Goal: Task Accomplishment & Management: Manage account settings

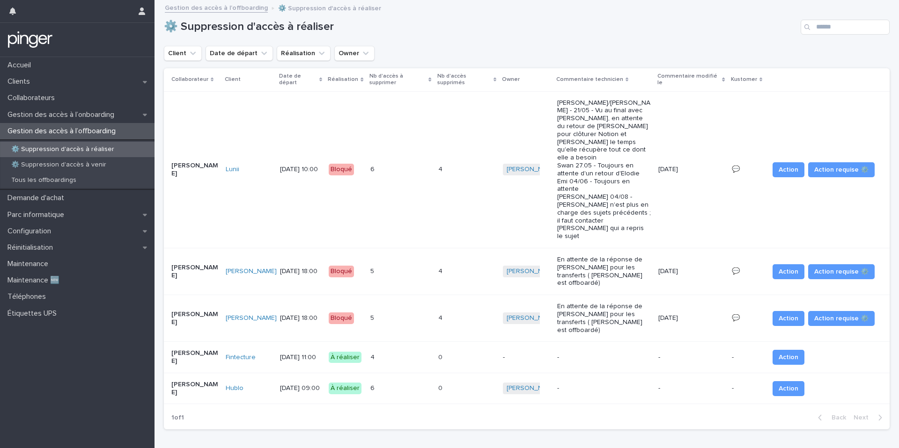
click at [401, 381] on div "6 6" at bounding box center [400, 388] width 60 height 15
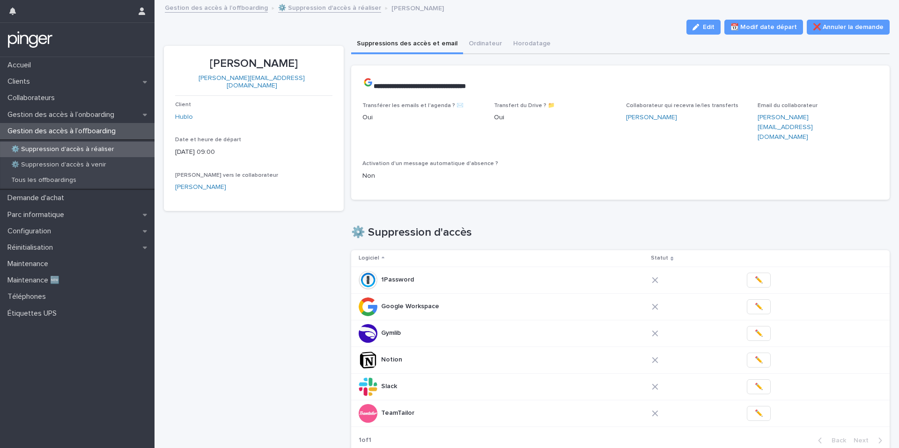
click at [231, 62] on p "[PERSON_NAME]" at bounding box center [253, 64] width 157 height 14
click at [231, 62] on p "Alexandre Peysale" at bounding box center [253, 64] width 157 height 14
copy p "Alexandre Peysale"
click at [301, 150] on div "Date et heure de départ 20/8/2025 09:00" at bounding box center [253, 151] width 157 height 28
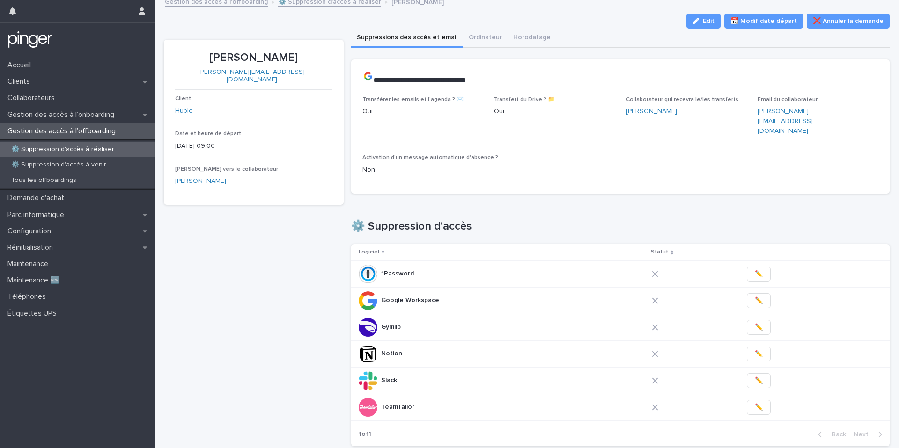
scroll to position [10, 0]
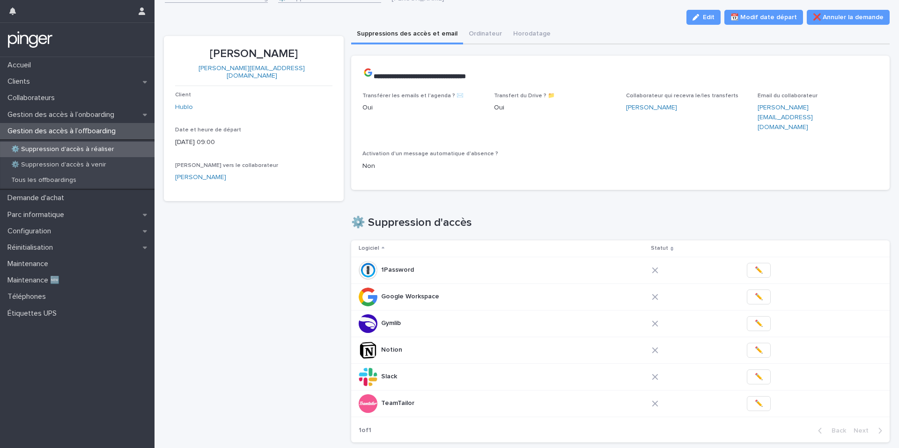
click at [286, 59] on p "Alexandre Peysale" at bounding box center [253, 54] width 157 height 14
copy p "Alexandre Peysale"
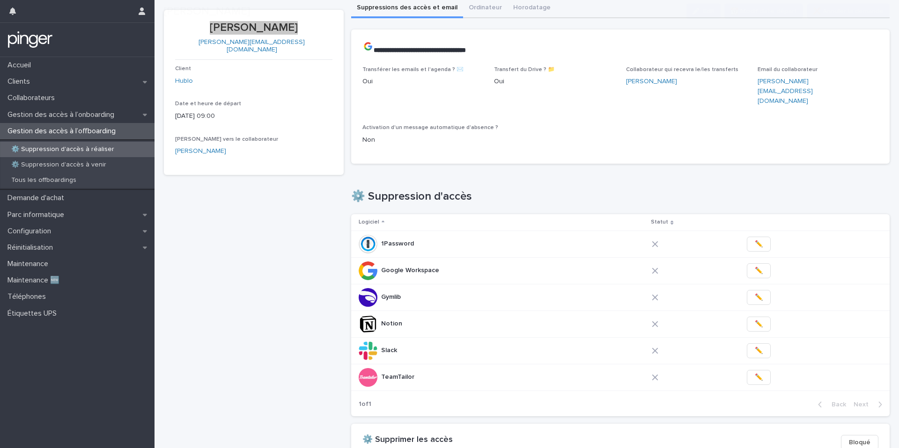
scroll to position [37, 0]
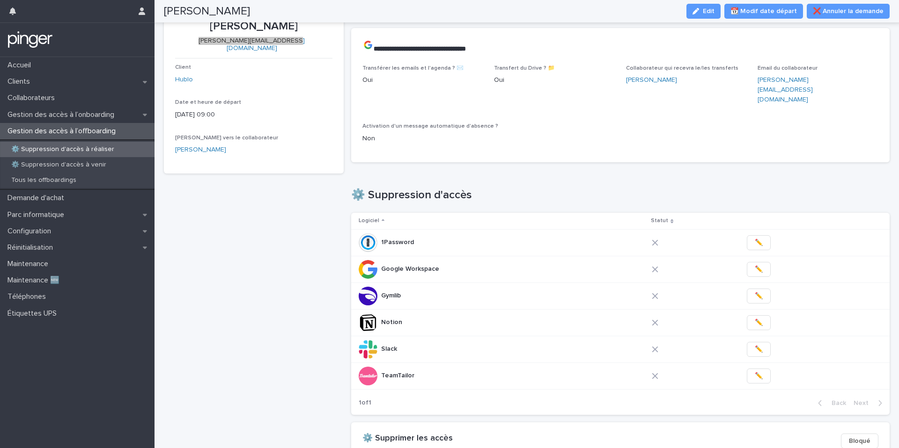
copy link "alexandre.peysale@hublo.com"
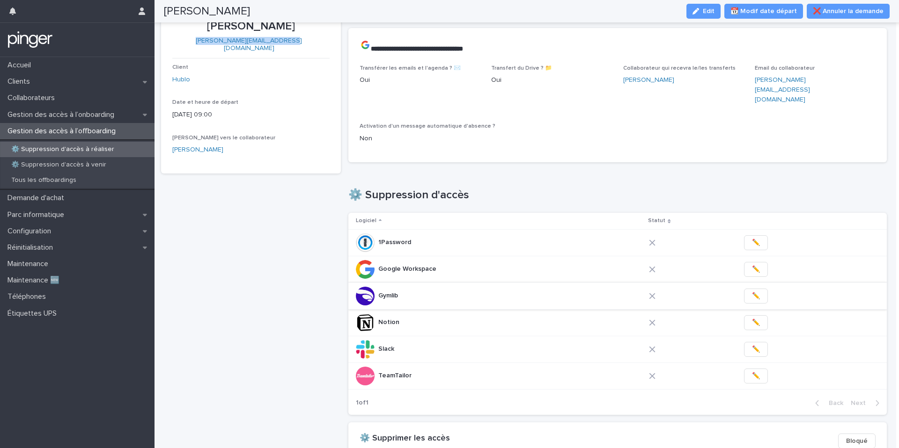
click at [752, 292] on span "✏️" at bounding box center [756, 296] width 8 height 9
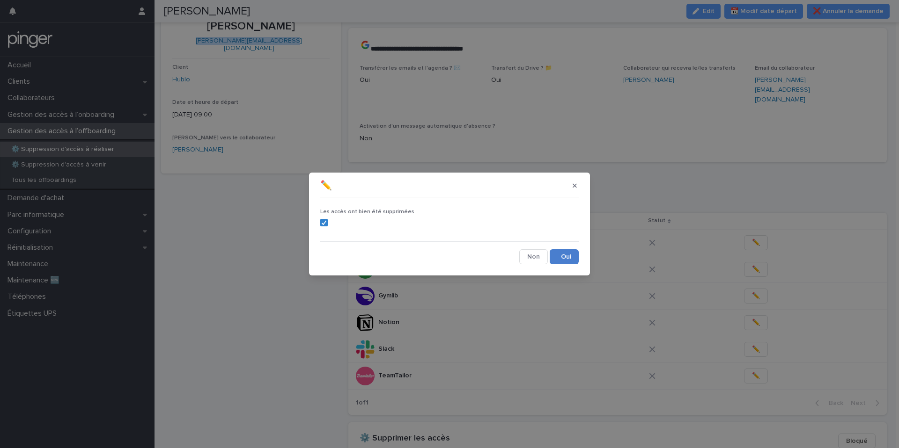
click at [569, 254] on button "Save" at bounding box center [564, 256] width 29 height 15
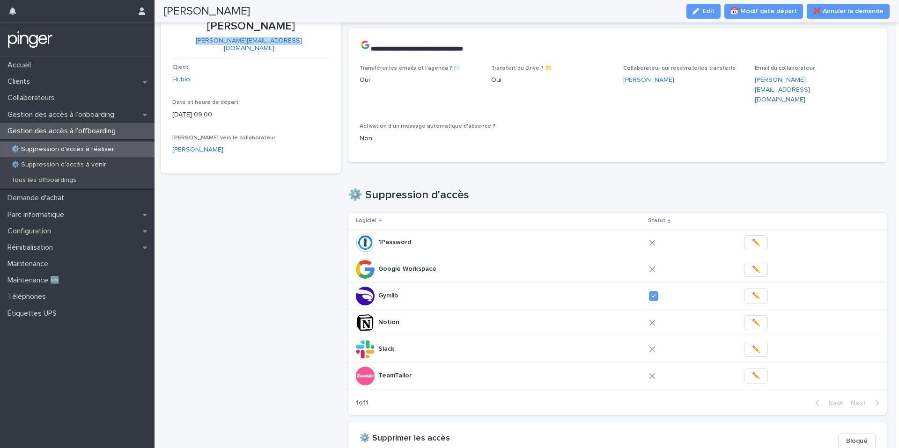
click at [752, 318] on span "✏️" at bounding box center [756, 322] width 8 height 9
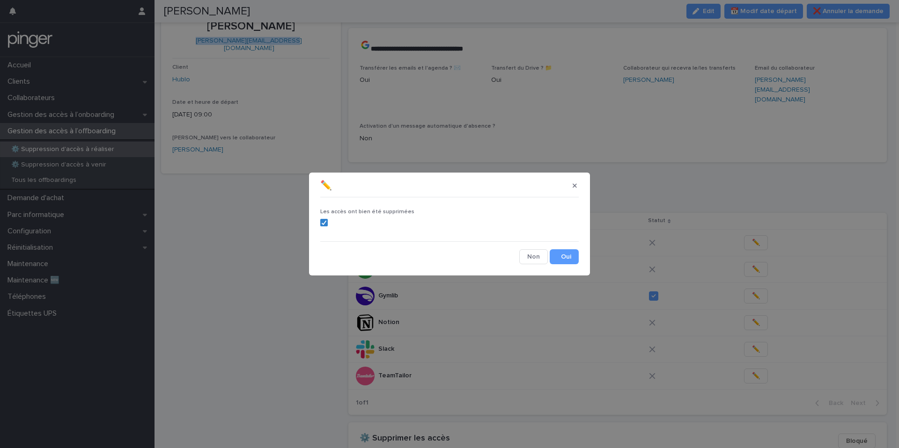
click at [577, 265] on div "Les accès ont bien été supprimées Cancel Save" at bounding box center [449, 233] width 263 height 68
click at [572, 264] on button "Save" at bounding box center [564, 256] width 29 height 15
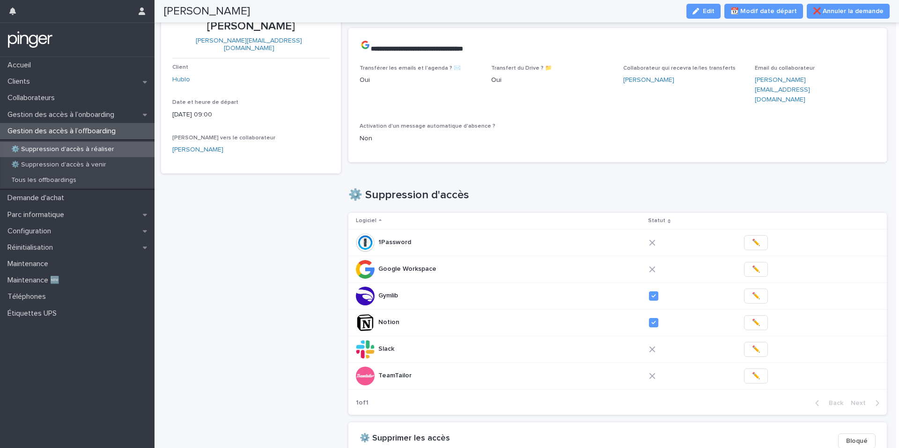
click at [752, 345] on span "✏️" at bounding box center [756, 349] width 8 height 9
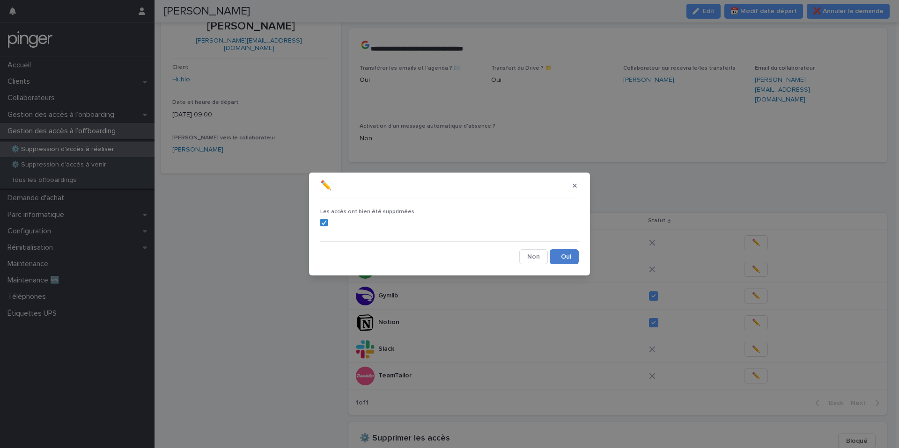
click at [566, 259] on button "Save" at bounding box center [564, 256] width 29 height 15
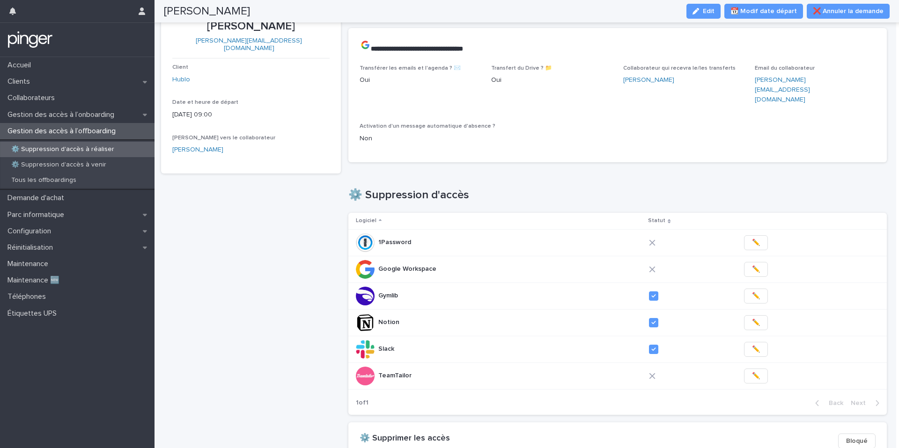
click at [752, 372] on span "✏️" at bounding box center [756, 376] width 8 height 9
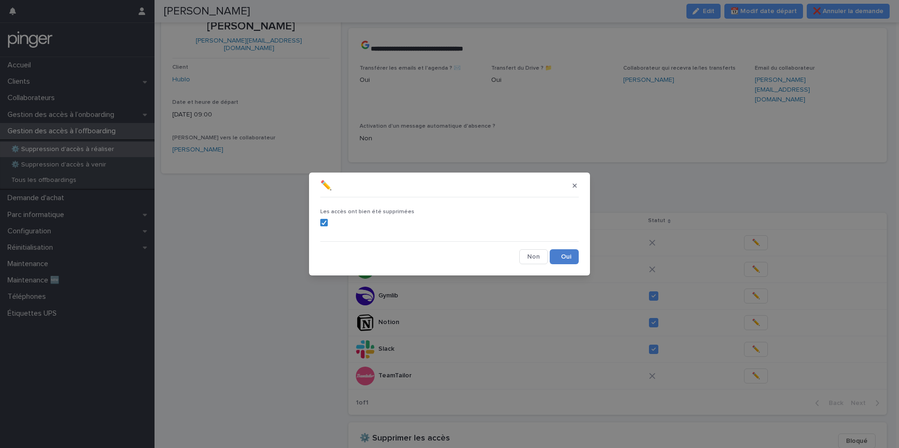
click at [562, 257] on button "Save" at bounding box center [564, 256] width 29 height 15
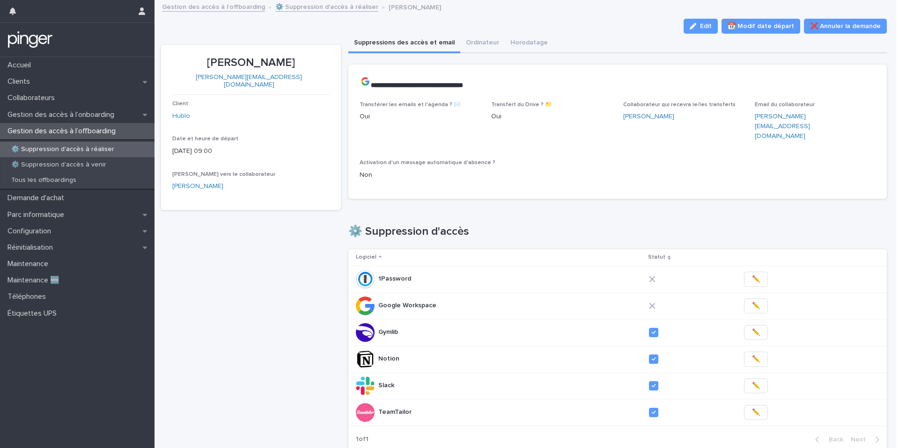
scroll to position [0, 0]
click at [696, 24] on icon "button" at bounding box center [693, 27] width 7 height 7
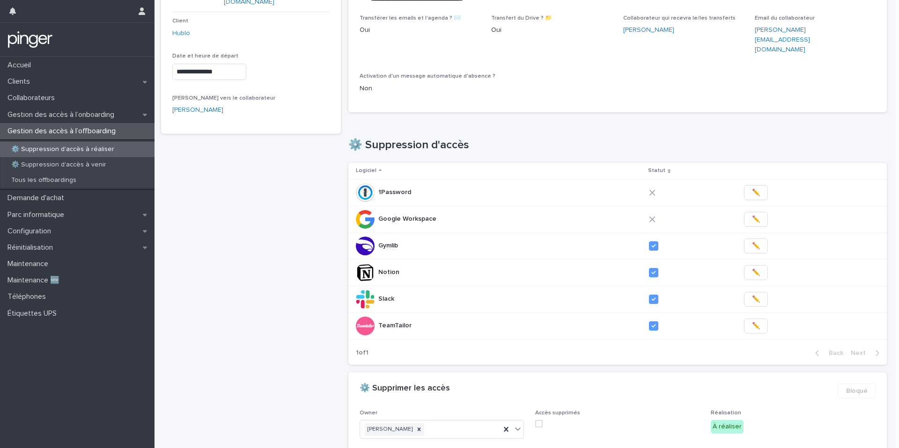
scroll to position [99, 0]
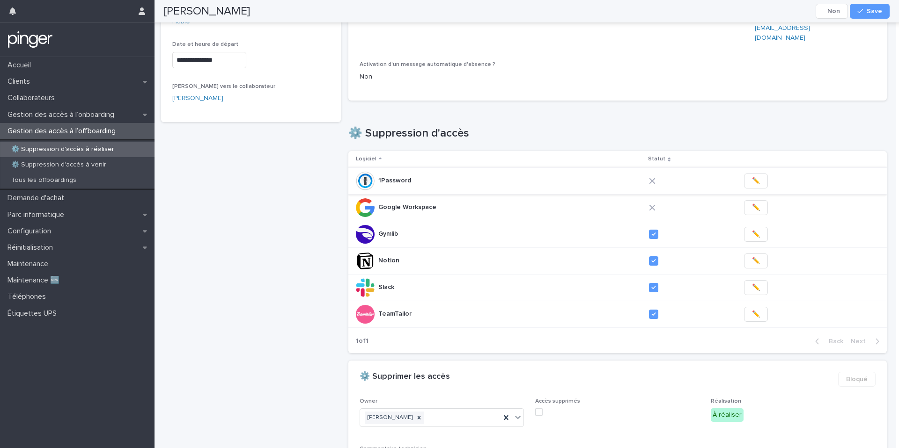
click at [753, 176] on span "✏️" at bounding box center [756, 180] width 8 height 9
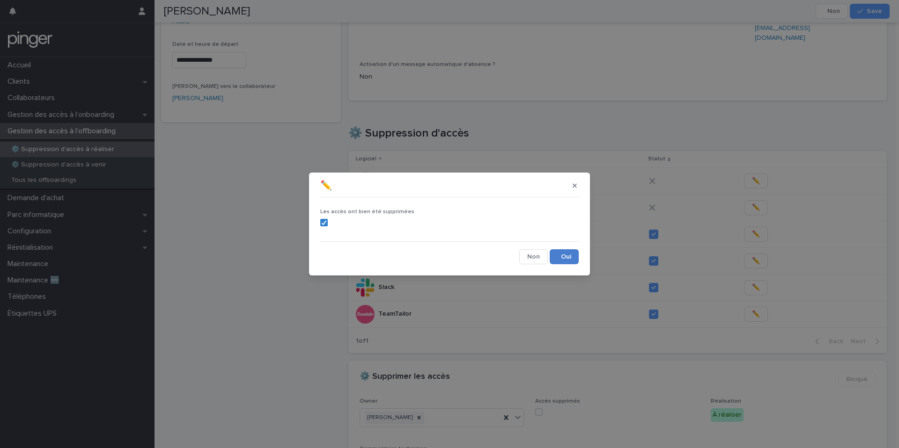
click at [575, 256] on button "Save" at bounding box center [564, 256] width 29 height 15
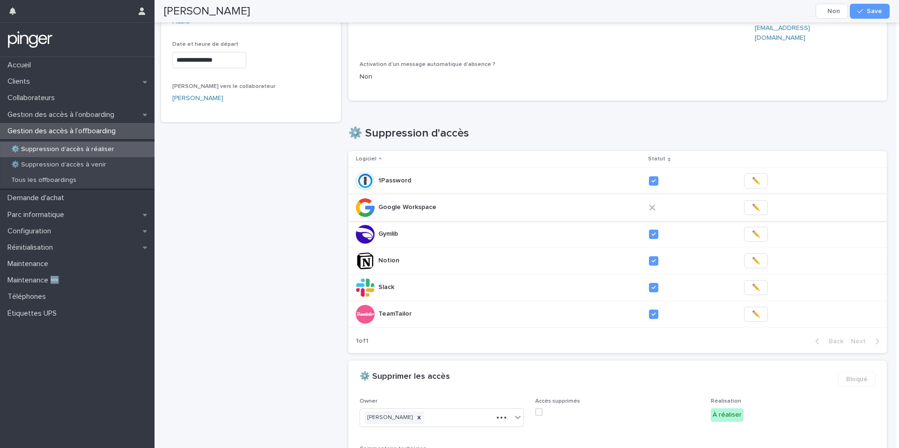
click at [753, 203] on span "✏️" at bounding box center [756, 207] width 8 height 9
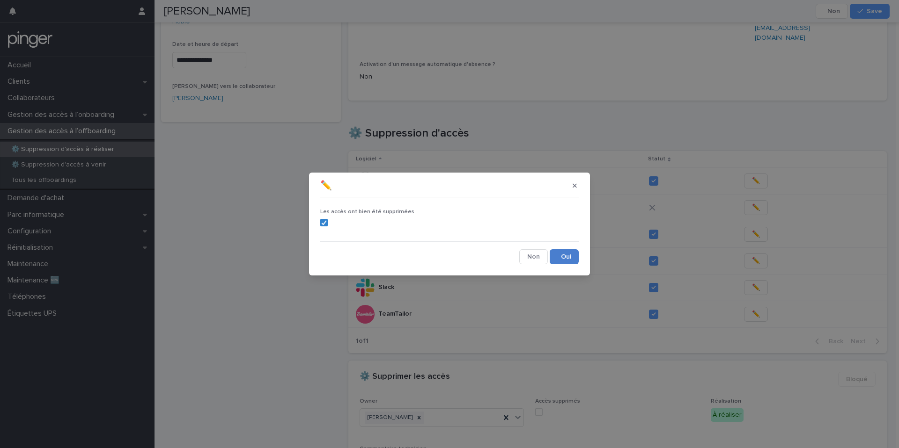
click at [561, 259] on button "Save" at bounding box center [564, 256] width 29 height 15
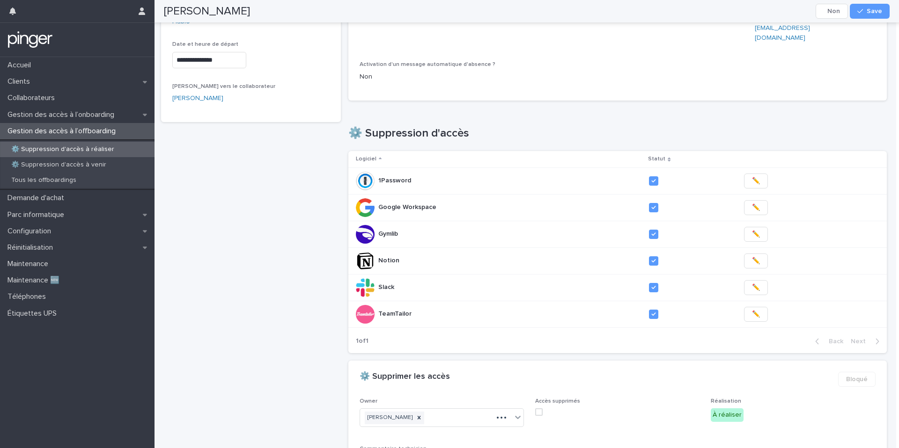
click at [537, 409] on span at bounding box center [538, 412] width 7 height 7
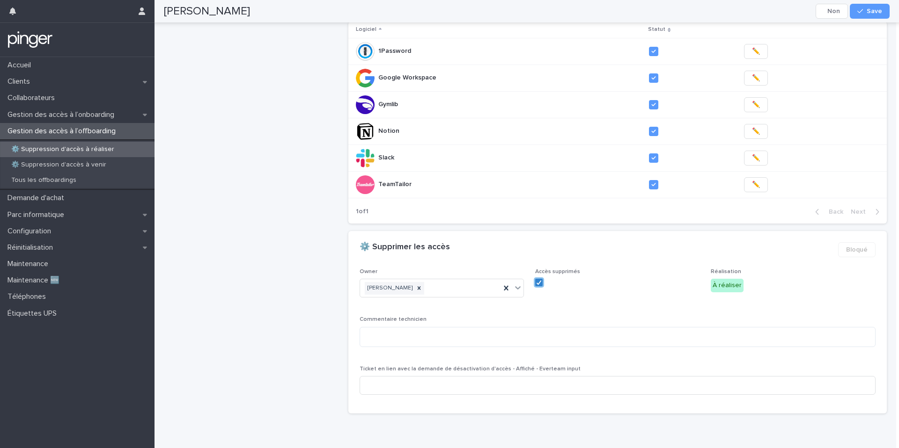
scroll to position [0, 0]
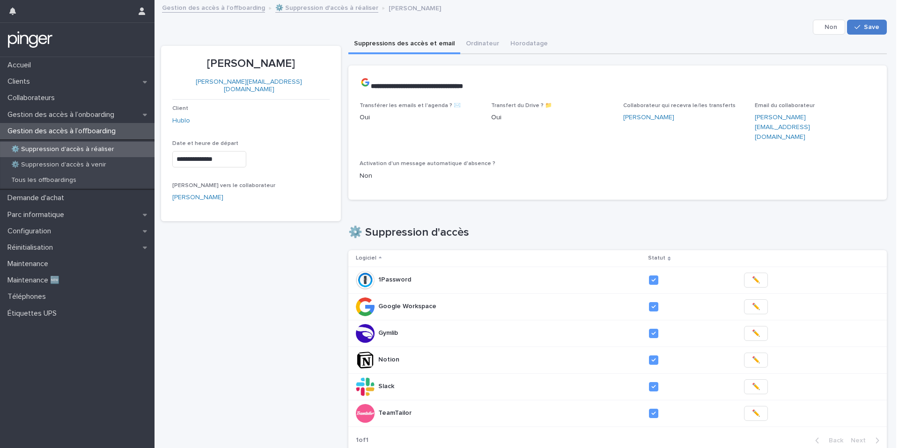
click at [868, 21] on button "Save" at bounding box center [867, 27] width 40 height 15
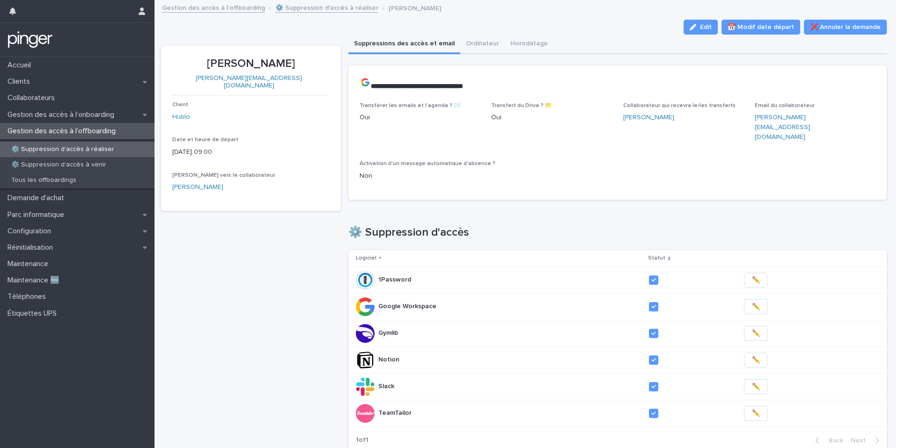
click at [298, 10] on link "⚙️ Suppression d'accès à réaliser" at bounding box center [326, 7] width 103 height 11
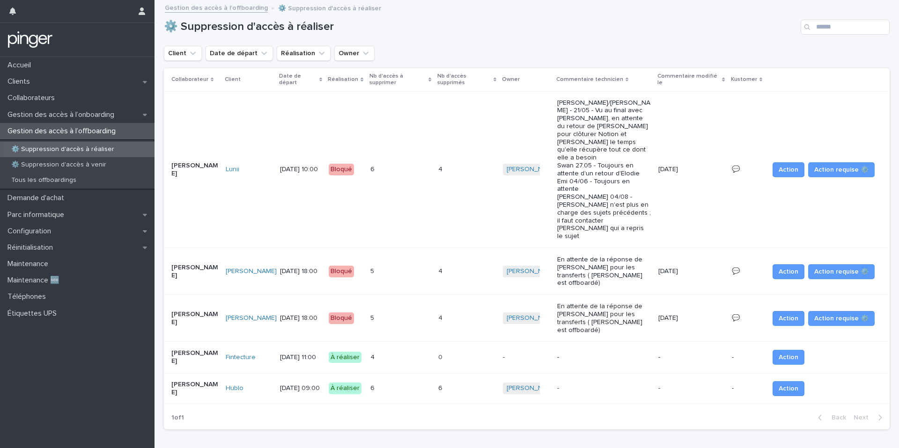
click at [399, 350] on div "4 4" at bounding box center [400, 357] width 60 height 15
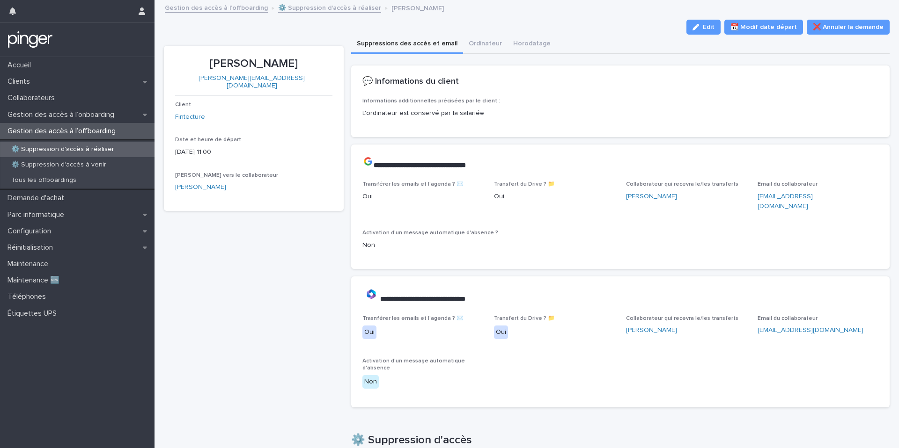
click at [260, 60] on p "Camille Escafit" at bounding box center [253, 64] width 157 height 14
copy p "Camille Escafit"
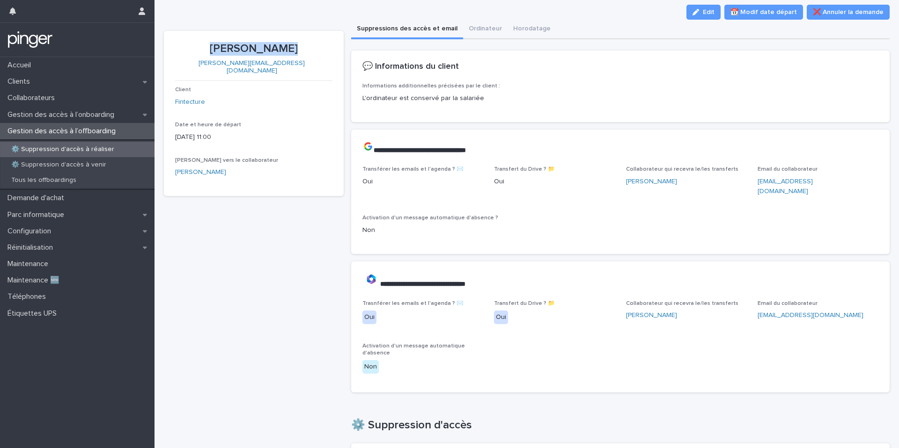
scroll to position [17, 0]
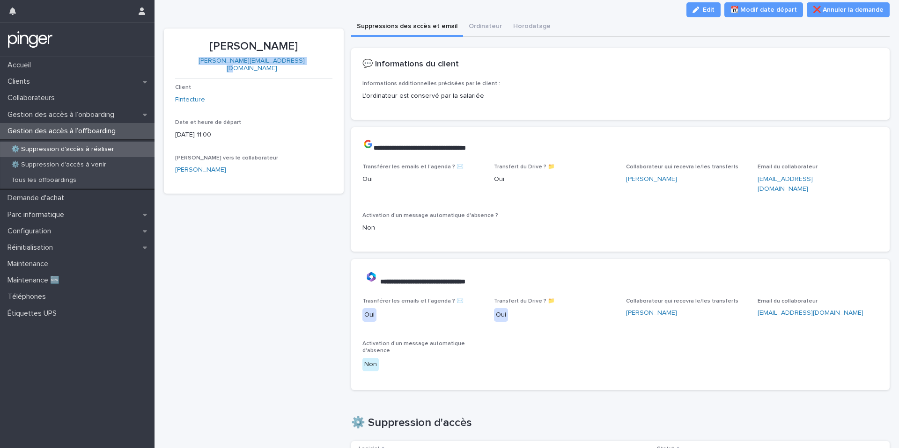
copy link "camille.escafit@fintecture.com"
click at [188, 95] on link "Fintecture" at bounding box center [190, 100] width 30 height 10
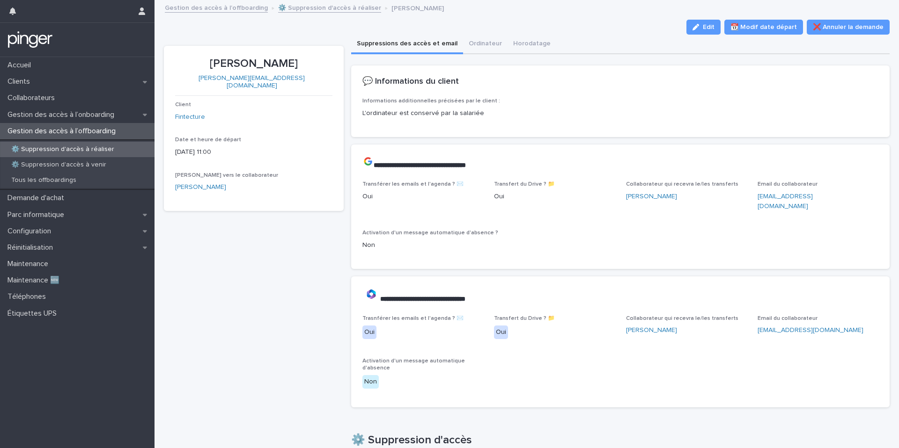
scroll to position [0, 3]
click at [297, 251] on div "Camille Escafit camille.escafit@fintecture.com Client Fintecture Date et heure …" at bounding box center [251, 452] width 180 height 813
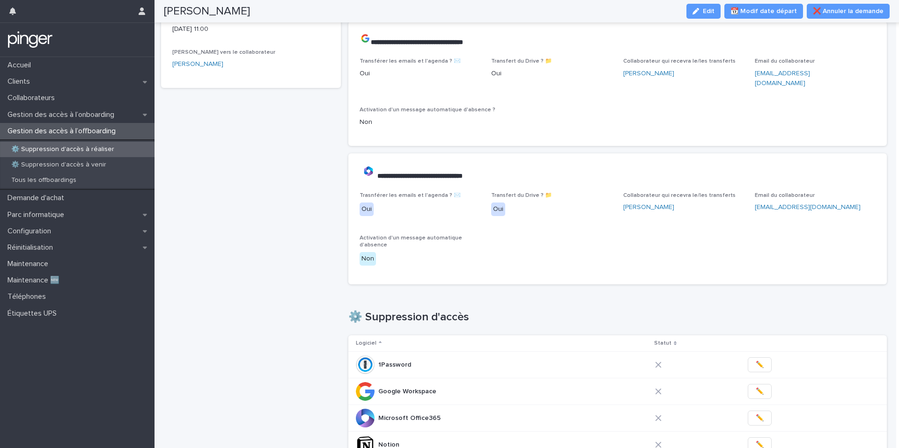
scroll to position [139, 0]
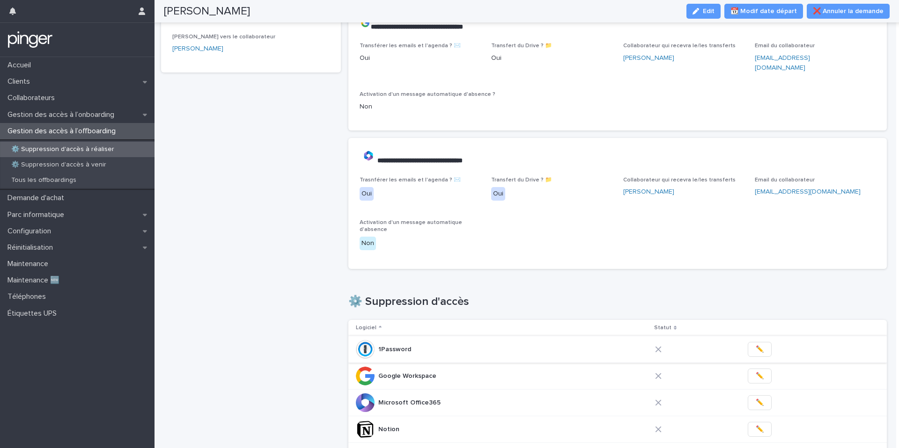
click at [756, 345] on span "✏️" at bounding box center [760, 349] width 8 height 9
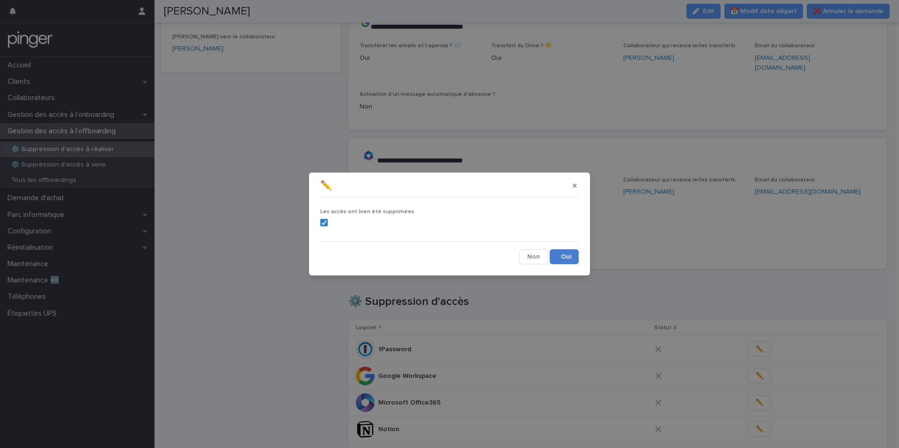
click at [572, 260] on button "Save" at bounding box center [564, 256] width 29 height 15
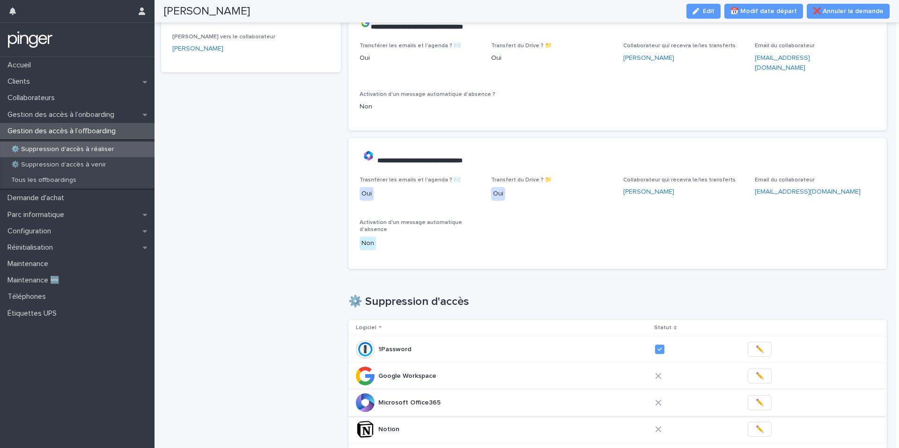
click at [748, 396] on button "✏️" at bounding box center [760, 403] width 24 height 15
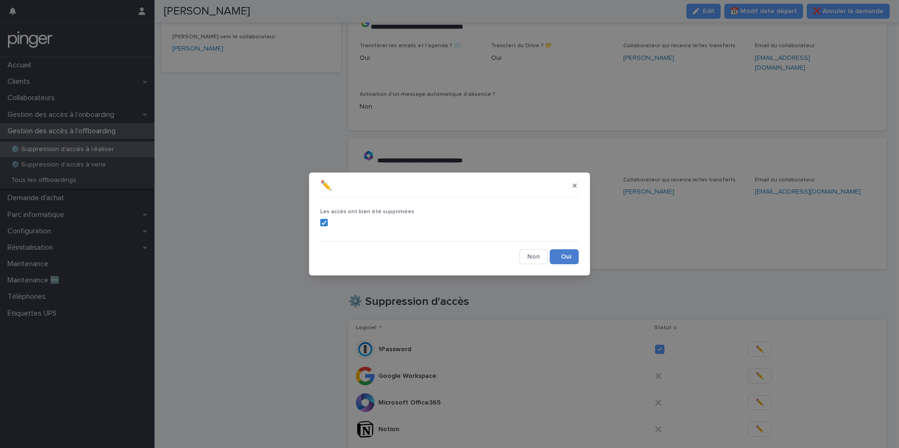
click at [573, 263] on button "Save" at bounding box center [564, 256] width 29 height 15
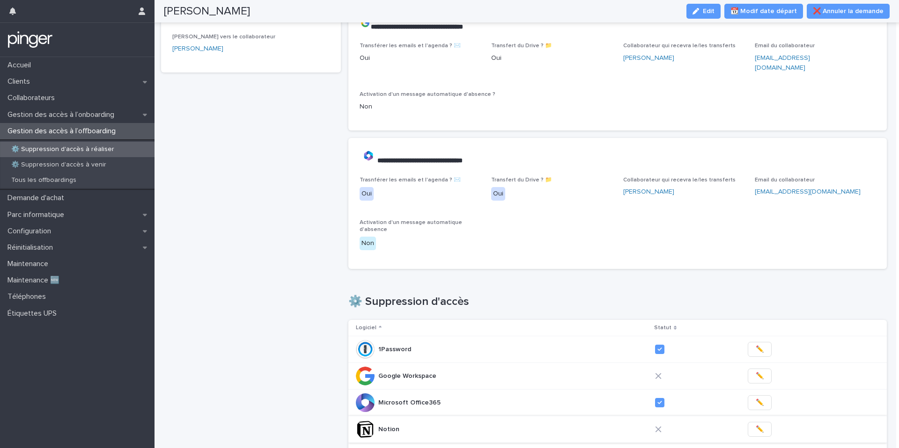
click at [748, 422] on button "✏️" at bounding box center [760, 429] width 24 height 15
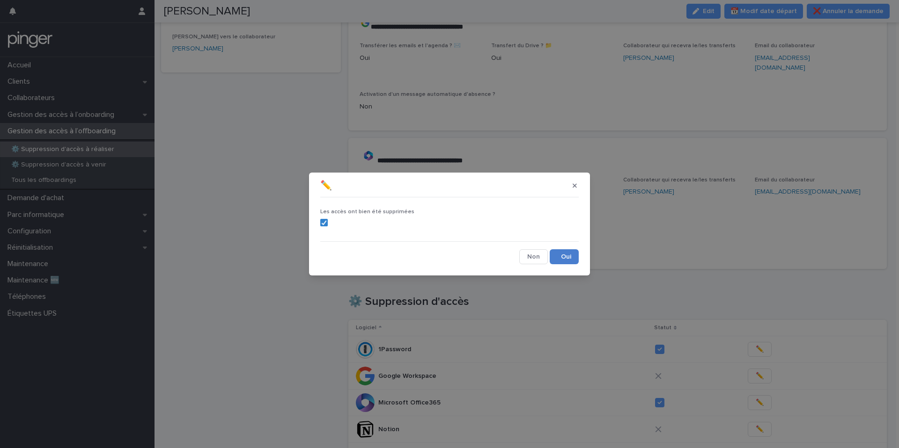
click at [561, 258] on button "Save" at bounding box center [564, 256] width 29 height 15
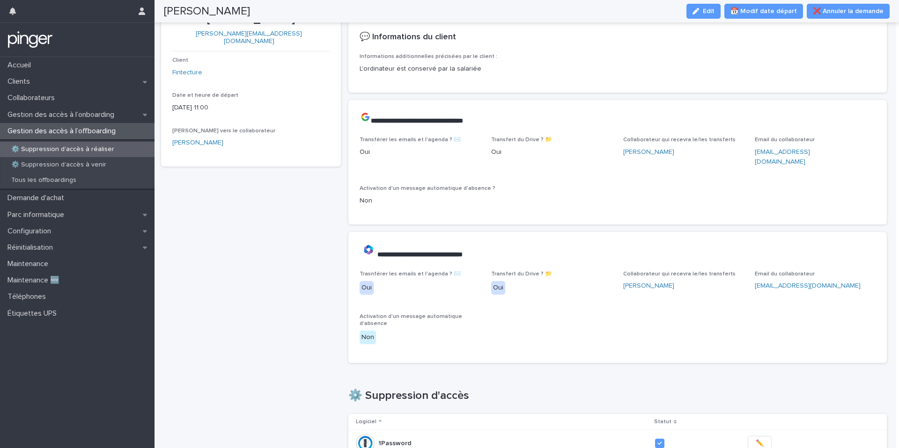
scroll to position [35, 0]
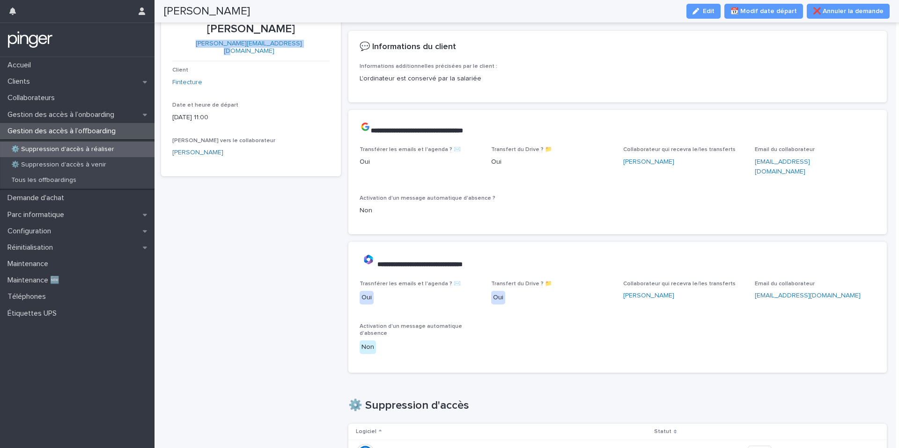
copy link "camille.escafit@fintecture.com"
click at [267, 257] on div "Camille Escafit camille.escafit@fintecture.com Client Fintecture Date et heure …" at bounding box center [251, 417] width 180 height 813
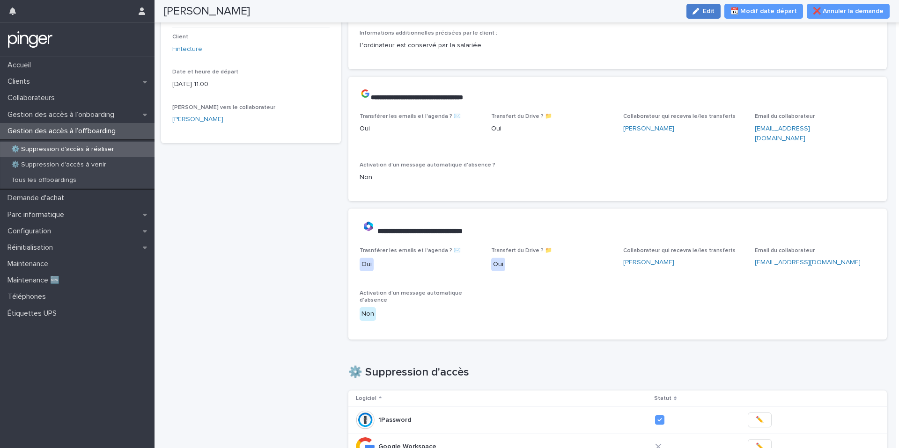
click at [703, 12] on div "button" at bounding box center [697, 11] width 10 height 7
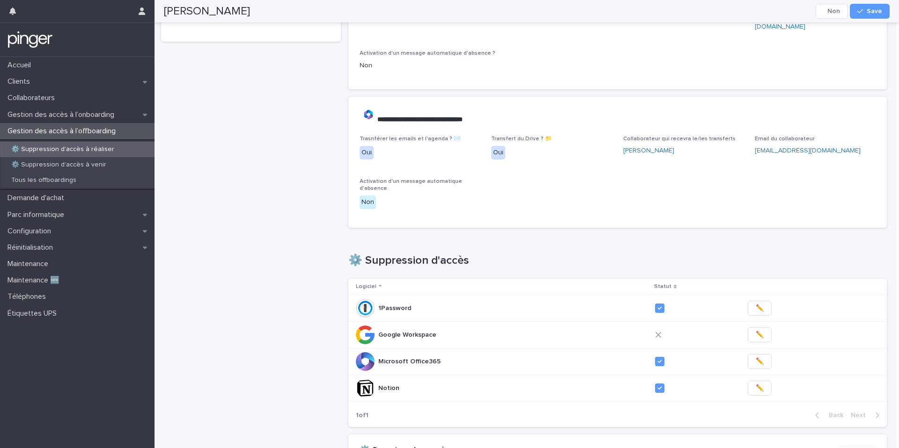
scroll to position [238, 0]
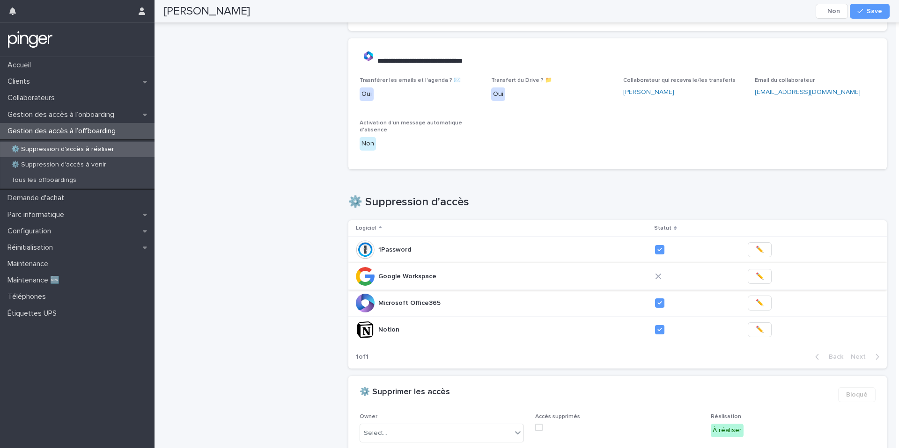
click at [756, 272] on span "✏️" at bounding box center [760, 276] width 8 height 9
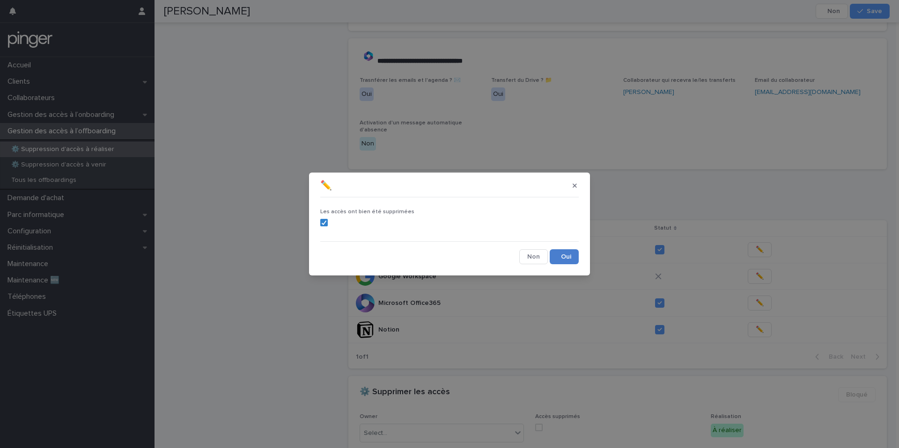
click at [570, 259] on button "Save" at bounding box center [564, 256] width 29 height 15
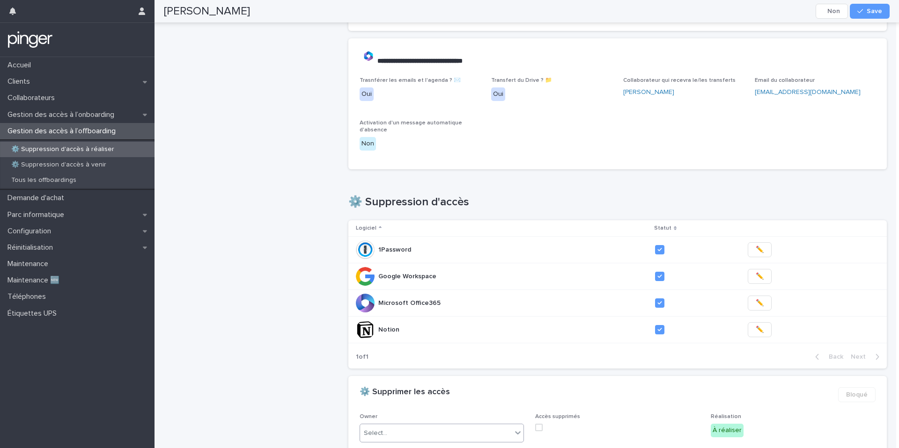
click at [437, 426] on div "Select..." at bounding box center [436, 433] width 152 height 15
type input "***"
click at [434, 402] on div "Benjamin Moreau" at bounding box center [441, 406] width 163 height 16
click at [539, 424] on span at bounding box center [538, 427] width 7 height 7
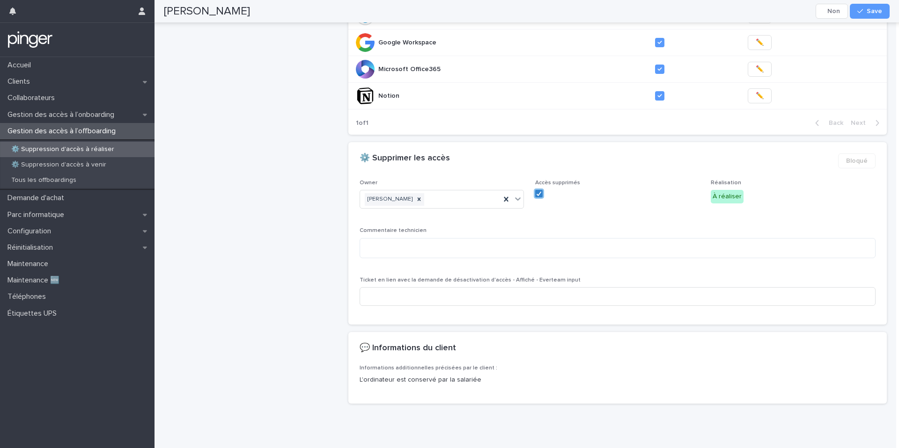
scroll to position [0, 0]
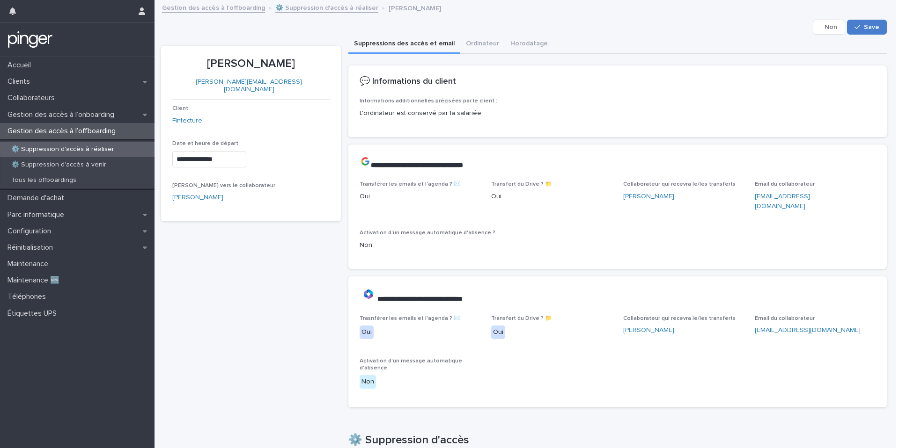
click at [873, 23] on button "Save" at bounding box center [867, 27] width 40 height 15
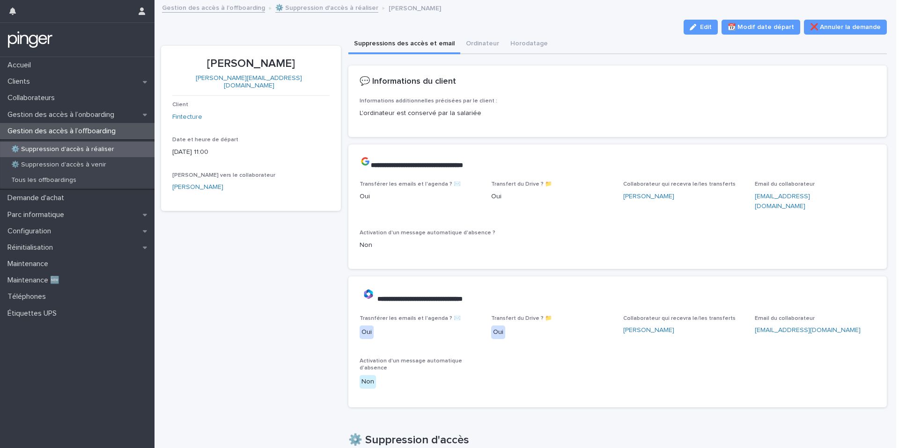
click at [291, 7] on link "⚙️ Suppression d'accès à réaliser" at bounding box center [326, 7] width 103 height 11
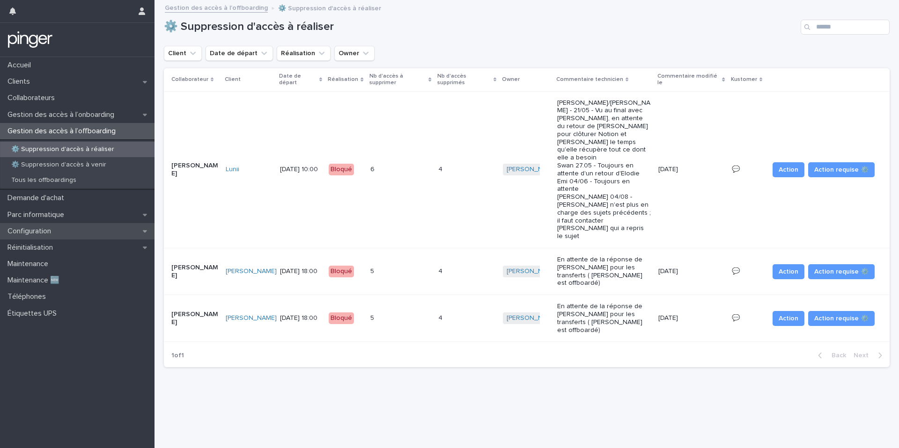
click at [70, 228] on div "Configuration" at bounding box center [77, 231] width 154 height 16
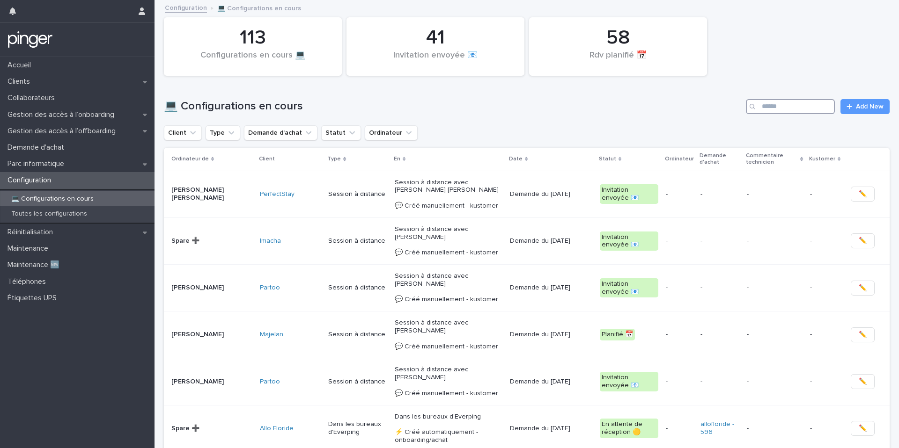
click at [793, 101] on input "Search" at bounding box center [790, 106] width 89 height 15
paste input "**********"
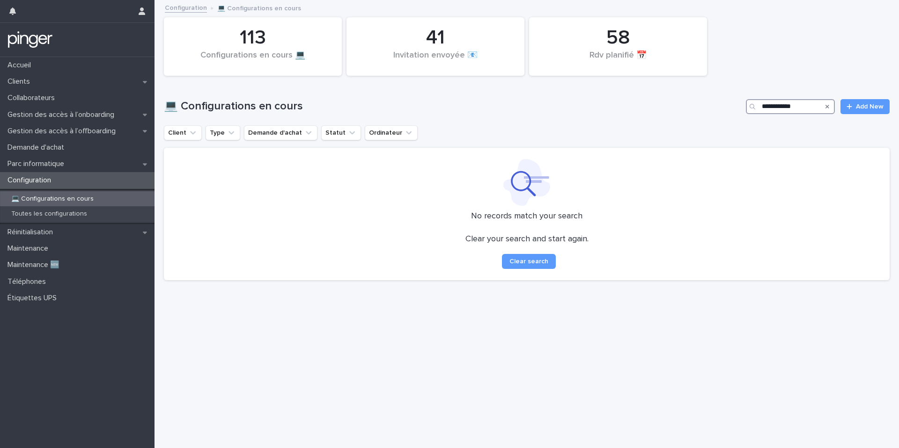
click at [782, 108] on input "**********" at bounding box center [790, 106] width 89 height 15
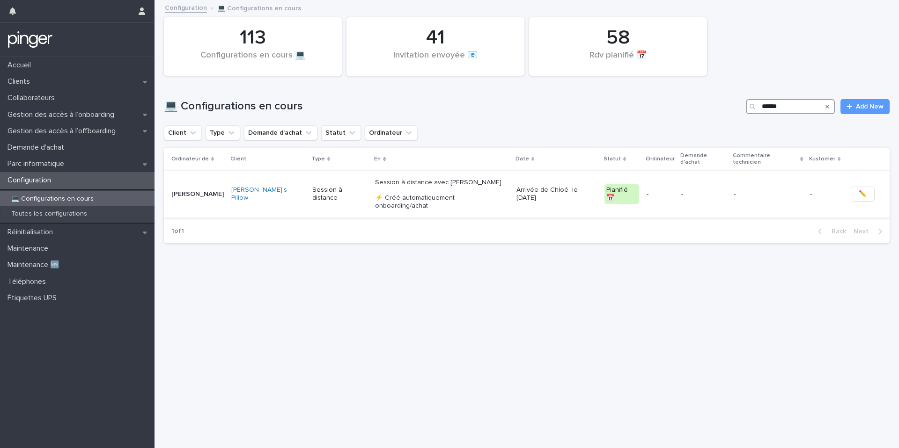
type input "******"
click at [408, 189] on p "Session à distance avec Kristina Babicova ⚡ Créé automatiquement - onboarding/a…" at bounding box center [442, 194] width 134 height 31
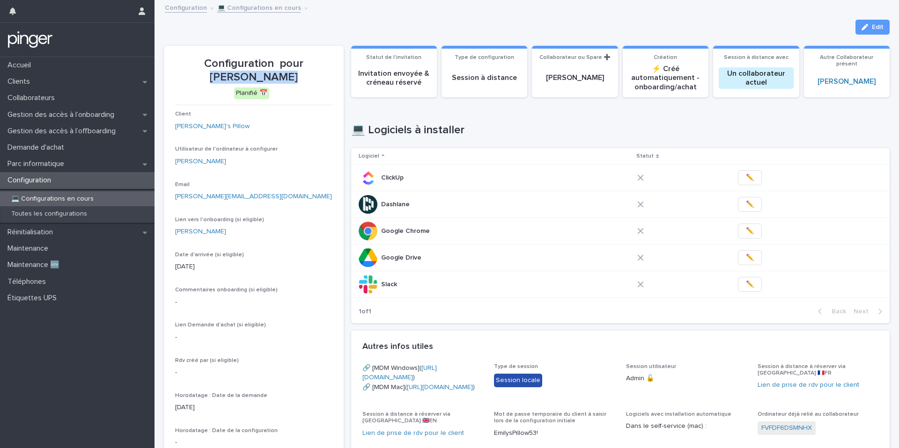
drag, startPoint x: 288, startPoint y: 61, endPoint x: 316, endPoint y: 80, distance: 34.4
click at [316, 80] on p "Configuration pour Chloé Fleury" at bounding box center [253, 70] width 157 height 27
copy p "Chloé Fleury"
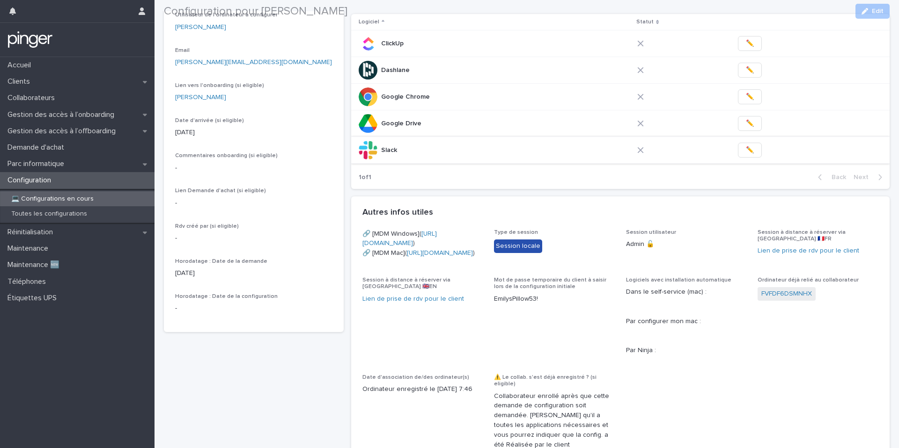
scroll to position [142, 0]
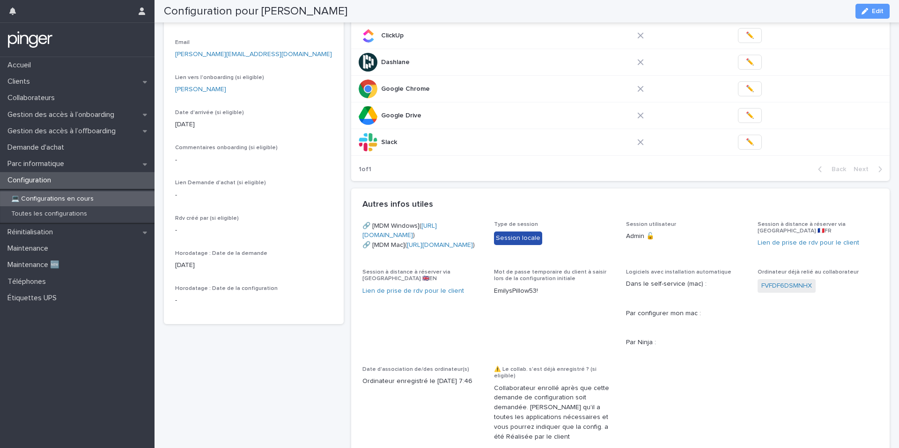
copy link "https://mdm-prod.addigy.com/mdm/enroll/3e10079f-e9e1-4e33-bdcd-061ef9ccebdb/c90…"
click at [512, 258] on span "Type de session Session locale" at bounding box center [554, 239] width 121 height 37
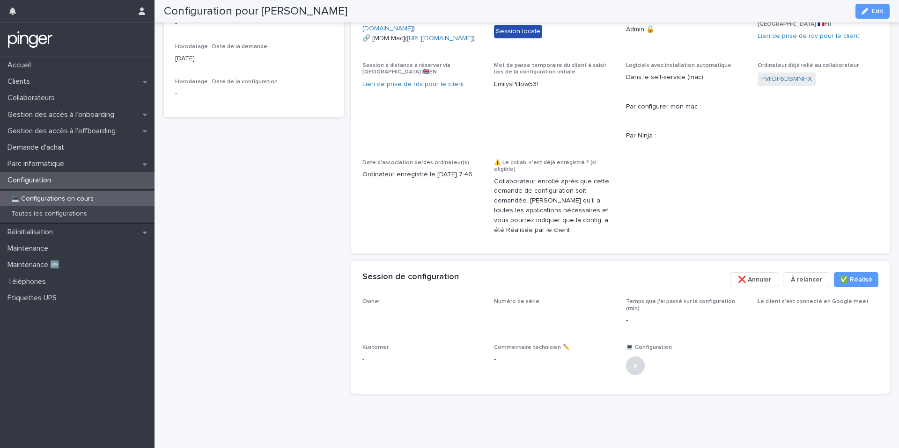
scroll to position [354, 0]
click at [505, 89] on p "EmilysPillow53!" at bounding box center [554, 85] width 121 height 10
copy p "EmilysPillow53!"
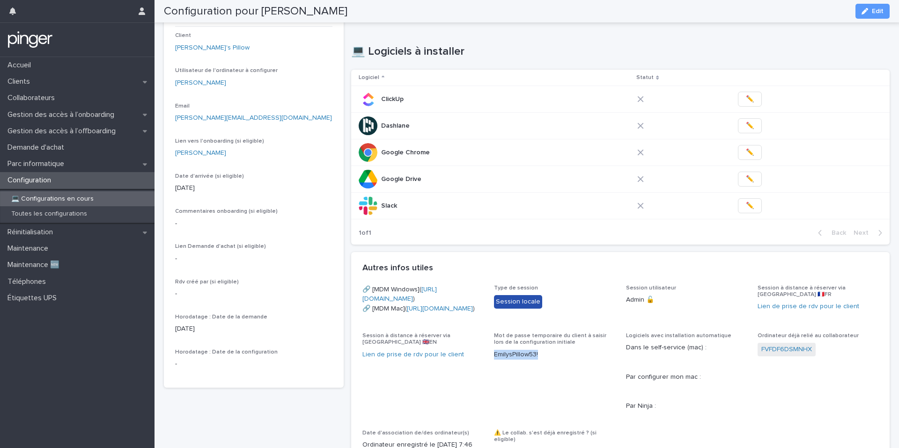
scroll to position [0, 0]
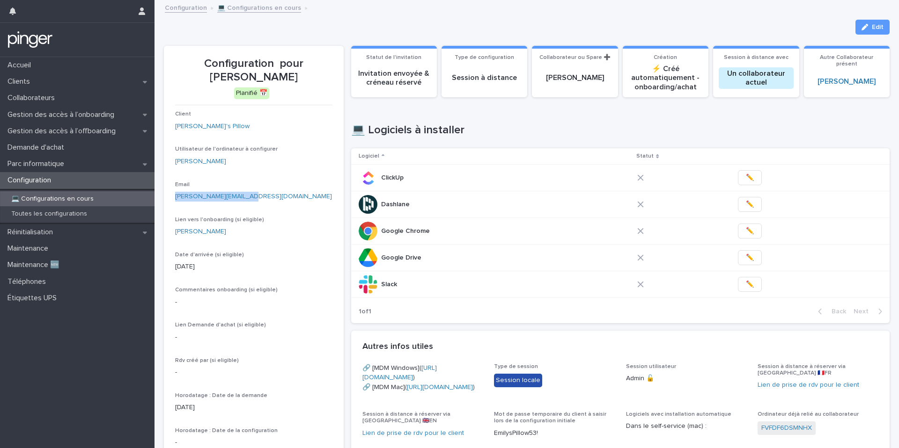
click at [346, 139] on div "Configuration pour Chloé Fleury Planifié 📅 Client Emily's Pillow Utilisateur de…" at bounding box center [527, 393] width 726 height 717
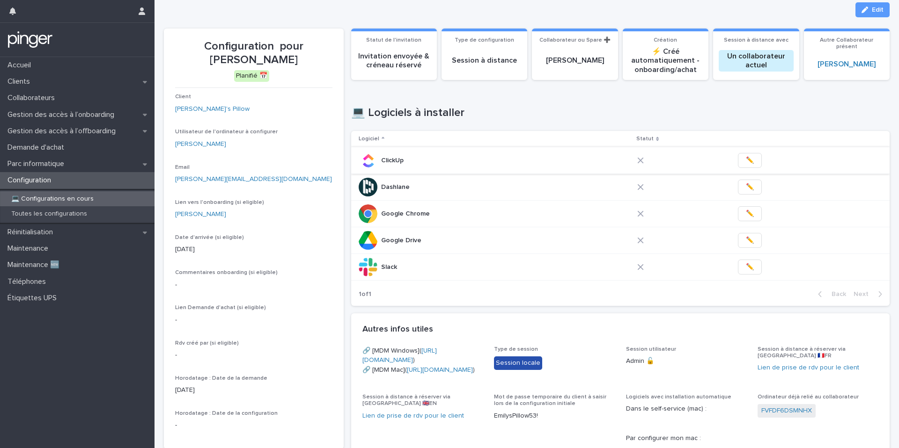
scroll to position [18, 0]
click at [738, 211] on button "✏️" at bounding box center [750, 212] width 24 height 15
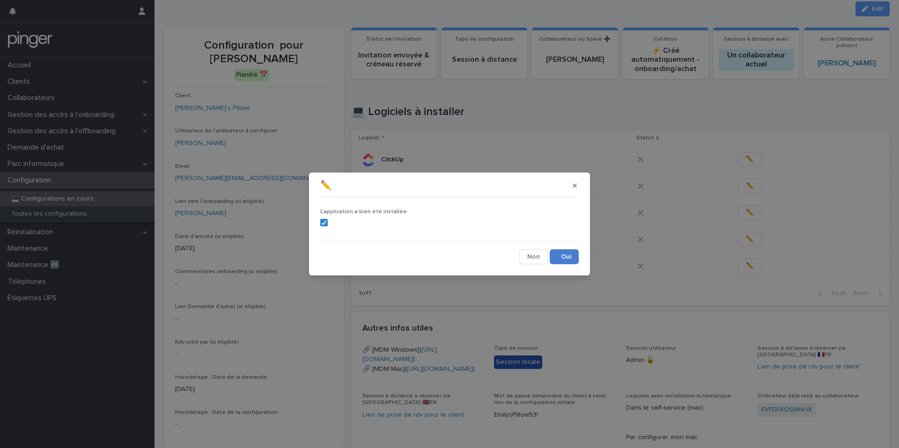
click at [559, 257] on button "Save" at bounding box center [564, 256] width 29 height 15
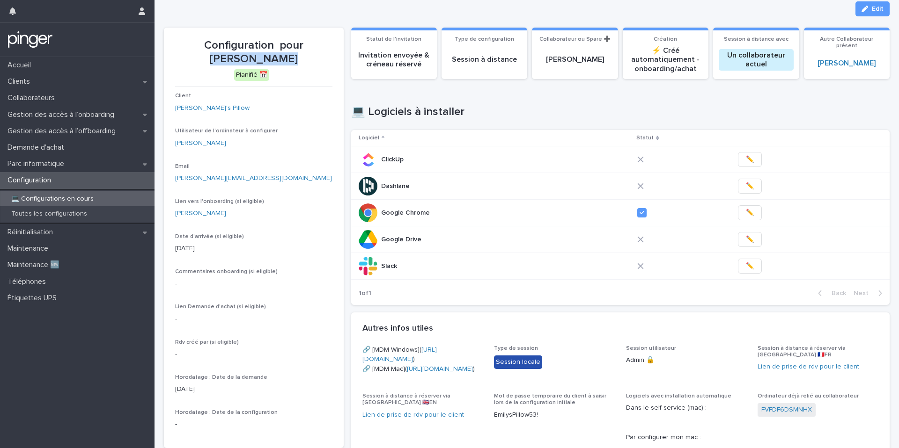
drag, startPoint x: 291, startPoint y: 42, endPoint x: 323, endPoint y: 59, distance: 36.4
click at [323, 59] on p "Configuration pour Chloé Fleury" at bounding box center [253, 52] width 157 height 27
click at [746, 269] on span "✏️" at bounding box center [750, 266] width 8 height 9
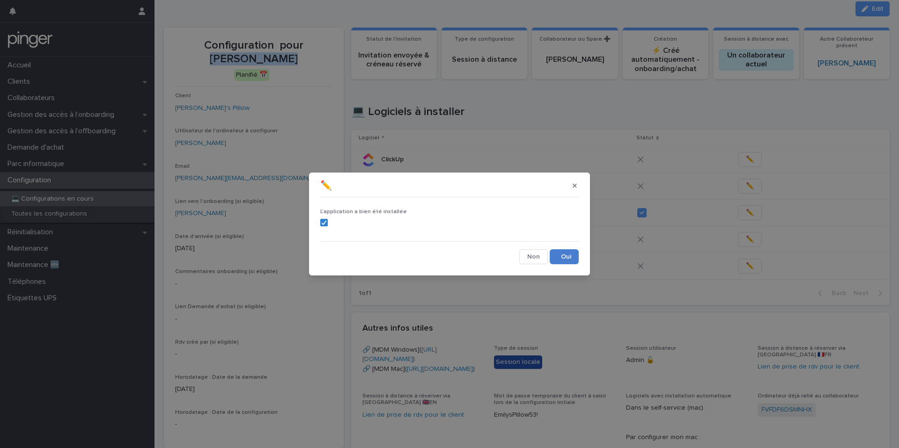
click at [562, 257] on button "Save" at bounding box center [564, 256] width 29 height 15
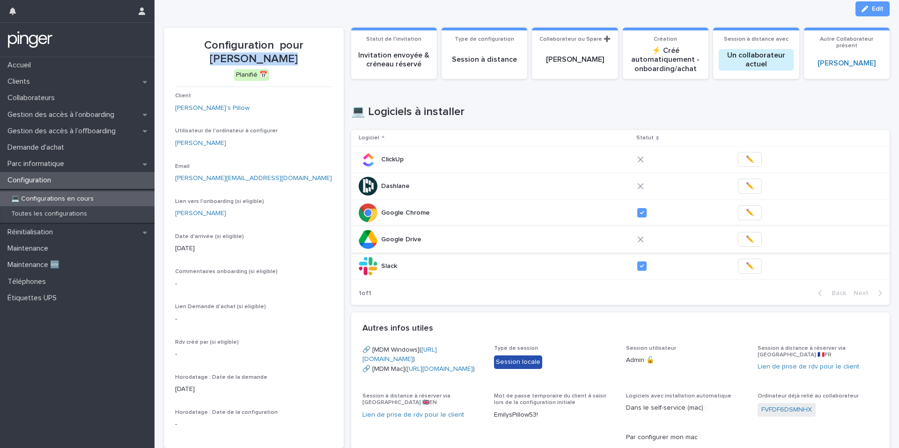
click at [749, 236] on button "✏️" at bounding box center [750, 239] width 24 height 15
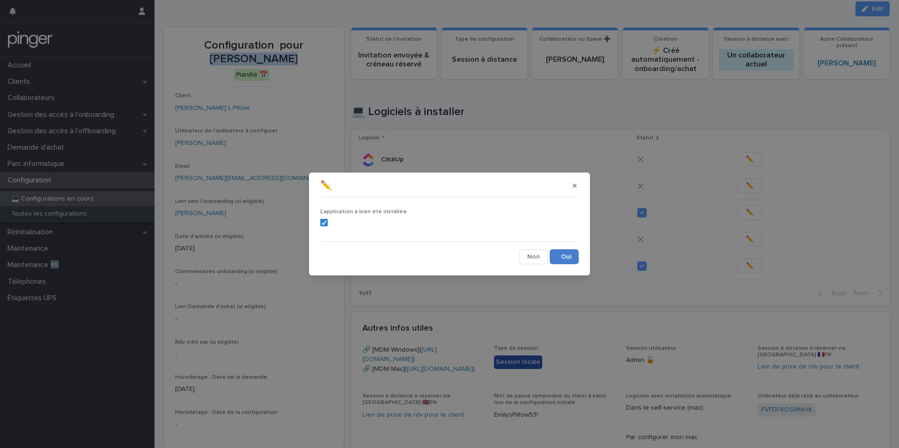
click at [569, 260] on button "Save" at bounding box center [564, 256] width 29 height 15
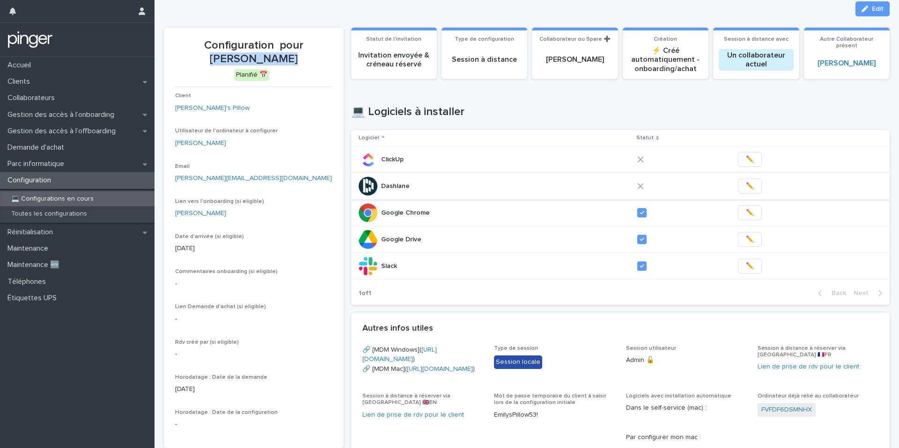
click at [747, 188] on span "✏️" at bounding box center [750, 186] width 8 height 9
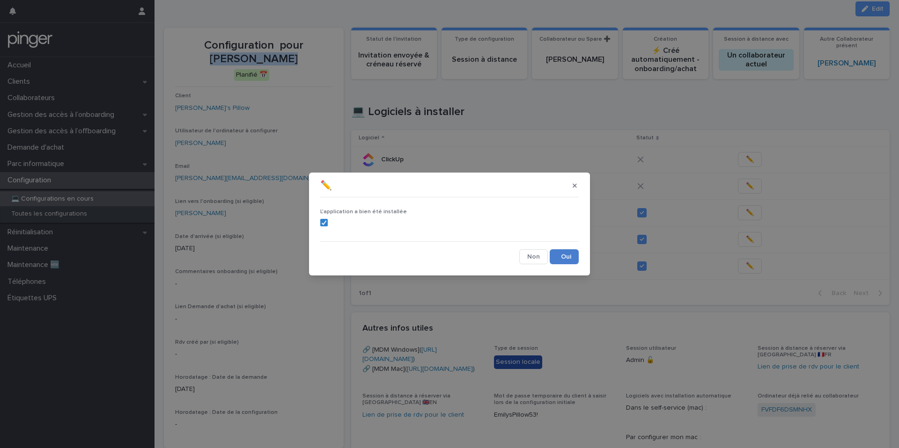
click at [563, 257] on button "Save" at bounding box center [564, 256] width 29 height 15
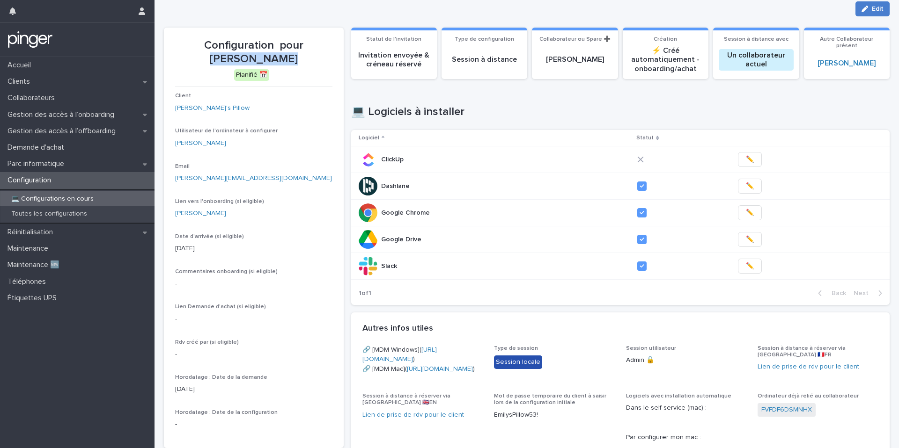
click at [872, 11] on span "Edit" at bounding box center [878, 9] width 12 height 7
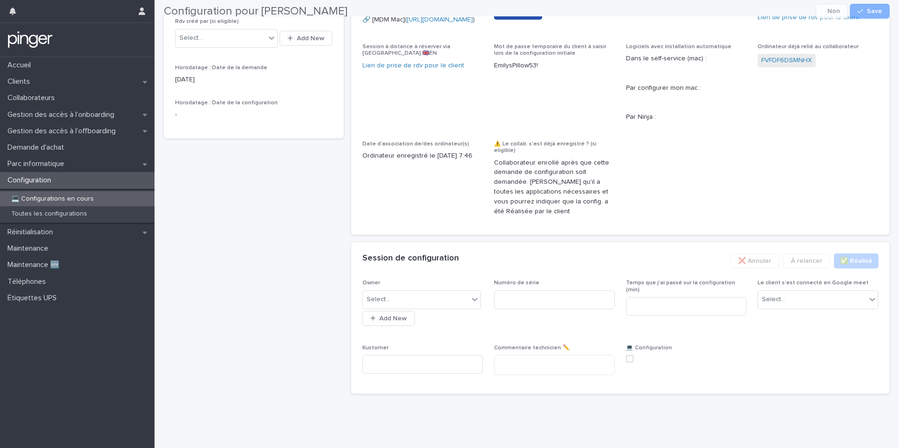
scroll to position [429, 0]
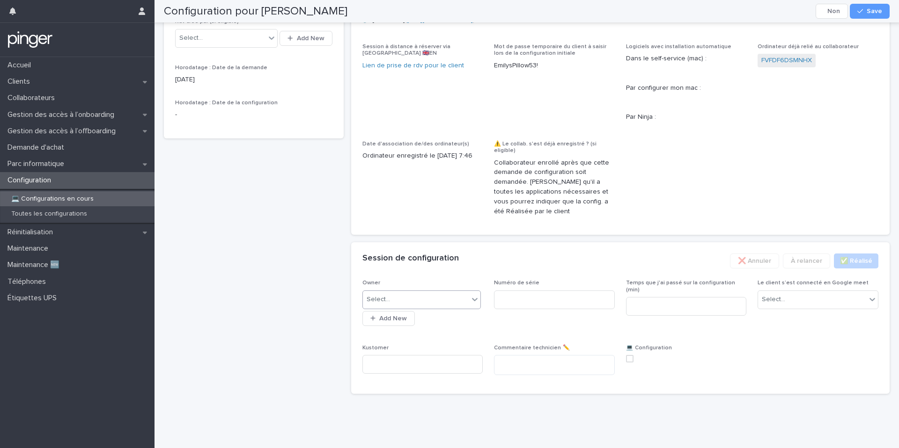
click at [418, 306] on div "Select..." at bounding box center [416, 299] width 106 height 15
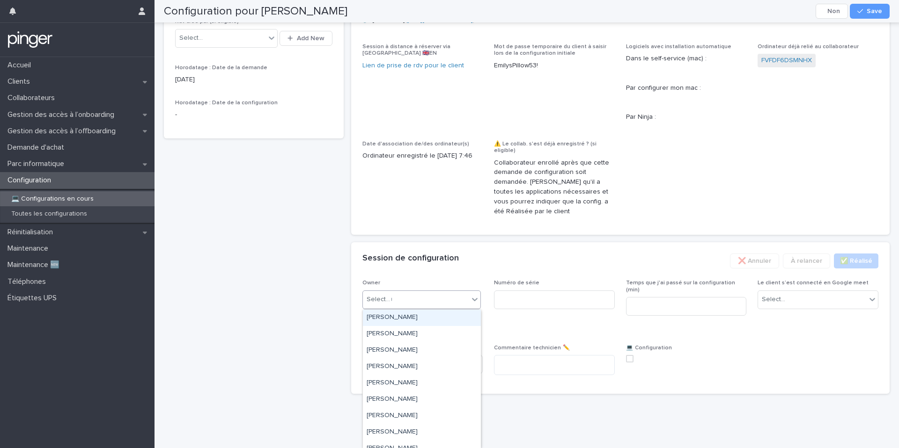
type input "**"
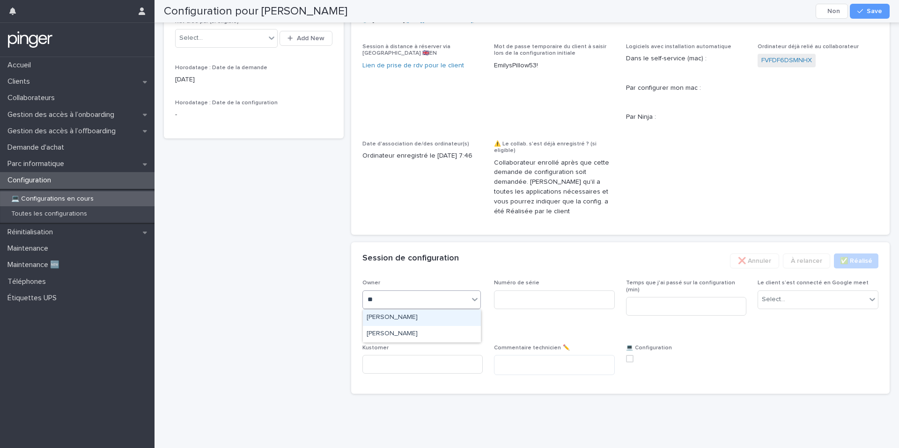
click at [419, 321] on div "Benjamin Moreau" at bounding box center [422, 318] width 118 height 16
click at [509, 298] on input at bounding box center [554, 300] width 121 height 19
paste input "**********"
type input "**********"
click at [694, 299] on input at bounding box center [686, 306] width 121 height 19
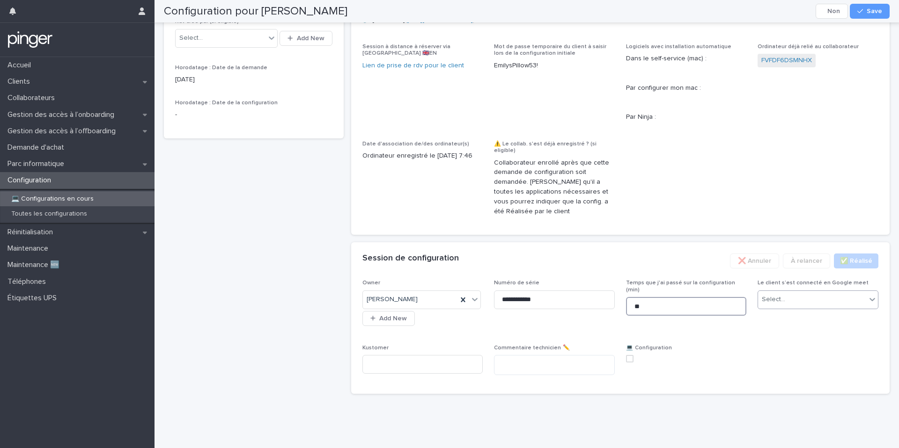
type input "**"
click at [827, 305] on div "Select..." at bounding box center [812, 299] width 108 height 15
click at [783, 329] on div "Non" at bounding box center [818, 334] width 120 height 16
click at [627, 359] on span at bounding box center [629, 358] width 7 height 7
click at [873, 10] on span "Save" at bounding box center [873, 11] width 15 height 7
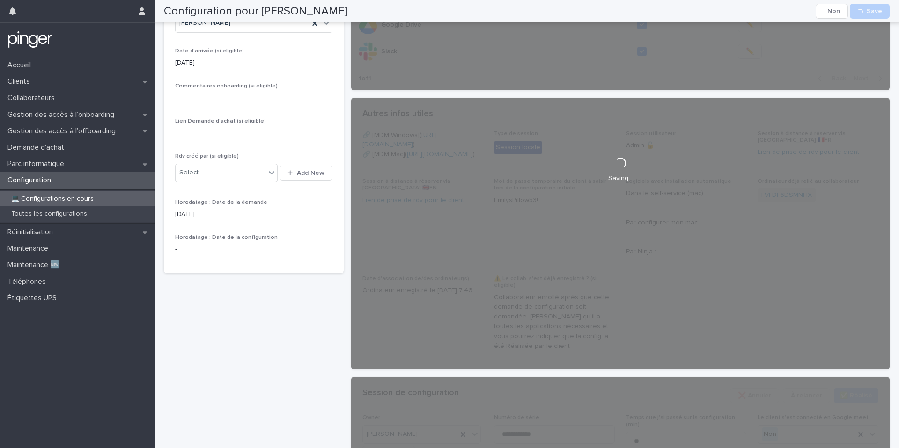
scroll to position [0, 0]
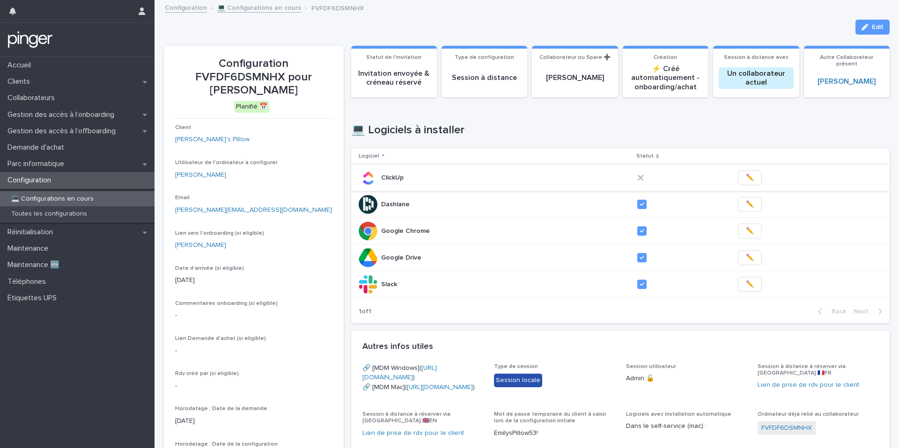
click at [746, 180] on span "✏️" at bounding box center [750, 177] width 8 height 9
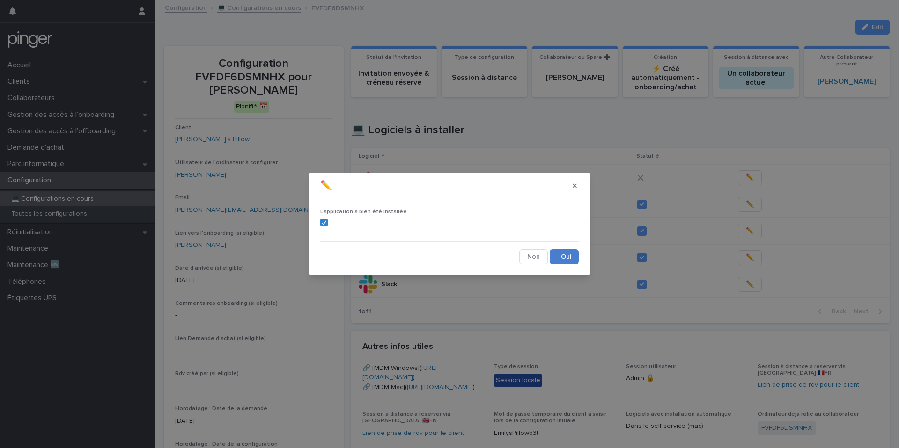
click at [565, 256] on button "Save" at bounding box center [564, 256] width 29 height 15
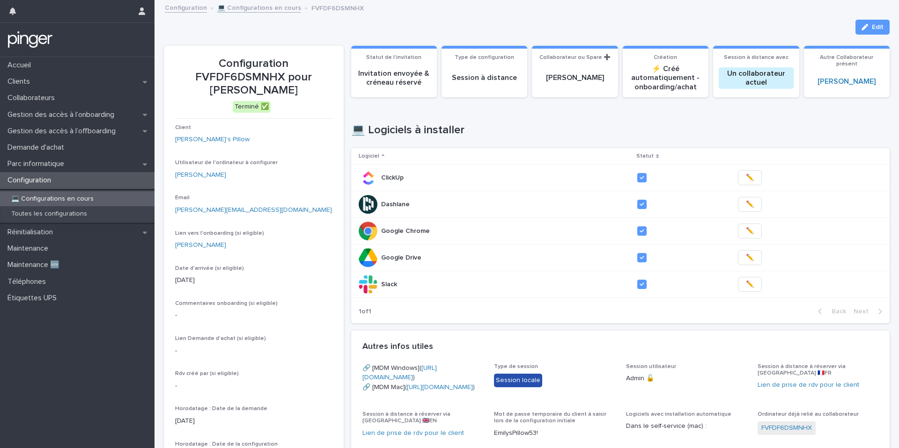
click at [233, 8] on link "💻 Configurations en cours" at bounding box center [259, 7] width 84 height 11
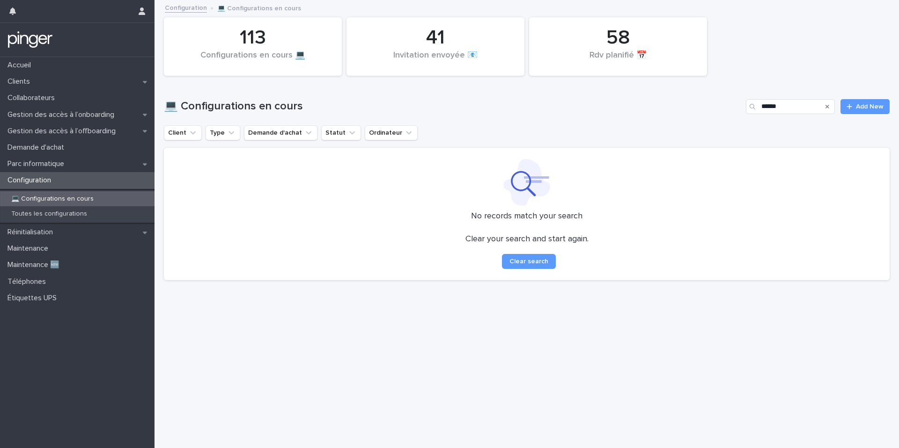
click at [39, 183] on p "Configuration" at bounding box center [31, 180] width 55 height 9
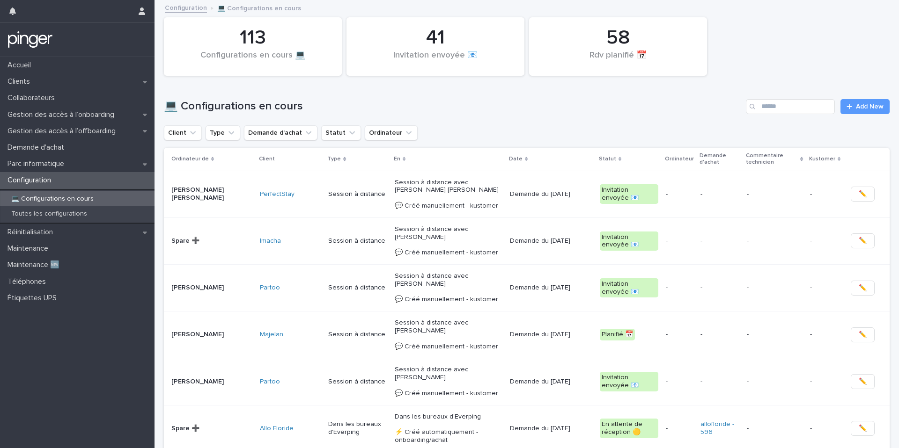
click at [72, 178] on div "Configuration" at bounding box center [77, 180] width 154 height 16
click at [798, 107] on input "Search" at bounding box center [790, 106] width 89 height 15
paste input "**********"
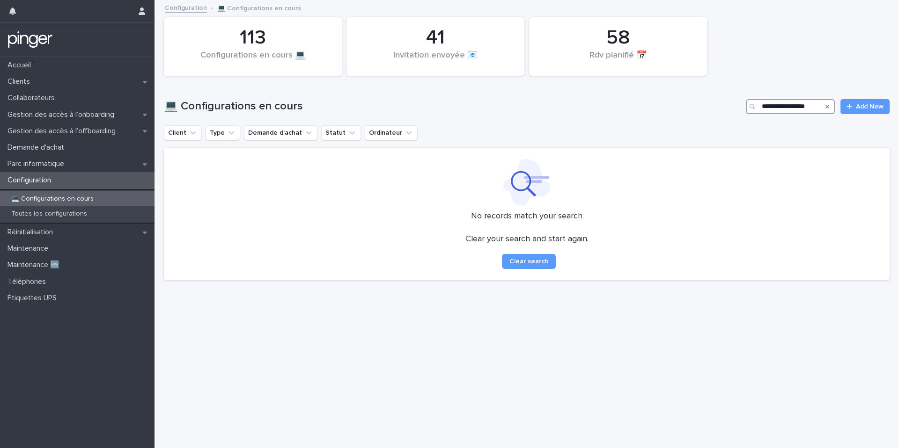
scroll to position [0, 1]
type input "****"
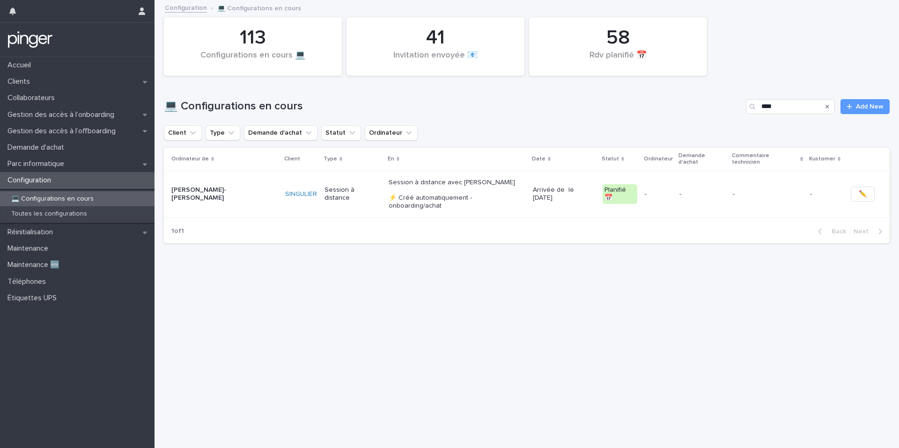
click at [389, 196] on div "Session à distance avec Yalda NORAEYI ⚡ Créé automatiquement - onboarding/achat" at bounding box center [457, 194] width 137 height 39
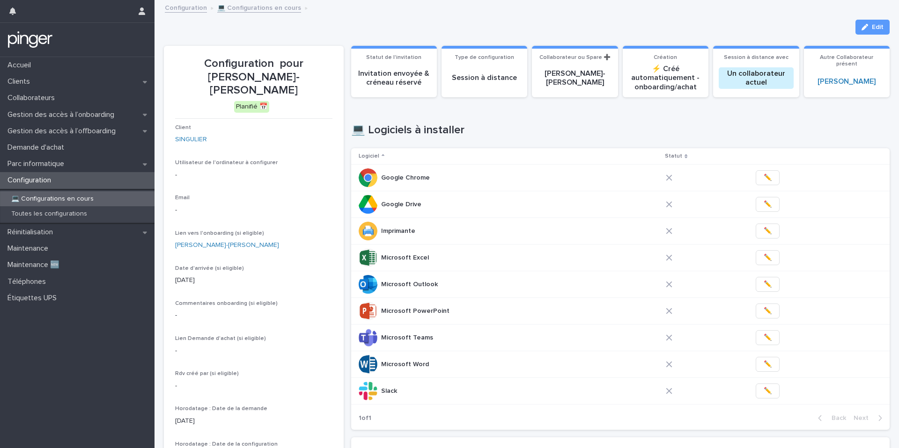
click at [631, 121] on div "Loading... Saving… 💻 Logiciels à installer Logiciel Statut Google Chrome Google…" at bounding box center [620, 271] width 539 height 333
drag, startPoint x: 280, startPoint y: 61, endPoint x: 291, endPoint y: 75, distance: 17.7
click at [291, 75] on p "Configuration pour Emma De Saint-Denis" at bounding box center [253, 77] width 157 height 40
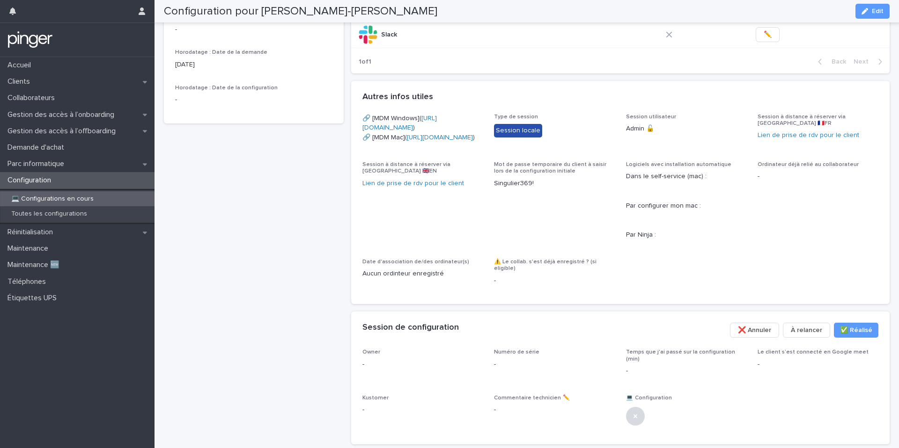
scroll to position [356, 0]
click at [315, 208] on div "Configuration pour Emma De Saint-Denis Planifié 📅 Client SINGULIER Utilisateur …" at bounding box center [254, 71] width 180 height 763
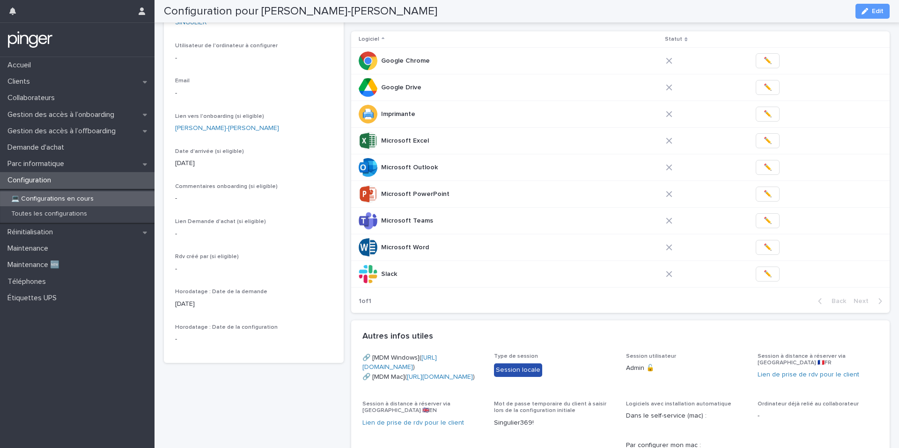
scroll to position [0, 0]
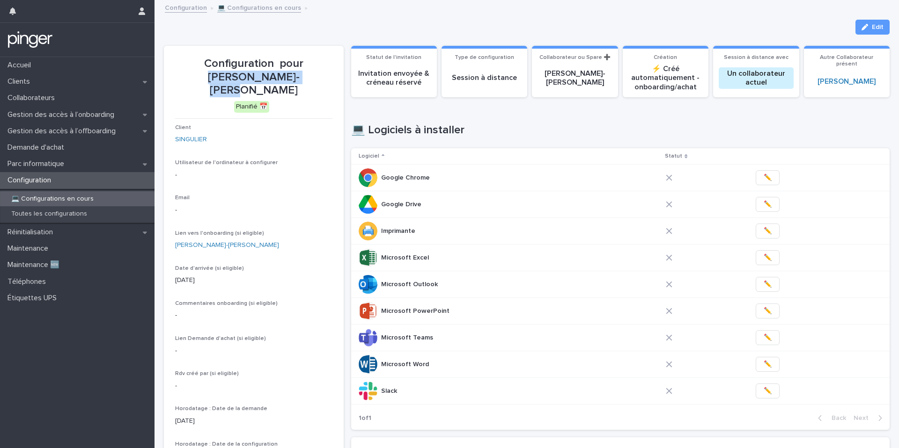
drag, startPoint x: 280, startPoint y: 58, endPoint x: 304, endPoint y: 79, distance: 31.5
click at [304, 79] on p "Configuration pour Emma De Saint-Denis" at bounding box center [253, 77] width 157 height 40
click at [763, 181] on span "✏️" at bounding box center [767, 177] width 8 height 9
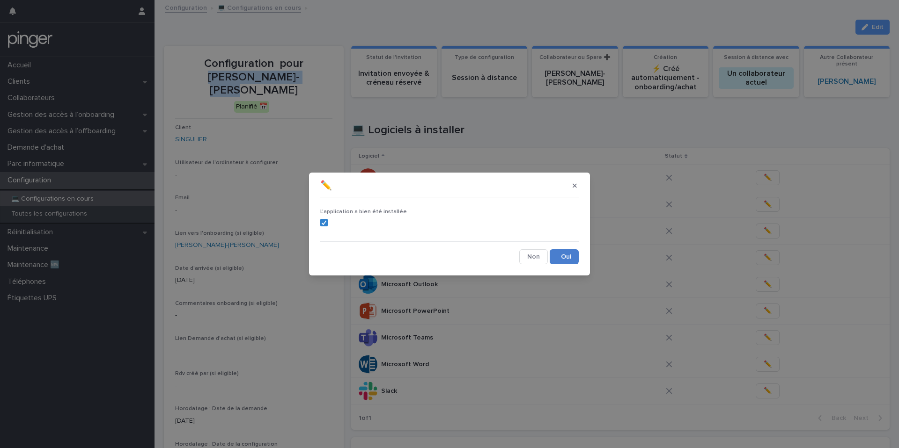
click at [564, 249] on button "Save" at bounding box center [564, 256] width 29 height 15
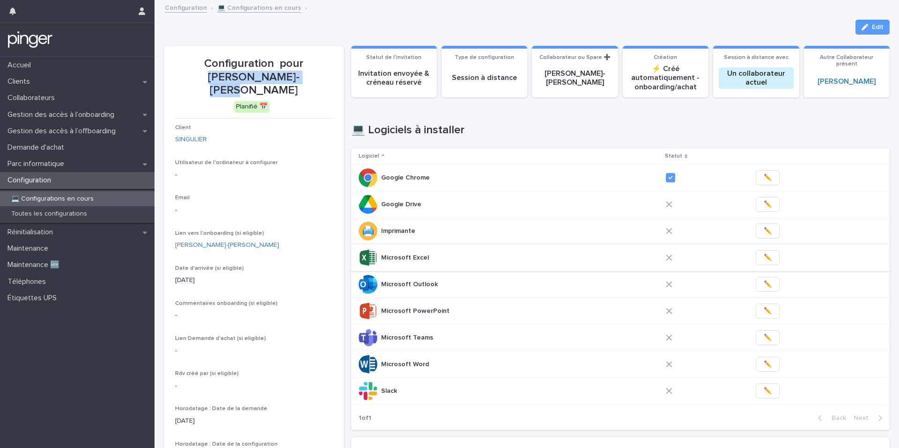
click at [763, 251] on button "✏️" at bounding box center [768, 257] width 24 height 15
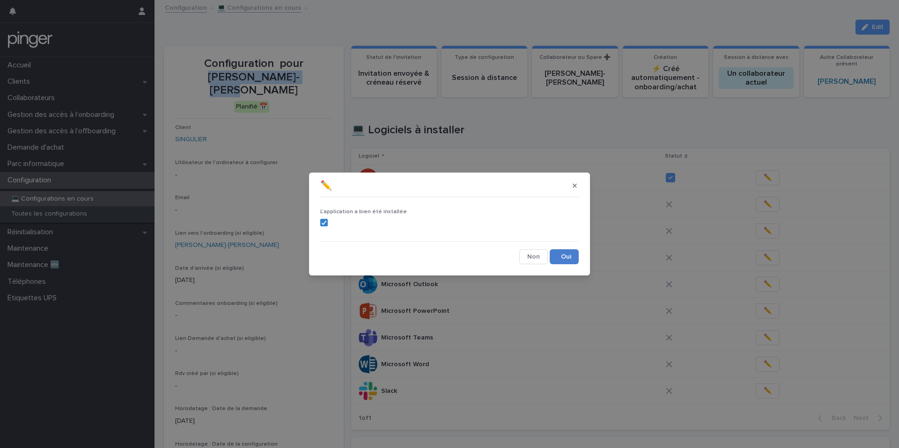
click at [555, 254] on button "Save" at bounding box center [564, 256] width 29 height 15
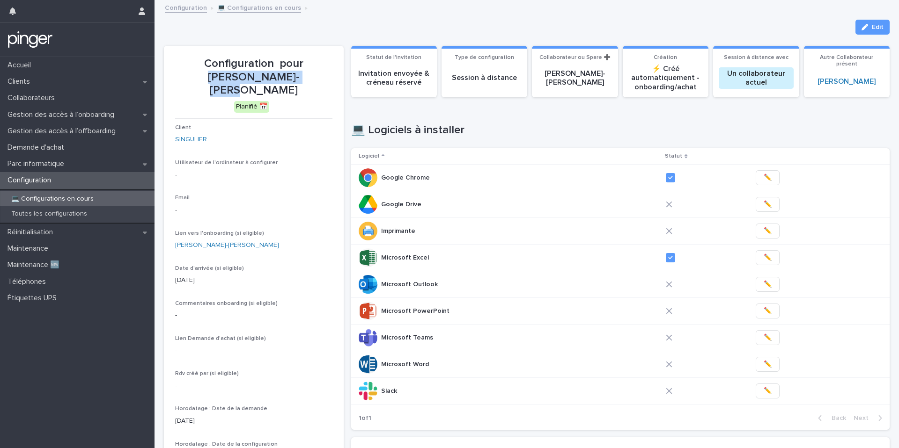
click at [763, 286] on span "✏️" at bounding box center [767, 284] width 8 height 9
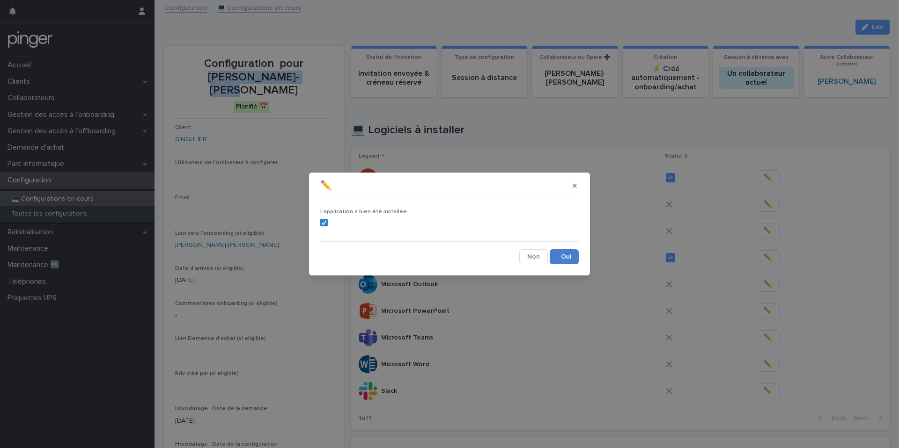
click at [553, 253] on button "Save" at bounding box center [564, 256] width 29 height 15
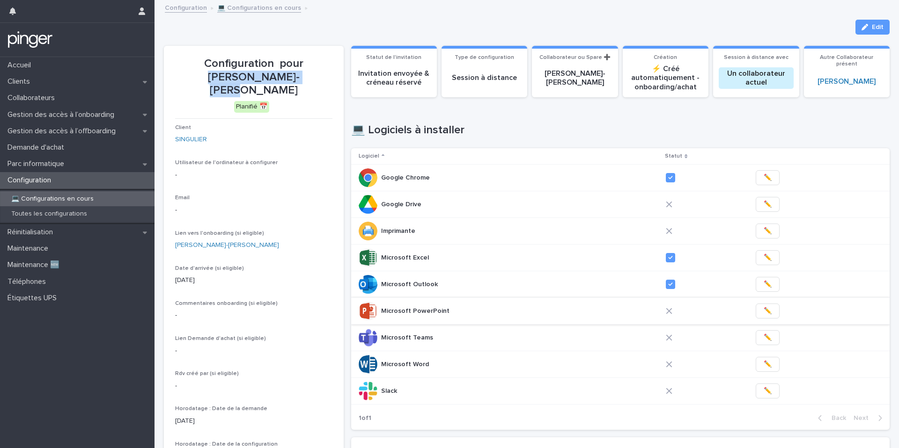
click at [763, 310] on span "✏️" at bounding box center [767, 311] width 8 height 9
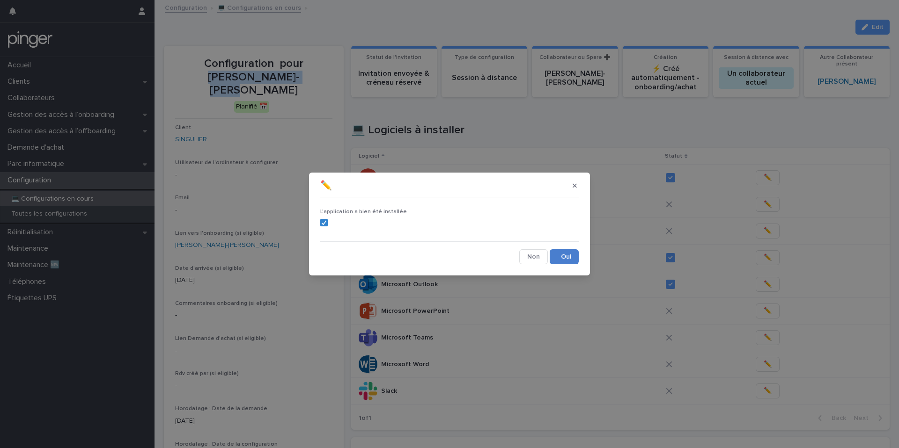
click at [570, 255] on button "Save" at bounding box center [564, 256] width 29 height 15
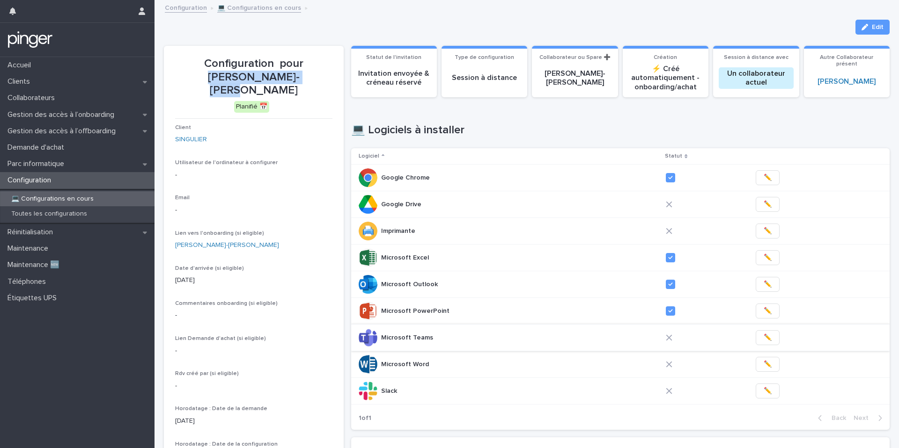
click at [763, 341] on span "✏️" at bounding box center [767, 337] width 8 height 9
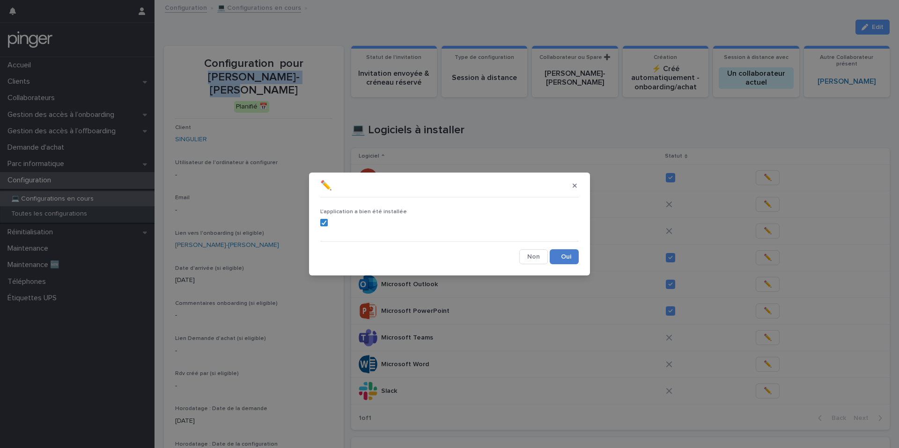
click at [566, 257] on button "Save" at bounding box center [564, 256] width 29 height 15
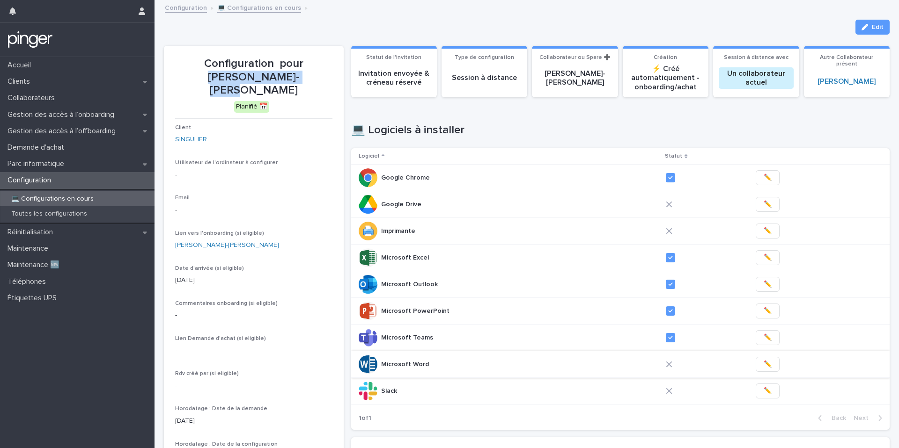
click at [763, 365] on span "✏️" at bounding box center [767, 364] width 8 height 9
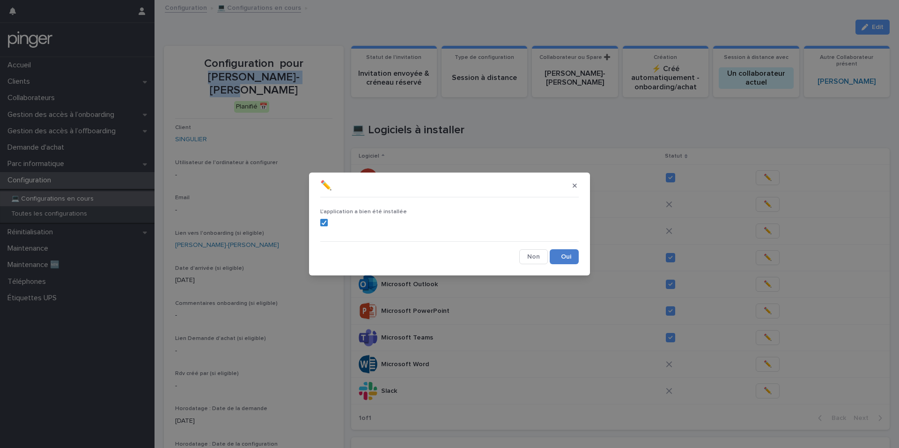
click at [571, 256] on button "Save" at bounding box center [564, 256] width 29 height 15
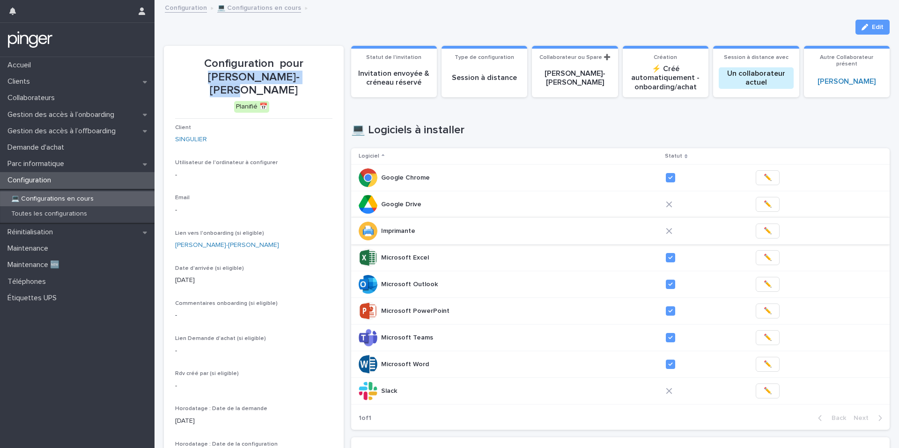
click at [763, 235] on span "✏️" at bounding box center [767, 231] width 8 height 9
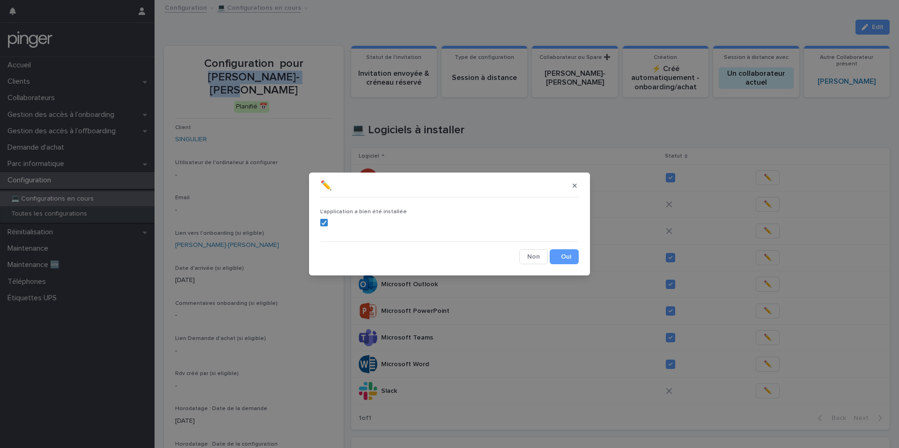
click at [567, 258] on button "Save" at bounding box center [564, 256] width 29 height 15
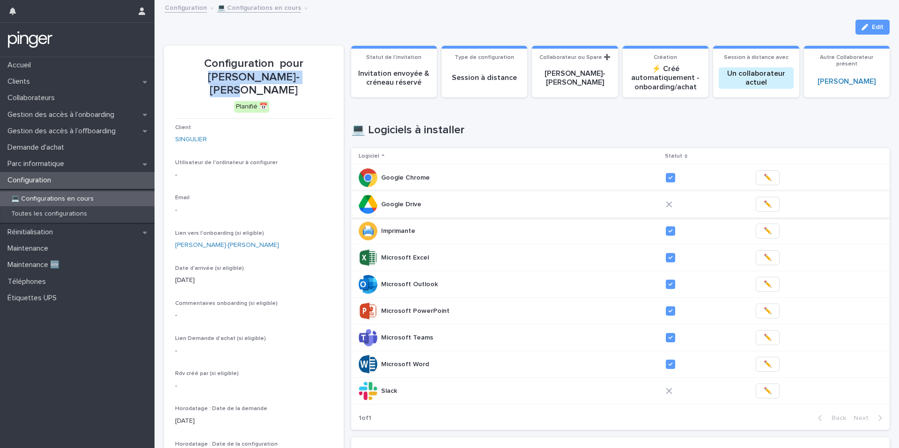
click at [763, 204] on span "✏️" at bounding box center [767, 204] width 8 height 9
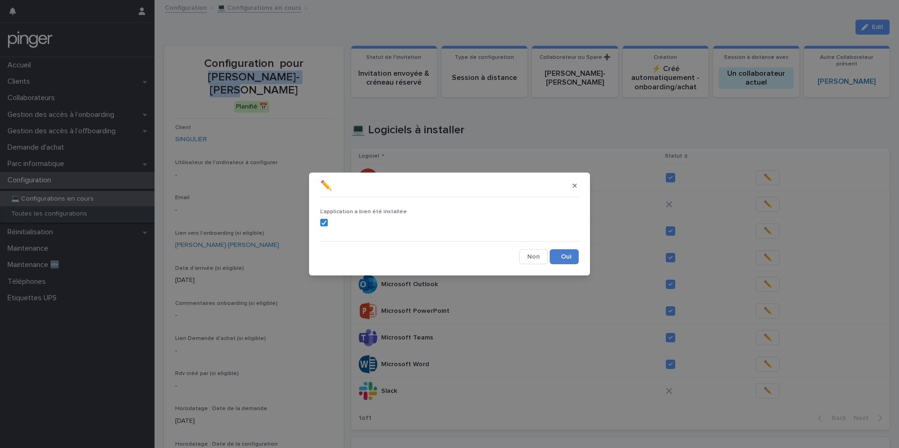
click at [568, 256] on button "Save" at bounding box center [564, 256] width 29 height 15
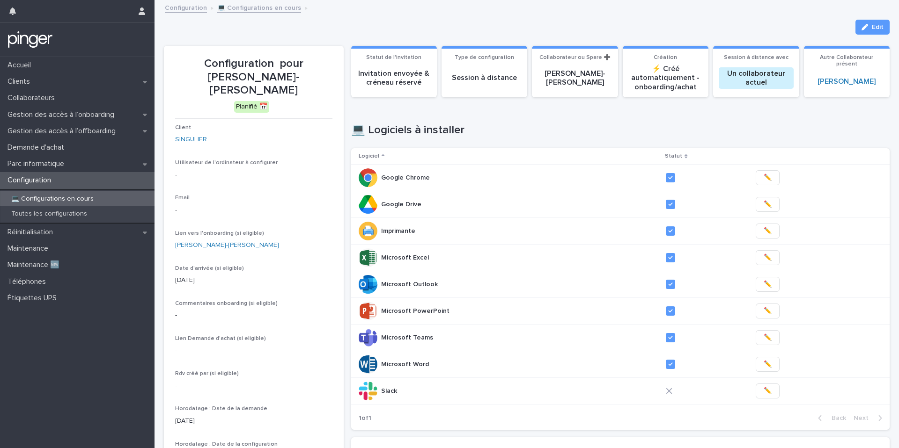
click at [514, 111] on div "Loading... Saving… 💻 Logiciels à installer Logiciel Statut Google Chrome Google…" at bounding box center [620, 271] width 539 height 333
click at [763, 392] on span "✏️" at bounding box center [767, 391] width 8 height 9
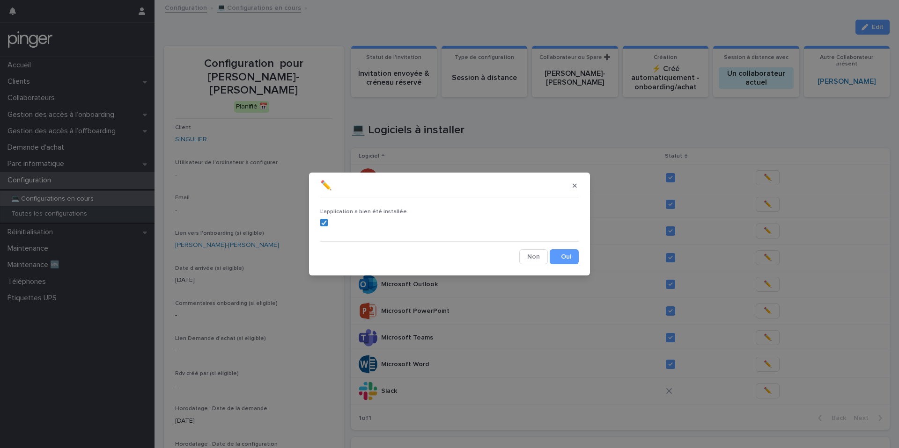
click at [563, 256] on button "Save" at bounding box center [564, 256] width 29 height 15
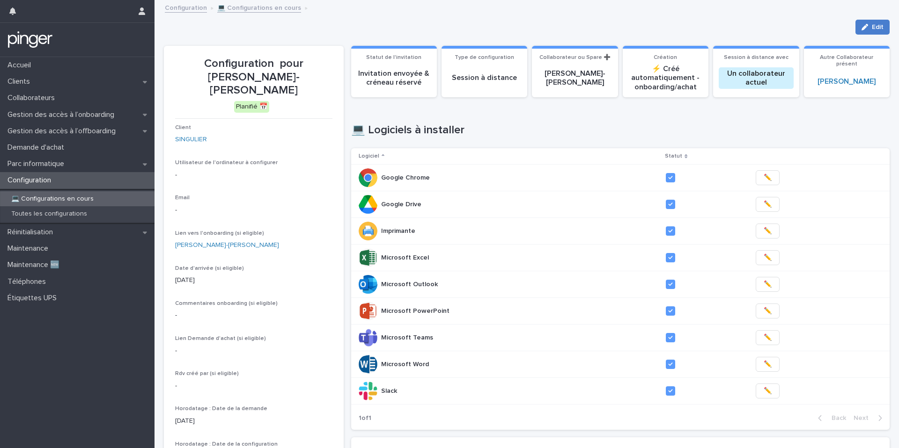
click at [876, 32] on button "Edit" at bounding box center [872, 27] width 34 height 15
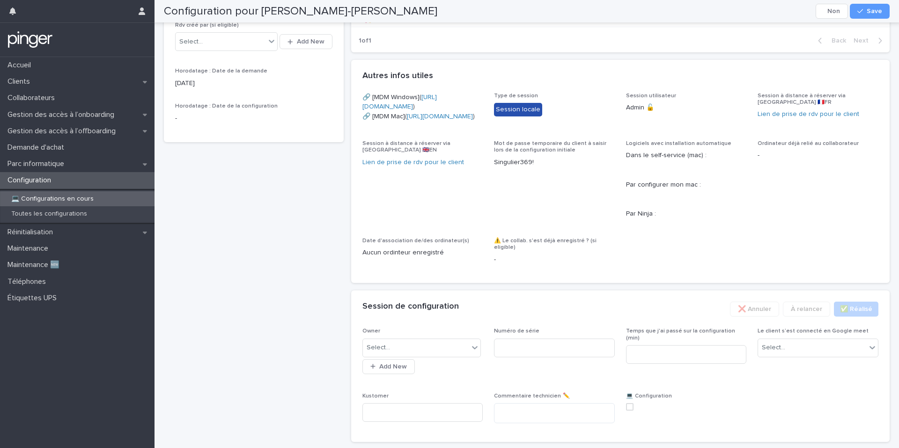
scroll to position [487, 0]
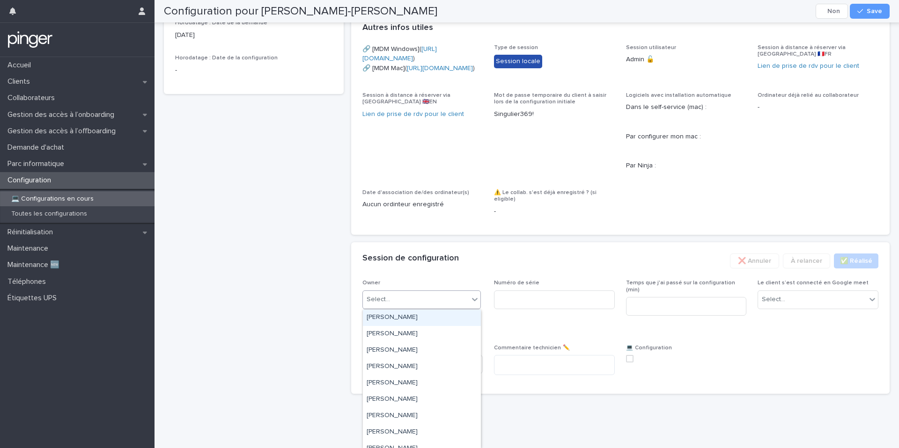
click at [452, 296] on div "Select..." at bounding box center [416, 299] width 106 height 15
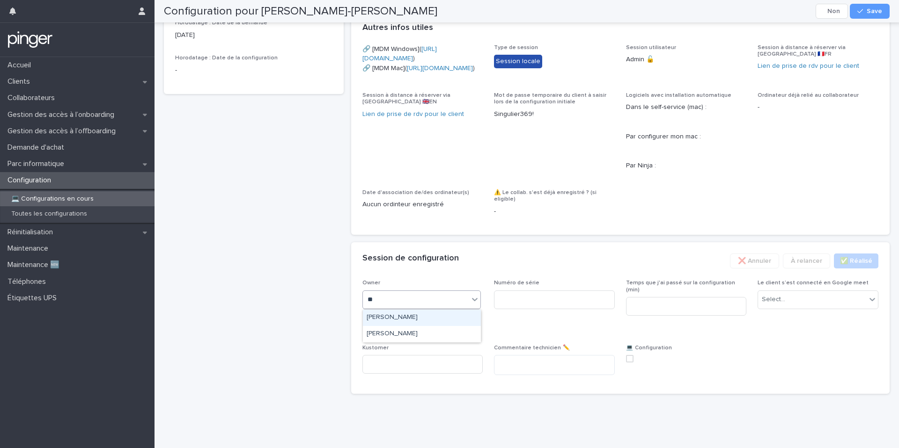
type input "***"
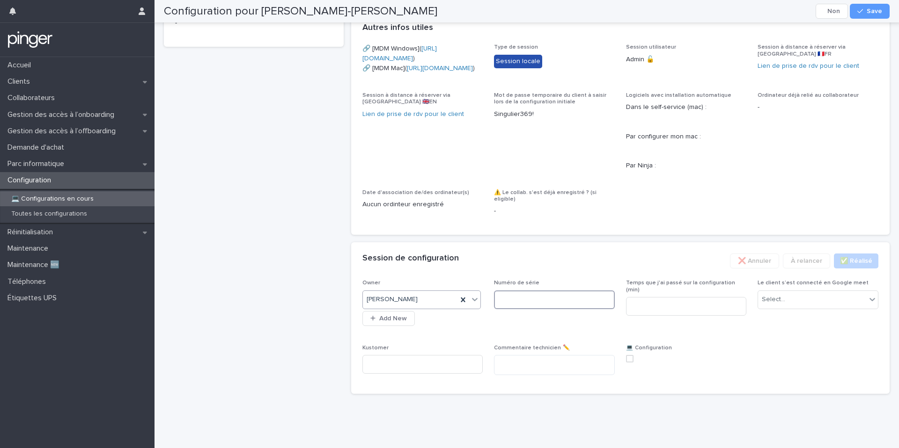
click at [516, 309] on input at bounding box center [554, 300] width 121 height 19
paste input "**********"
type input "**********"
click at [677, 316] on input at bounding box center [686, 306] width 121 height 19
type input "**"
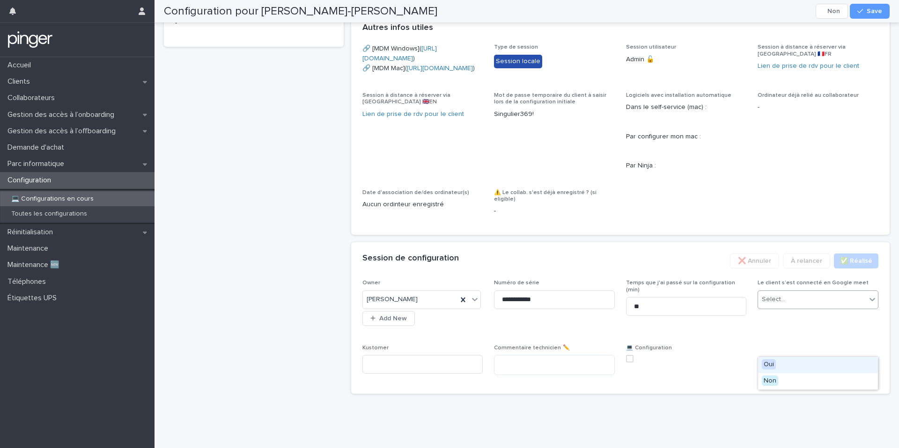
click at [798, 308] on div "Select..." at bounding box center [812, 299] width 108 height 15
click at [777, 381] on span "Non" at bounding box center [770, 381] width 16 height 10
click at [625, 383] on div "**********" at bounding box center [620, 331] width 516 height 103
click at [628, 363] on span at bounding box center [629, 358] width 7 height 7
click at [868, 6] on button "Save" at bounding box center [870, 11] width 40 height 15
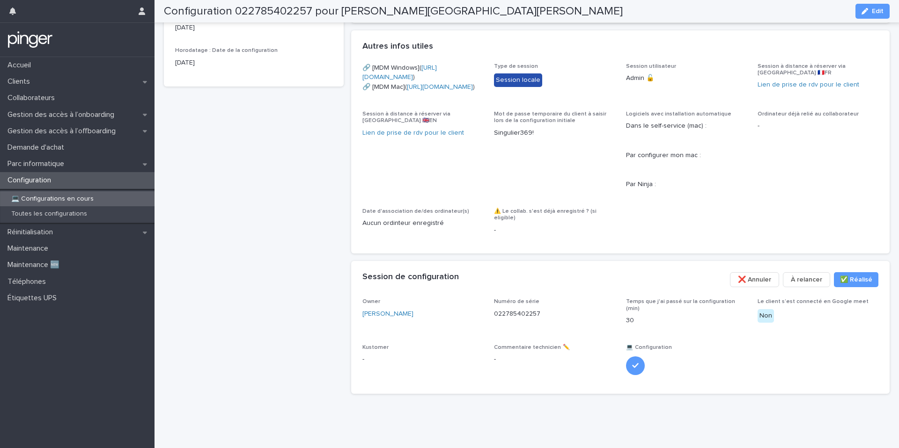
scroll to position [453, 0]
click at [65, 181] on div "Configuration" at bounding box center [77, 180] width 154 height 16
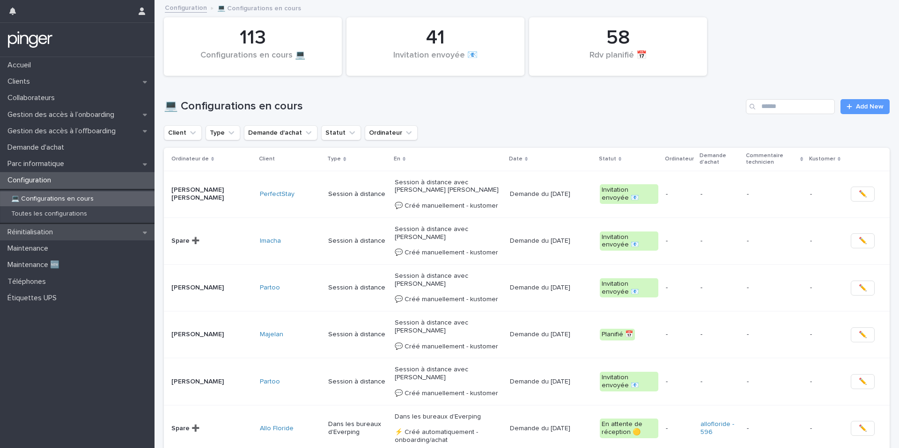
click at [39, 229] on p "Réinitialisation" at bounding box center [32, 232] width 57 height 9
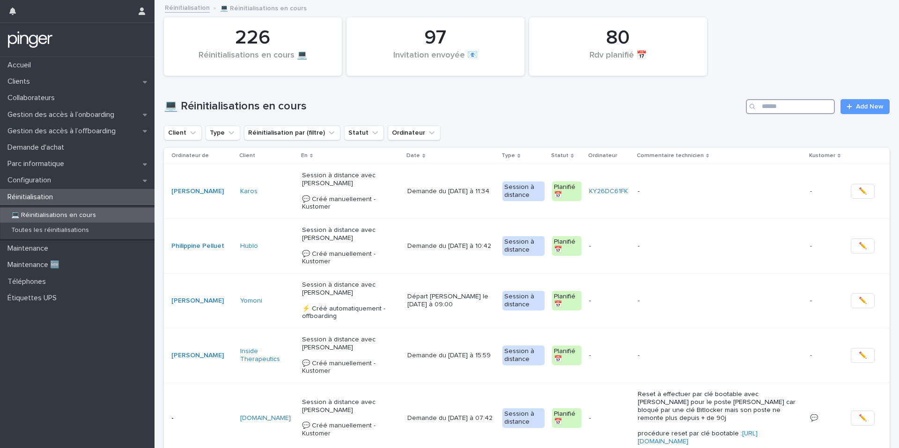
click at [778, 105] on input "Search" at bounding box center [790, 106] width 89 height 15
paste input "**********"
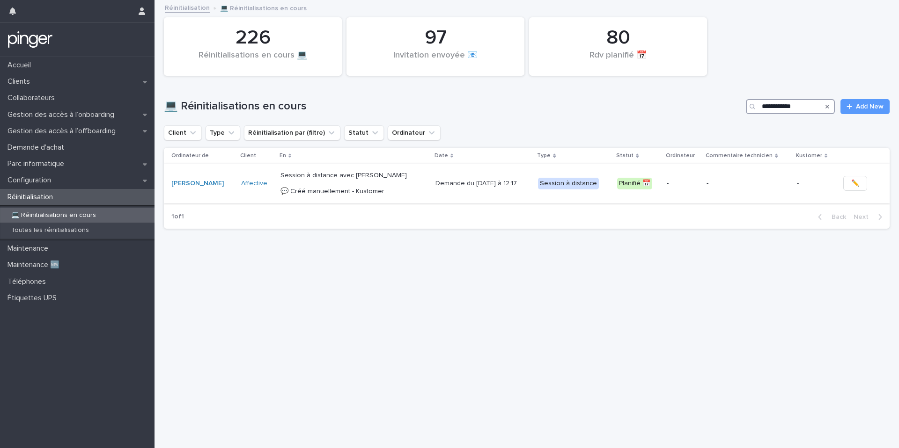
type input "**********"
click at [366, 187] on p "Session à distance avec Audrey TELEWELE 💬​ Créé manuellement - Kustomer" at bounding box center [353, 183] width 147 height 23
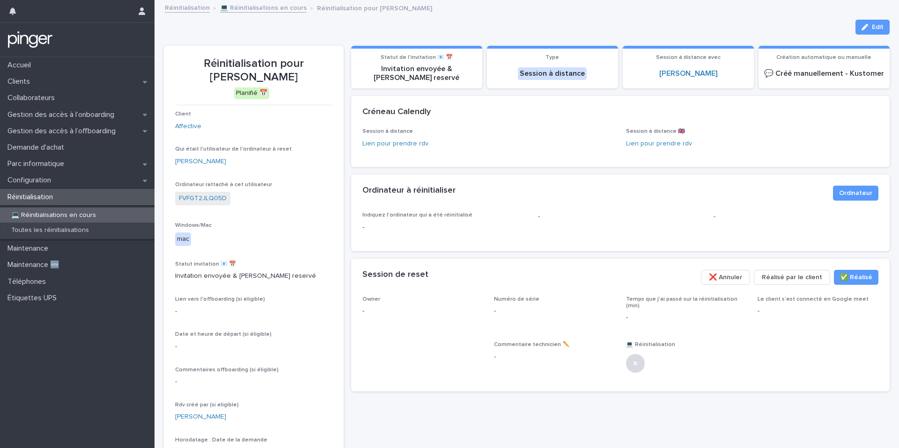
click at [715, 282] on span "❌ Annuler" at bounding box center [725, 277] width 33 height 9
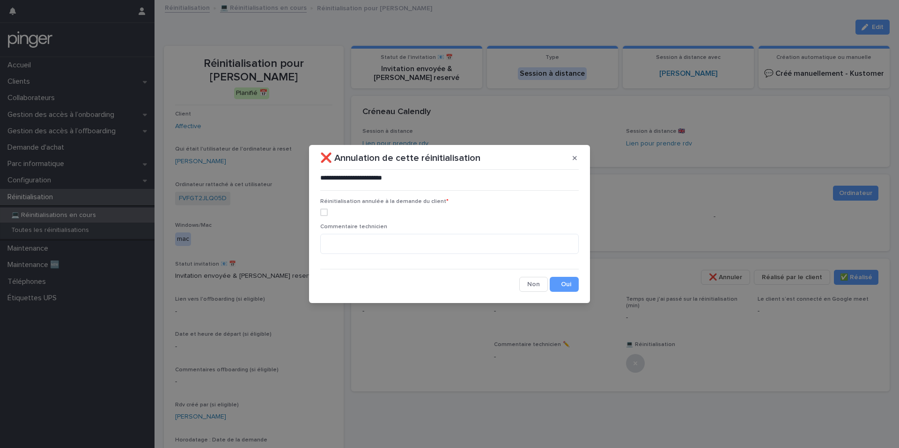
click at [325, 213] on span at bounding box center [323, 212] width 7 height 7
click at [369, 247] on textarea at bounding box center [449, 244] width 258 height 20
type textarea "**********"
click at [565, 288] on button "Save" at bounding box center [564, 284] width 29 height 15
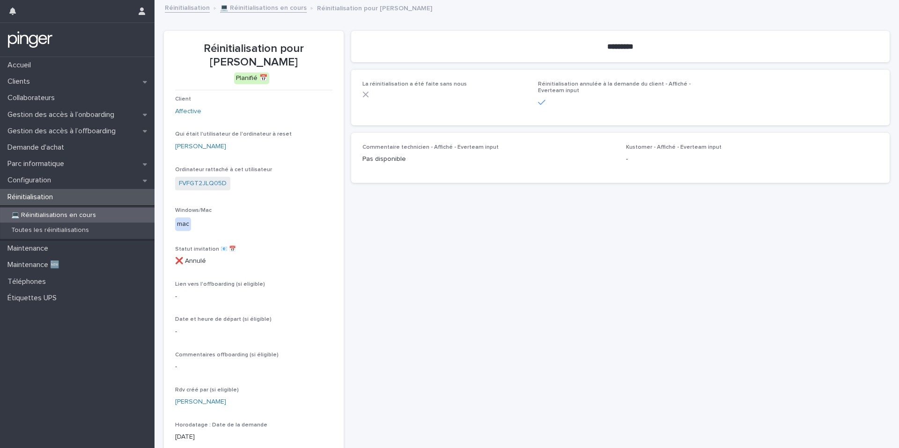
click at [69, 196] on div "Réinitialisation" at bounding box center [77, 197] width 154 height 16
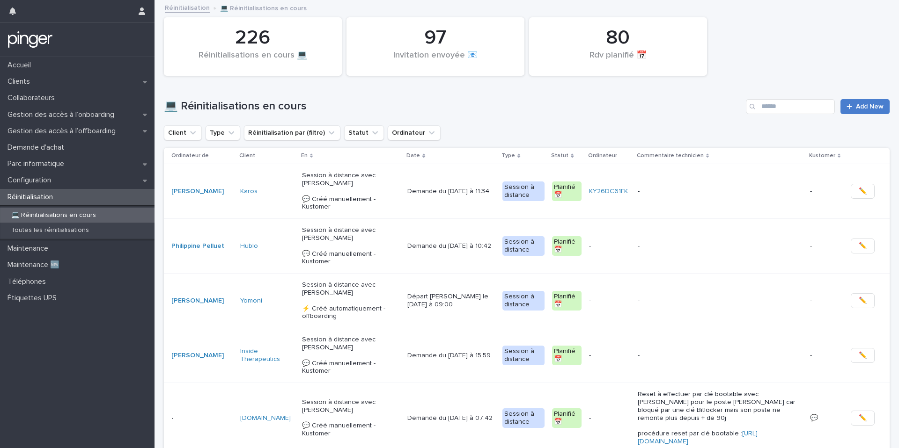
click at [863, 106] on span "Add New" at bounding box center [870, 106] width 28 height 7
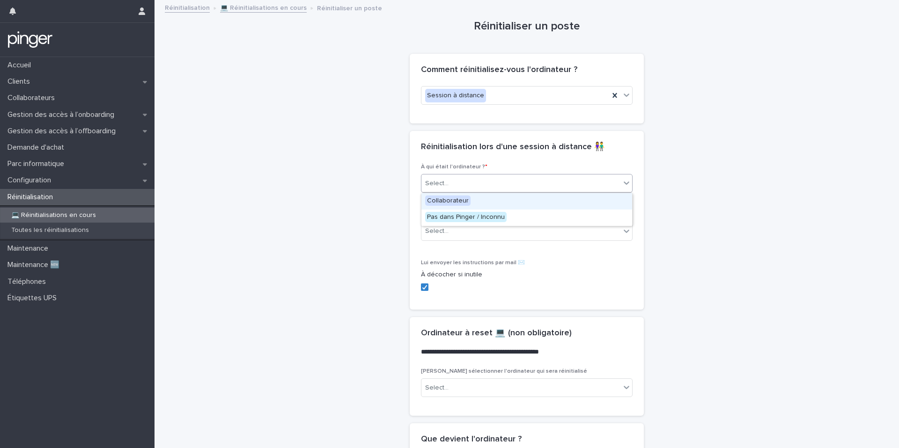
click at [450, 179] on div "Select..." at bounding box center [520, 183] width 199 height 15
click at [439, 197] on span "Collaborateur" at bounding box center [447, 201] width 45 height 10
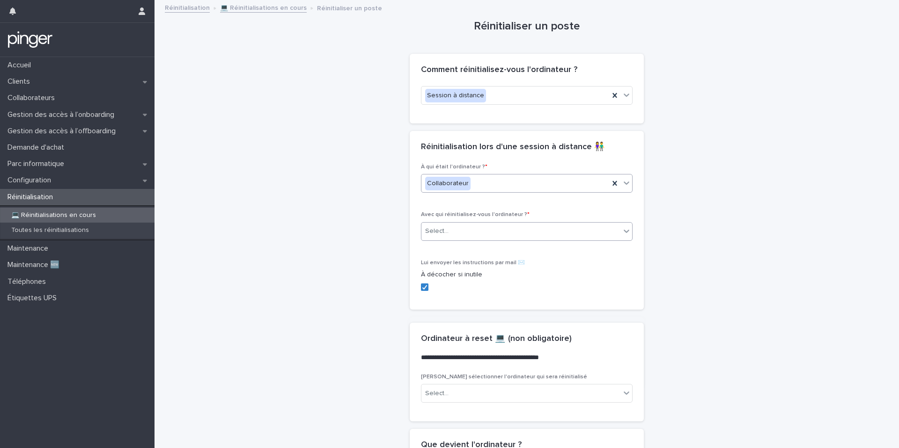
click at [437, 230] on div "Select..." at bounding box center [436, 232] width 23 height 10
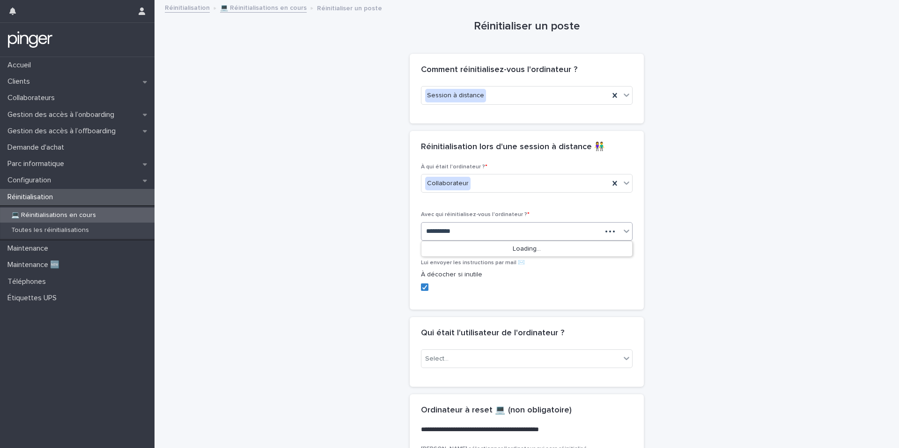
type input "**********"
click at [476, 253] on div "Audrey TELEWELE" at bounding box center [526, 250] width 211 height 16
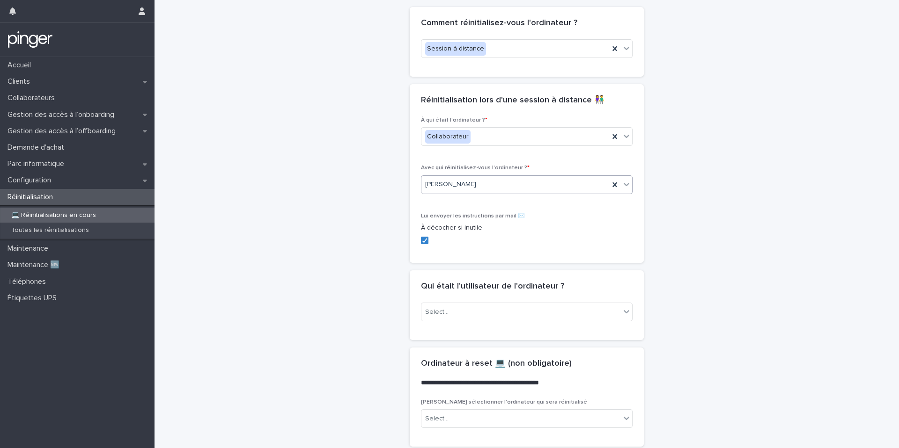
scroll to position [88, 0]
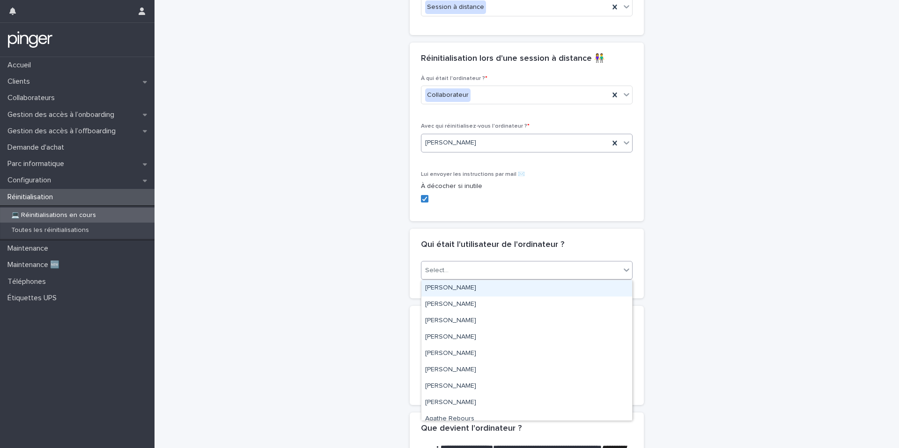
click at [470, 272] on div "Select..." at bounding box center [520, 270] width 199 height 15
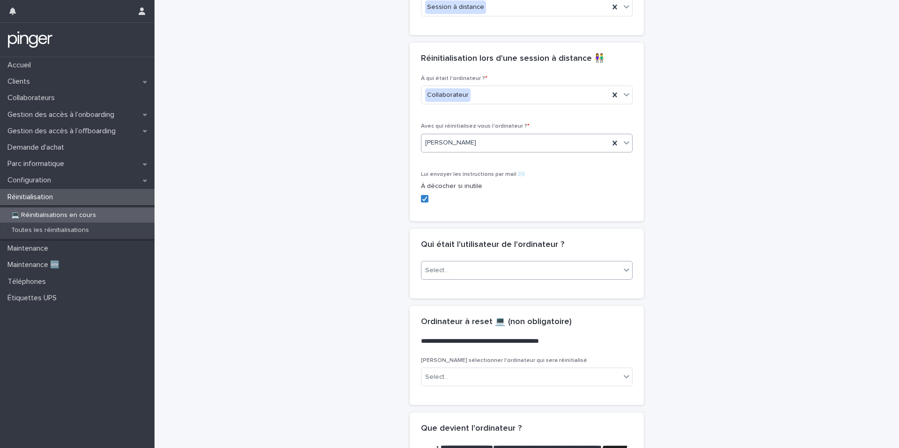
click at [475, 270] on div "Select..." at bounding box center [520, 270] width 199 height 15
paste input "**********"
type input "**********"
click at [455, 286] on div "Nada Brandao" at bounding box center [526, 288] width 211 height 16
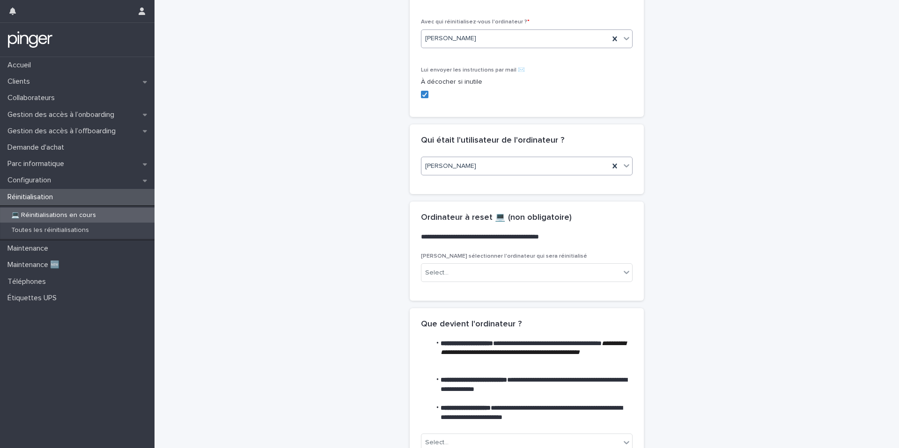
scroll to position [197, 0]
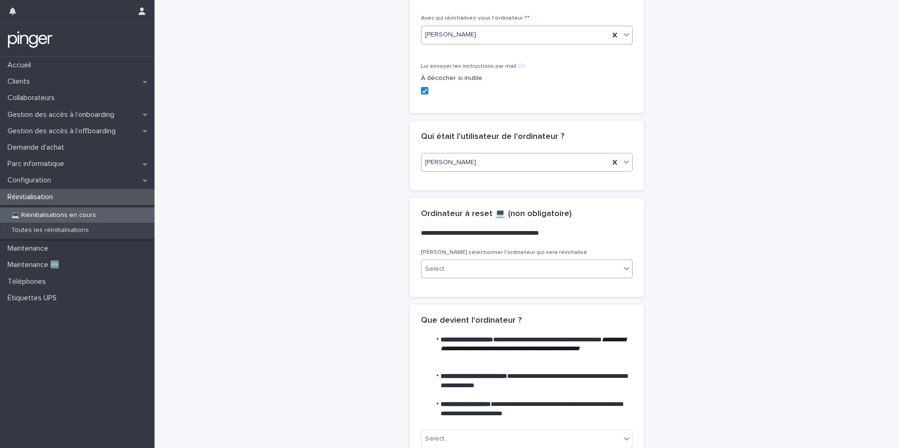
click at [462, 269] on div "Select..." at bounding box center [520, 269] width 199 height 15
click at [405, 268] on div "**********" at bounding box center [527, 147] width 726 height 686
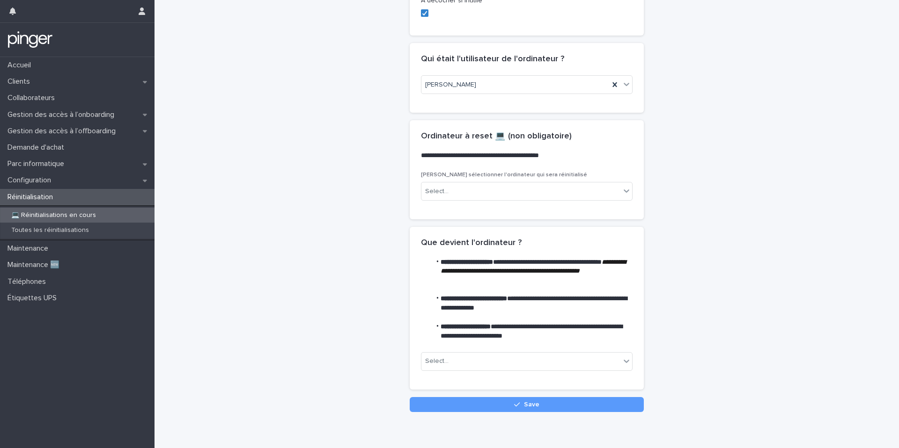
scroll to position [285, 0]
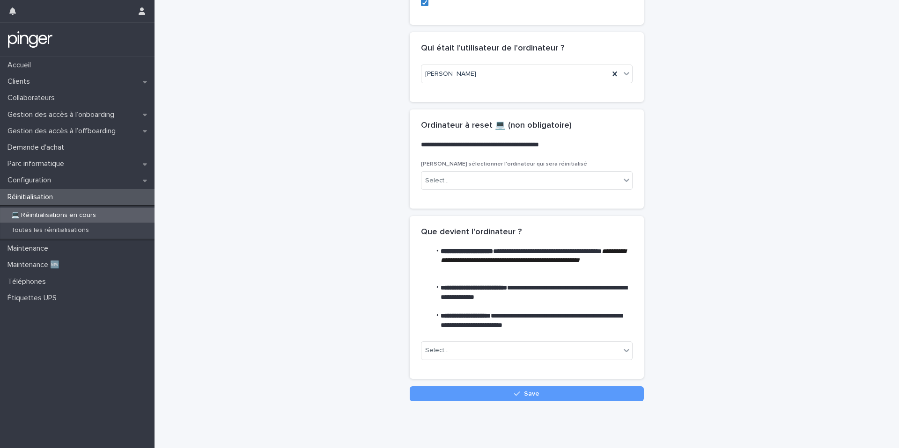
click at [450, 363] on div "Select..." at bounding box center [527, 355] width 212 height 26
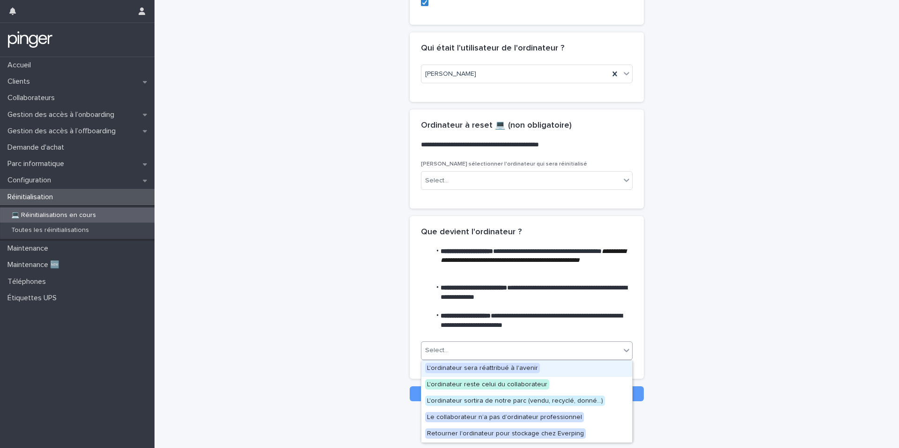
click at [455, 352] on div "Select..." at bounding box center [520, 350] width 199 height 15
click at [455, 369] on span "L'ordinateur sera réattribué à l'avenir" at bounding box center [482, 368] width 115 height 10
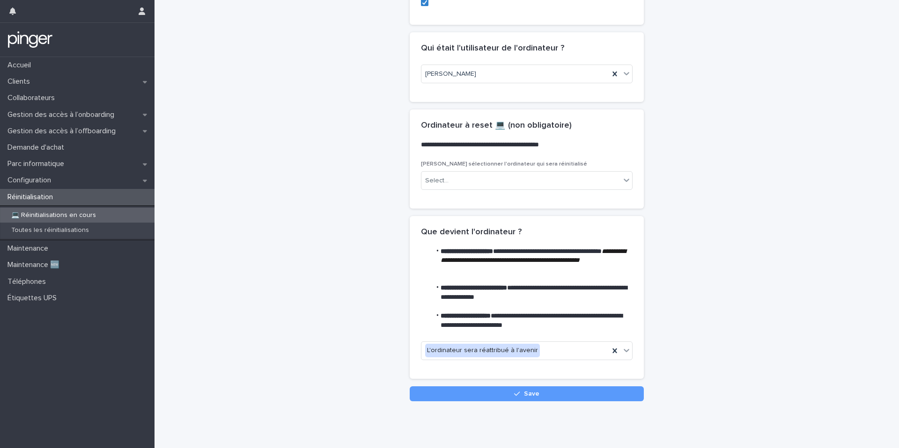
click at [390, 361] on div "**********" at bounding box center [527, 59] width 726 height 686
click at [462, 392] on button "Save" at bounding box center [527, 394] width 234 height 15
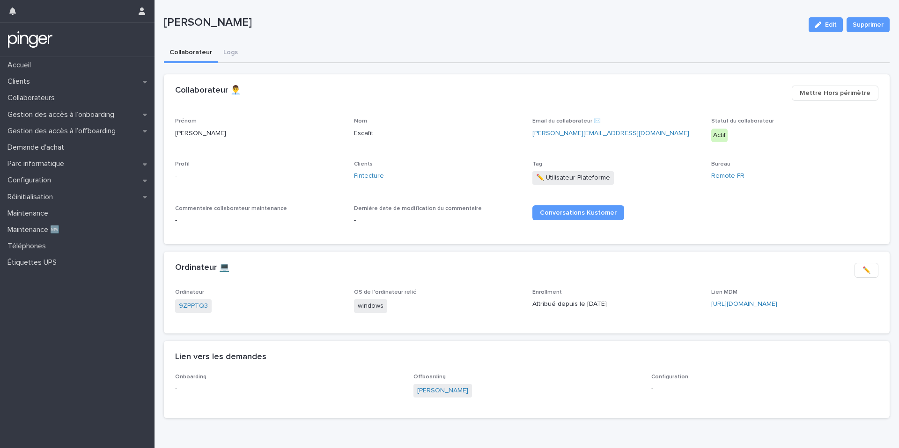
scroll to position [14, 0]
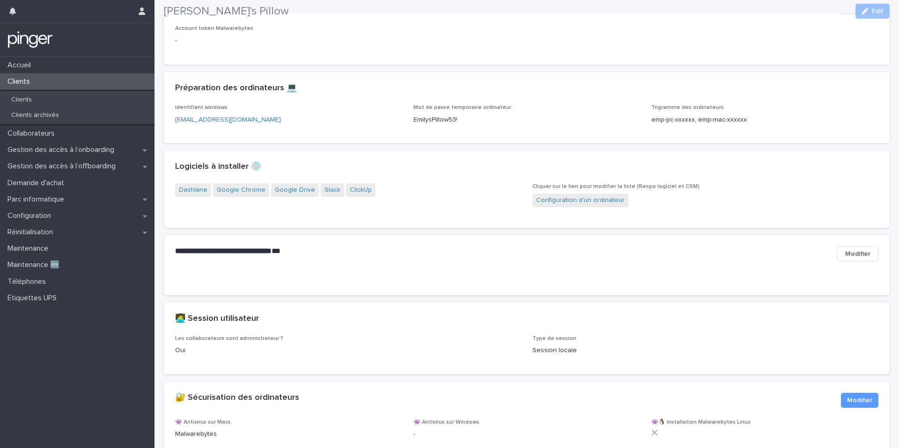
scroll to position [966, 0]
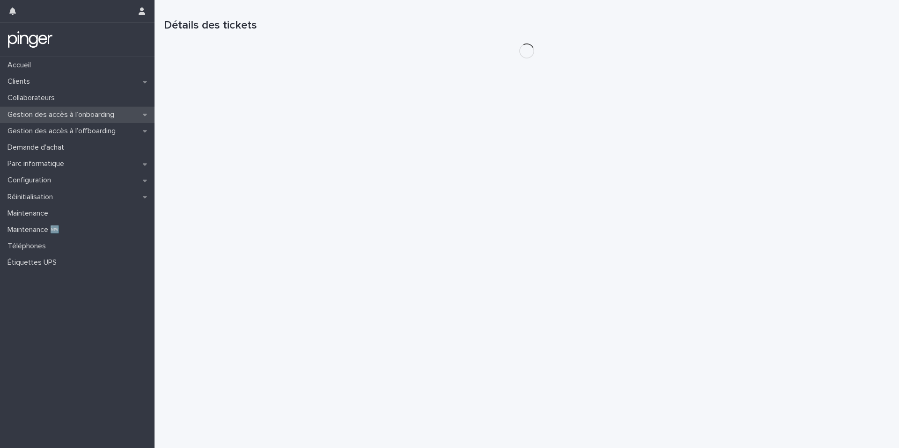
click at [81, 114] on p "Gestion des accès à l’onboarding" at bounding box center [63, 114] width 118 height 9
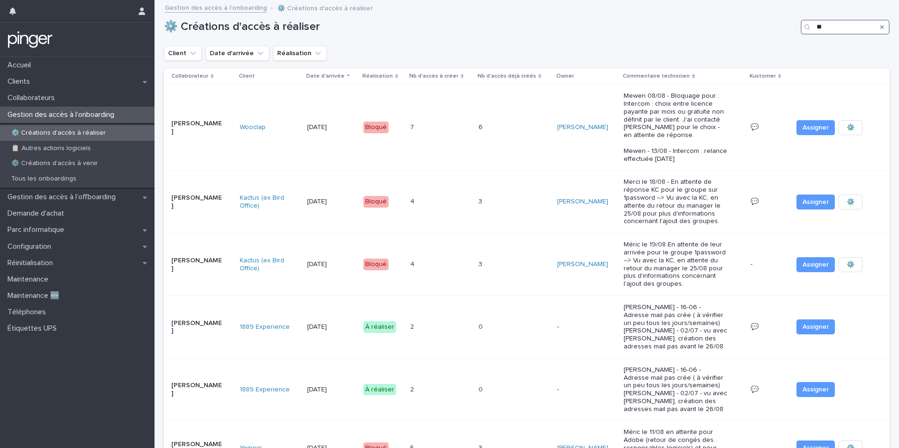
type input "*"
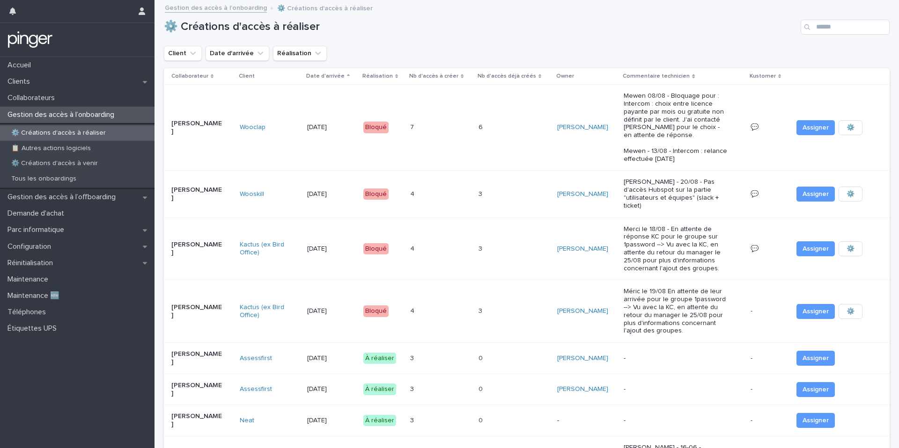
click at [386, 29] on h1 "⚙️ Créations d'accès à réaliser" at bounding box center [480, 27] width 633 height 14
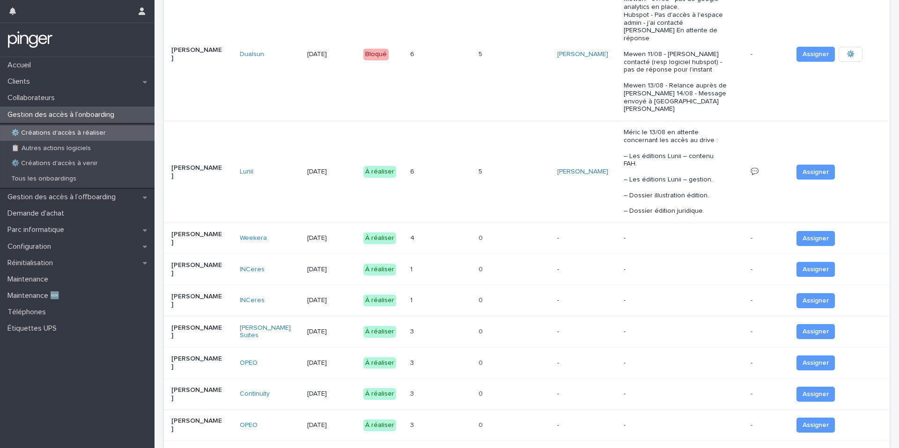
scroll to position [983, 0]
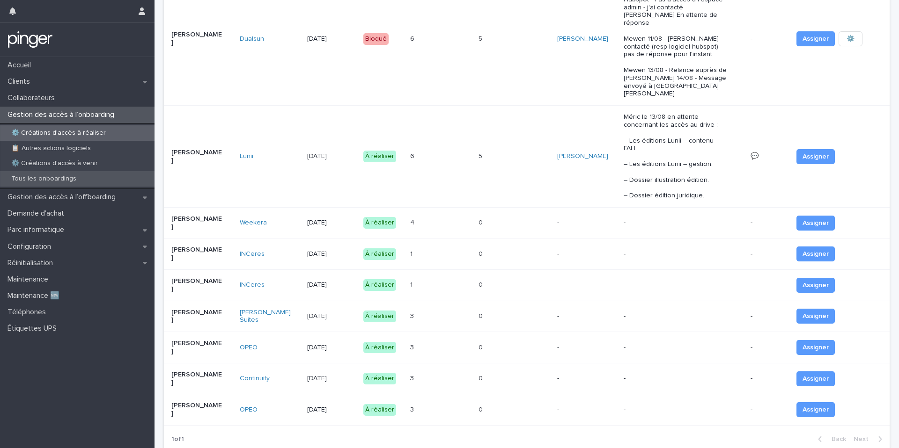
click at [59, 180] on p "Tous les onboardings" at bounding box center [44, 179] width 80 height 8
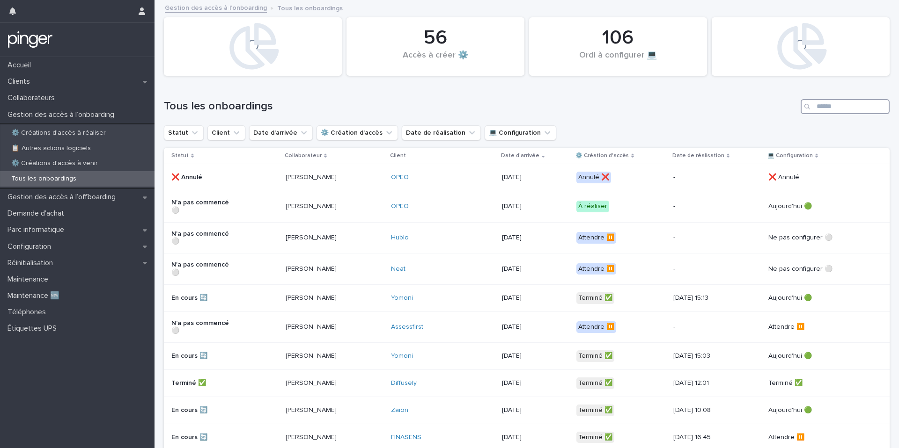
click at [822, 100] on input "Search" at bounding box center [844, 106] width 89 height 15
paste input "**********"
type input "**********"
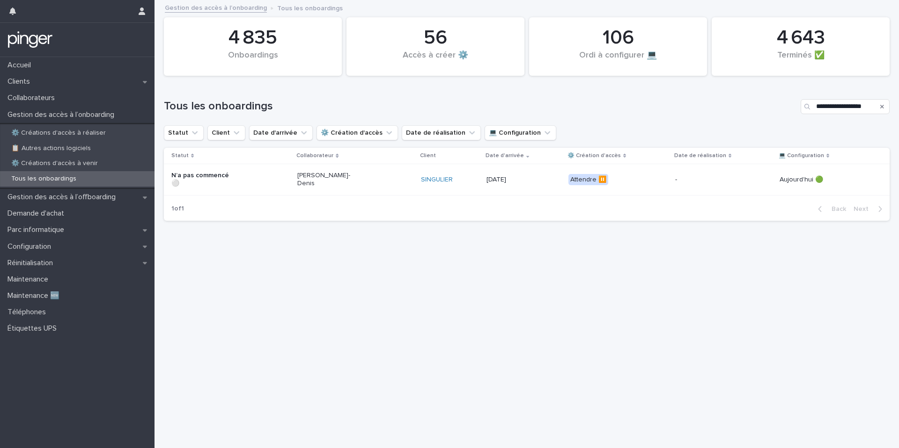
click at [664, 182] on div "Attendre ⏸️" at bounding box center [617, 179] width 99 height 19
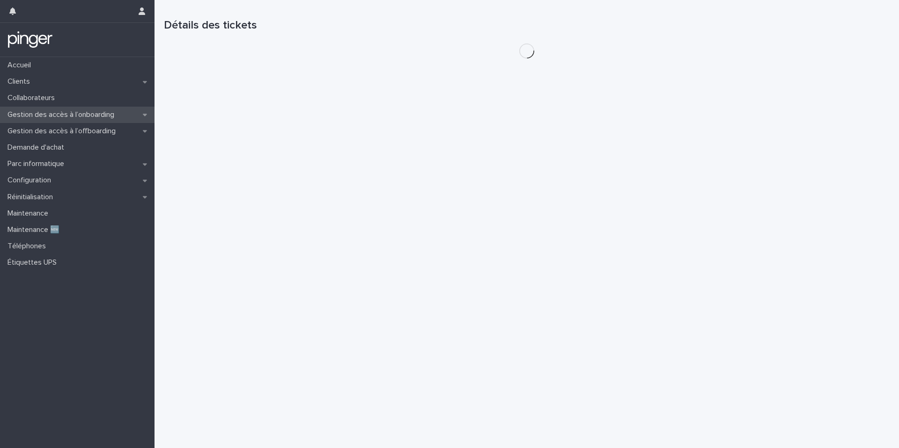
click at [71, 112] on p "Gestion des accès à l’onboarding" at bounding box center [63, 114] width 118 height 9
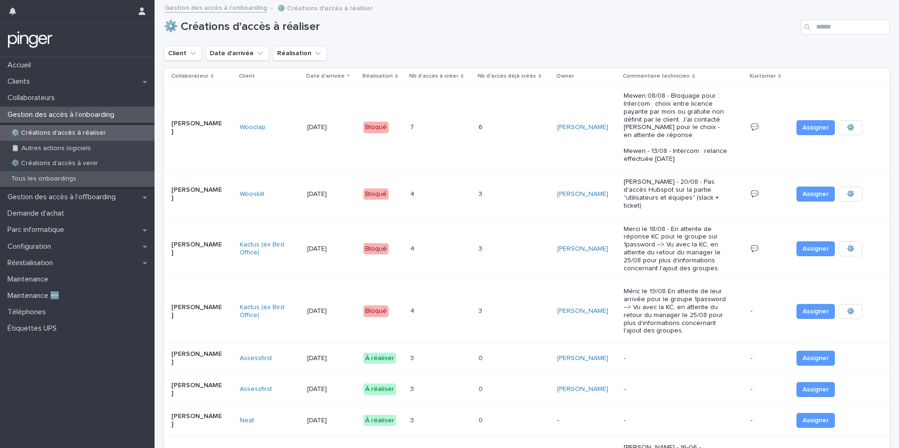
click at [41, 177] on p "Tous les onboardings" at bounding box center [44, 179] width 80 height 8
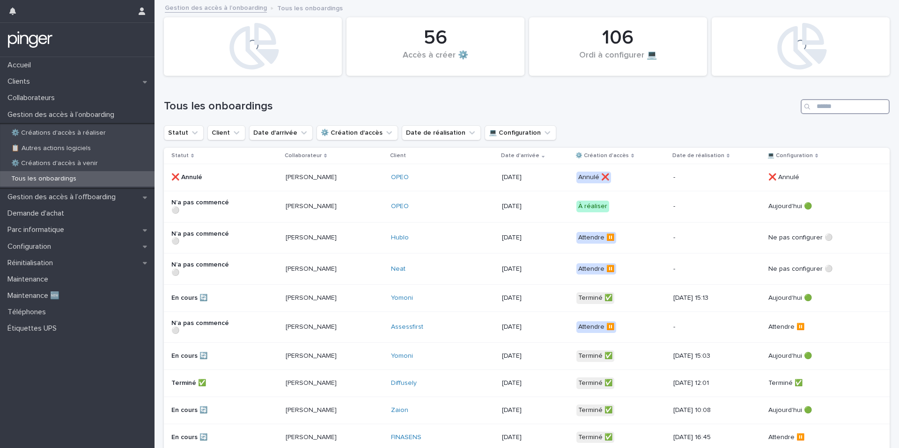
click at [815, 104] on input "Search" at bounding box center [844, 106] width 89 height 15
paste input "**********"
type input "**********"
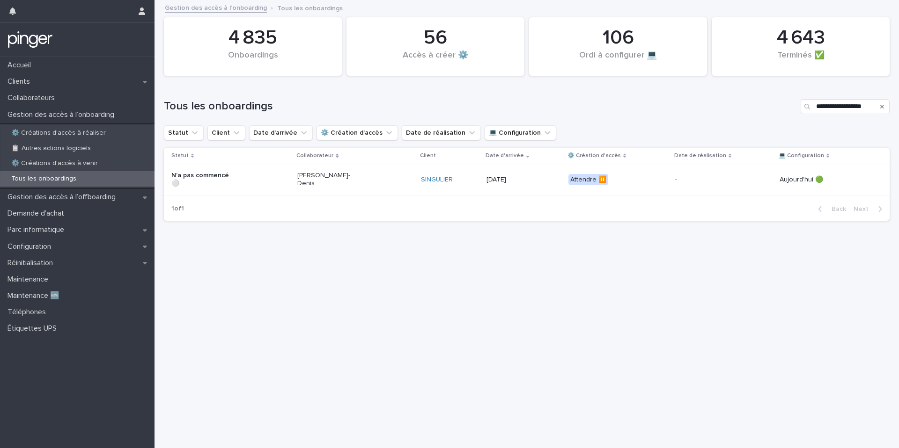
click at [364, 174] on p "Emma De Saint-Denis" at bounding box center [330, 180] width 67 height 16
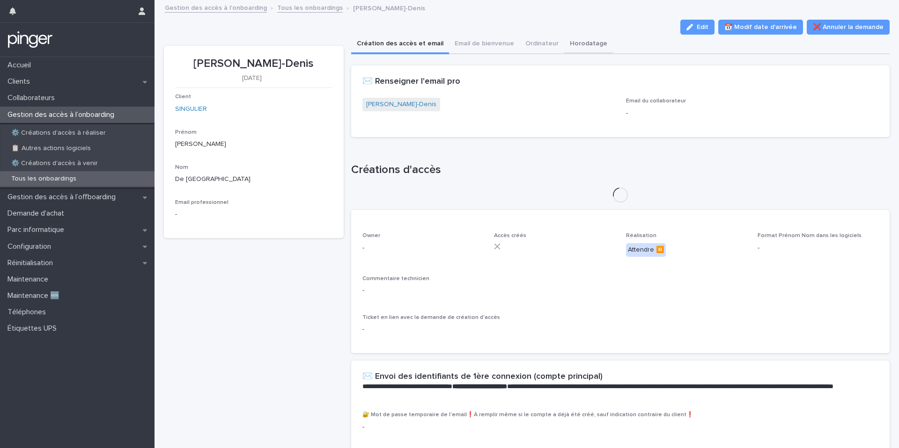
click at [564, 43] on button "Horodatage" at bounding box center [588, 45] width 49 height 20
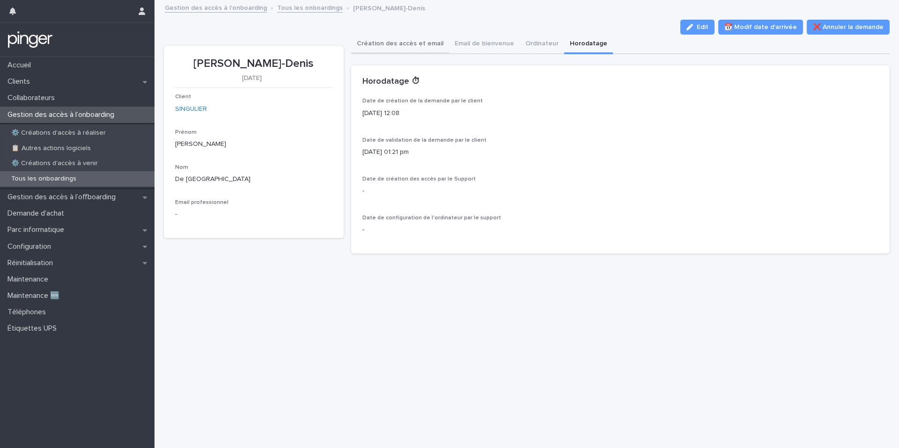
click at [398, 44] on button "Création des accès et email" at bounding box center [400, 45] width 98 height 20
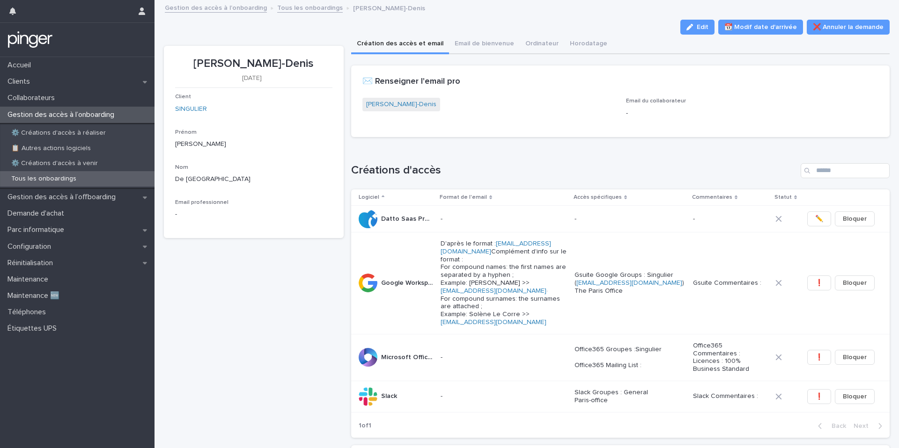
click at [77, 180] on p "Tous les onboardings" at bounding box center [44, 179] width 80 height 8
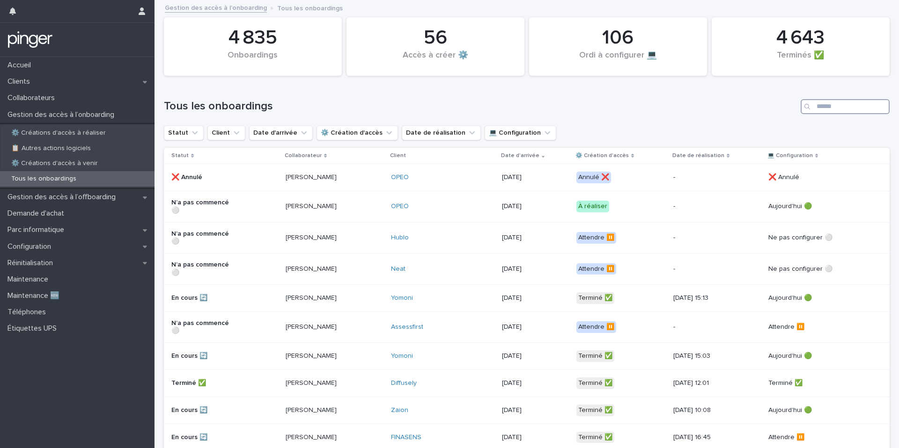
click at [851, 111] on input "Search" at bounding box center [844, 106] width 89 height 15
paste input "**********"
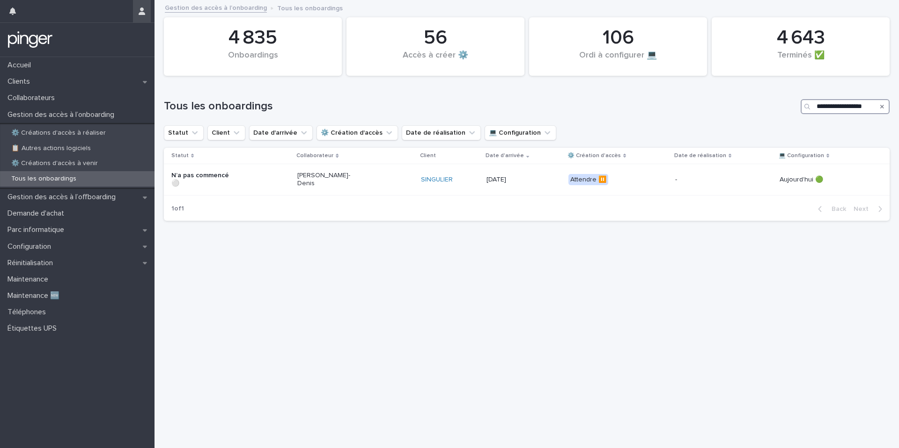
type input "**********"
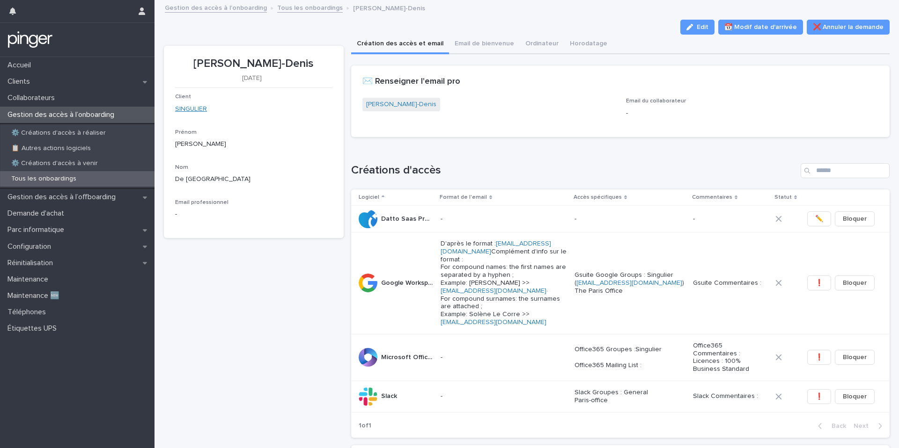
click at [200, 108] on link "SINGULIER" at bounding box center [191, 109] width 32 height 10
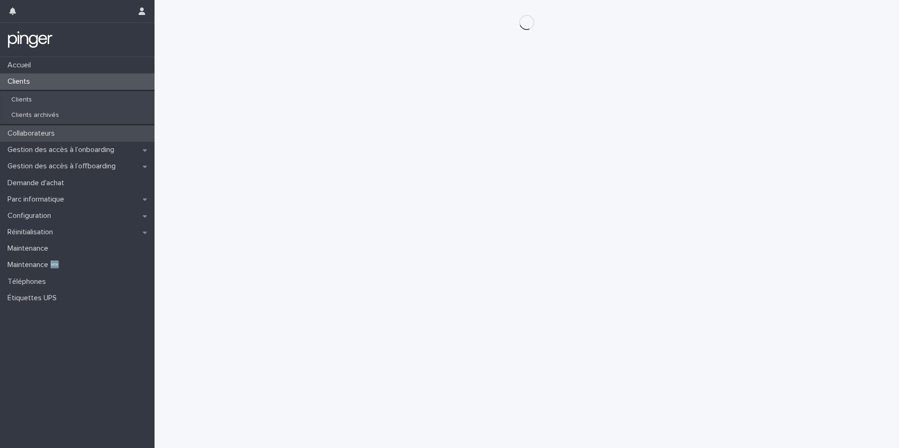
click at [66, 130] on div "Collaborateurs" at bounding box center [77, 133] width 154 height 16
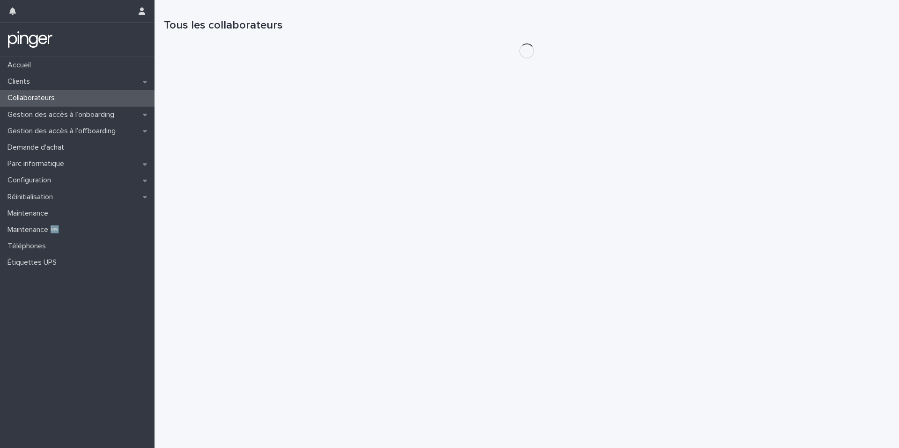
click at [66, 130] on p "Gestion des accès à l’offboarding" at bounding box center [63, 131] width 119 height 9
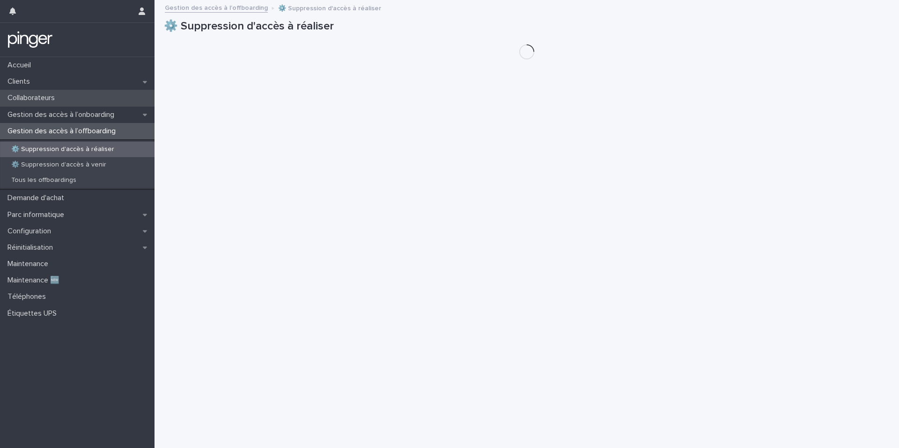
click at [70, 99] on div "Collaborateurs" at bounding box center [77, 98] width 154 height 16
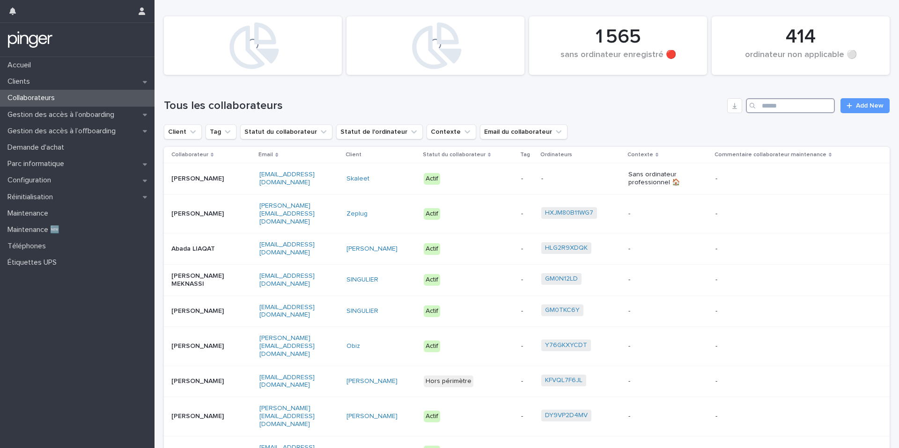
click at [772, 99] on input "Search" at bounding box center [790, 105] width 89 height 15
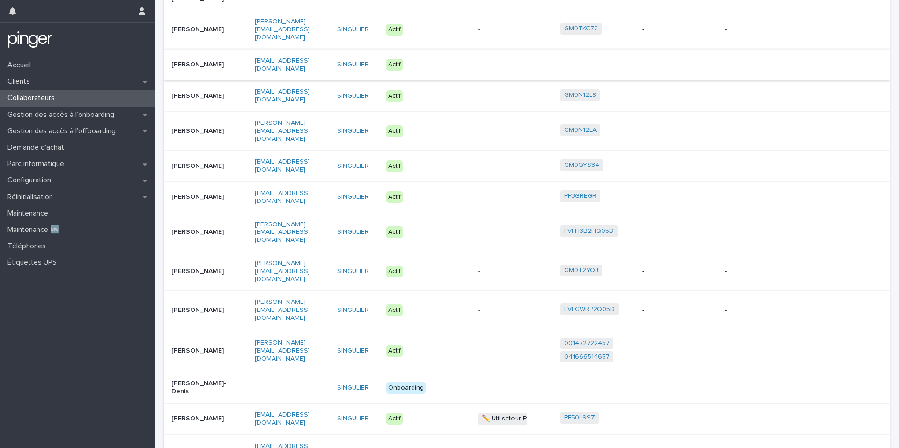
scroll to position [760, 0]
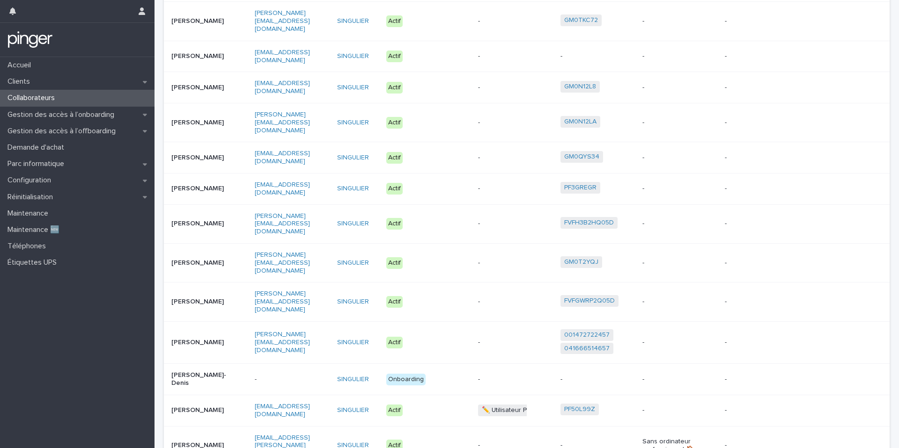
type input "*********"
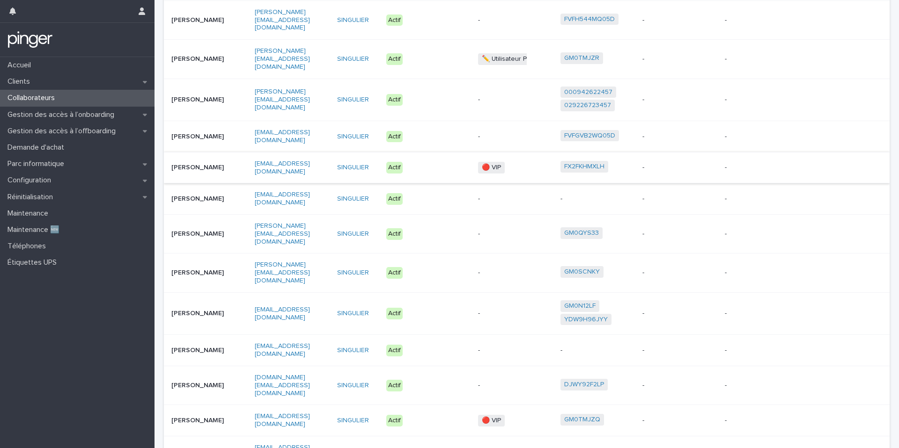
scroll to position [778, 0]
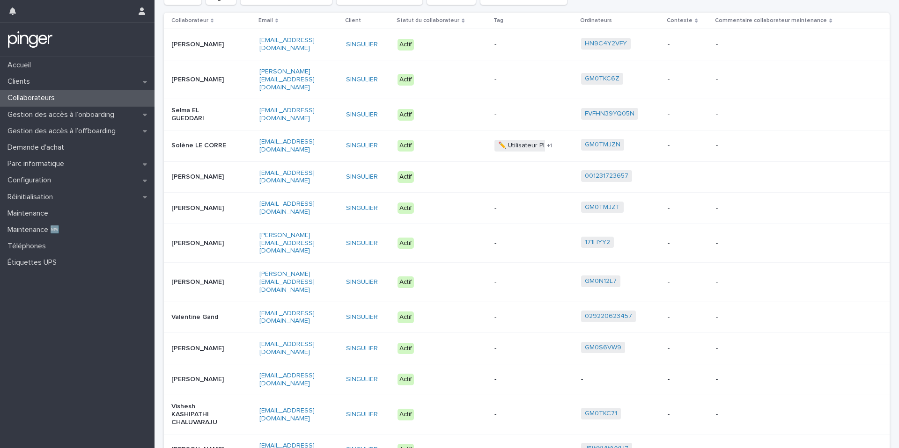
scroll to position [134, 0]
click at [92, 113] on p "Gestion des accès à l’onboarding" at bounding box center [63, 114] width 118 height 9
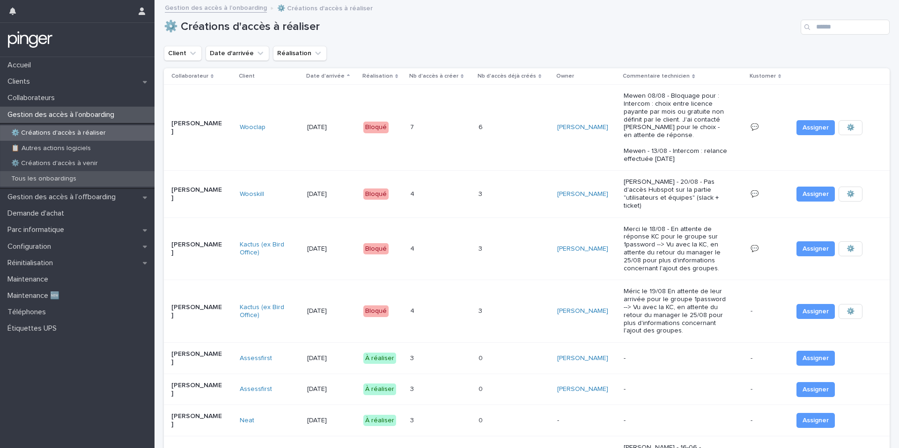
click at [83, 176] on div "Tous les onboardings" at bounding box center [77, 178] width 154 height 15
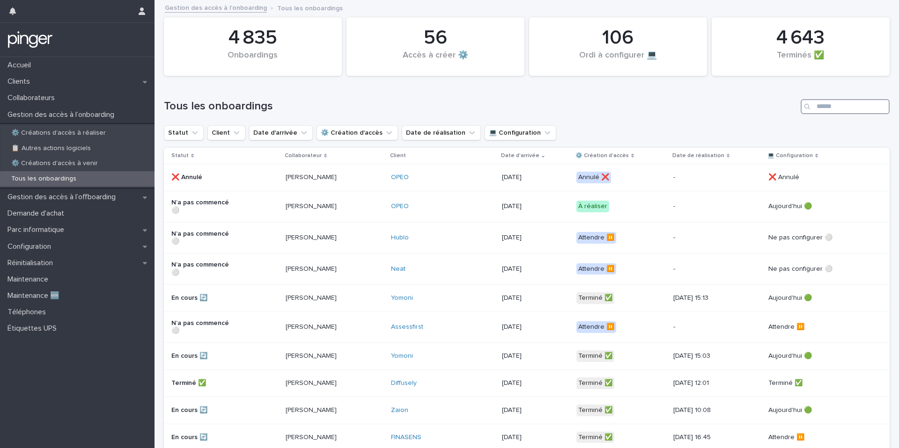
click at [824, 107] on input "Search" at bounding box center [844, 106] width 89 height 15
type input "****"
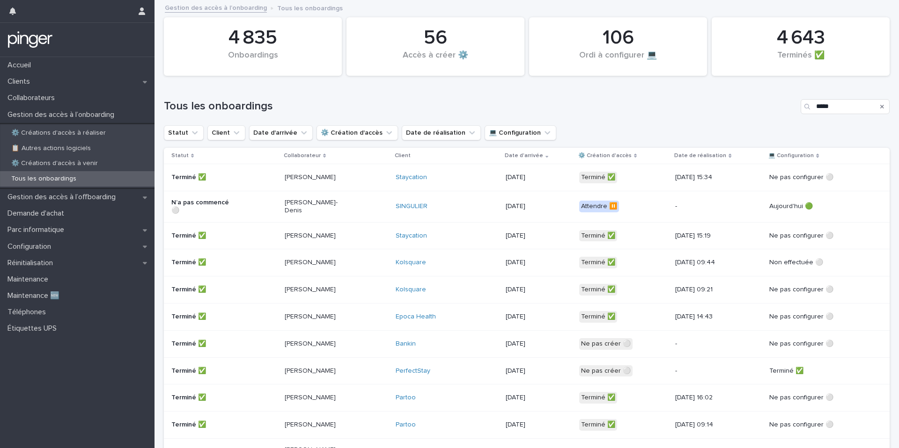
click at [360, 205] on div "Emma De Saint-Denis" at bounding box center [337, 206] width 104 height 23
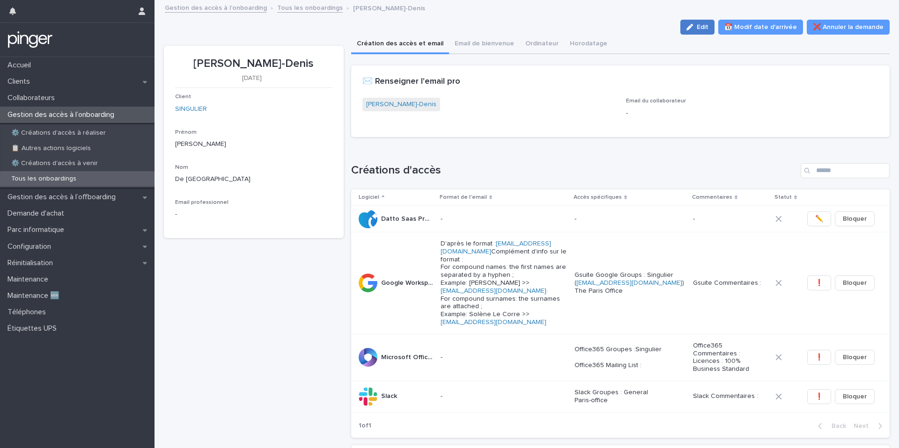
click at [702, 30] on button "Edit" at bounding box center [697, 27] width 34 height 15
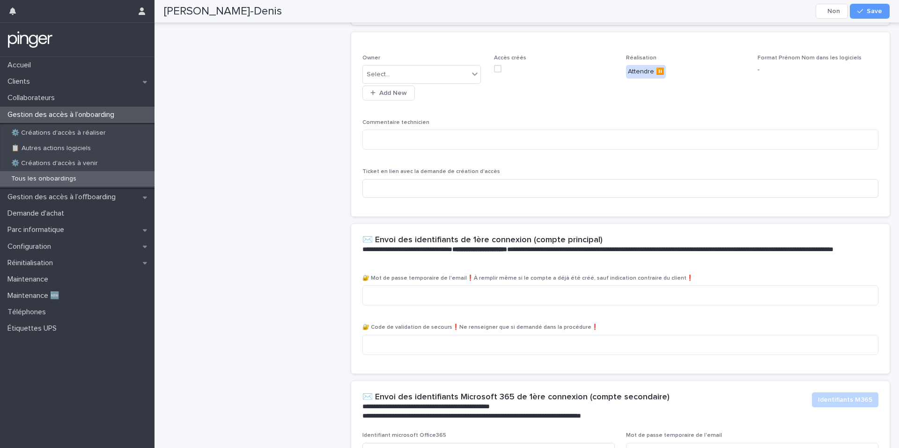
scroll to position [385, 0]
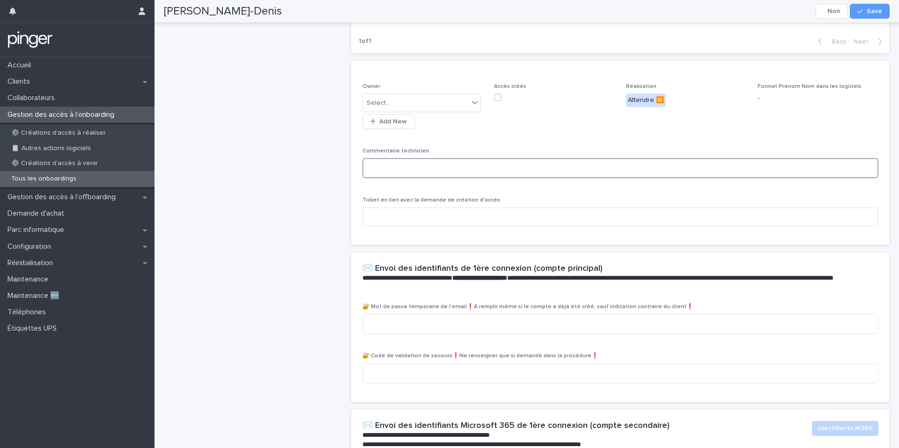
click at [425, 175] on textarea at bounding box center [620, 168] width 516 height 20
paste textarea "**********"
type textarea "**********"
click at [542, 146] on div "**********" at bounding box center [620, 158] width 516 height 151
click at [873, 11] on span "Save" at bounding box center [873, 11] width 15 height 7
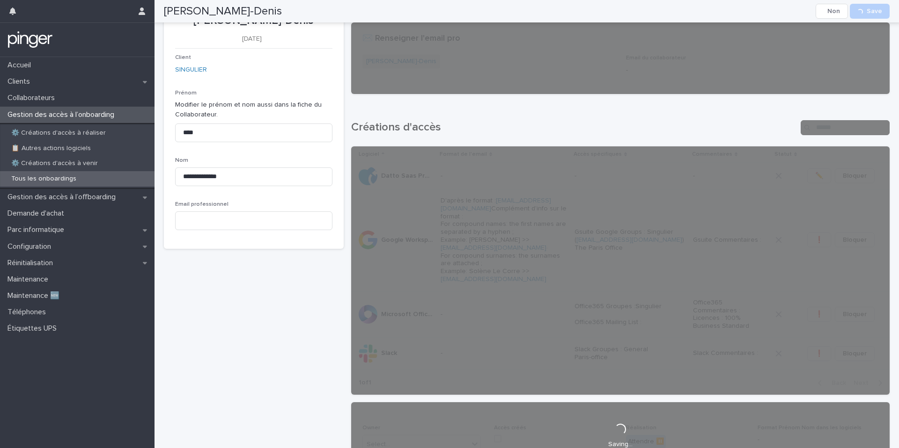
scroll to position [0, 0]
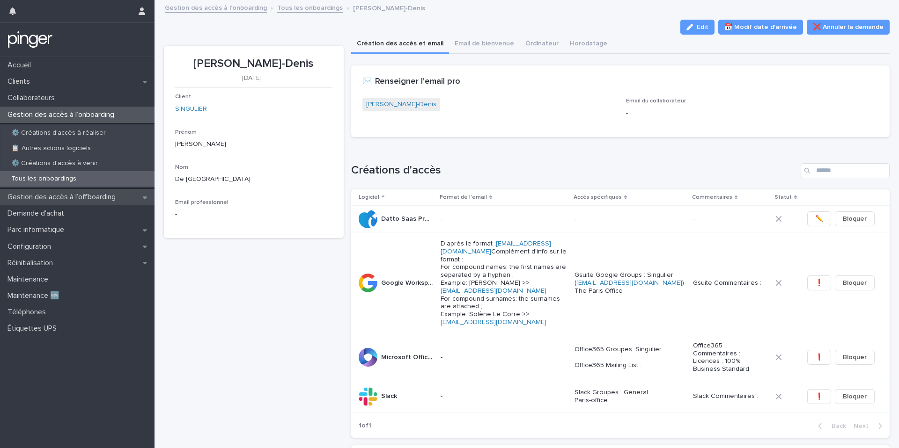
click at [88, 198] on p "Gestion des accès à l’offboarding" at bounding box center [63, 197] width 119 height 9
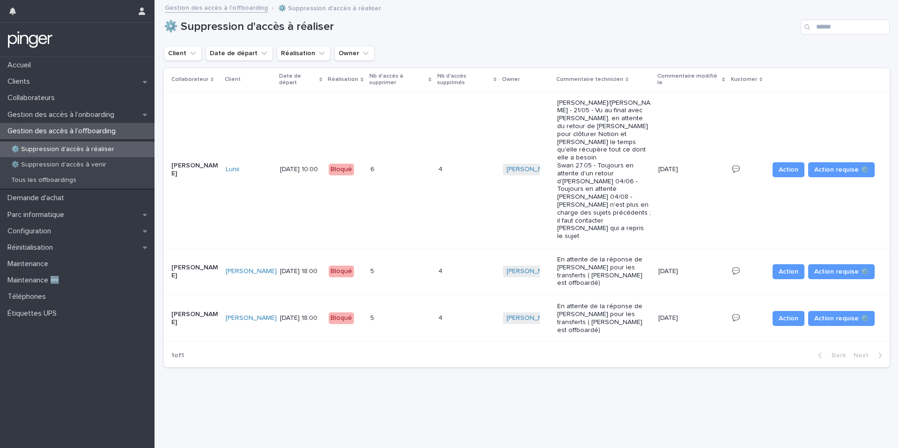
click at [612, 256] on p "En attente de la réponse de Tony Paradinha pour les transferts ( Augustin DANEL…" at bounding box center [604, 271] width 94 height 31
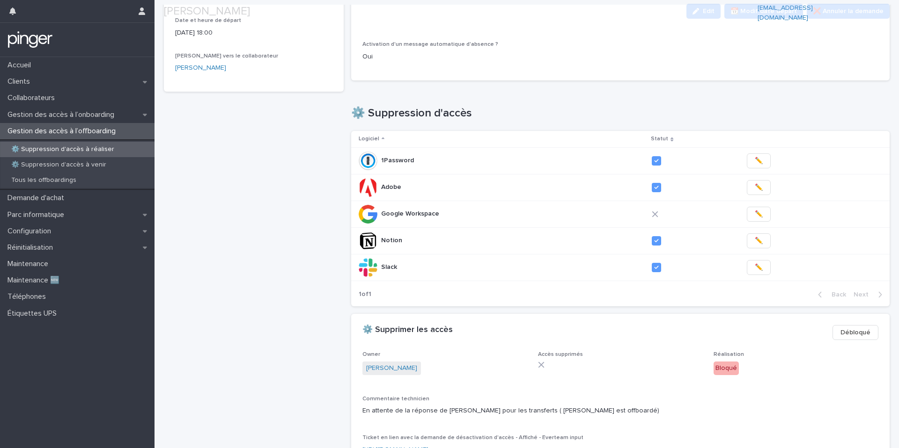
scroll to position [180, 0]
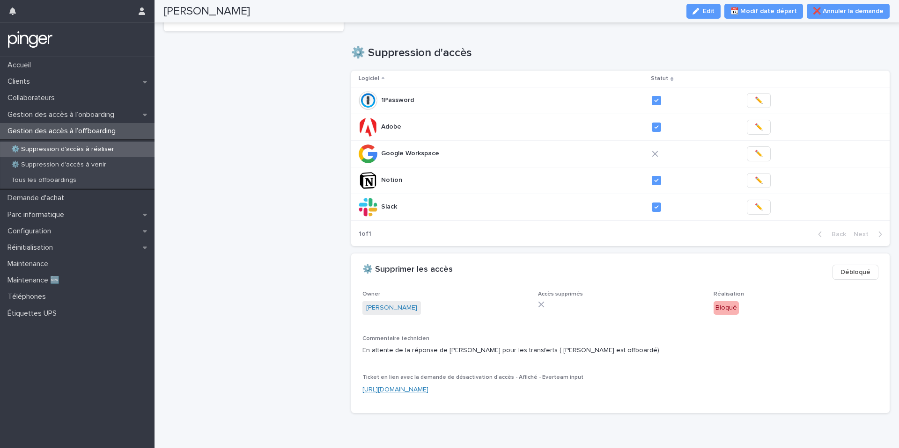
click at [428, 387] on link "https://everping.kustomerapp.com/app/customers/64edab717a96c2bf44255b2f/event/6…" at bounding box center [395, 390] width 66 height 7
click at [710, 15] on button "Edit" at bounding box center [703, 11] width 34 height 15
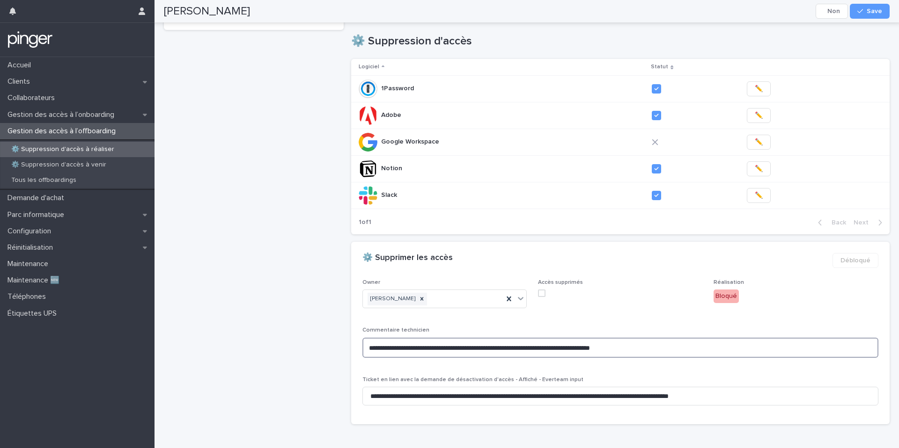
click at [655, 338] on textarea "**********" at bounding box center [620, 348] width 516 height 20
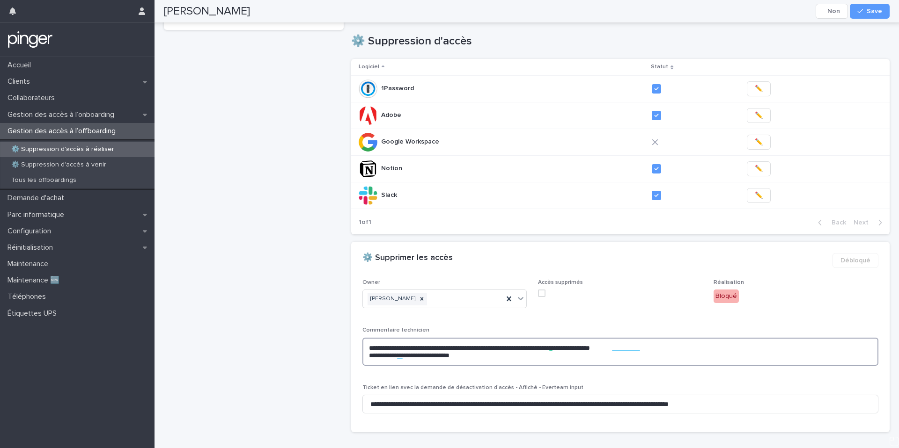
type textarea "**********"
click at [620, 292] on span "Accès supprimés" at bounding box center [620, 297] width 164 height 37
click at [859, 13] on icon "button" at bounding box center [860, 11] width 6 height 7
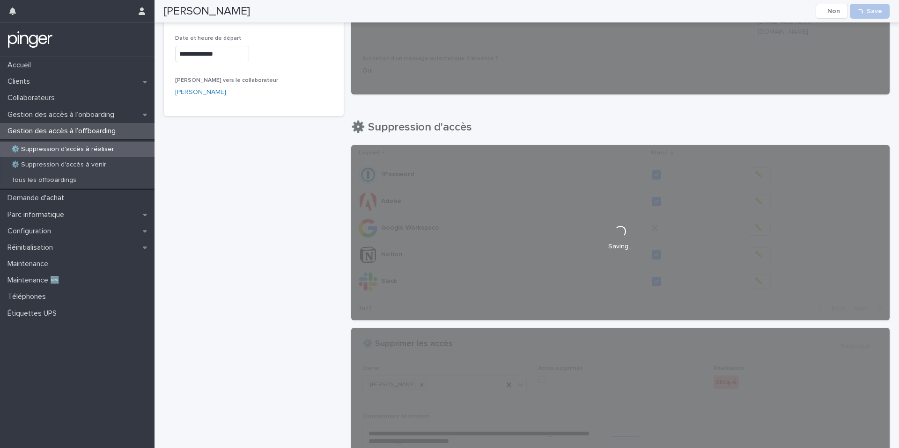
scroll to position [0, 0]
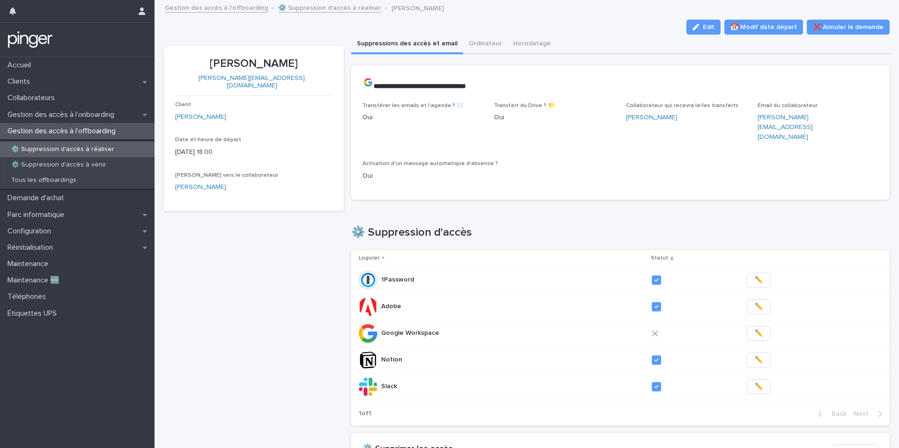
click at [303, 11] on link "⚙️ Suppression d'accès à réaliser" at bounding box center [329, 7] width 103 height 11
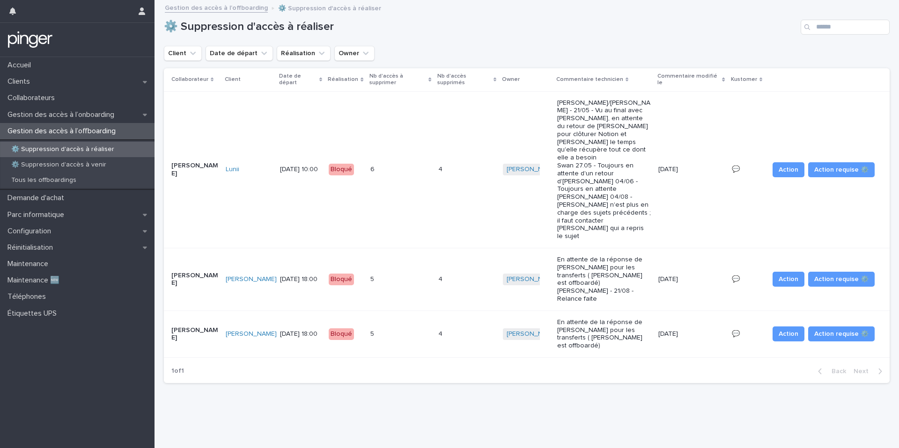
click at [605, 319] on p "En attente de la réponse de Tony Paradinha pour les transferts ( Augustin DANEL…" at bounding box center [604, 334] width 94 height 31
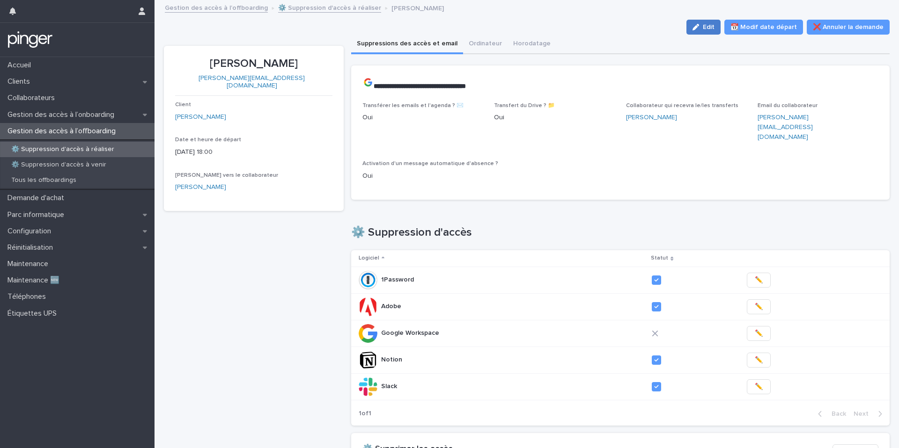
click at [697, 29] on button "Edit" at bounding box center [703, 27] width 34 height 15
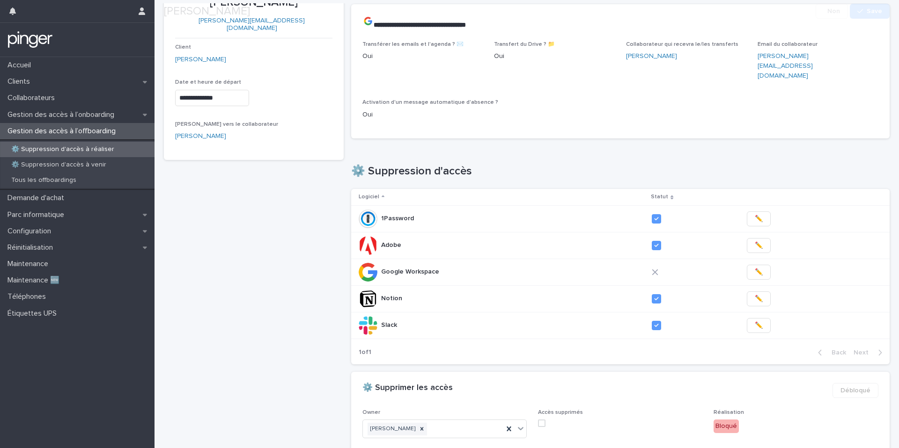
scroll to position [202, 0]
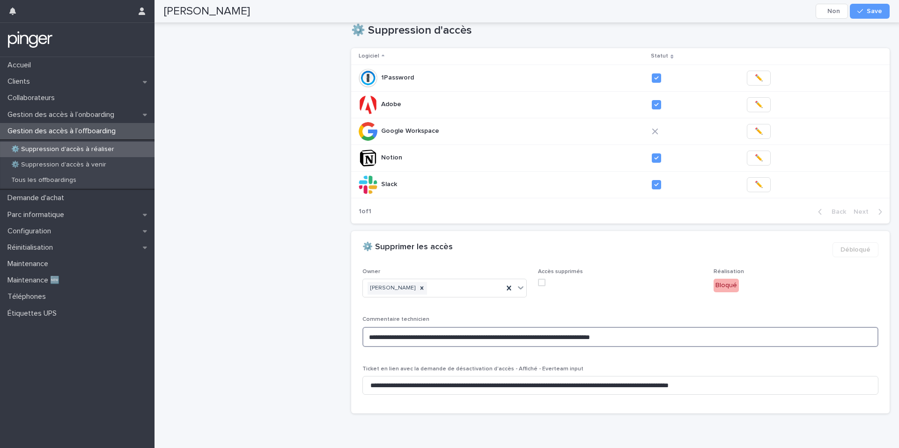
click at [656, 327] on textarea "**********" at bounding box center [620, 337] width 516 height 20
click at [665, 327] on textarea "**********" at bounding box center [620, 337] width 516 height 20
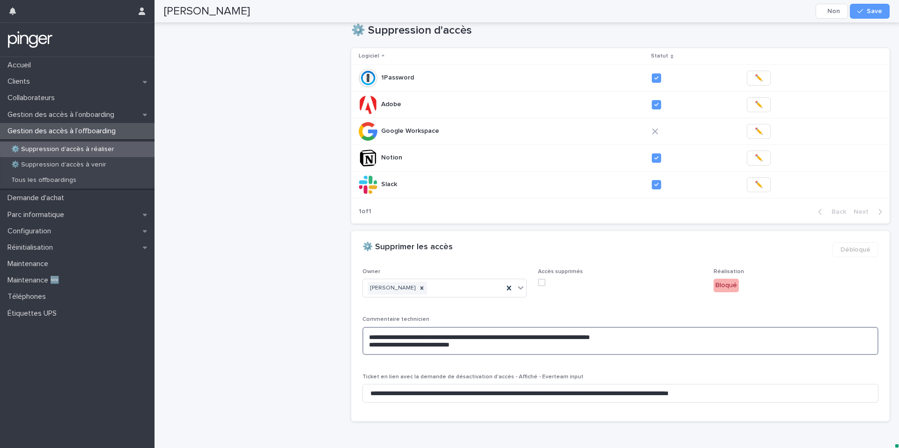
type textarea "**********"
click at [692, 279] on span "Accès supprimés" at bounding box center [620, 287] width 164 height 37
click at [867, 10] on span "Save" at bounding box center [873, 11] width 15 height 7
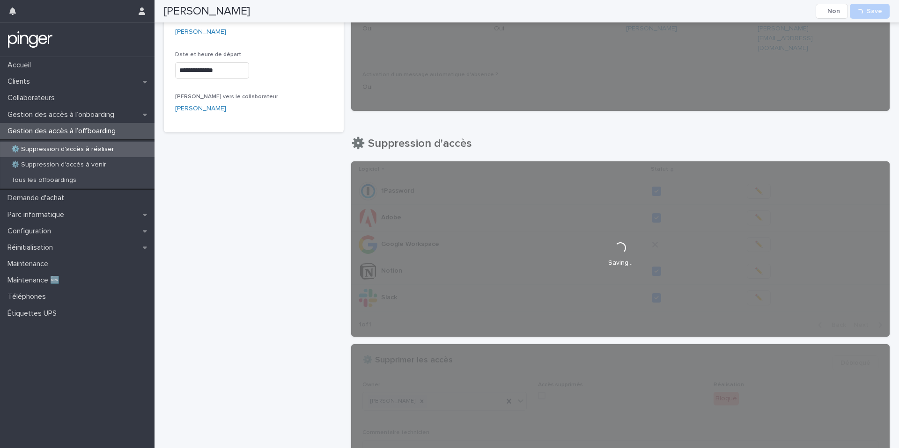
scroll to position [0, 0]
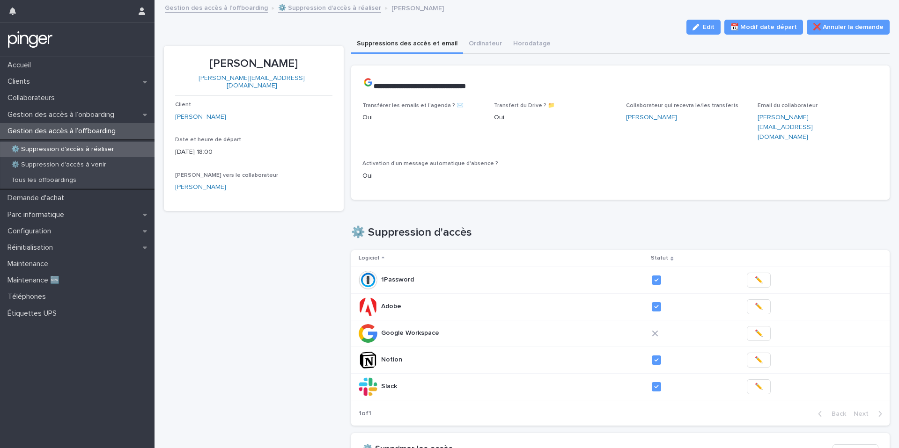
click at [317, 8] on link "⚙️ Suppression d'accès à réaliser" at bounding box center [329, 7] width 103 height 11
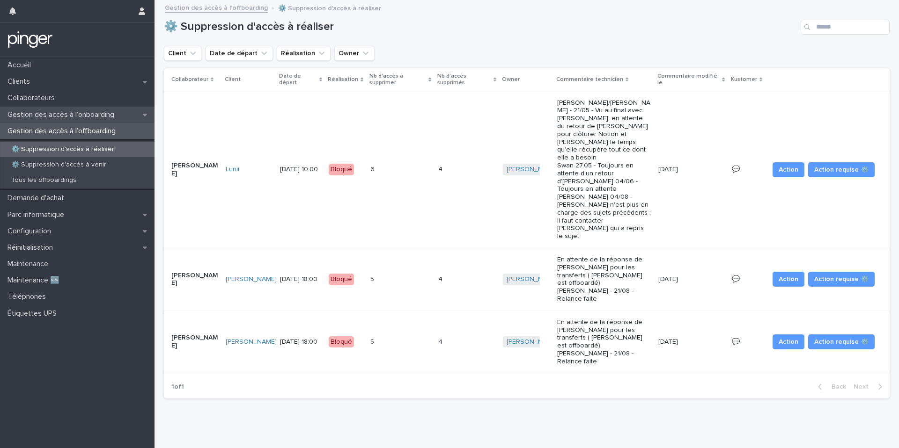
click at [70, 110] on p "Gestion des accès à l’onboarding" at bounding box center [63, 114] width 118 height 9
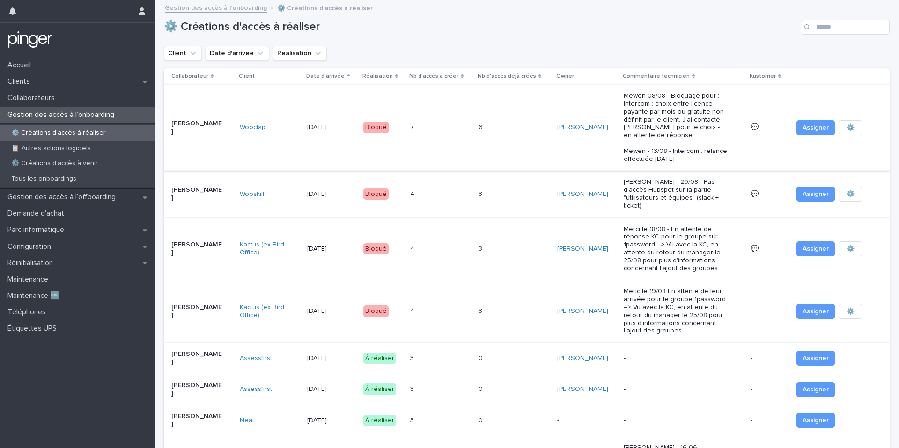
click at [751, 128] on link "💬" at bounding box center [754, 127] width 8 height 7
click at [510, 126] on div "6 6" at bounding box center [514, 127] width 72 height 15
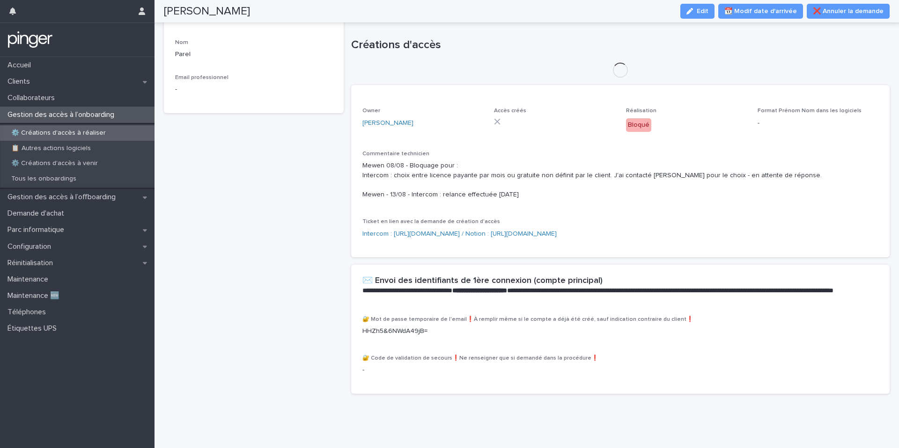
scroll to position [249, 0]
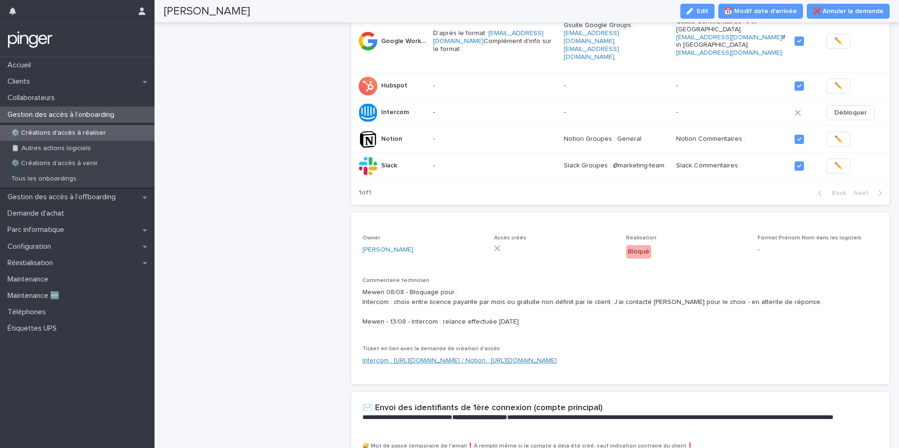
click at [463, 358] on link "Intercom : https://everping.kustomerapp.com/app/customers/66f66cca9990a54e17e07…" at bounding box center [459, 361] width 194 height 7
click at [710, 7] on button "Edit" at bounding box center [697, 11] width 34 height 15
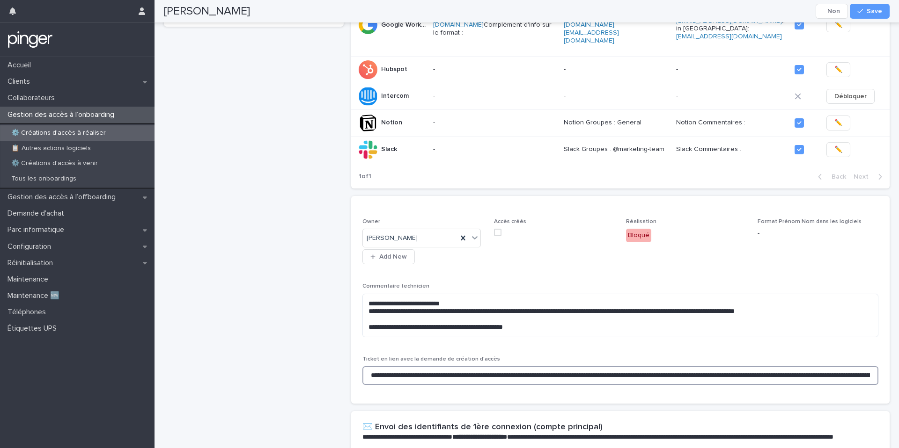
click at [400, 374] on input "**********" at bounding box center [620, 376] width 516 height 19
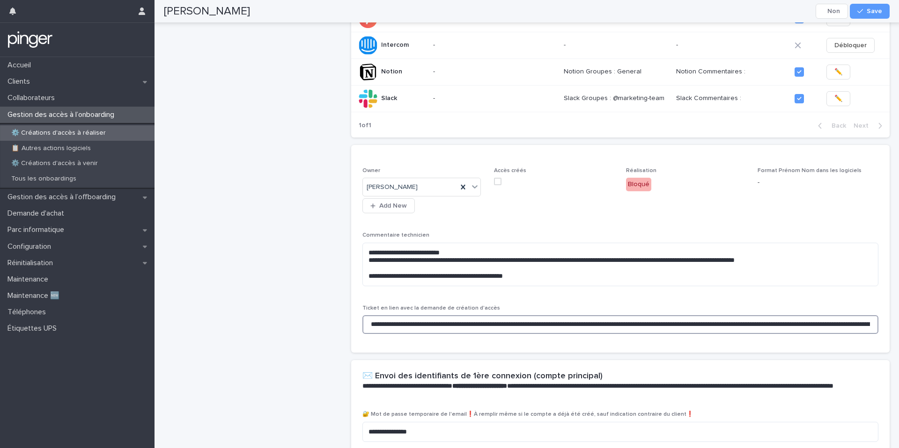
scroll to position [319, 0]
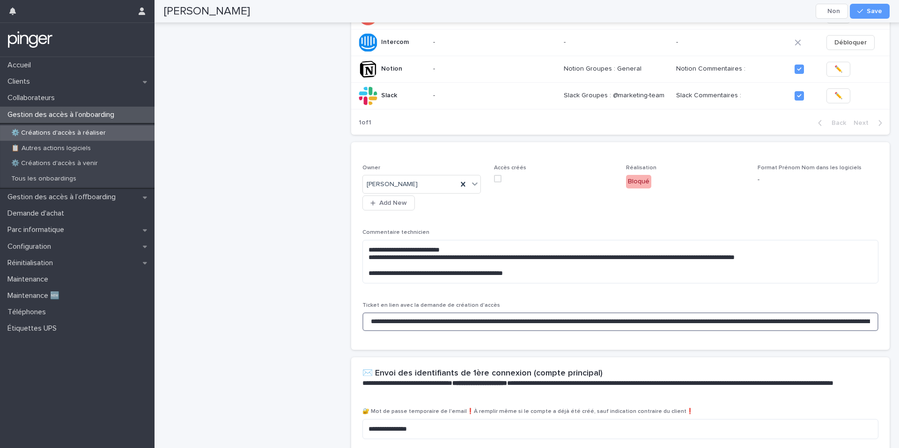
drag, startPoint x: 702, startPoint y: 317, endPoint x: 334, endPoint y: 311, distance: 368.0
click at [334, 311] on div "Maxine Parel 11/8/2025 Client Wooclap Prénom Modifier le prénom et nom aussi da…" at bounding box center [527, 115] width 726 height 800
type input "**********"
click at [810, 320] on input "**********" at bounding box center [620, 322] width 516 height 19
click at [623, 275] on textarea "**********" at bounding box center [620, 262] width 516 height 44
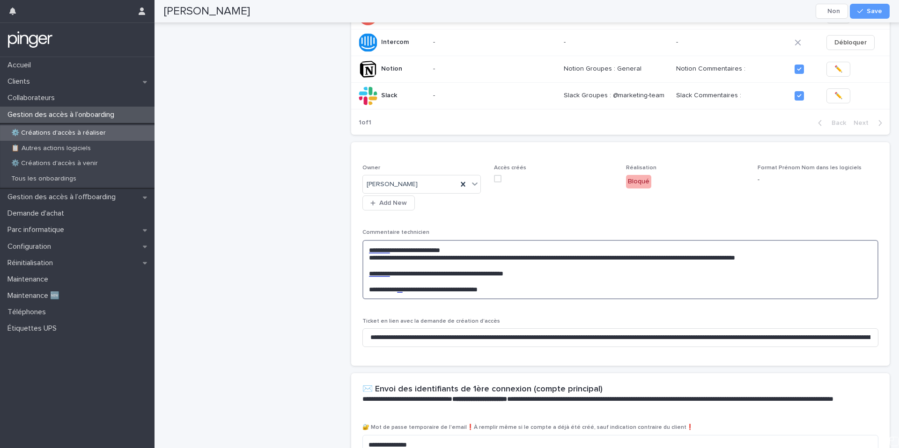
type textarea "**********"
click at [579, 218] on div "**********" at bounding box center [620, 260] width 516 height 190
click at [880, 9] on span "Save" at bounding box center [873, 11] width 15 height 7
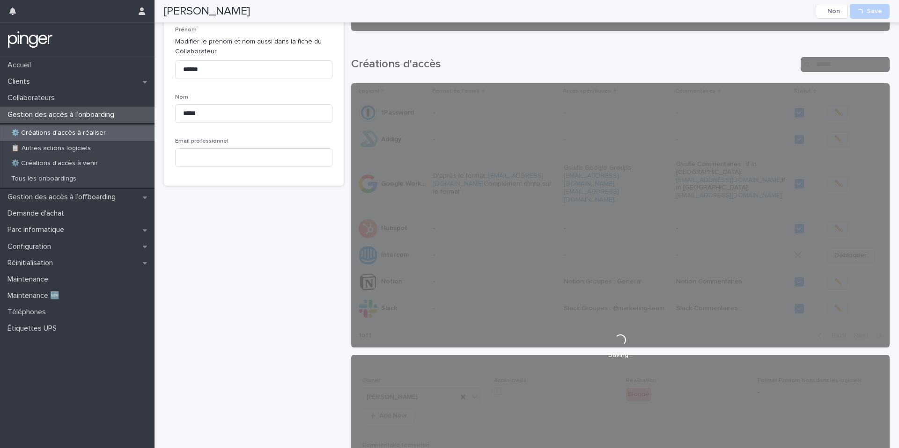
scroll to position [0, 0]
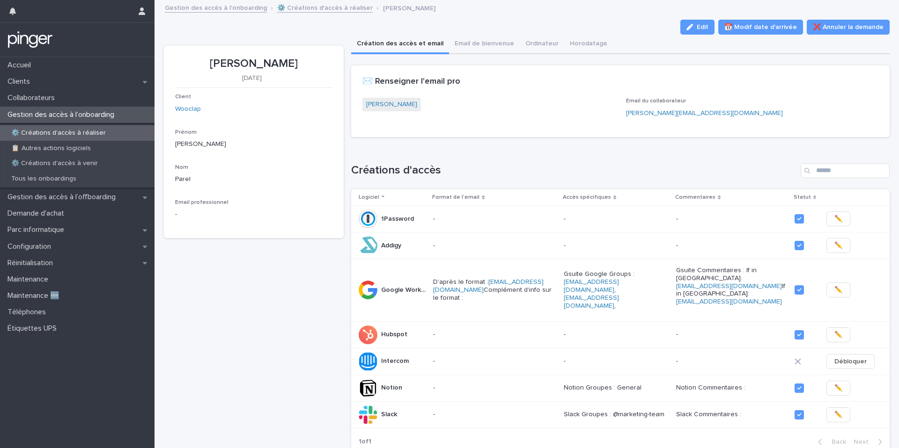
click at [298, 8] on link "⚙️ Créations d'accès à réaliser" at bounding box center [324, 7] width 95 height 11
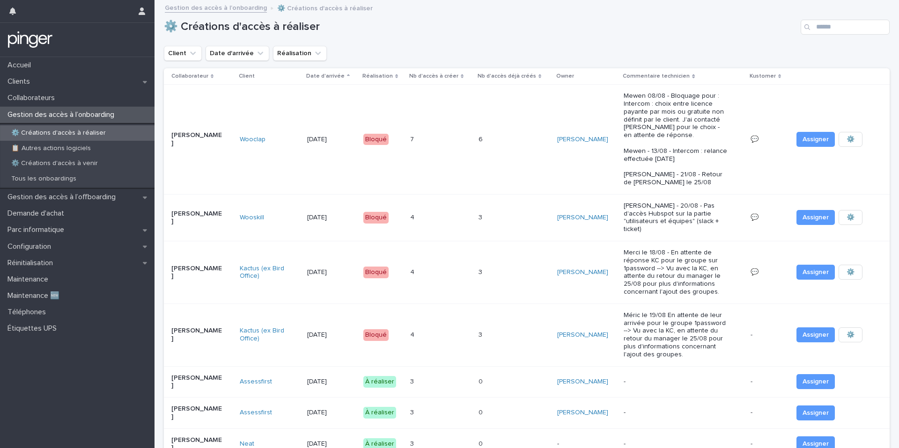
click at [475, 205] on td "3 3" at bounding box center [514, 217] width 79 height 47
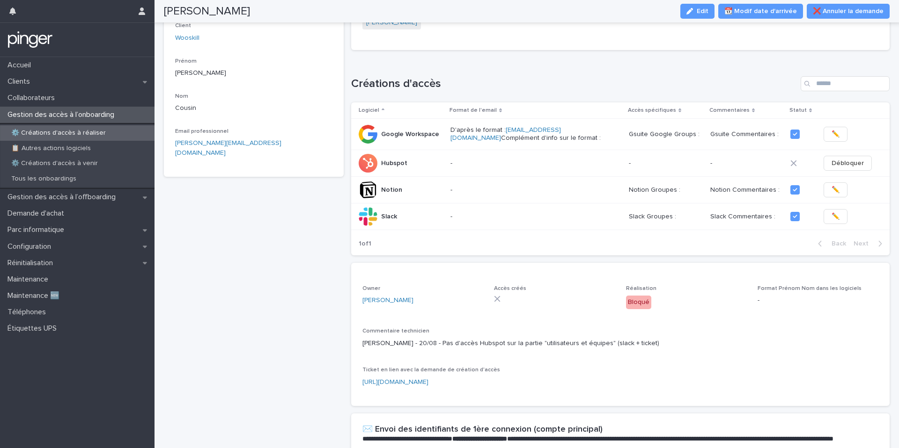
scroll to position [69, 0]
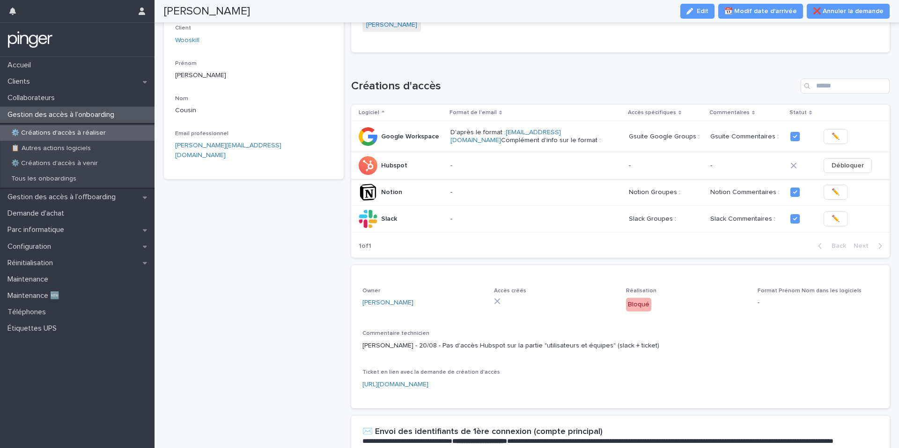
click at [831, 168] on span "Débloquer" at bounding box center [847, 165] width 32 height 9
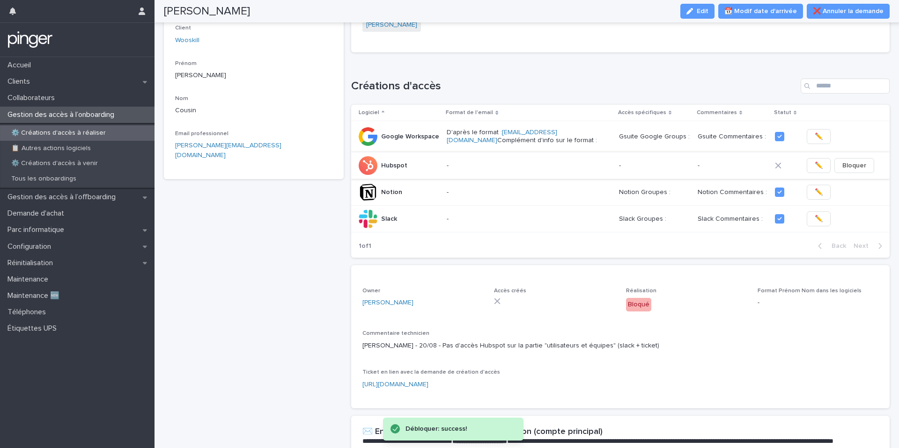
scroll to position [0, 0]
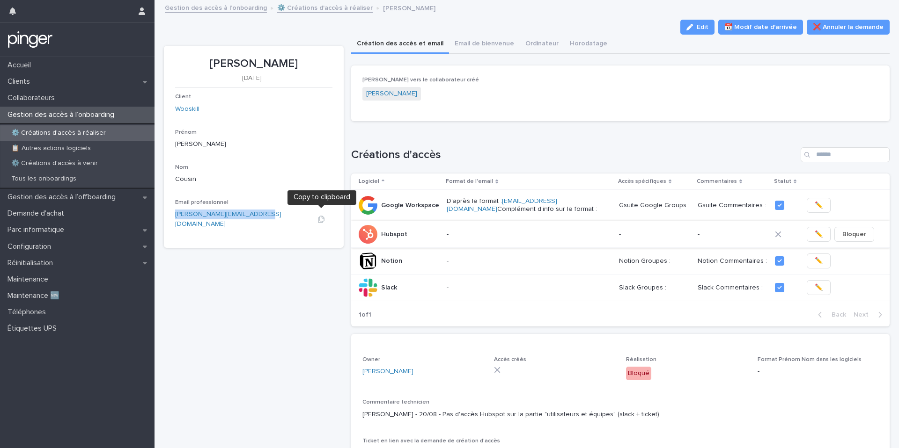
click at [322, 216] on icon "button" at bounding box center [320, 219] width 7 height 7
click at [287, 283] on div "Rachel Cousin 19/8/2025 Client Wooskill Prénom Rachel Nom Cousin Email professi…" at bounding box center [254, 333] width 180 height 575
click at [224, 291] on div "Rachel Cousin 19/8/2025 Client Wooskill Prénom Rachel Nom Cousin Email professi…" at bounding box center [254, 333] width 180 height 575
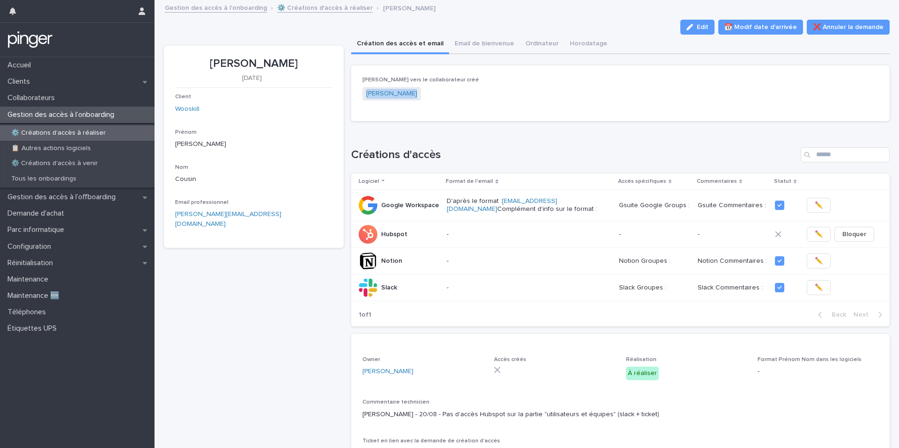
click at [807, 235] on button "✏️" at bounding box center [819, 234] width 24 height 15
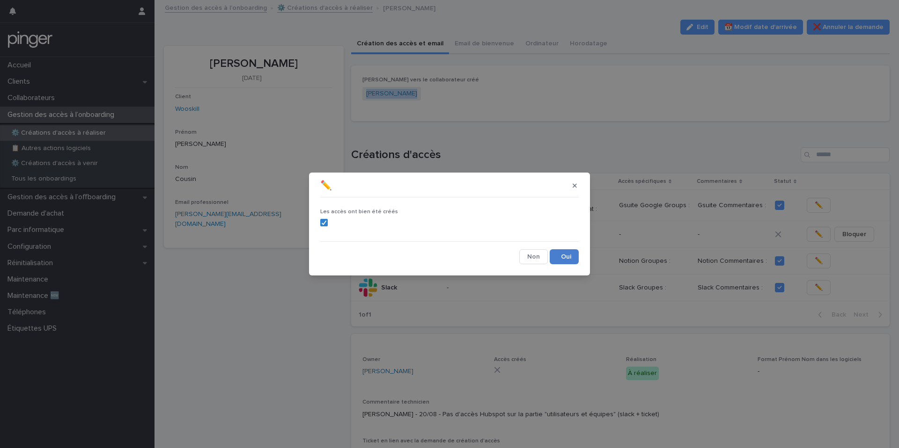
click at [570, 257] on button "Save" at bounding box center [564, 256] width 29 height 15
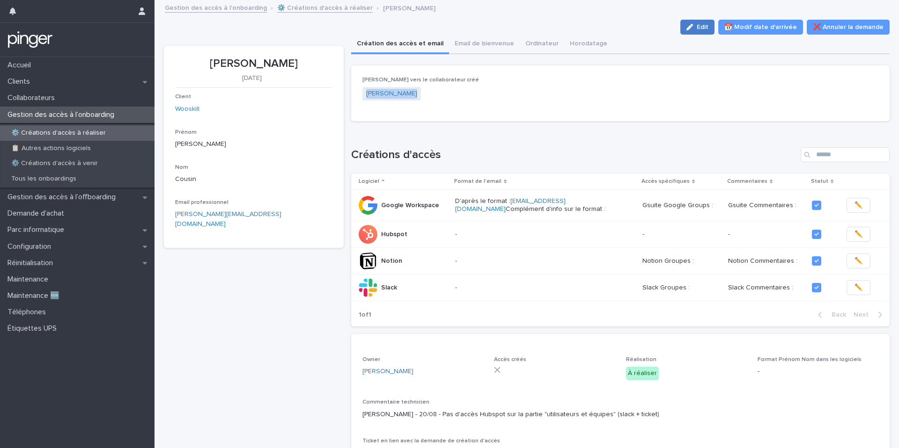
click at [708, 26] on span "Edit" at bounding box center [703, 27] width 12 height 7
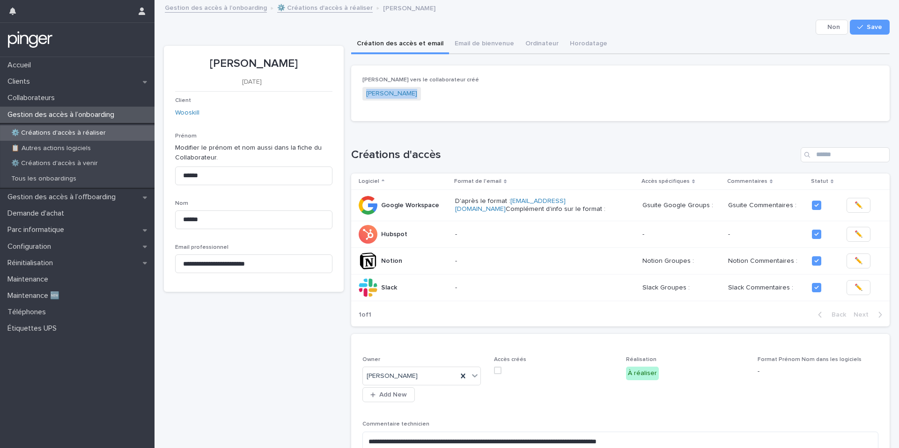
click at [498, 369] on span at bounding box center [497, 370] width 7 height 7
click at [862, 24] on icon "button" at bounding box center [860, 27] width 6 height 7
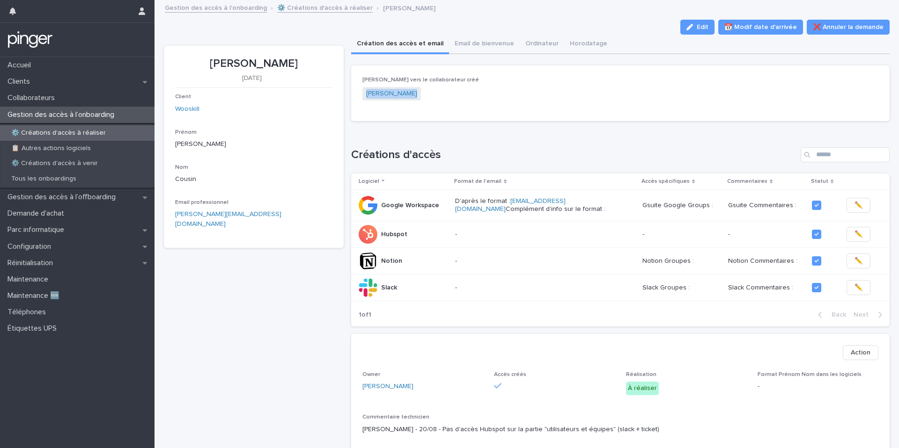
click at [313, 13] on div "Gestion des accès à l’onboarding ⚙️ Créations d'accès à réaliser Rachel Cousin" at bounding box center [530, 8] width 741 height 13
click at [313, 7] on link "⚙️ Créations d'accès à réaliser" at bounding box center [324, 7] width 95 height 11
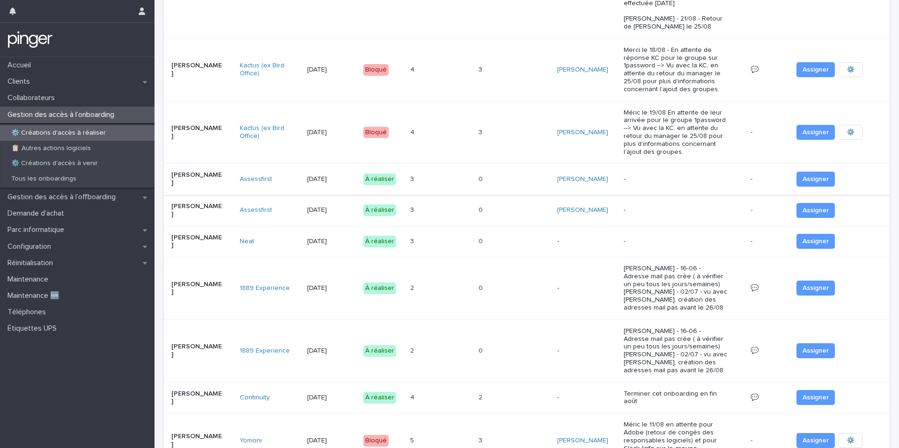
scroll to position [152, 0]
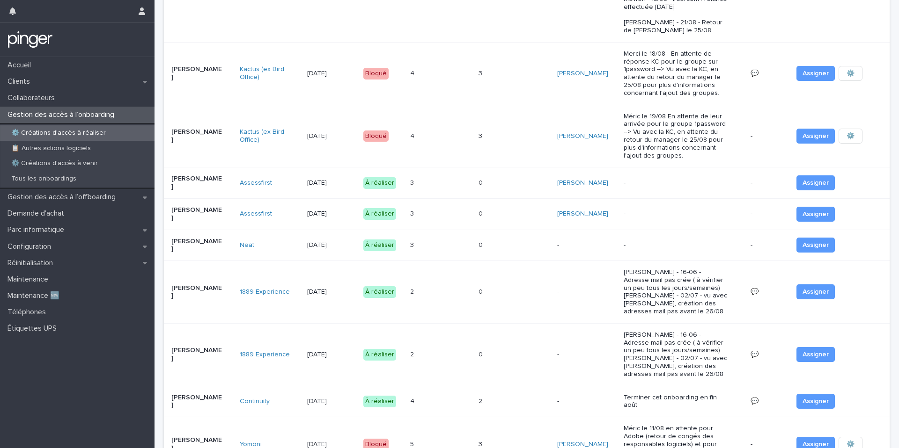
click at [465, 187] on div "3 3" at bounding box center [440, 183] width 61 height 15
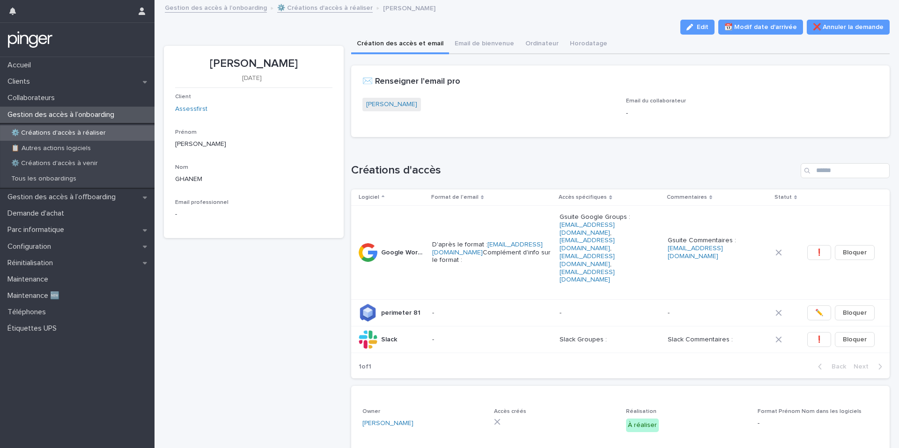
click at [250, 74] on p "25/8/2025" at bounding box center [252, 78] width 154 height 8
click at [261, 57] on p "Sacha GHANEM" at bounding box center [253, 64] width 157 height 14
copy p "Sacha GHANEM"
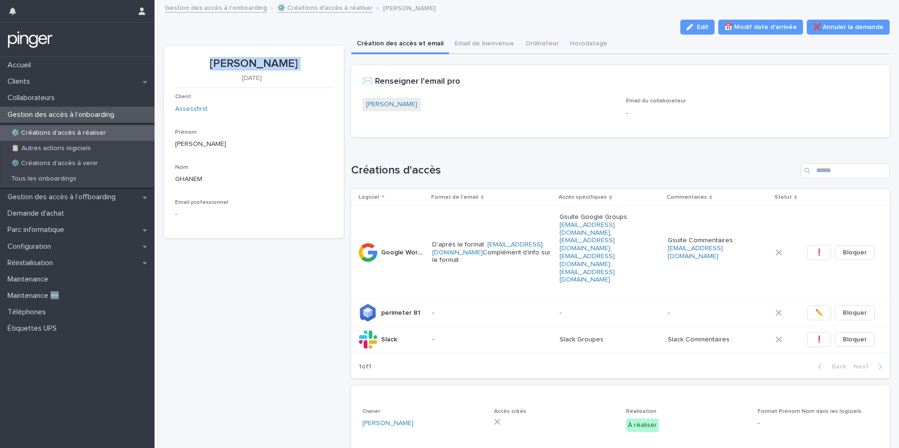
copy p "Sacha GHANEM"
click at [704, 27] on span "Edit" at bounding box center [703, 27] width 12 height 7
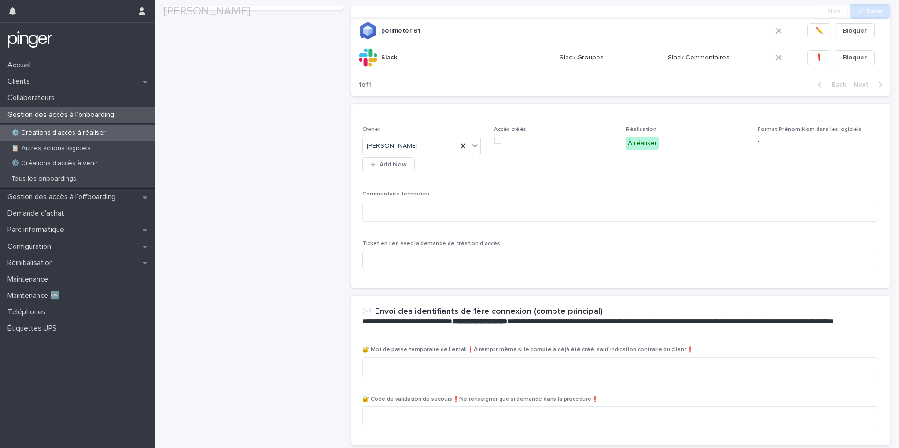
scroll to position [294, 0]
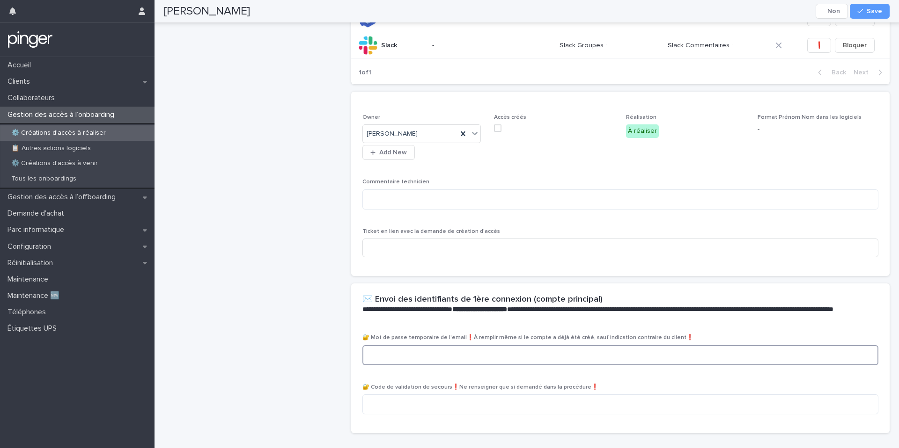
click at [413, 345] on textarea at bounding box center [620, 355] width 516 height 20
paste textarea "**********"
type textarea "**********"
click at [875, 16] on button "Save" at bounding box center [870, 11] width 40 height 15
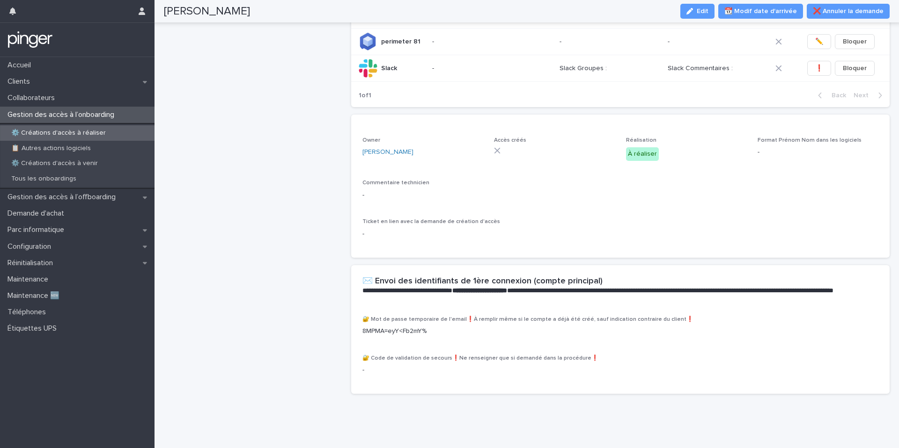
scroll to position [0, 0]
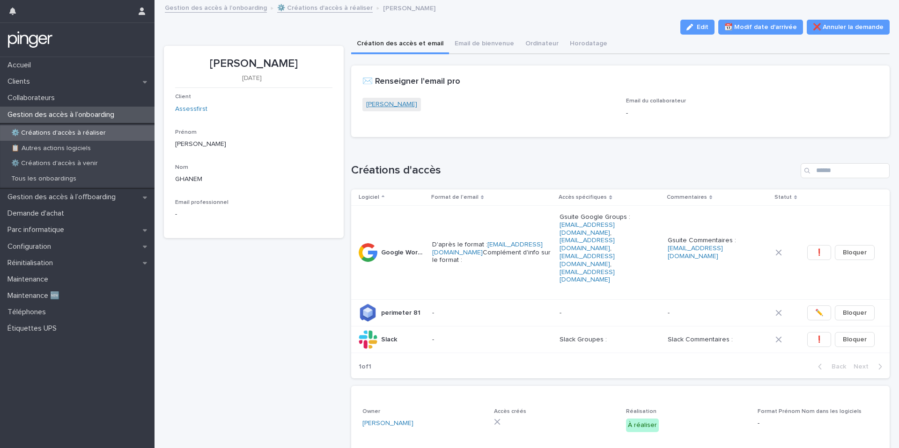
click at [386, 101] on link "Sacha GHANEM" at bounding box center [391, 105] width 51 height 10
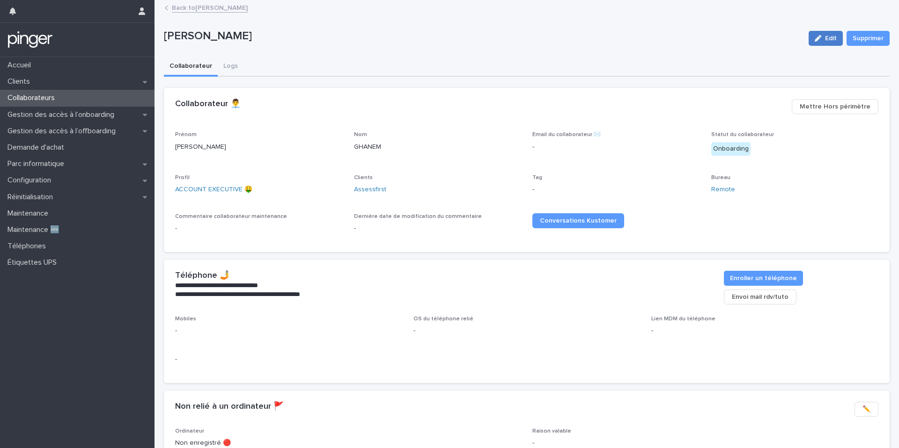
click at [824, 41] on button "Edit" at bounding box center [825, 38] width 34 height 15
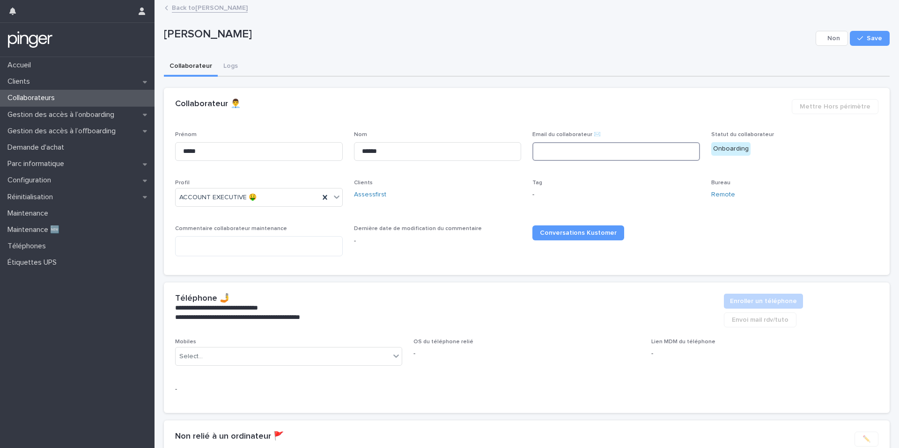
click at [580, 152] on input at bounding box center [616, 151] width 168 height 19
paste input "**********"
type input "**********"
click at [866, 35] on div "button" at bounding box center [861, 38] width 9 height 7
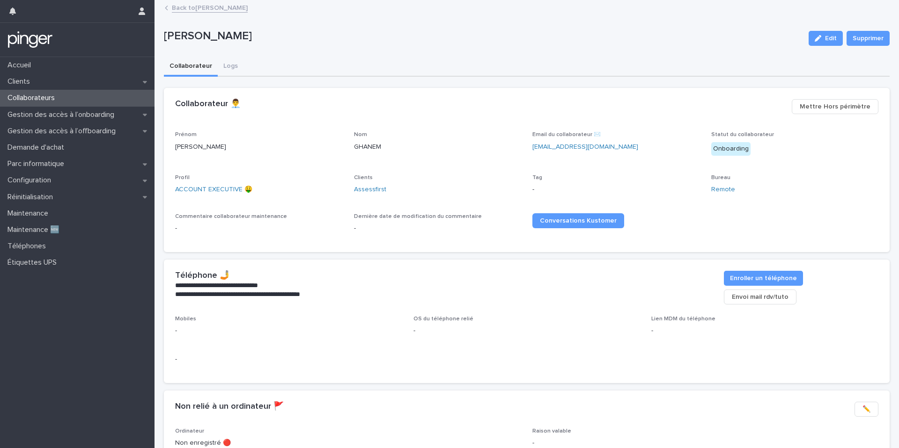
click at [203, 7] on link "Back to Sacha GHANEM" at bounding box center [210, 7] width 76 height 11
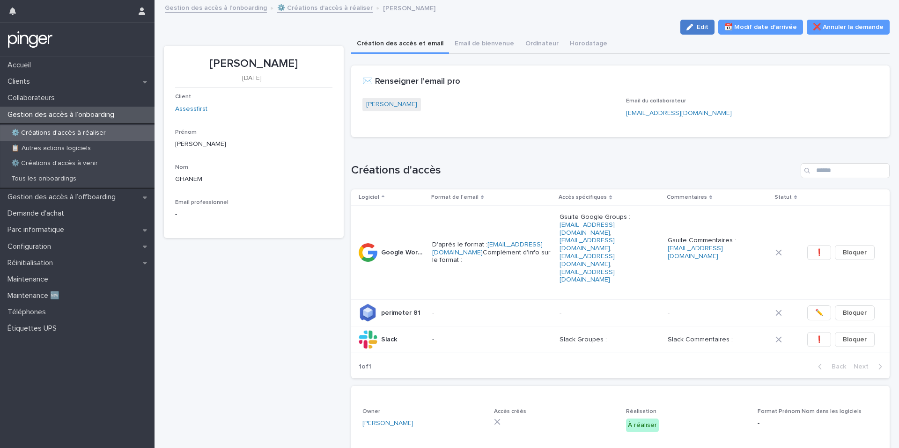
click at [708, 29] on span "Edit" at bounding box center [703, 27] width 12 height 7
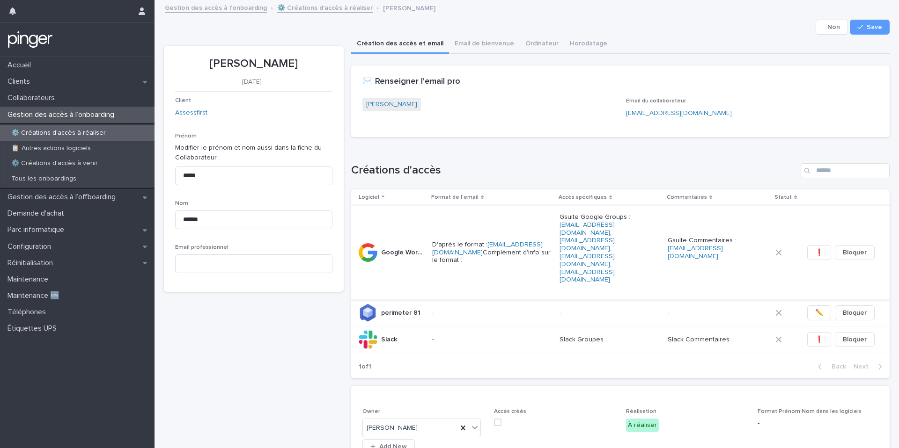
scroll to position [294, 0]
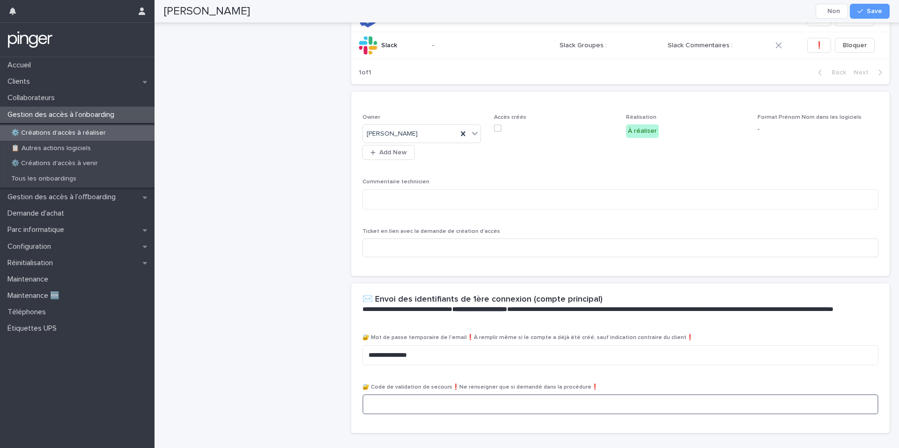
click at [413, 395] on textarea at bounding box center [620, 405] width 516 height 20
paste textarea "********"
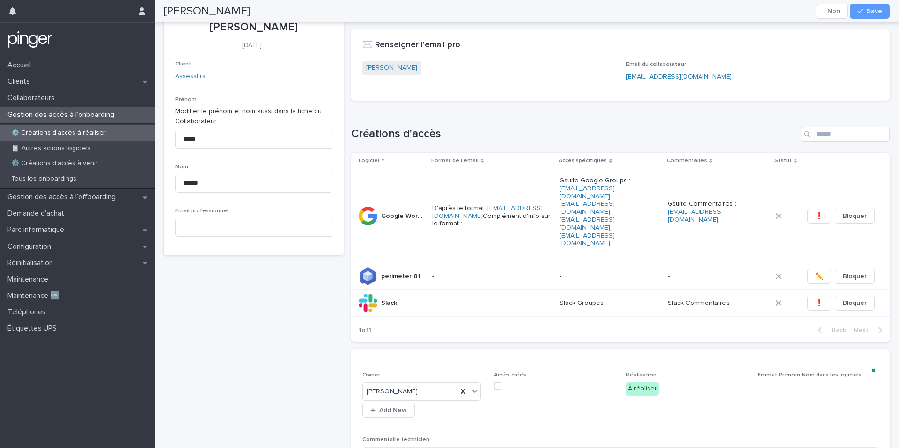
scroll to position [0, 0]
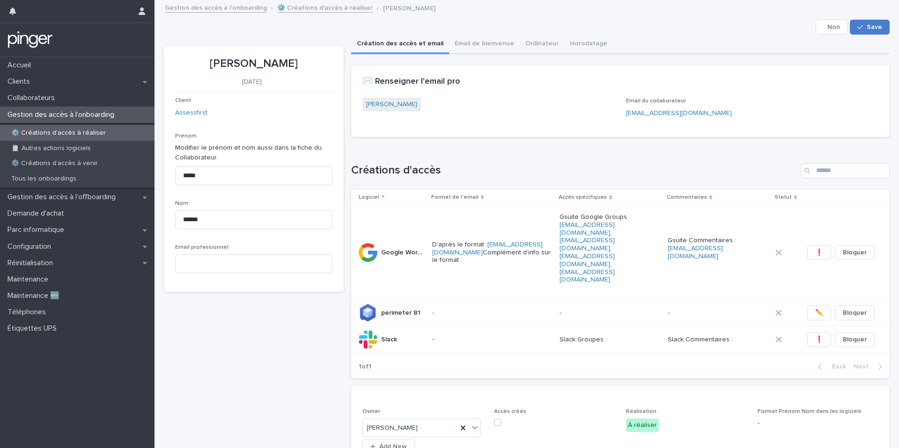
type textarea "********"
click at [882, 28] on button "Save" at bounding box center [870, 27] width 40 height 15
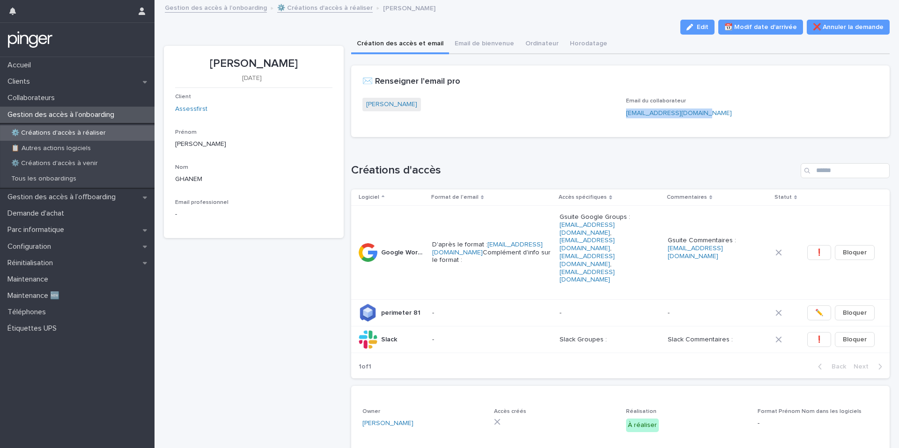
copy link "sghanem@assessfirst.com"
click at [600, 159] on div "Loading... Saving… Créations d'accès Logiciel Format de l'email Accès spécifiqu…" at bounding box center [620, 266] width 539 height 242
click at [822, 248] on span "❗" at bounding box center [819, 252] width 8 height 9
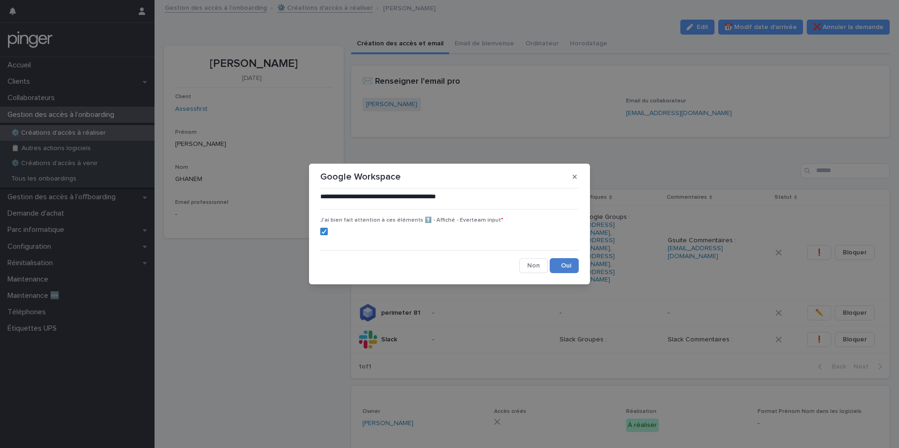
click at [562, 268] on button "Save" at bounding box center [564, 265] width 29 height 15
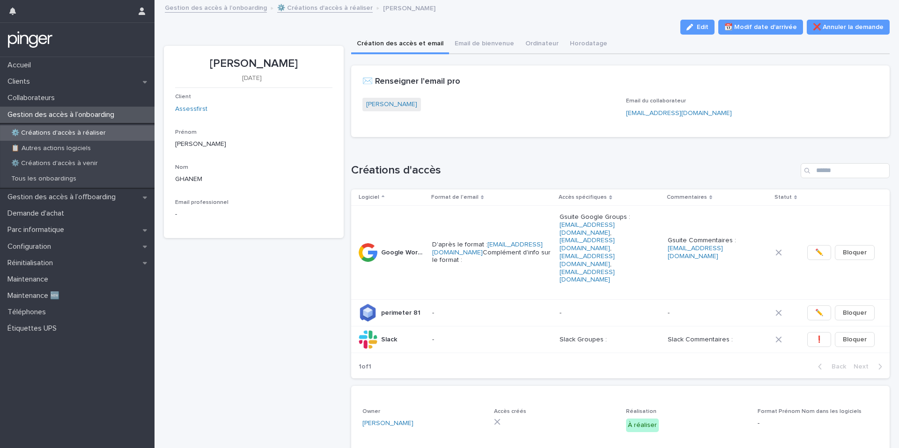
click at [818, 248] on span "✏️" at bounding box center [819, 252] width 8 height 9
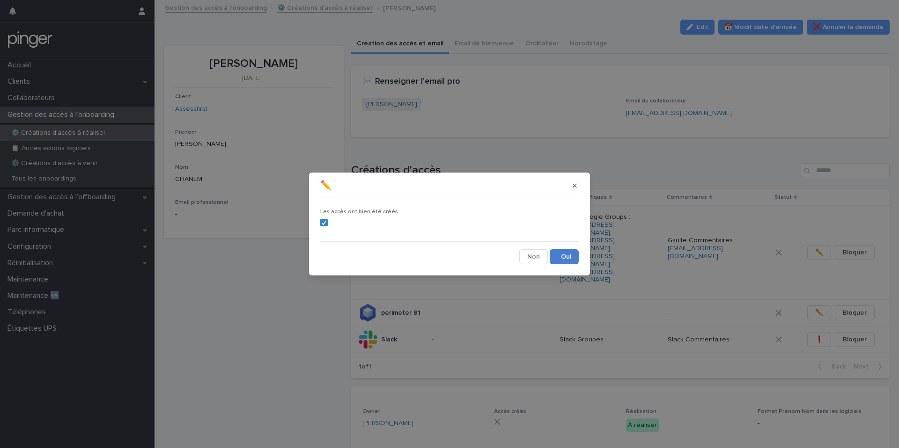
click at [555, 262] on button "Save" at bounding box center [564, 256] width 29 height 15
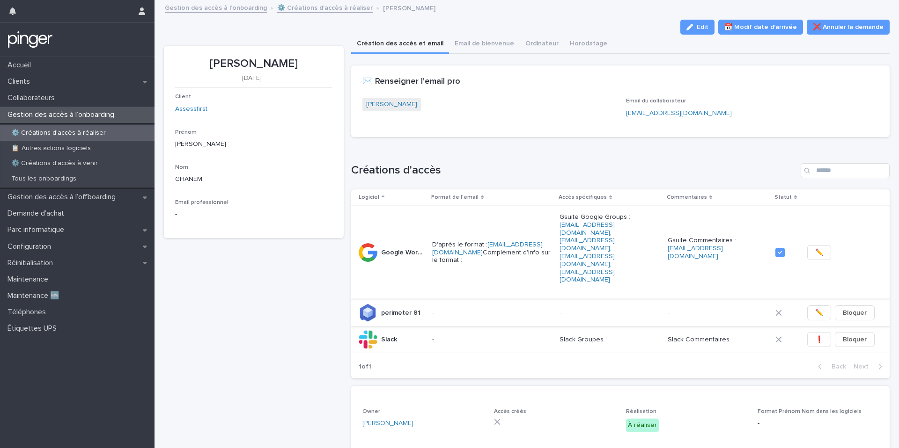
click at [818, 308] on span "✏️" at bounding box center [819, 312] width 8 height 9
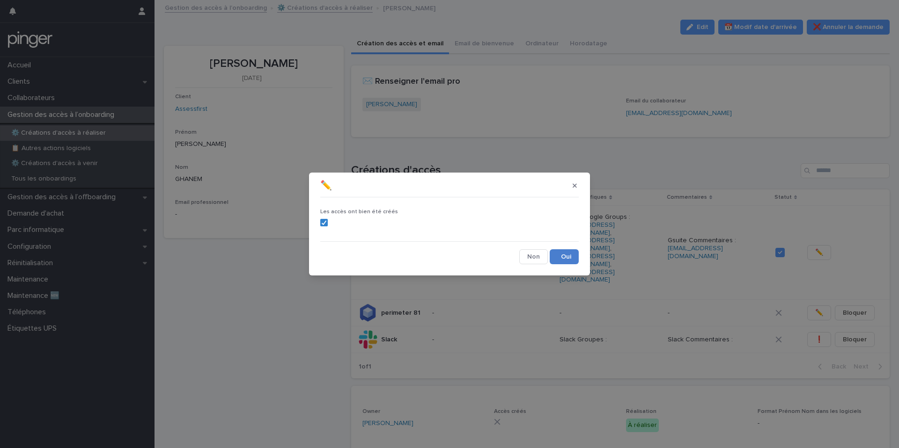
click at [565, 252] on button "Save" at bounding box center [564, 256] width 29 height 15
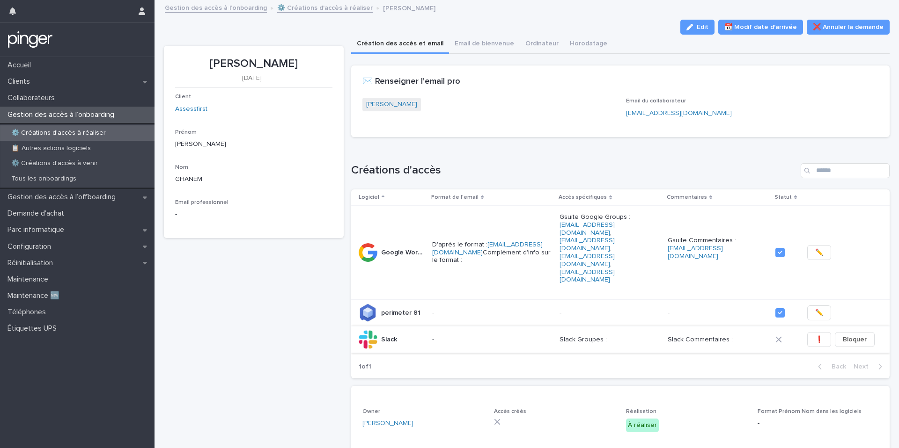
click at [820, 335] on span "❗" at bounding box center [819, 339] width 8 height 9
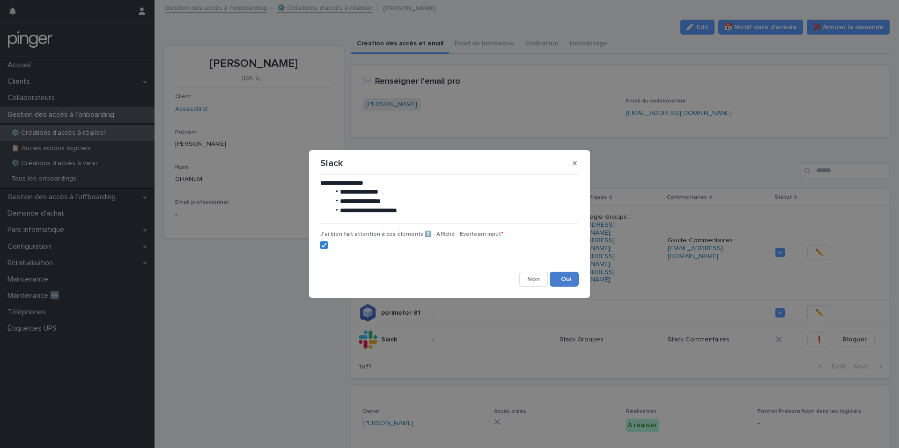
click at [568, 272] on div "**********" at bounding box center [449, 233] width 258 height 109
click at [566, 277] on button "Save" at bounding box center [564, 279] width 29 height 15
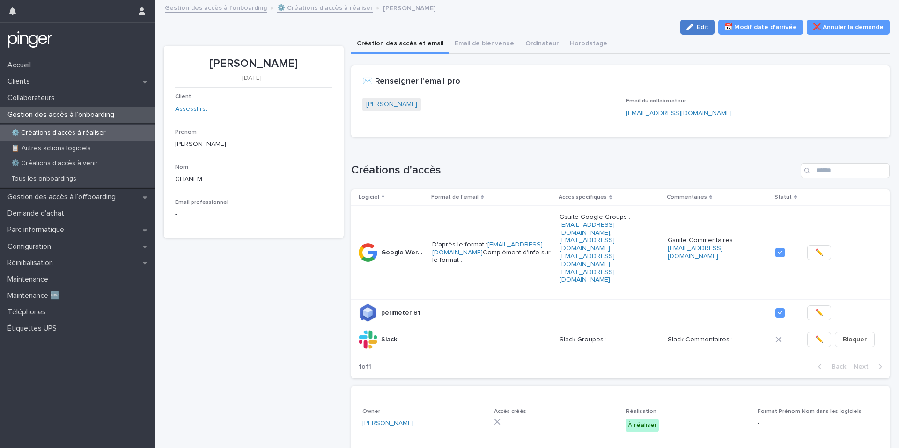
click at [708, 28] on span "Edit" at bounding box center [703, 27] width 12 height 7
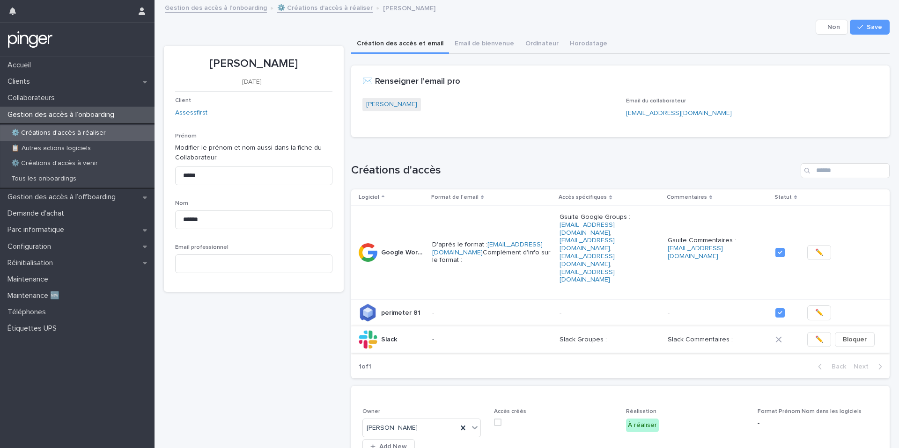
click at [820, 335] on span "✏️" at bounding box center [819, 339] width 8 height 9
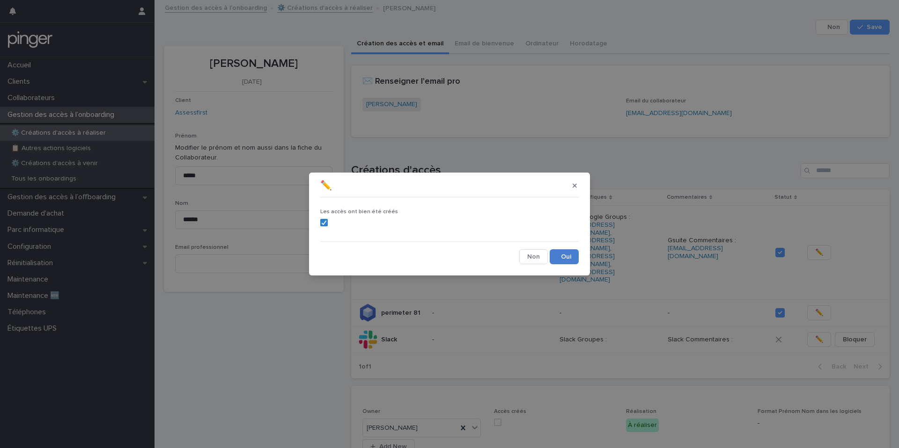
click at [572, 251] on button "Save" at bounding box center [564, 256] width 29 height 15
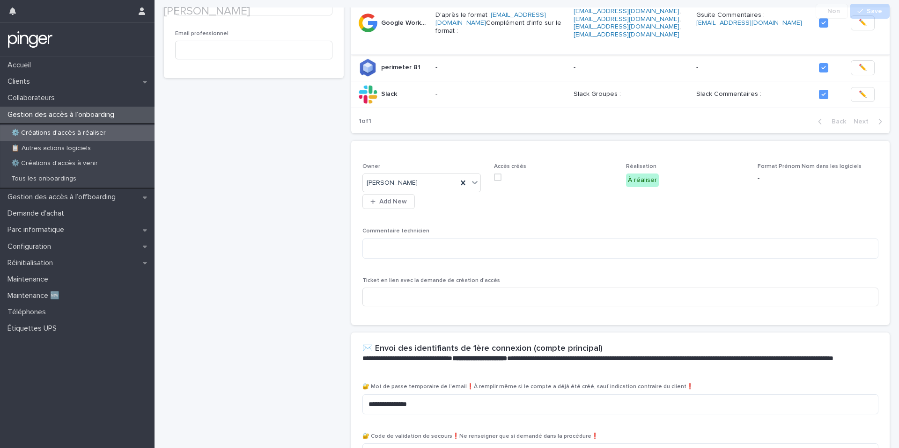
scroll to position [249, 0]
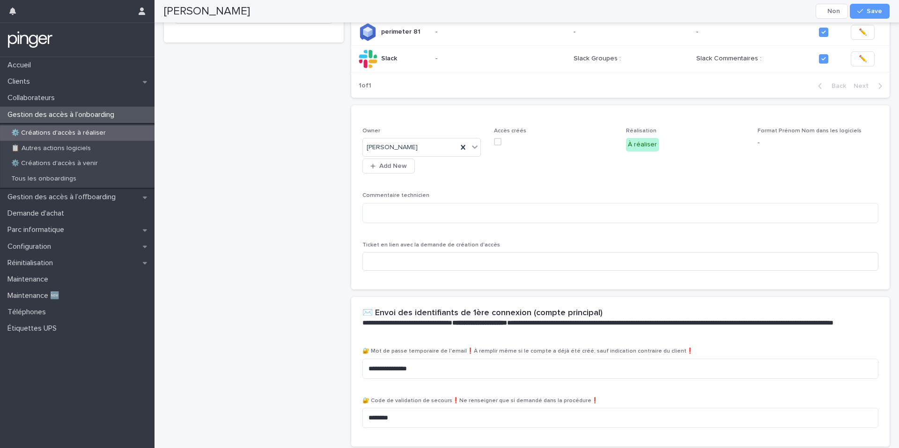
click at [494, 138] on span at bounding box center [497, 141] width 7 height 7
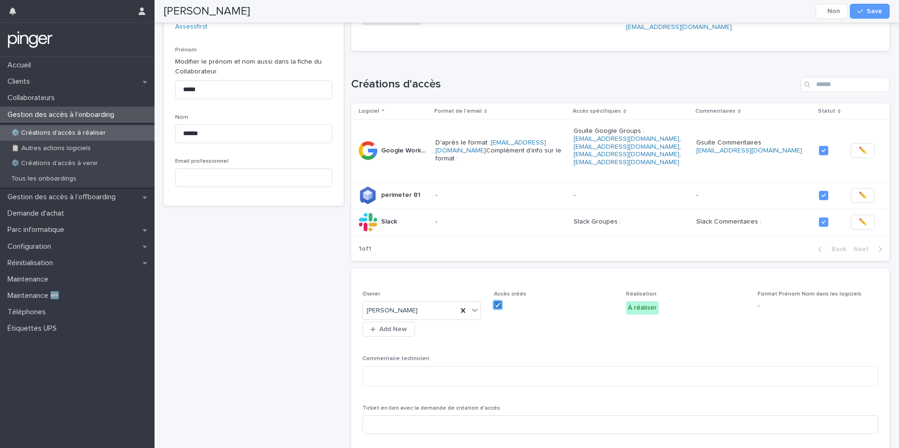
scroll to position [0, 0]
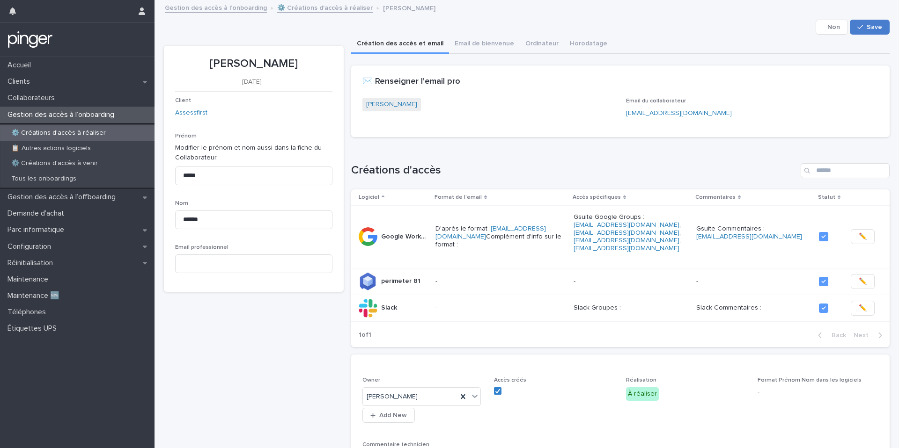
click at [875, 28] on span "Save" at bounding box center [873, 27] width 15 height 7
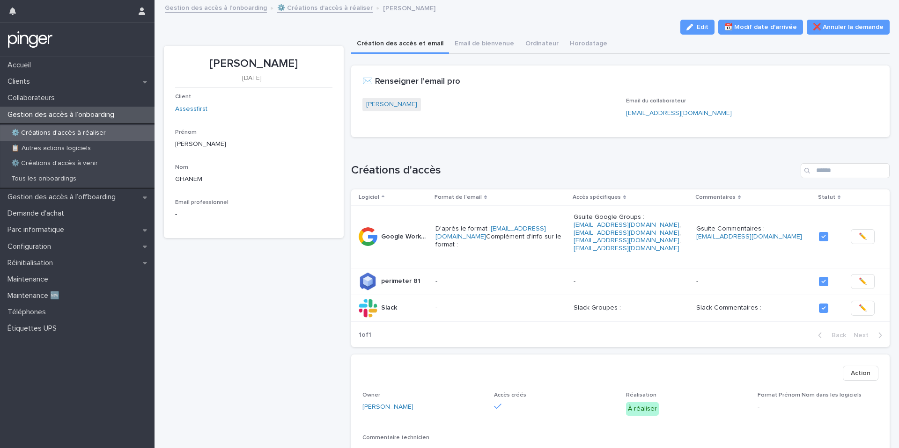
click at [306, 7] on link "⚙️ Créations d'accès à réaliser" at bounding box center [324, 7] width 95 height 11
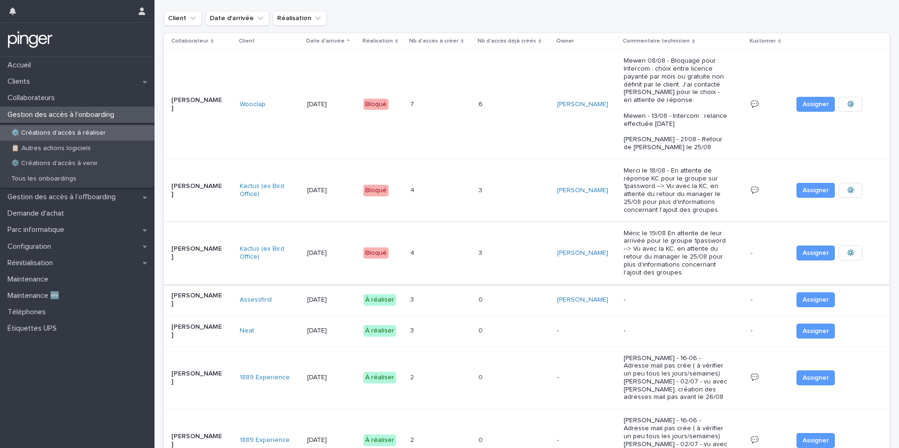
scroll to position [39, 0]
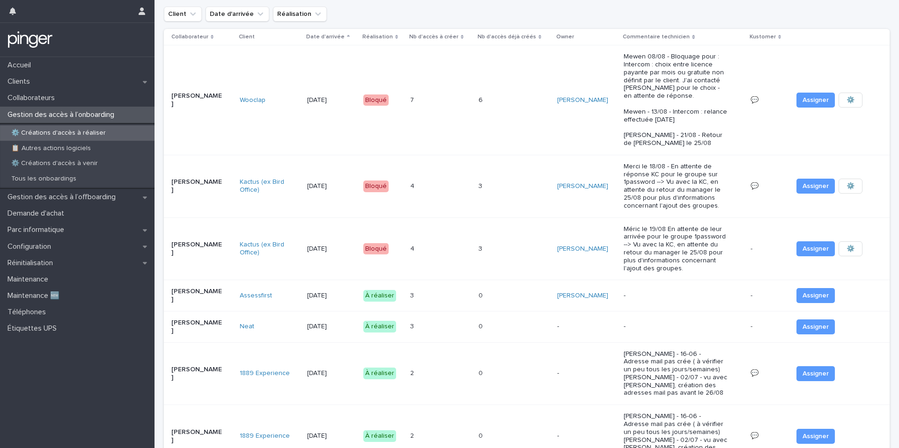
click at [454, 297] on div "3 3" at bounding box center [440, 295] width 61 height 15
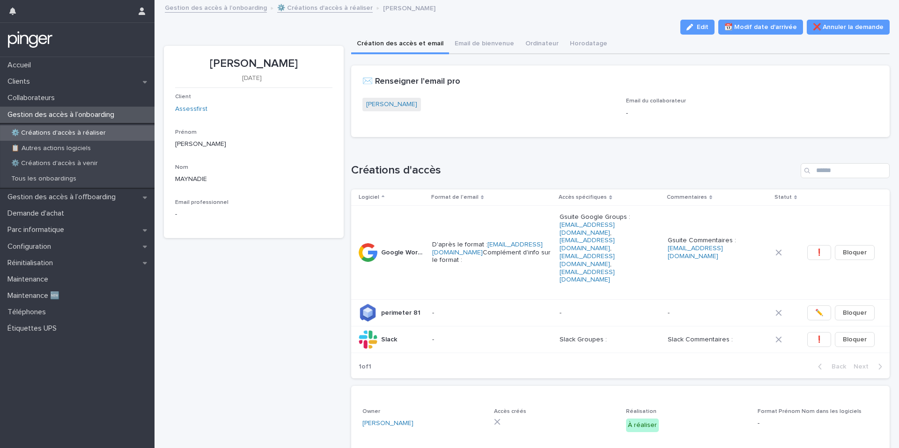
click at [263, 62] on p "Fanny MAYNADIE" at bounding box center [253, 64] width 157 height 14
copy p "Fanny MAYNADIE"
click at [700, 22] on button "Edit" at bounding box center [697, 27] width 34 height 15
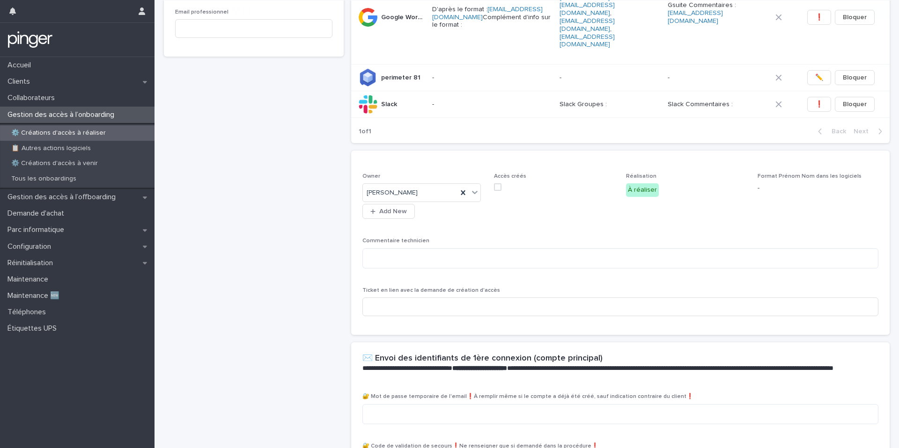
scroll to position [294, 0]
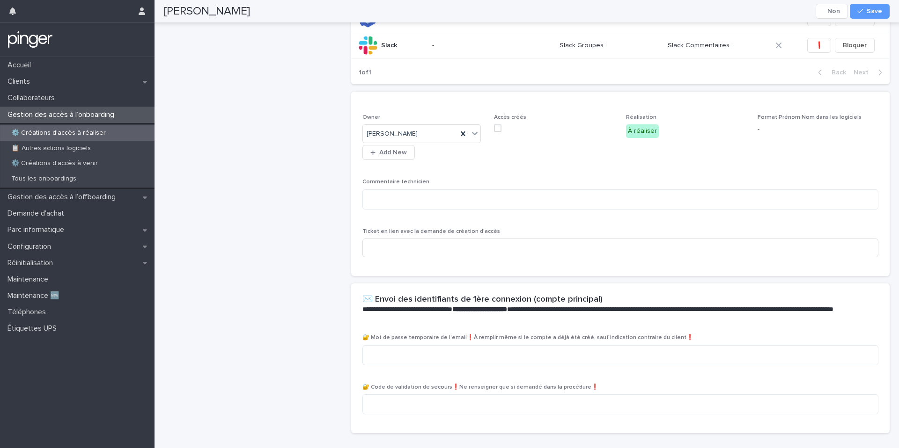
click at [433, 335] on div "🔐 Mot de passe temporaire de l'email❗À remplir même si le compte a déjà été cré…" at bounding box center [620, 354] width 516 height 38
click at [446, 345] on textarea at bounding box center [620, 355] width 516 height 20
paste textarea "**********"
type textarea "**********"
click at [308, 255] on div "Fanny MAYNADIE 25/8/2025 Client Assessfirst Prénom Modifier le prénom et nom au…" at bounding box center [254, 96] width 180 height 690
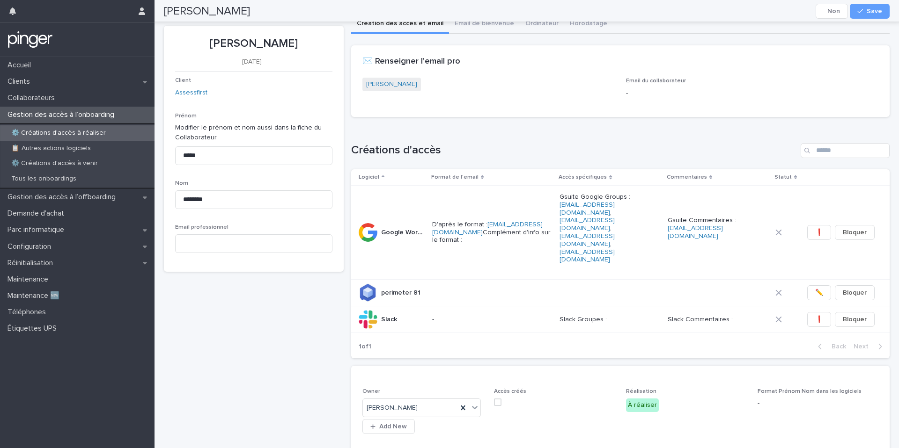
scroll to position [0, 0]
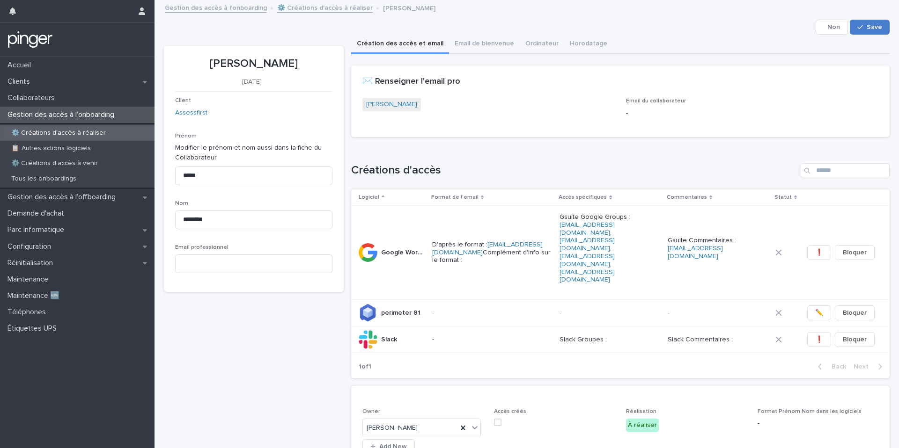
click at [878, 27] on span "Save" at bounding box center [873, 27] width 15 height 7
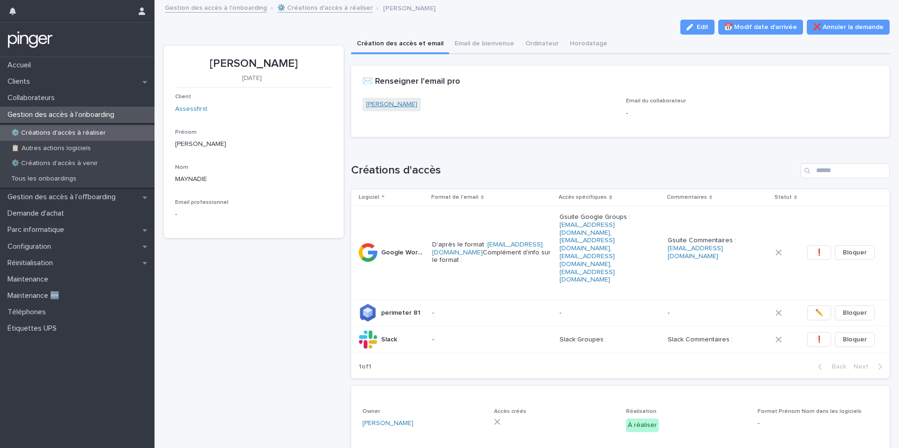
click at [390, 104] on link "Fanny MAYNADIE" at bounding box center [391, 105] width 51 height 10
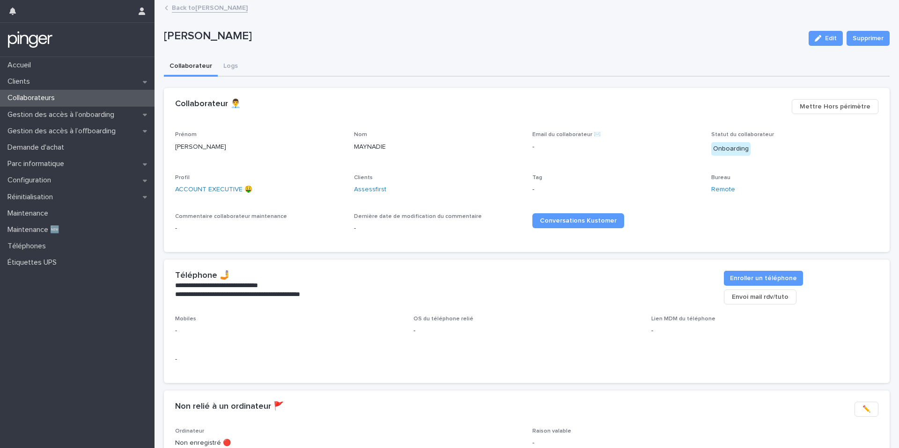
click at [818, 37] on icon "button" at bounding box center [817, 38] width 7 height 7
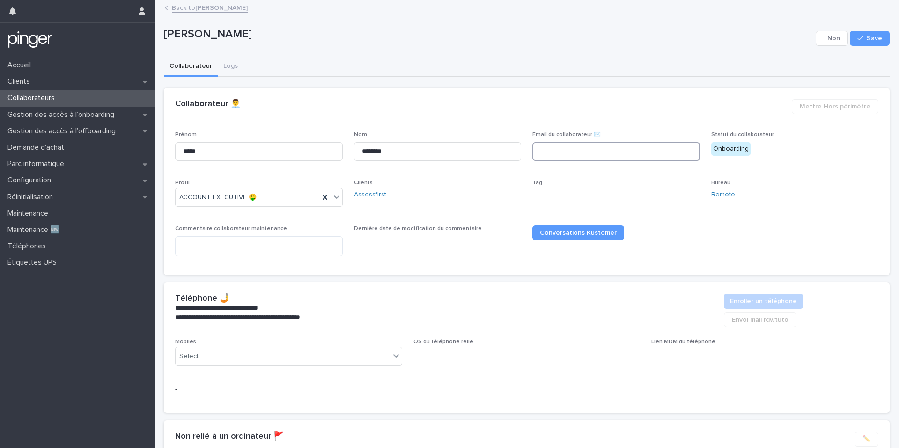
click at [554, 148] on input at bounding box center [616, 151] width 168 height 19
paste input "**********"
type input "**********"
click at [874, 36] on span "Save" at bounding box center [873, 38] width 15 height 7
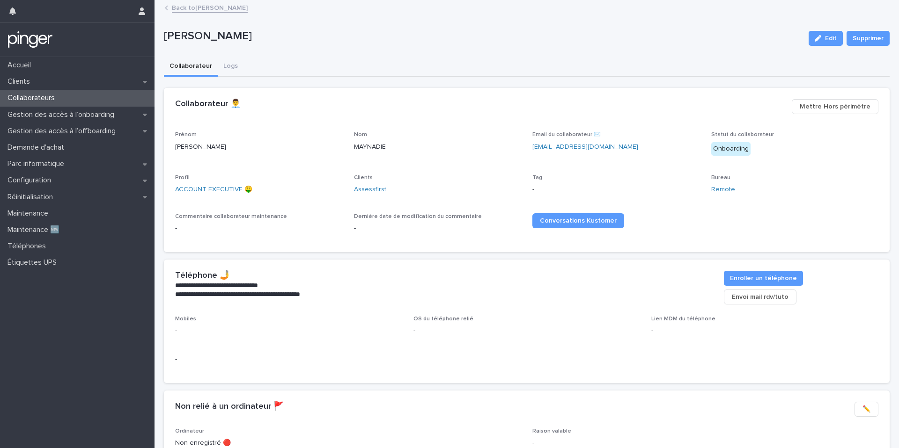
click at [222, 7] on link "Back to Fanny MAYNADIE" at bounding box center [210, 7] width 76 height 11
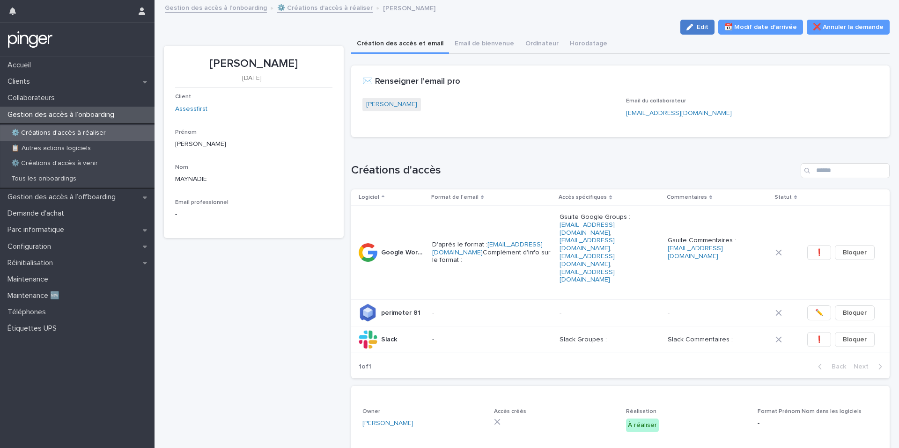
click at [707, 29] on span "Edit" at bounding box center [703, 27] width 12 height 7
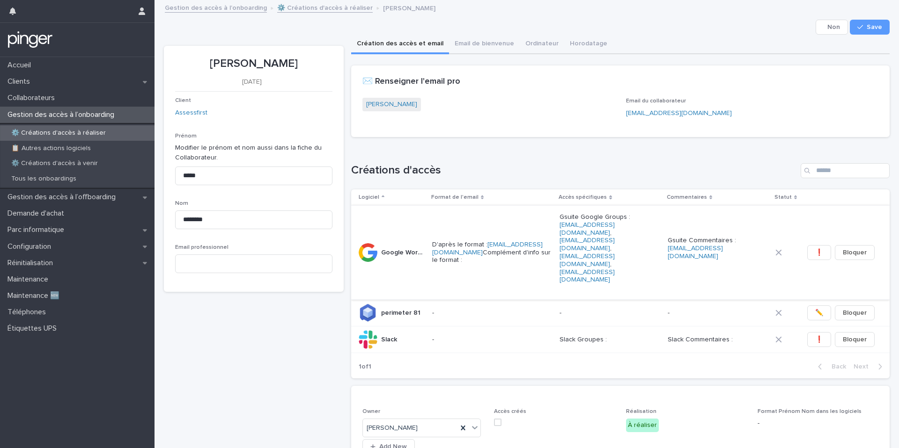
scroll to position [294, 0]
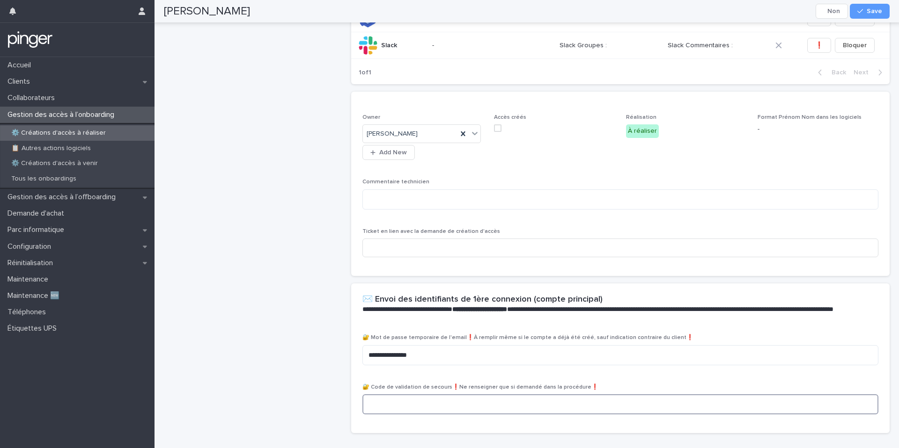
click at [424, 395] on textarea at bounding box center [620, 405] width 516 height 20
paste textarea "********"
type textarea "********"
click at [878, 12] on span "Save" at bounding box center [873, 11] width 15 height 7
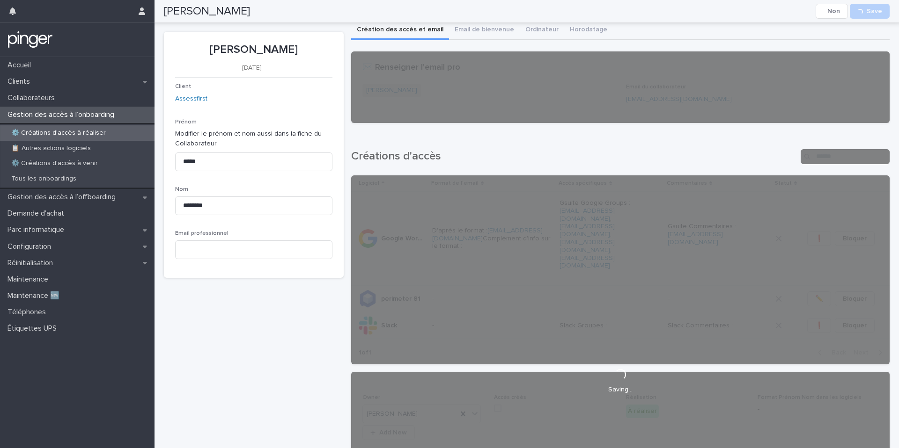
scroll to position [0, 0]
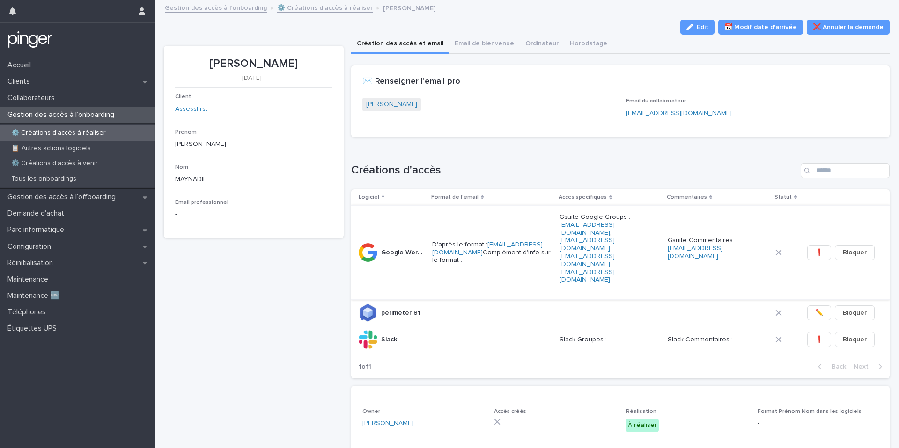
click at [823, 248] on span "❗" at bounding box center [819, 252] width 8 height 9
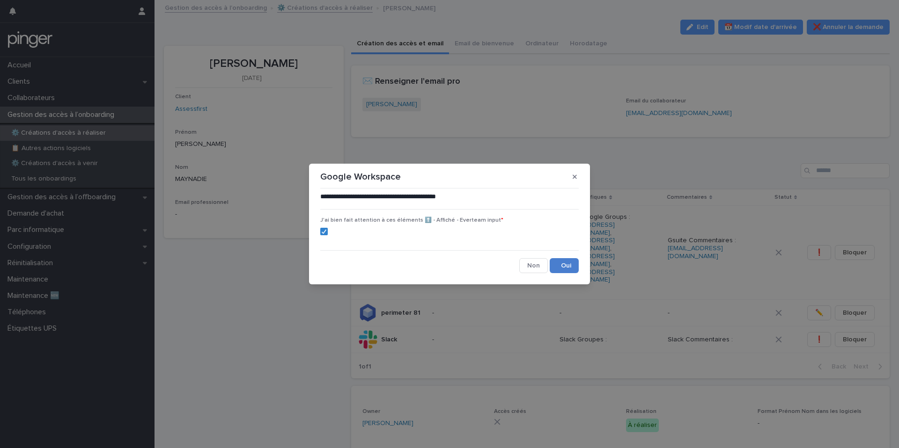
click at [561, 260] on button "Save" at bounding box center [564, 265] width 29 height 15
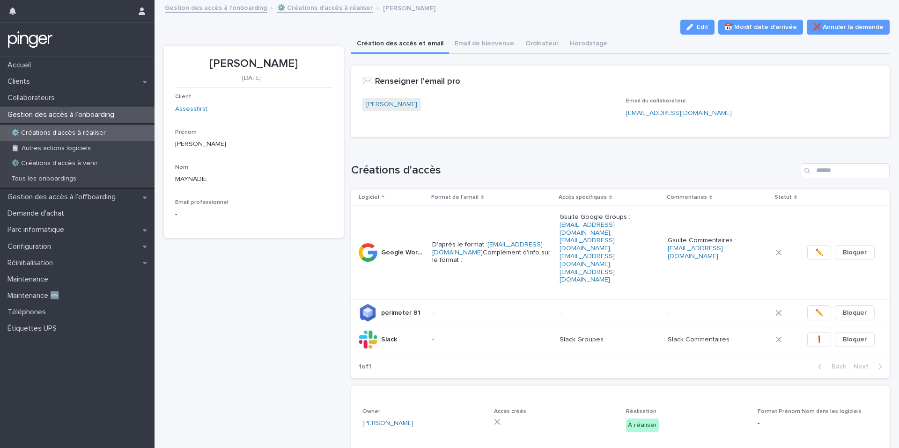
click at [820, 308] on span "✏️" at bounding box center [819, 312] width 8 height 9
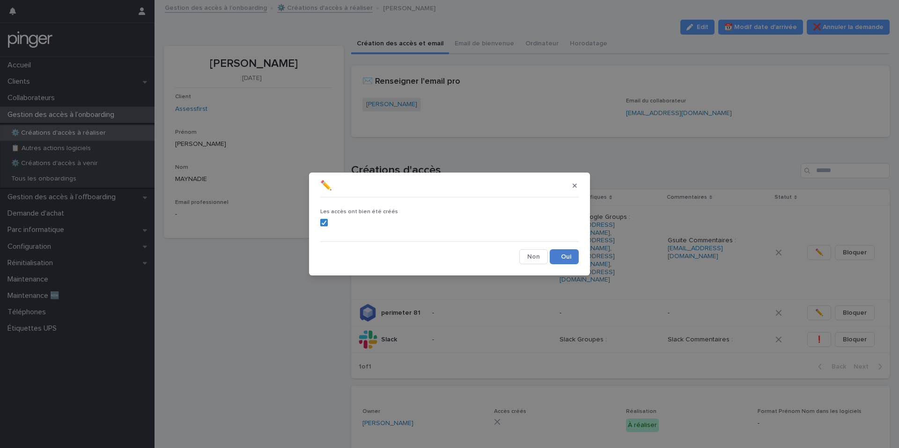
click at [562, 258] on button "Save" at bounding box center [564, 256] width 29 height 15
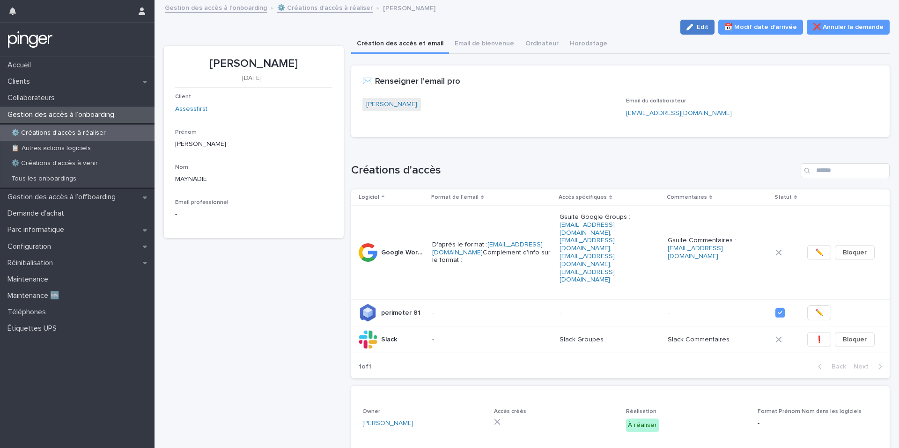
click at [693, 25] on icon "button" at bounding box center [689, 27] width 7 height 7
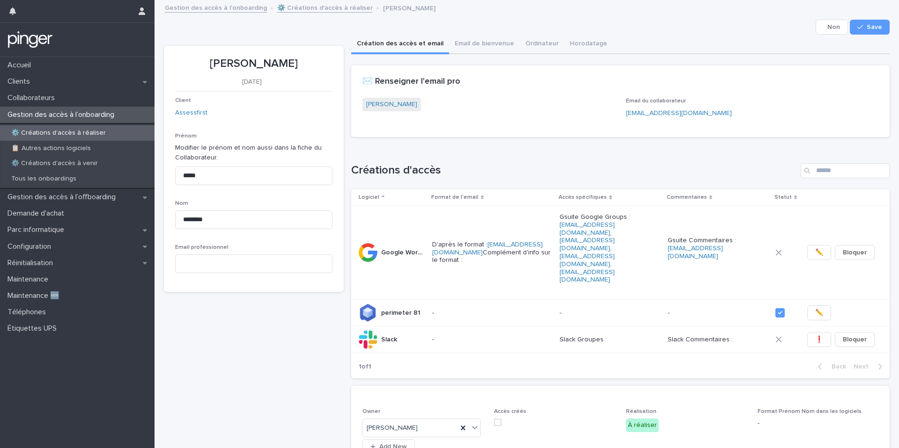
click at [498, 419] on span at bounding box center [497, 422] width 7 height 7
click at [817, 335] on span "❗" at bounding box center [819, 339] width 8 height 9
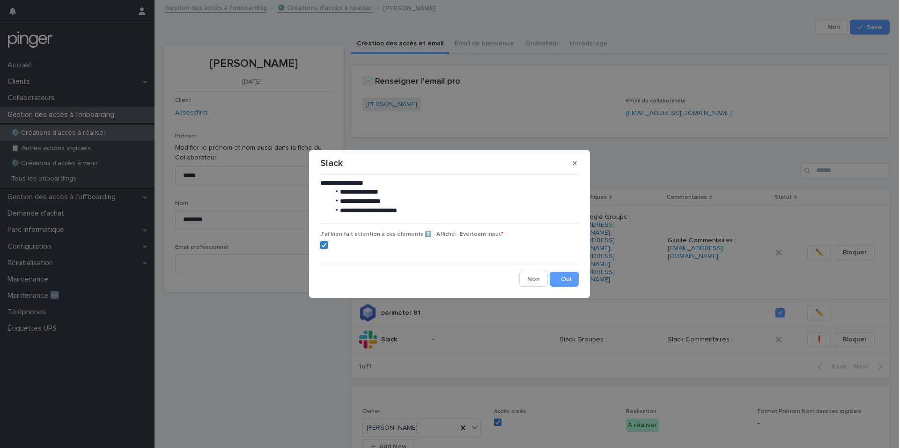
click at [564, 270] on div "**********" at bounding box center [449, 233] width 258 height 109
click at [565, 277] on button "Save" at bounding box center [564, 279] width 29 height 15
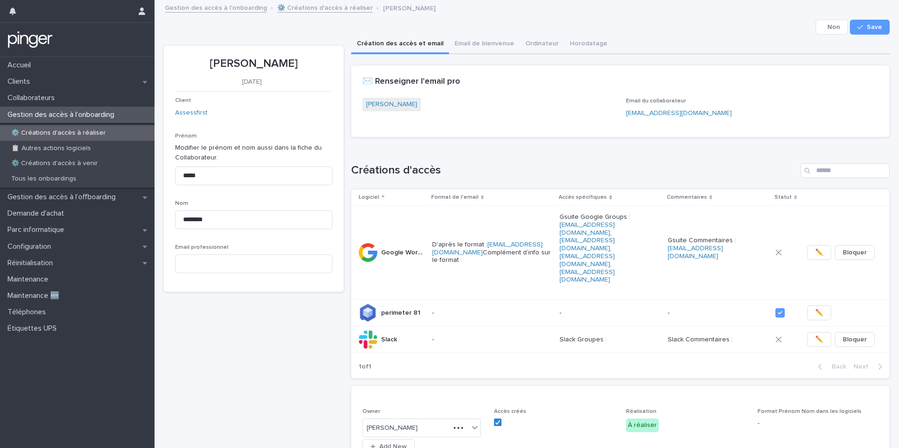
click at [819, 335] on span "✏️" at bounding box center [819, 339] width 8 height 9
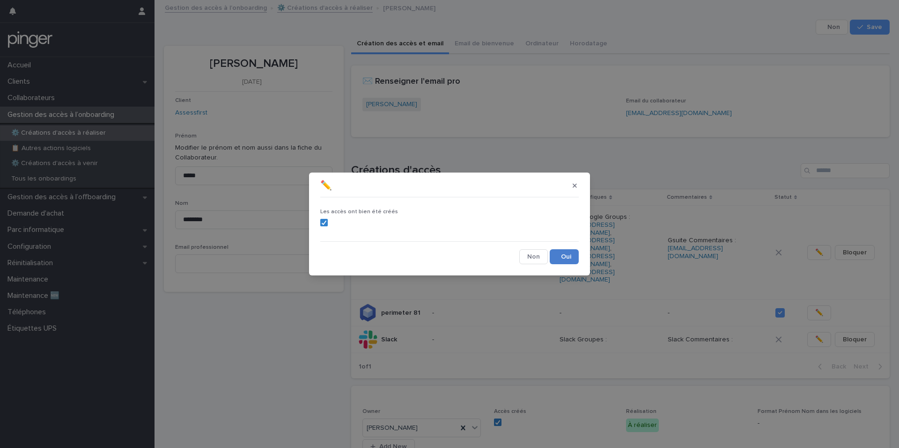
click at [558, 262] on button "Save" at bounding box center [564, 256] width 29 height 15
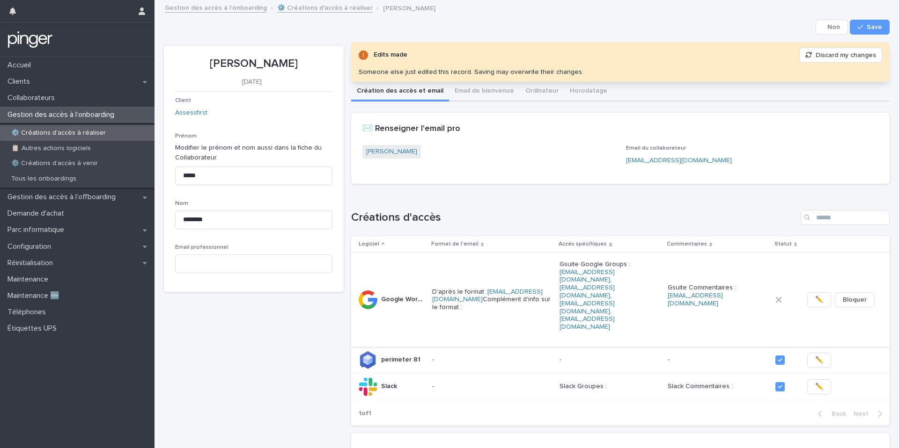
click at [815, 295] on span "✏️" at bounding box center [819, 299] width 8 height 9
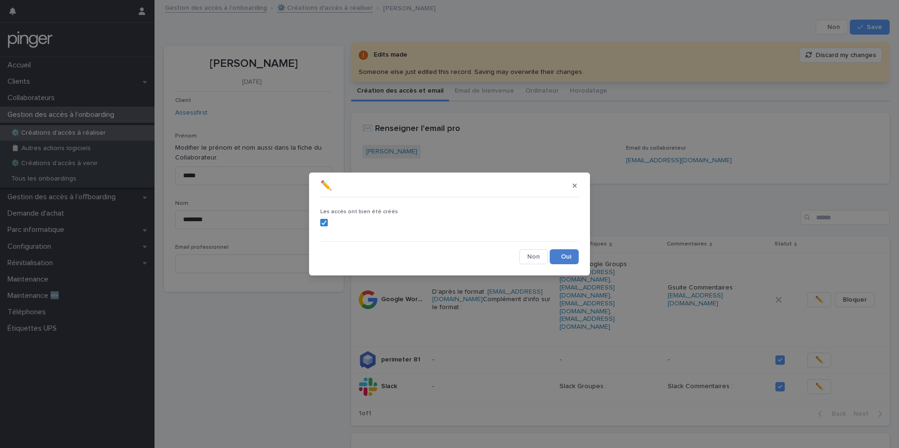
click at [561, 261] on button "Save" at bounding box center [564, 256] width 29 height 15
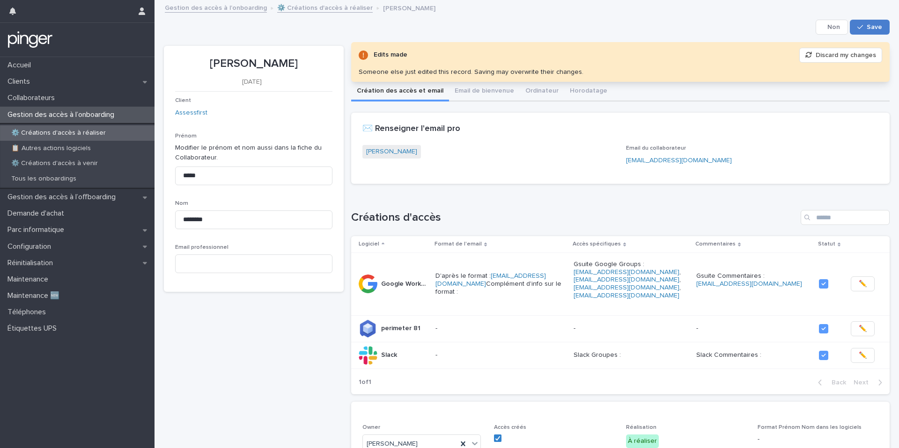
click at [862, 25] on icon "button" at bounding box center [860, 27] width 6 height 7
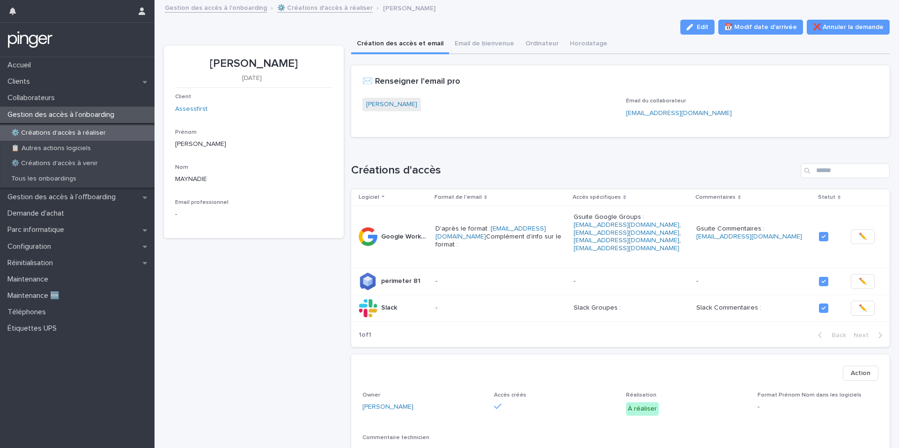
click at [305, 12] on link "⚙️ Créations d'accès à réaliser" at bounding box center [324, 7] width 95 height 11
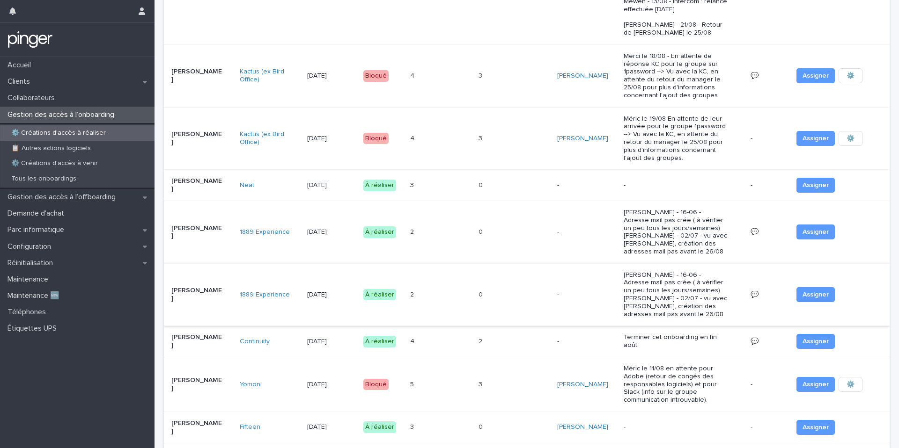
scroll to position [155, 0]
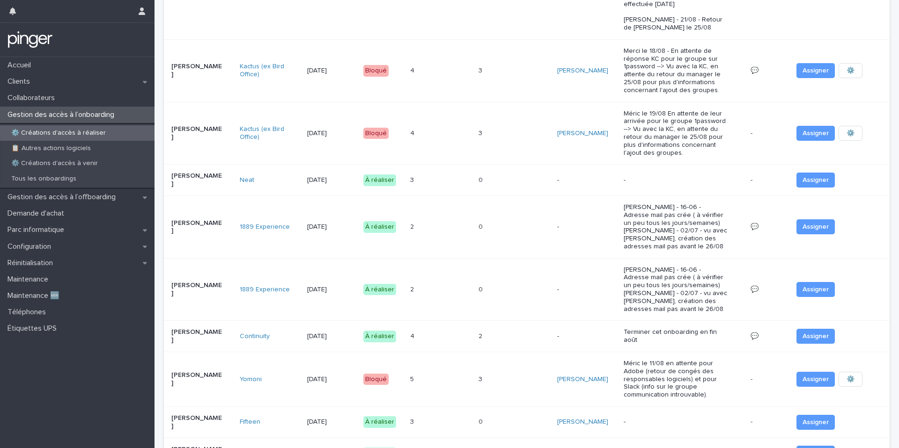
click at [452, 178] on div "3 3" at bounding box center [440, 180] width 61 height 15
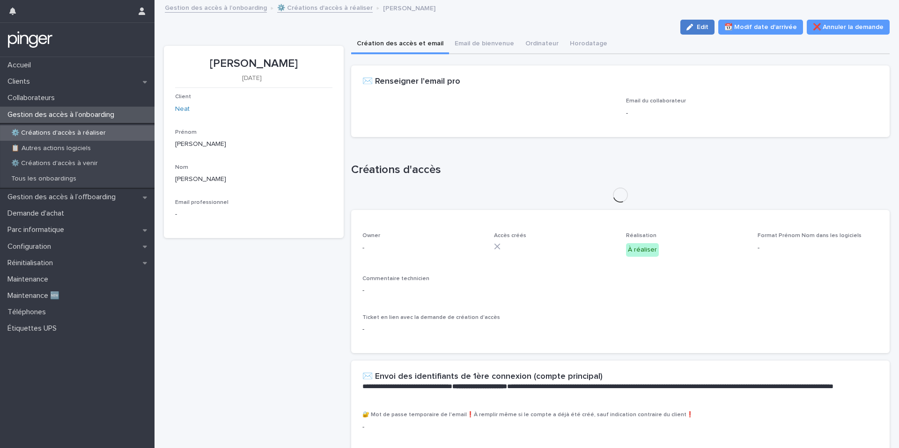
click at [701, 22] on button "Edit" at bounding box center [697, 27] width 34 height 15
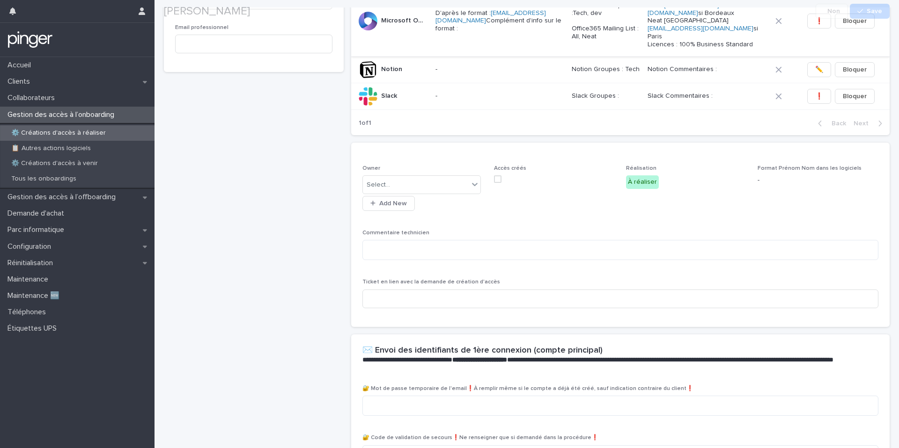
scroll to position [277, 0]
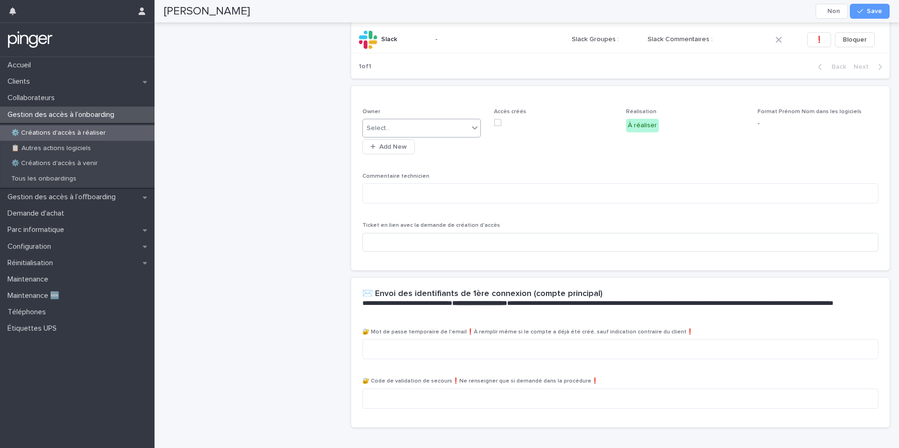
click at [426, 128] on div "Select..." at bounding box center [416, 128] width 106 height 15
type input "***"
click at [420, 141] on div "Benjamin Moreau" at bounding box center [422, 143] width 118 height 16
click at [881, 13] on span "Save" at bounding box center [873, 11] width 15 height 7
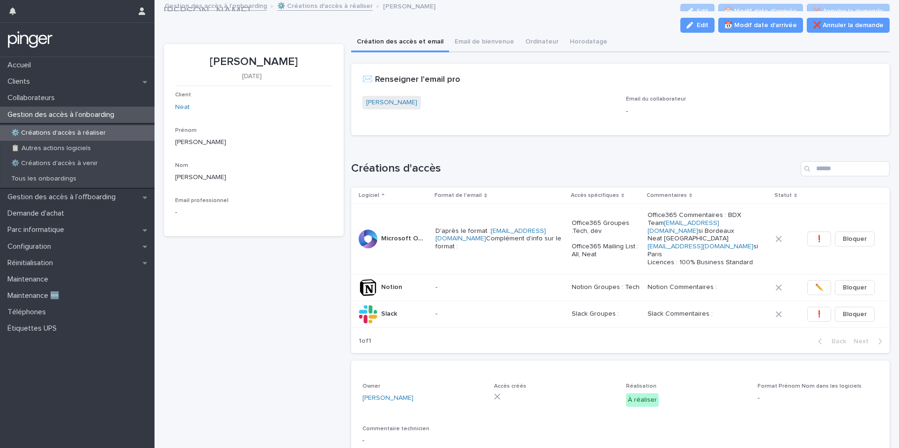
scroll to position [0, 0]
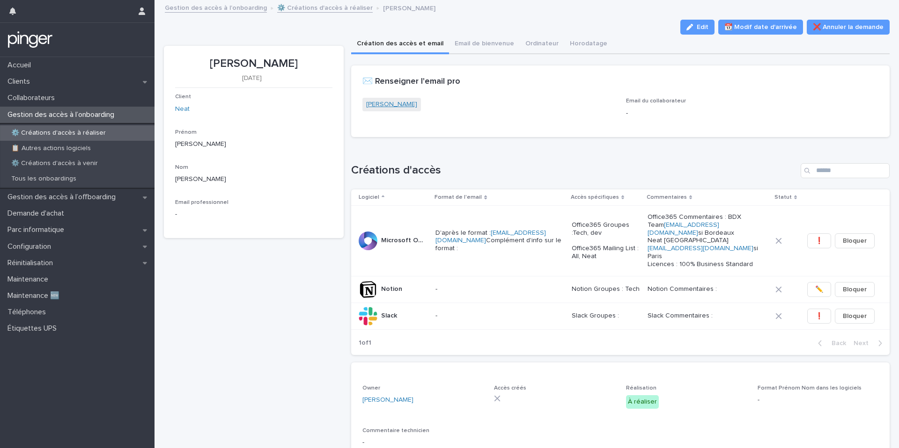
click at [374, 102] on link "Jérémy Vincent" at bounding box center [391, 105] width 51 height 10
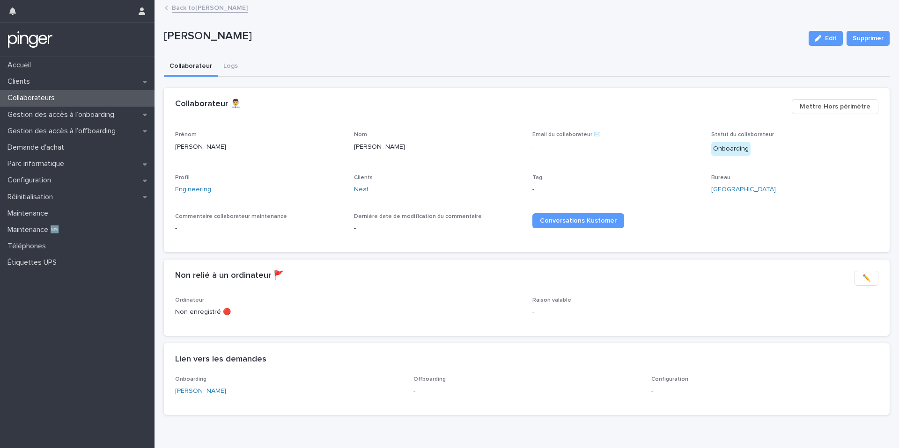
click at [213, 14] on div "Back to Jérémy Vincent" at bounding box center [530, 8] width 741 height 13
click at [215, 8] on link "Back to Jérémy Vincent" at bounding box center [210, 7] width 76 height 11
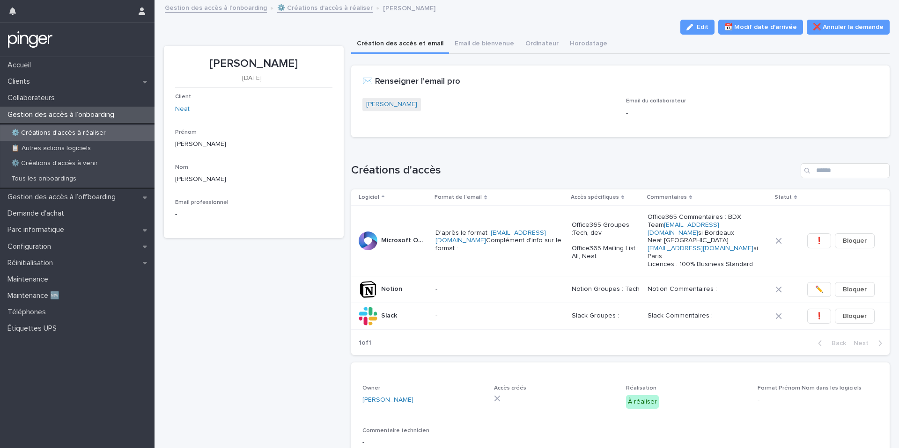
click at [226, 65] on p "Jérémy Vincent" at bounding box center [253, 64] width 157 height 14
copy p "Jérémy Vincent"
click at [711, 21] on button "Edit" at bounding box center [697, 27] width 34 height 15
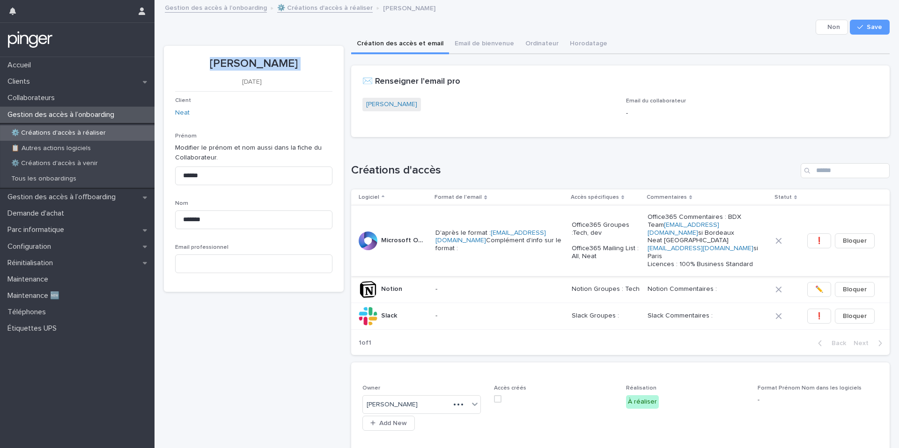
scroll to position [307, 0]
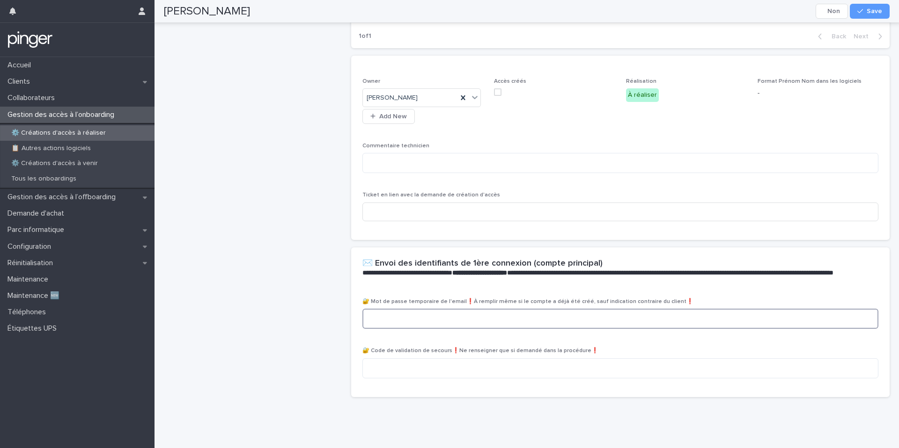
click at [439, 321] on textarea at bounding box center [620, 319] width 516 height 20
paste textarea "**********"
type textarea "**********"
click at [869, 11] on span "Save" at bounding box center [873, 11] width 15 height 7
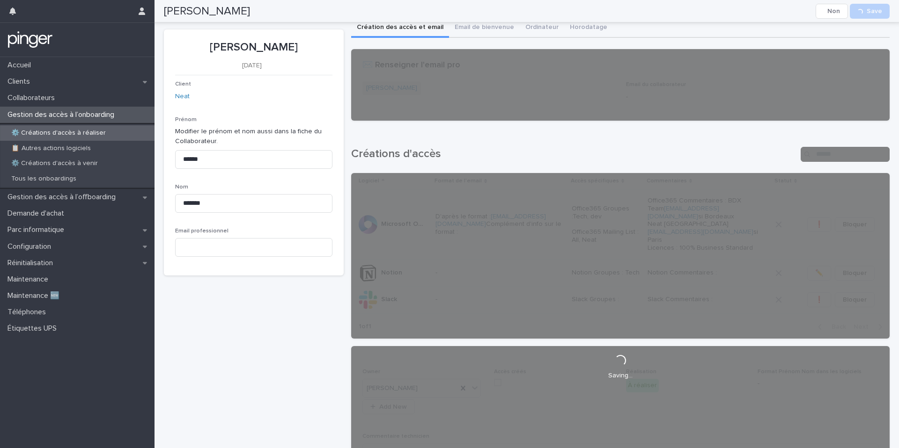
scroll to position [0, 0]
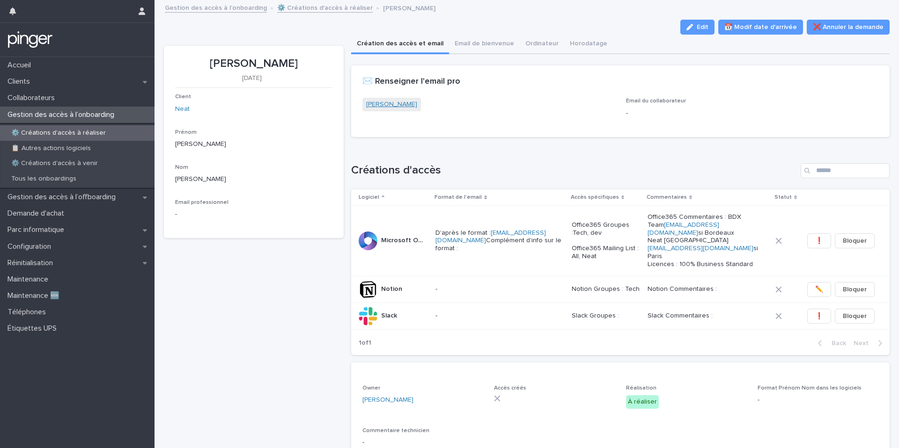
click at [388, 101] on link "Jérémy Vincent" at bounding box center [391, 105] width 51 height 10
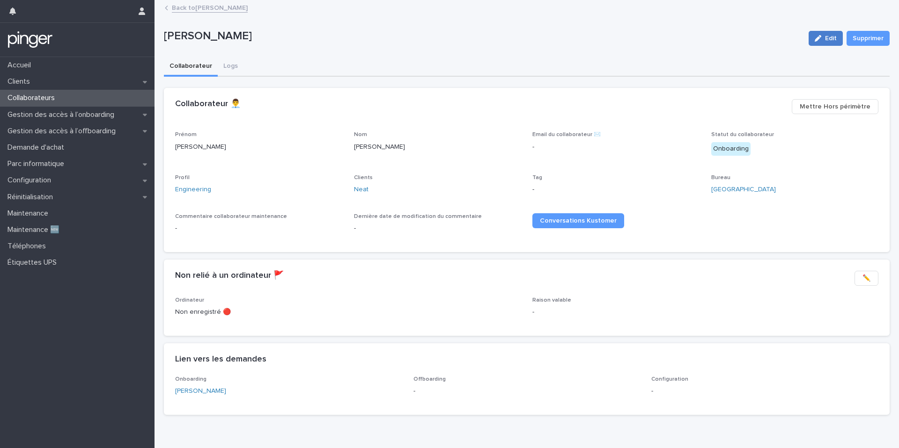
click at [831, 36] on span "Edit" at bounding box center [831, 38] width 12 height 7
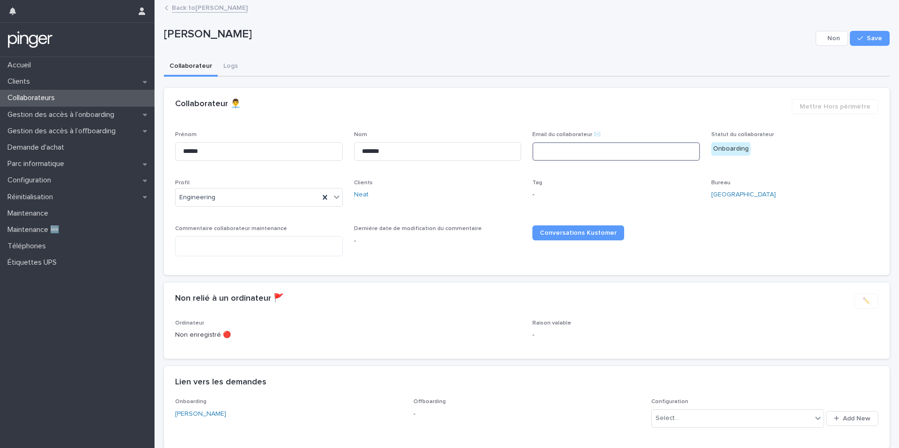
click at [626, 152] on input at bounding box center [616, 151] width 168 height 19
paste input "**********"
type input "**********"
click at [873, 40] on span "Save" at bounding box center [873, 38] width 15 height 7
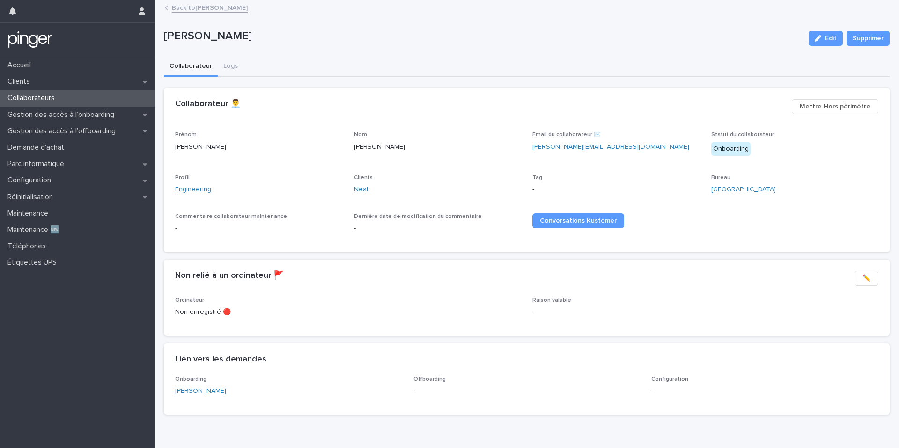
click at [200, 7] on link "Back to Jérémy Vincent" at bounding box center [210, 7] width 76 height 11
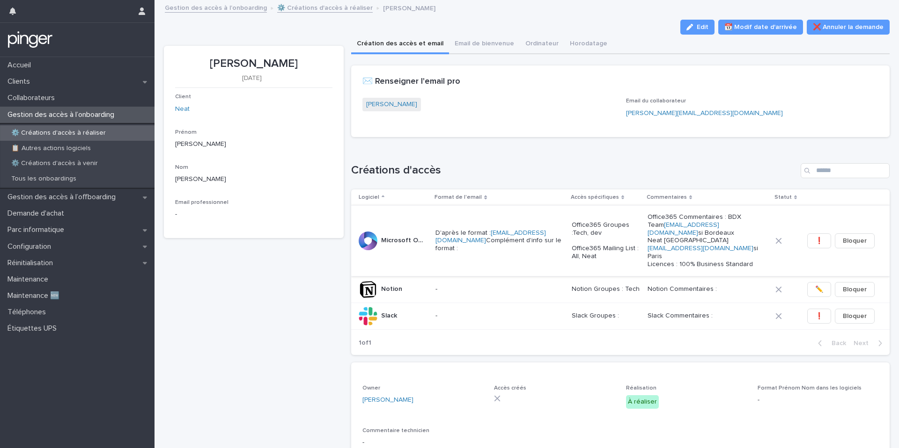
scroll to position [0, 3]
click at [819, 240] on span "❗" at bounding box center [816, 240] width 8 height 9
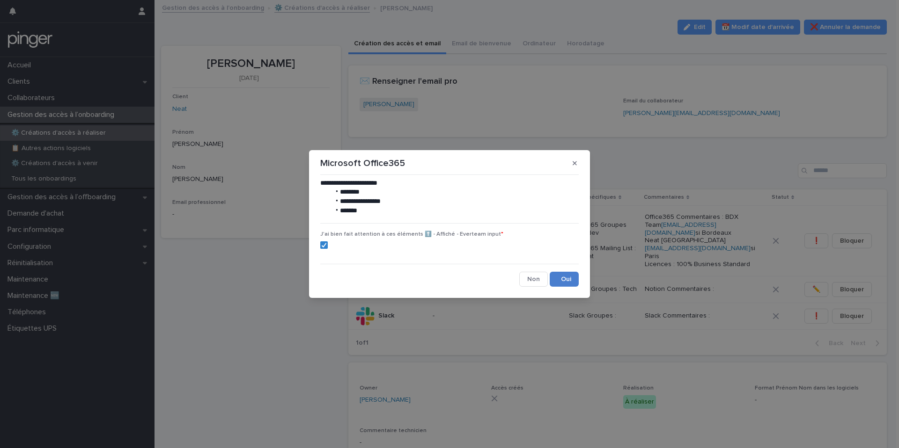
click at [556, 276] on button "Save" at bounding box center [564, 279] width 29 height 15
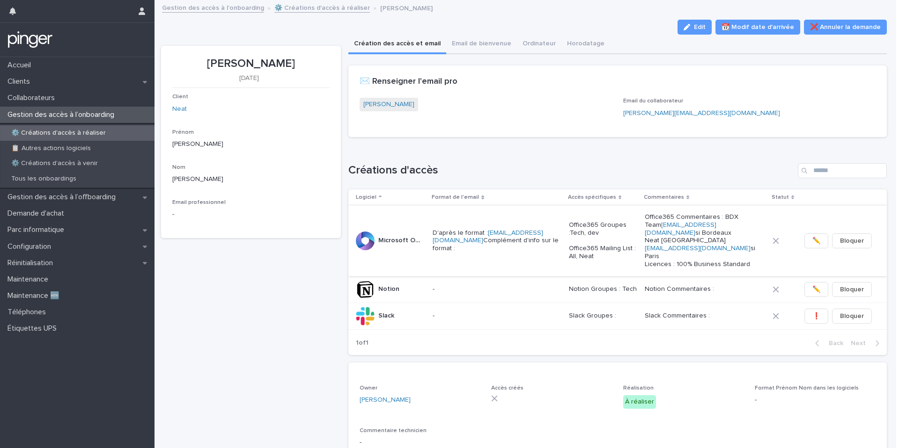
click at [821, 238] on button "✏️" at bounding box center [816, 241] width 24 height 15
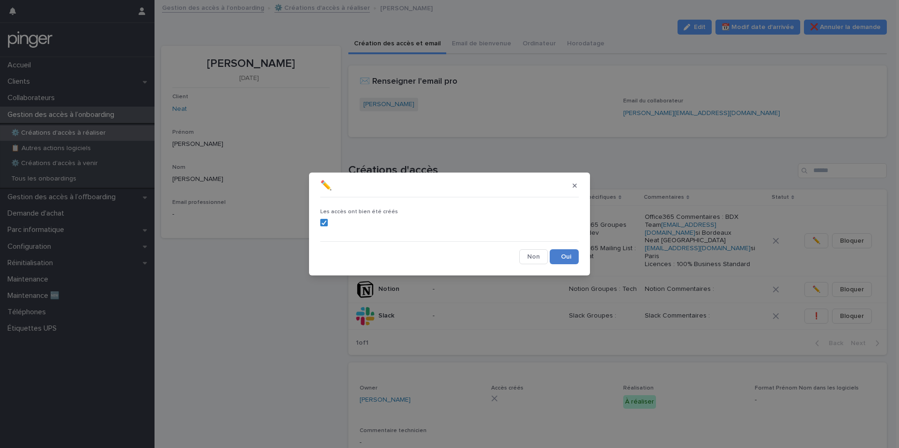
click at [569, 253] on button "Save" at bounding box center [564, 256] width 29 height 15
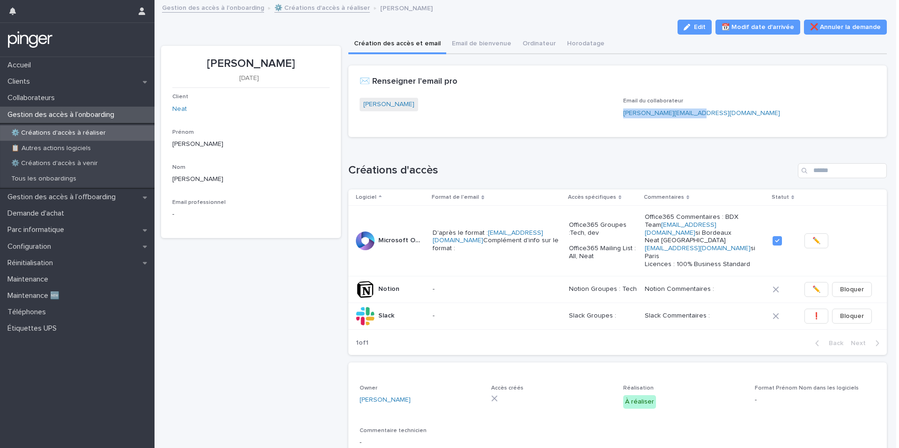
copy link "jeremy.vincent@neat.eu"
click at [561, 166] on h1 "Créations d'accès" at bounding box center [571, 171] width 446 height 14
click at [814, 287] on span "✏️" at bounding box center [816, 289] width 8 height 9
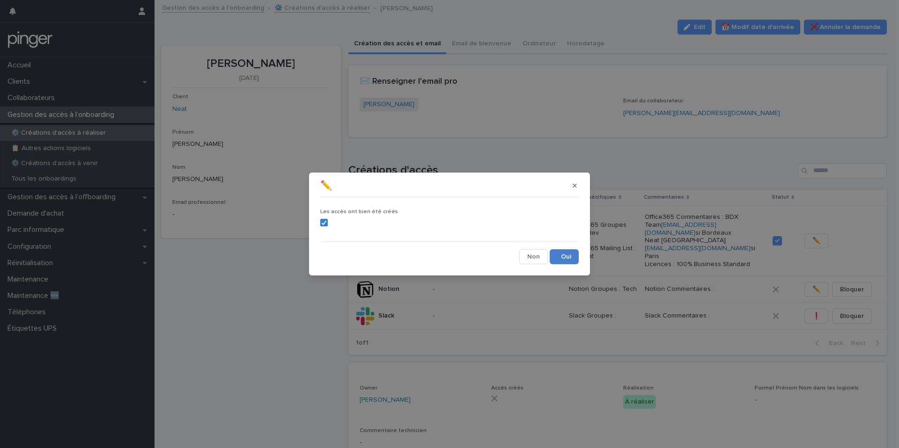
click at [565, 256] on button "Save" at bounding box center [564, 256] width 29 height 15
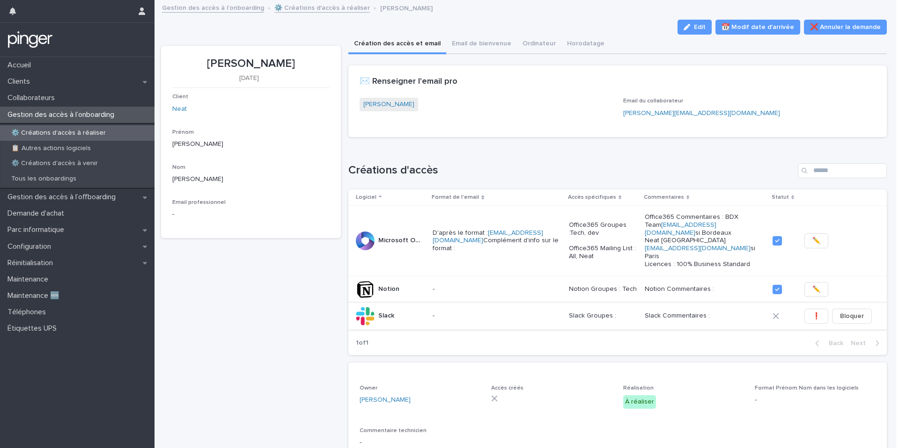
click at [809, 314] on button "❗" at bounding box center [816, 316] width 24 height 15
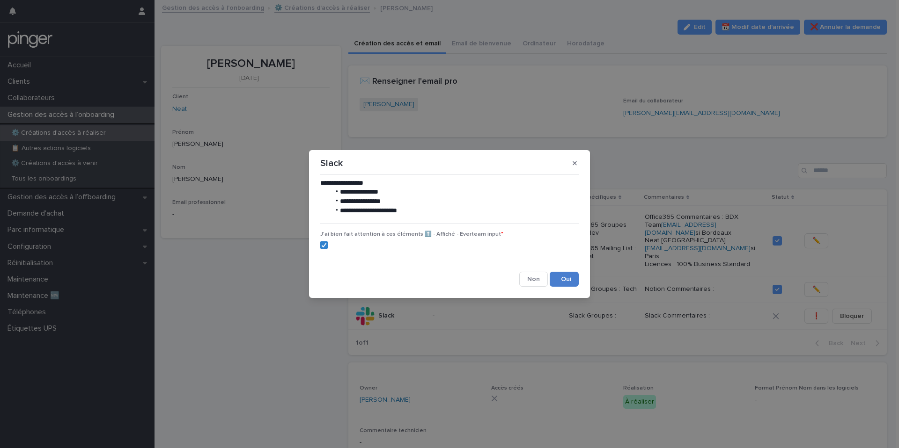
click at [561, 283] on button "Save" at bounding box center [564, 279] width 29 height 15
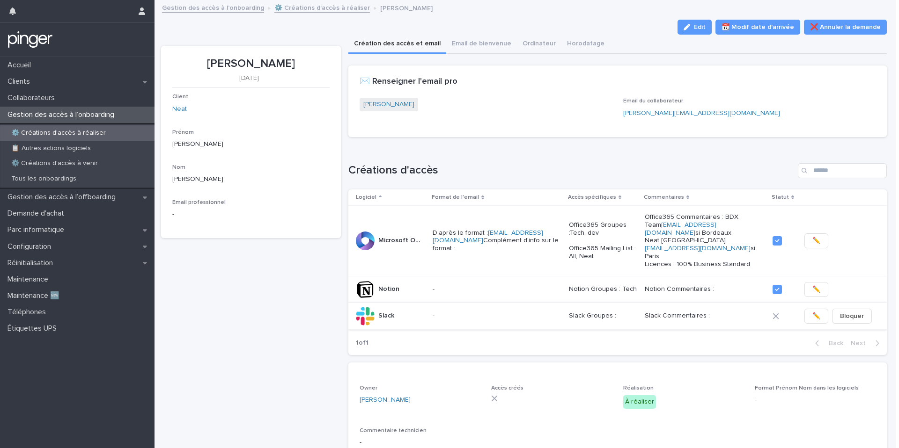
click at [819, 312] on span "✏️" at bounding box center [816, 316] width 8 height 9
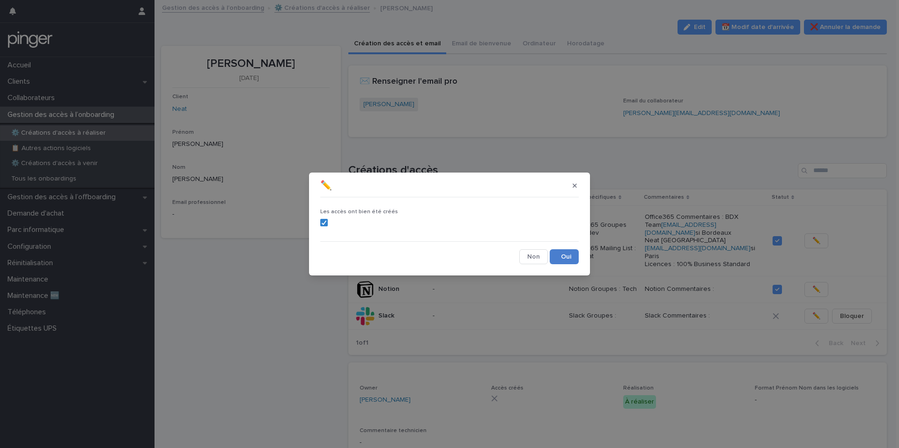
click at [565, 257] on button "Save" at bounding box center [564, 256] width 29 height 15
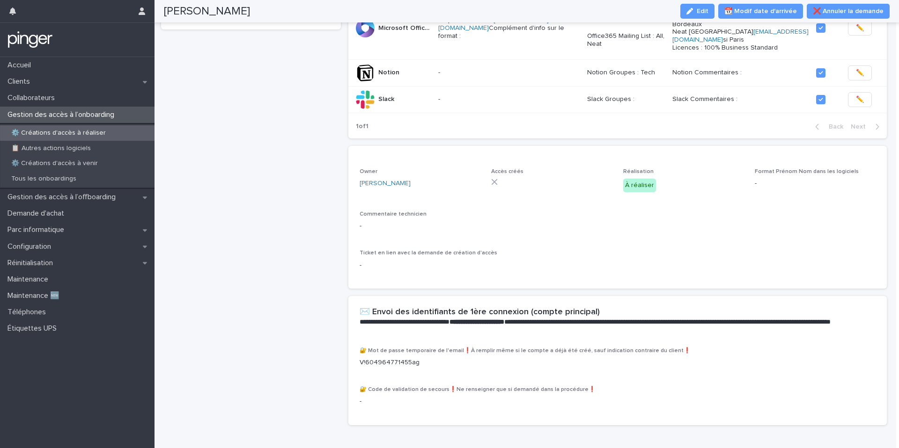
scroll to position [0, 0]
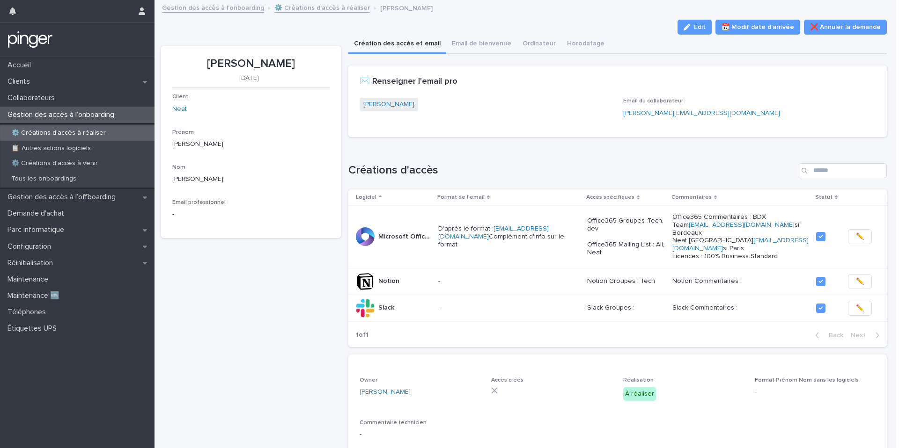
click at [704, 35] on div "Création des accès et email Email de bienvenue Ordinateur Horodatage" at bounding box center [617, 45] width 539 height 20
click at [705, 28] on span "Edit" at bounding box center [700, 27] width 12 height 7
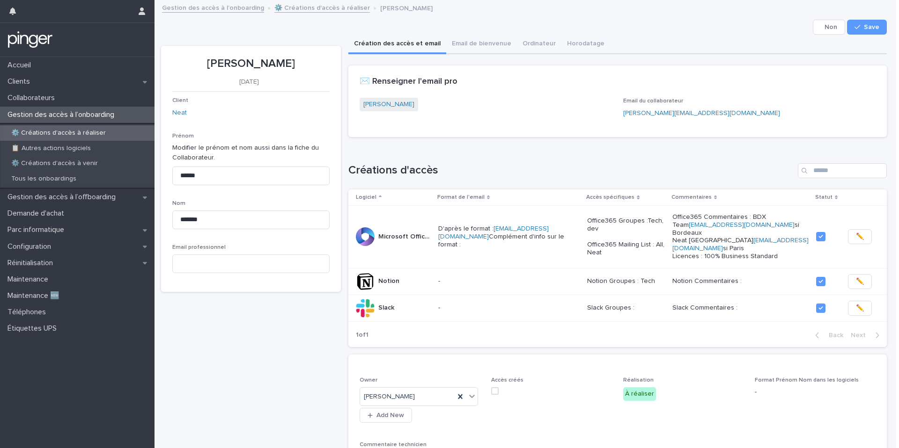
click at [498, 388] on span at bounding box center [494, 391] width 7 height 7
click at [865, 21] on button "Save" at bounding box center [867, 27] width 40 height 15
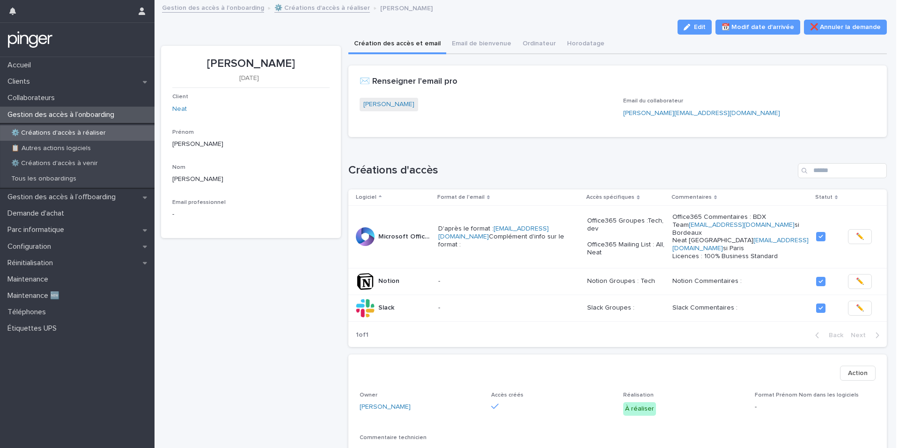
click at [297, 7] on link "⚙️ Créations d'accès à réaliser" at bounding box center [321, 7] width 95 height 11
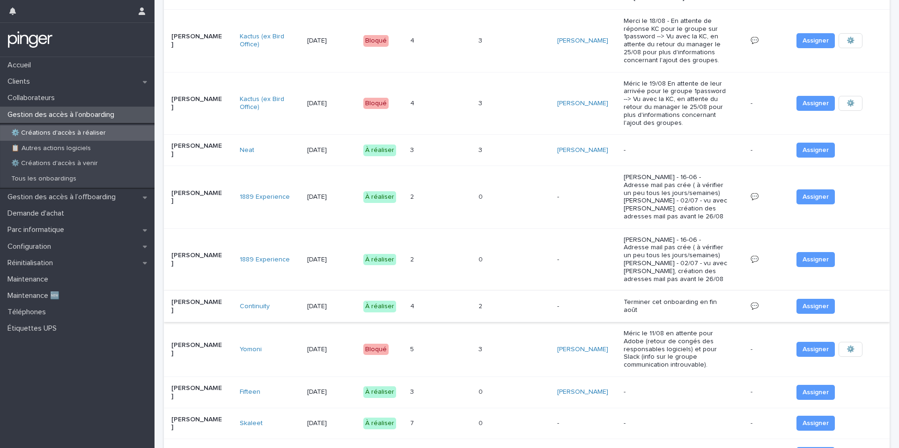
scroll to position [168, 0]
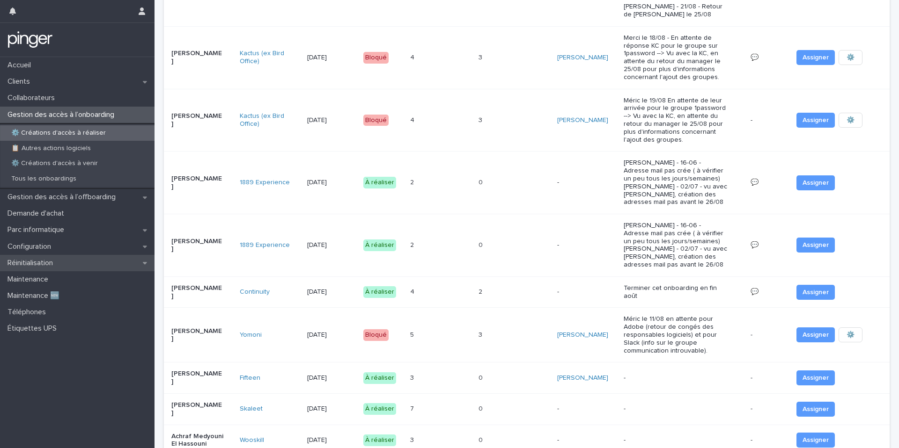
click at [70, 263] on div "Réinitialisation" at bounding box center [77, 263] width 154 height 16
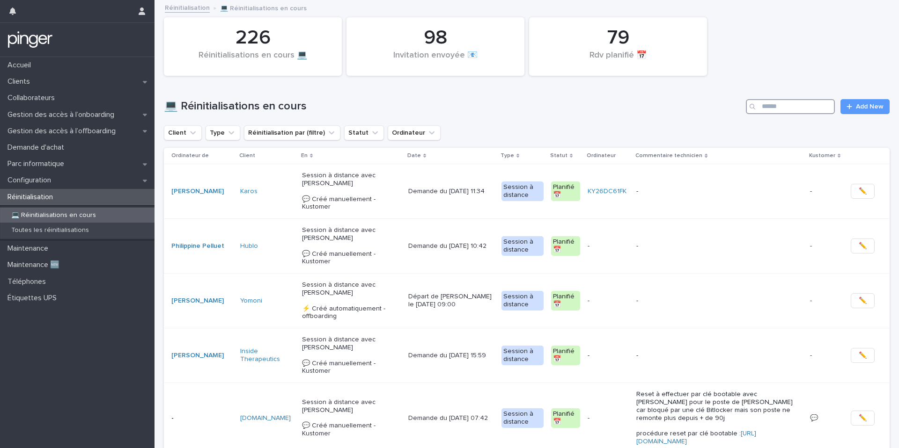
click at [791, 105] on input "Search" at bounding box center [790, 106] width 89 height 15
paste input "**********"
type input "**********"
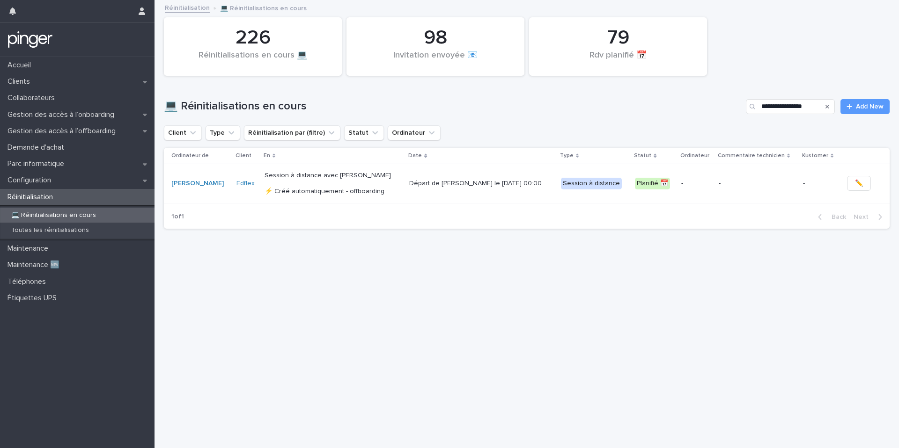
click at [440, 176] on div "Départ de Valentin le 1/9/2025 à 00:00" at bounding box center [481, 183] width 144 height 15
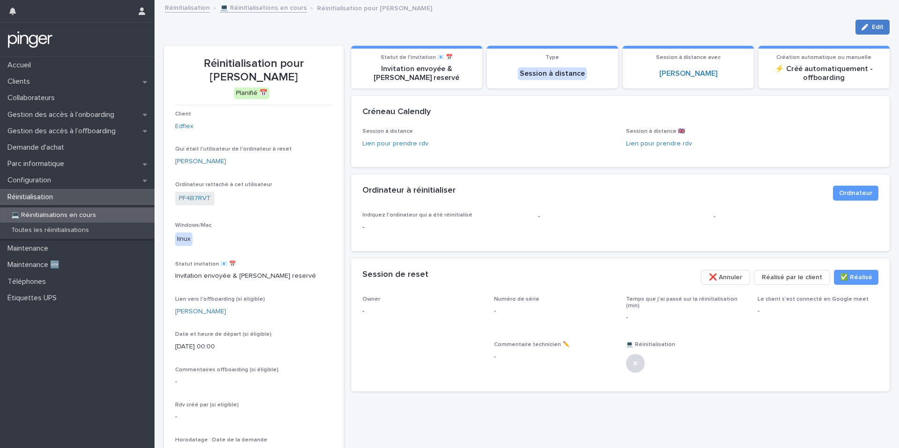
click at [888, 23] on button "Edit" at bounding box center [872, 27] width 34 height 15
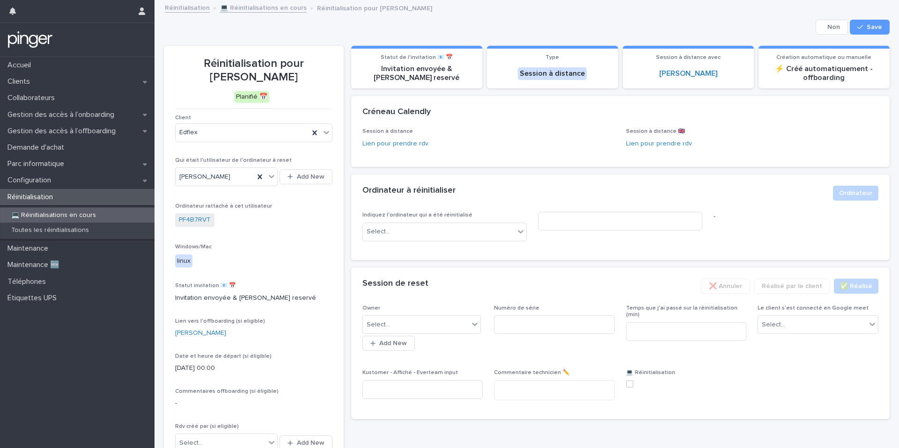
click at [444, 314] on div "Select... Add New" at bounding box center [422, 332] width 121 height 37
click at [443, 317] on div "Select..." at bounding box center [416, 324] width 106 height 15
type input "****"
click at [440, 340] on div "Benjamin Moreau" at bounding box center [422, 343] width 118 height 16
click at [553, 396] on textarea at bounding box center [554, 391] width 121 height 20
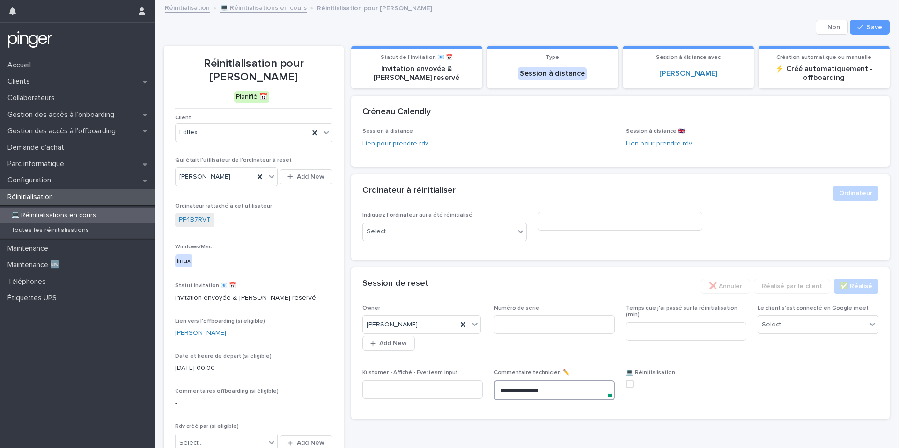
type textarea "**********"
click at [707, 389] on div "💻  Réinitialisation" at bounding box center [686, 382] width 121 height 25
click at [631, 381] on span at bounding box center [629, 384] width 7 height 7
click at [878, 25] on span "Save" at bounding box center [873, 27] width 15 height 7
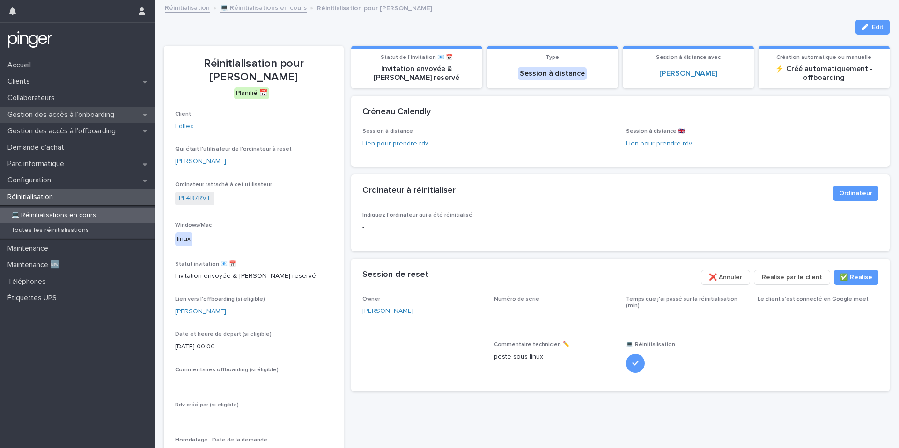
click at [93, 107] on div "Gestion des accès à l’onboarding" at bounding box center [77, 115] width 154 height 16
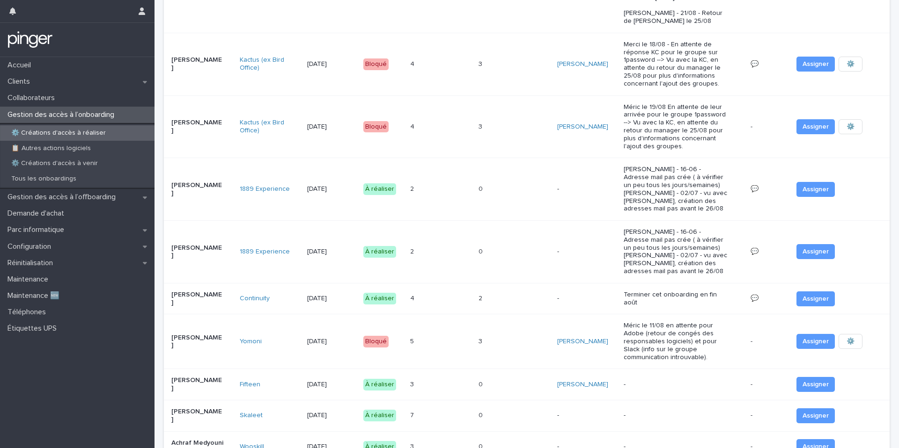
scroll to position [166, 0]
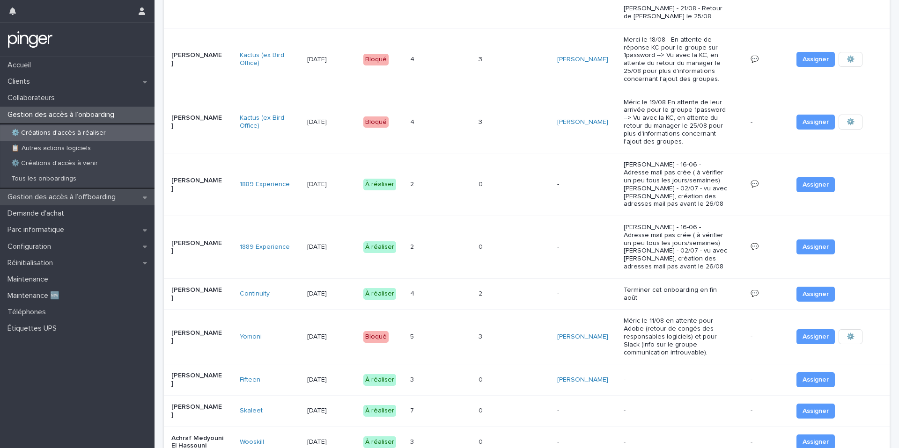
click at [68, 196] on p "Gestion des accès à l’offboarding" at bounding box center [63, 197] width 119 height 9
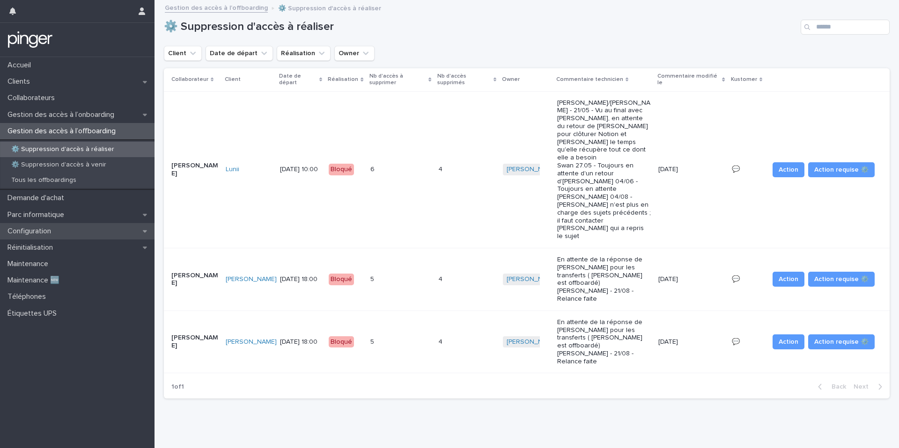
click at [68, 235] on div "Configuration" at bounding box center [77, 231] width 154 height 16
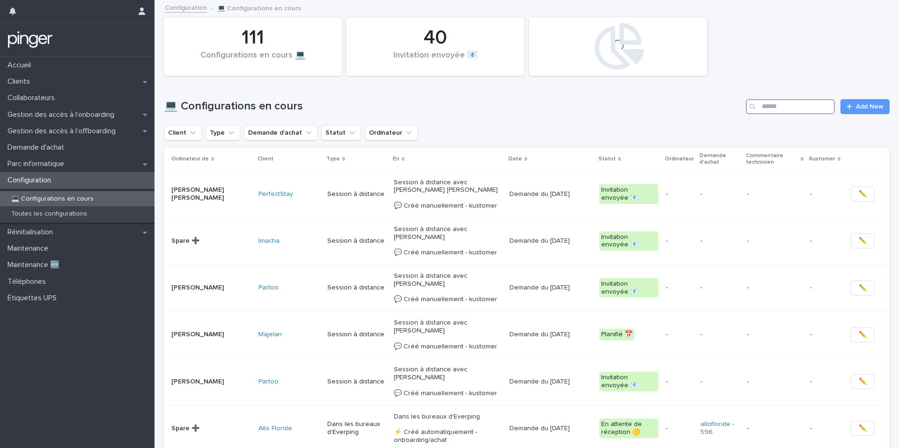
click at [786, 107] on input "Search" at bounding box center [790, 106] width 89 height 15
paste input "**********"
type input "**********"
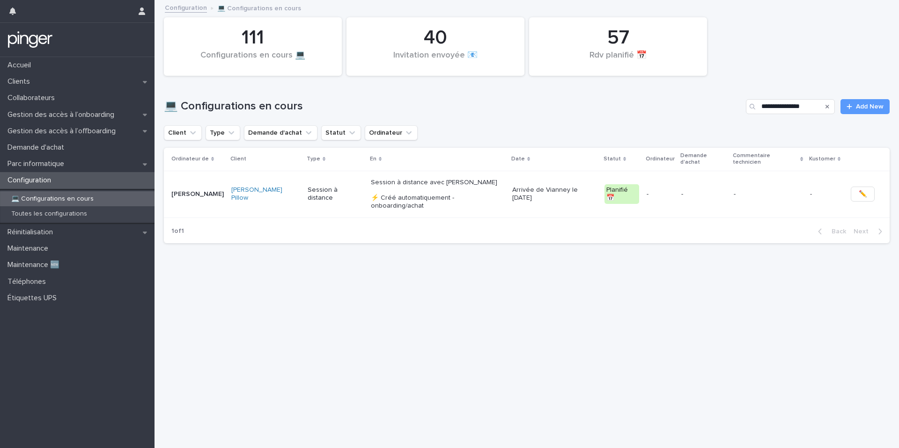
click at [371, 187] on p "Session à distance avec Kristina Babicova ⚡ Créé automatiquement - onboarding/a…" at bounding box center [438, 194] width 134 height 31
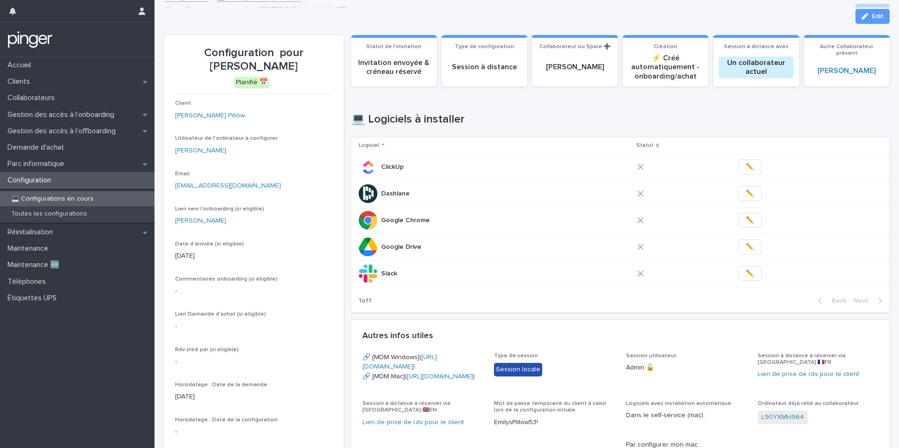
scroll to position [10, 0]
drag, startPoint x: 285, startPoint y: 52, endPoint x: 300, endPoint y: 66, distance: 20.6
click at [300, 66] on p "Configuration pour Vianney de Ribou" at bounding box center [253, 60] width 157 height 27
copy p "Vianney de Ribou"
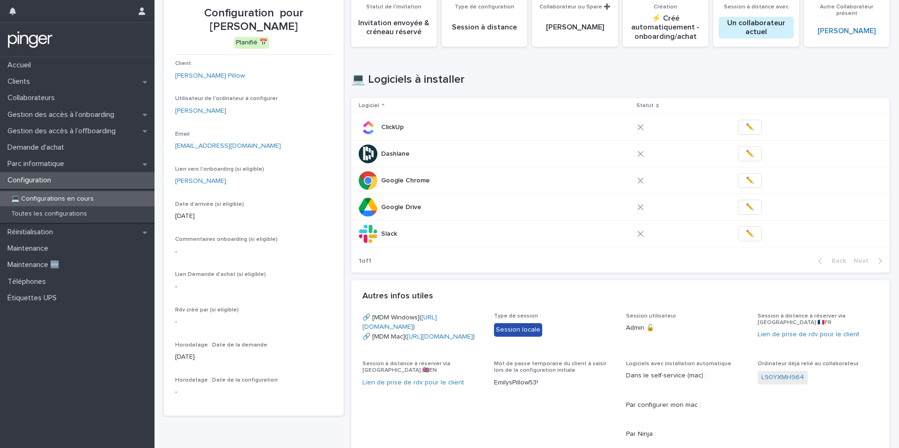
scroll to position [66, 0]
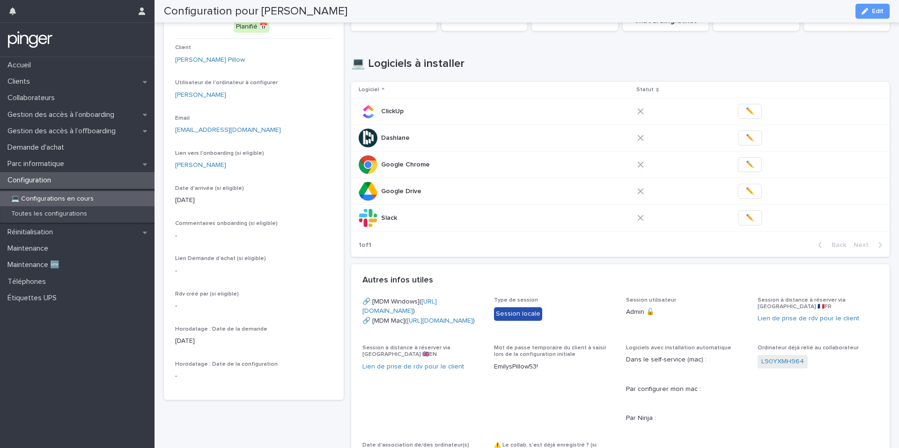
copy link "https://mdm-prod.addigy.com/mdm/enroll/3e10079f-e9e1-4e33-bdcd-061ef9ccebdb/c90…"
copy link "vianney@emilyspillow.com"
click at [423, 257] on div "Loading... Saving… 💻 Logiciels à installer Logiciel Statut ClickUp ClickUp ✏️ D…" at bounding box center [620, 151] width 539 height 226
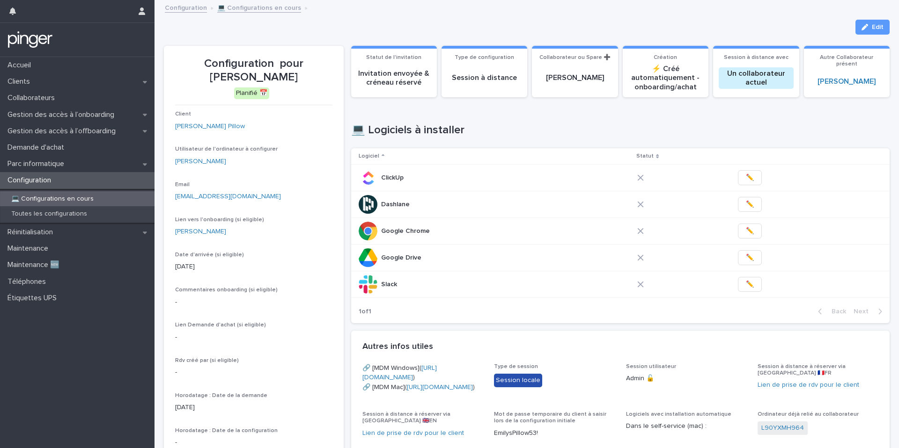
drag, startPoint x: 282, startPoint y: 59, endPoint x: 299, endPoint y: 70, distance: 20.4
click at [299, 70] on p "Configuration pour Vianney de Ribou" at bounding box center [253, 70] width 157 height 27
drag, startPoint x: 285, startPoint y: 63, endPoint x: 296, endPoint y: 72, distance: 14.3
click at [296, 72] on p "Configuration pour Vianney de Ribou" at bounding box center [253, 70] width 157 height 27
copy p "Vianney de Ribou"
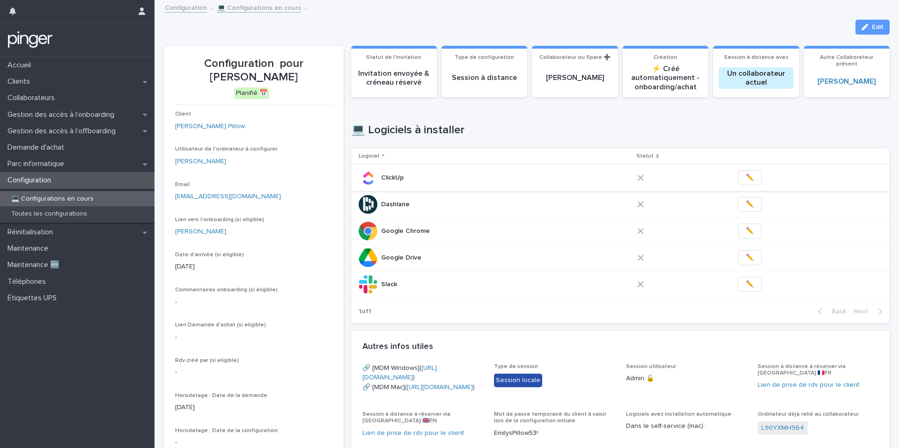
click at [747, 175] on span "✏️" at bounding box center [750, 177] width 8 height 9
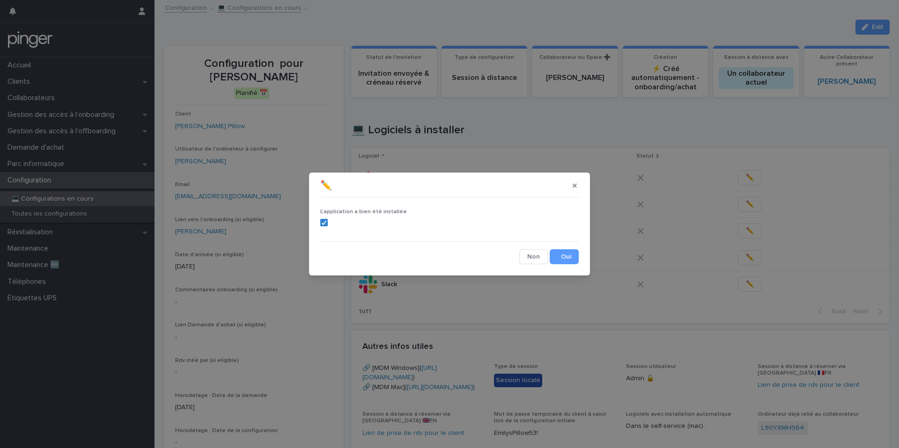
click at [559, 255] on button "Save" at bounding box center [564, 256] width 29 height 15
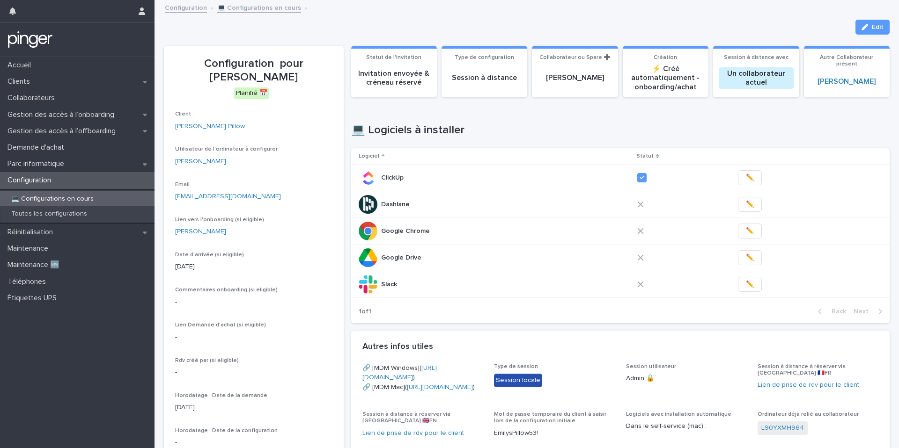
click at [748, 284] on span "✏️" at bounding box center [750, 284] width 8 height 9
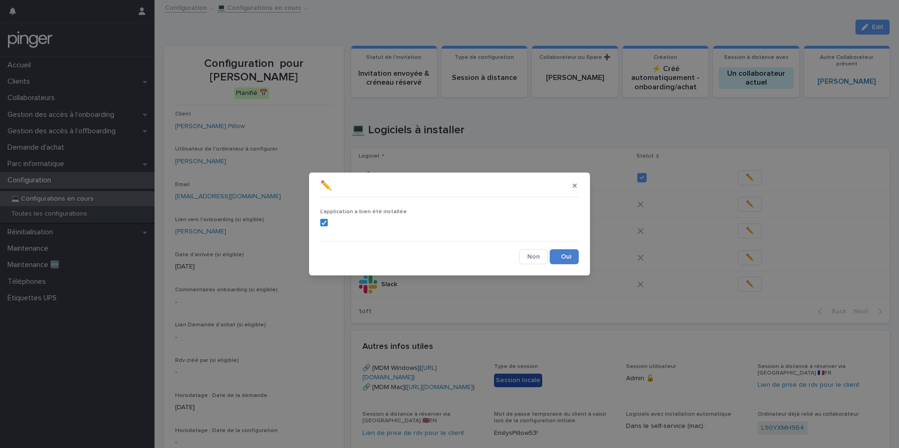
click at [567, 257] on button "Save" at bounding box center [564, 256] width 29 height 15
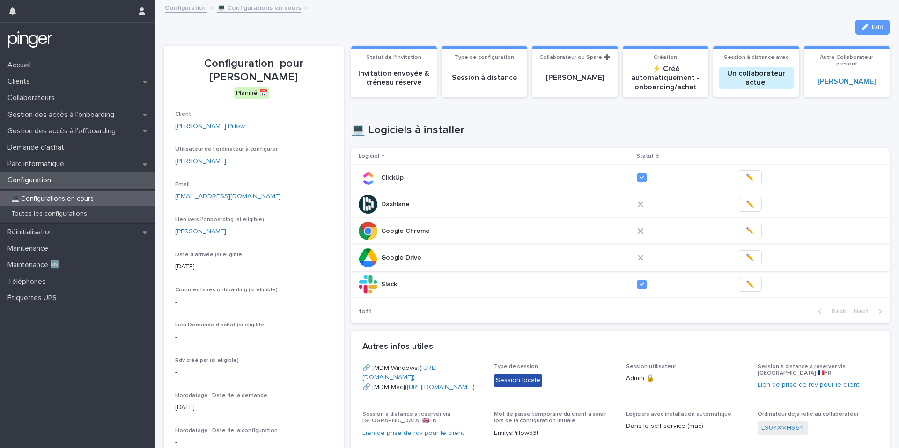
click at [746, 256] on span "✏️" at bounding box center [750, 257] width 8 height 9
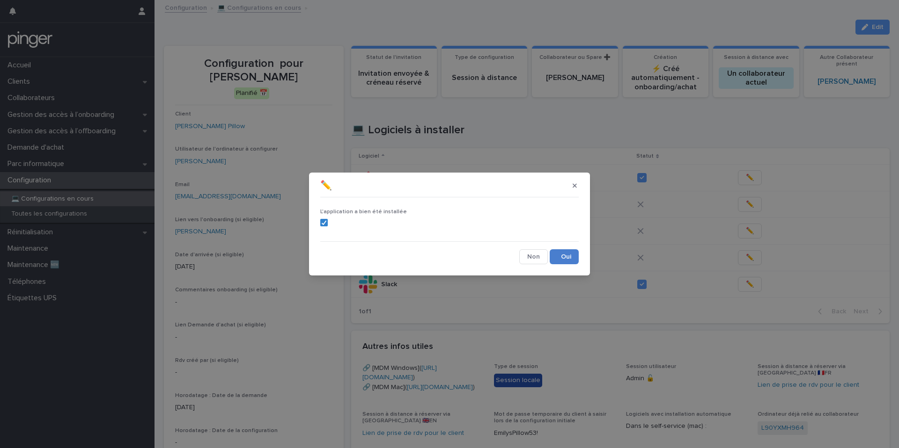
click at [557, 258] on button "Save" at bounding box center [564, 256] width 29 height 15
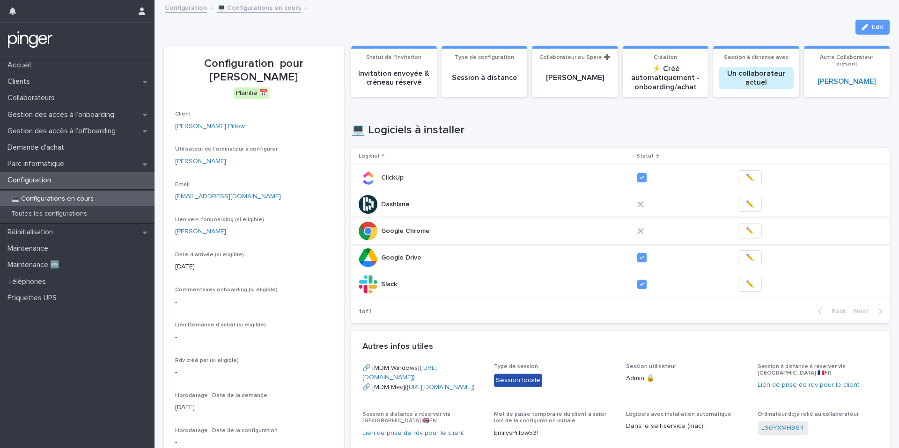
click at [746, 229] on span "✏️" at bounding box center [750, 231] width 8 height 9
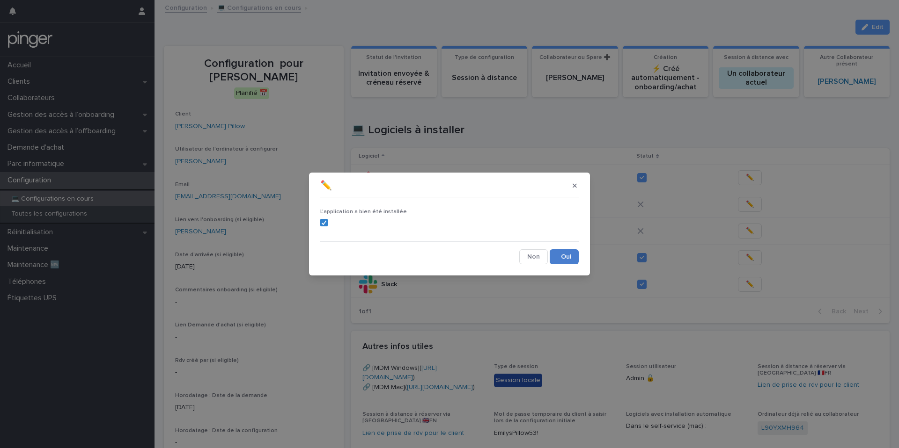
click at [567, 256] on button "Save" at bounding box center [564, 256] width 29 height 15
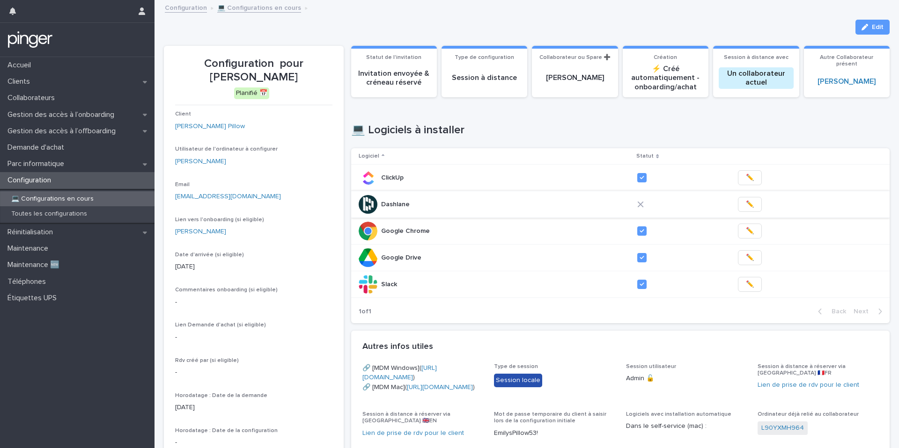
click at [746, 203] on span "✏️" at bounding box center [750, 204] width 8 height 9
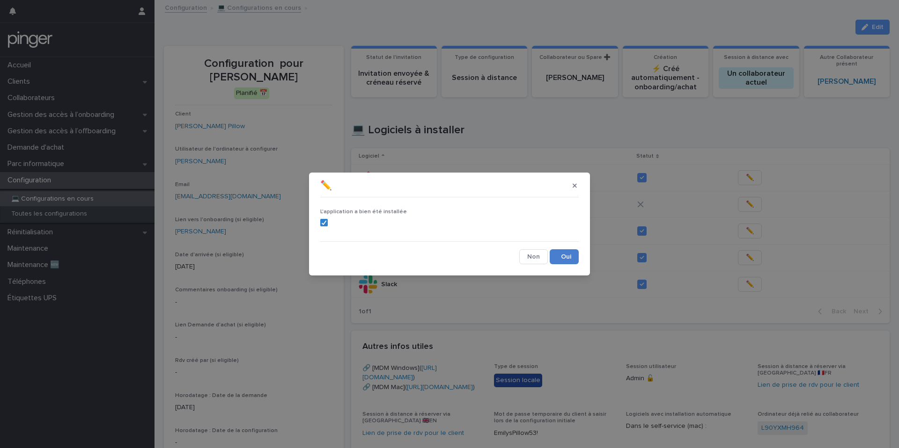
click at [559, 256] on button "Save" at bounding box center [564, 256] width 29 height 15
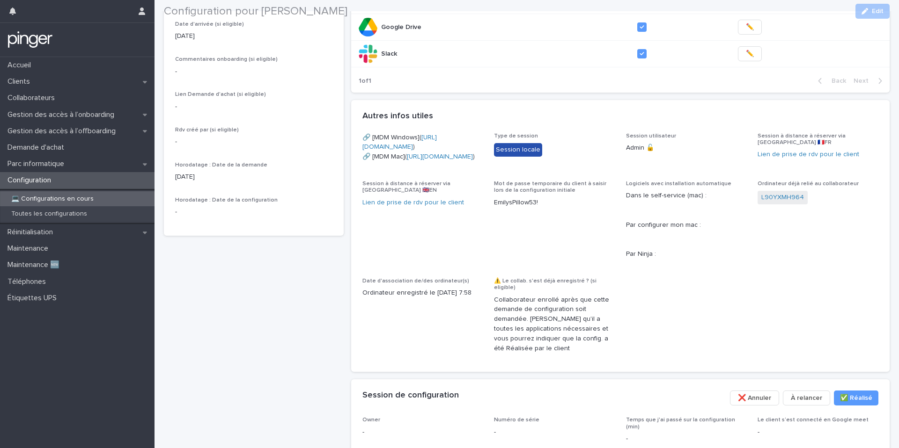
scroll to position [289, 0]
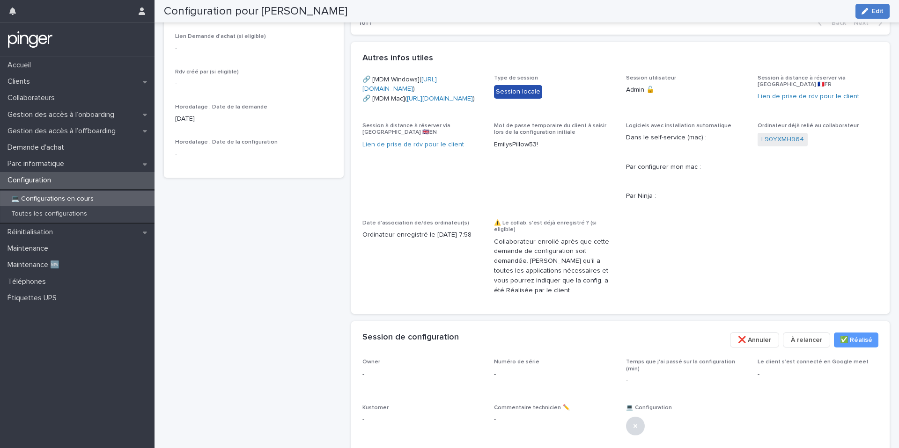
click at [867, 15] on button "Edit" at bounding box center [872, 11] width 34 height 15
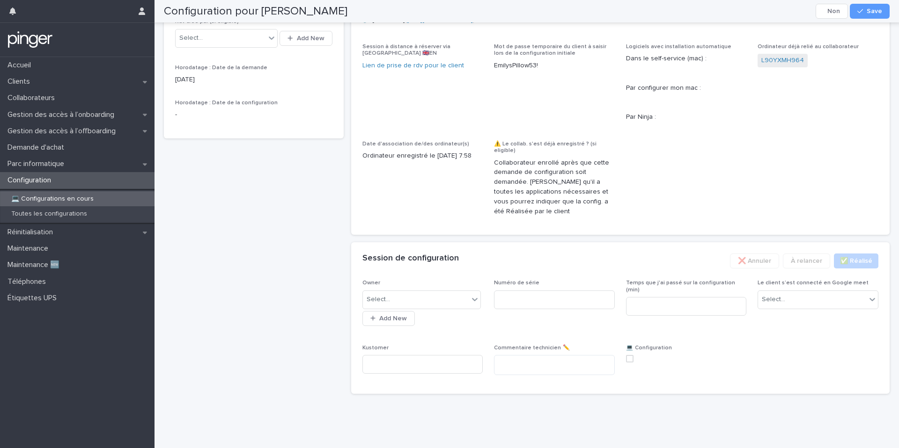
scroll to position [429, 0]
click at [423, 293] on div "Select..." at bounding box center [416, 299] width 106 height 15
type input "***"
click at [419, 314] on div "Benjamin Moreau" at bounding box center [422, 318] width 118 height 16
click at [546, 316] on div "Numéro de série" at bounding box center [554, 298] width 121 height 37
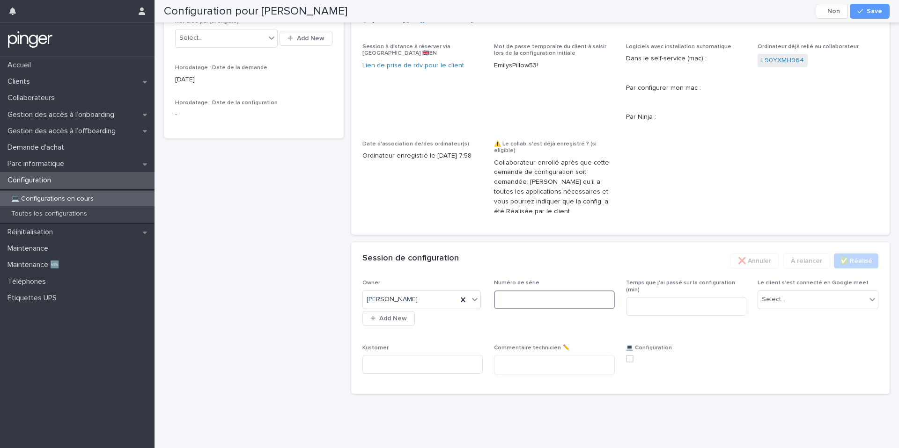
click at [558, 299] on input at bounding box center [554, 300] width 121 height 19
paste input "**********"
type input "**********"
click at [653, 297] on input at bounding box center [686, 306] width 121 height 19
type input "*"
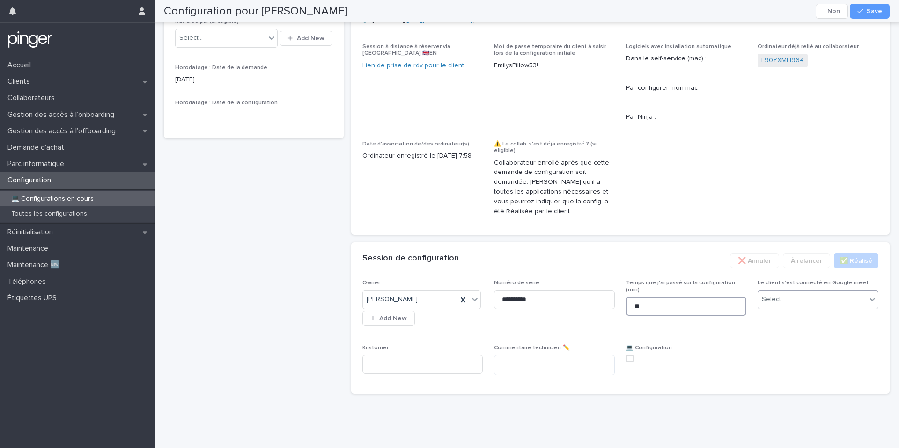
type input "**"
click at [800, 301] on div "Select..." at bounding box center [812, 299] width 108 height 15
click at [792, 337] on div "Non" at bounding box center [818, 334] width 120 height 16
click at [628, 359] on span at bounding box center [629, 358] width 7 height 7
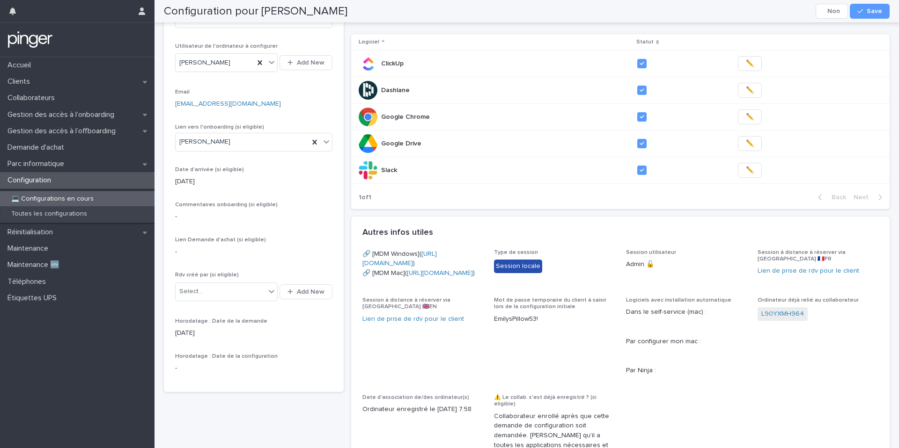
scroll to position [0, 0]
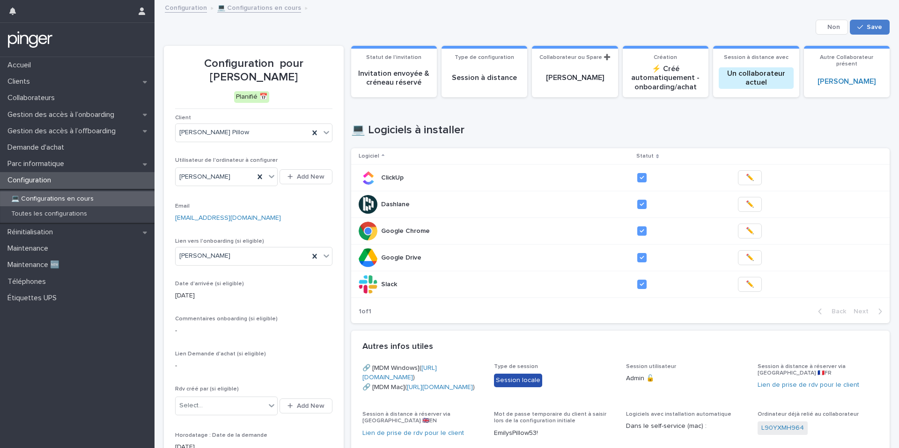
click at [875, 31] on button "Save" at bounding box center [870, 27] width 40 height 15
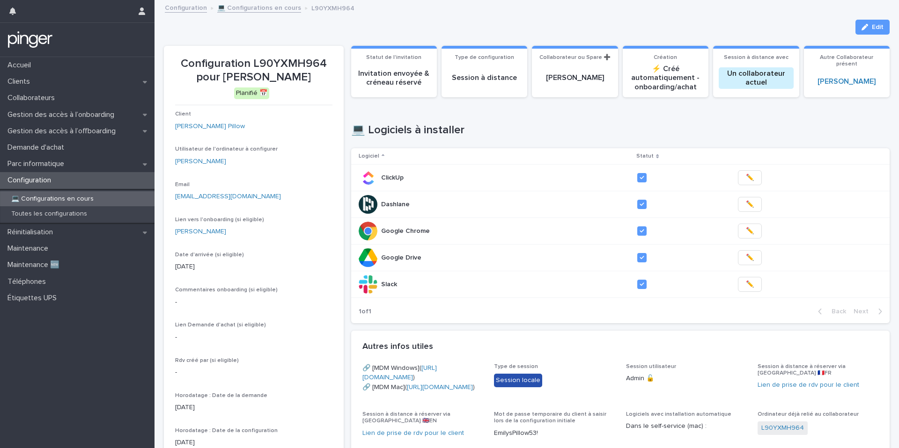
click at [245, 9] on link "💻 Configurations en cours" at bounding box center [259, 7] width 84 height 11
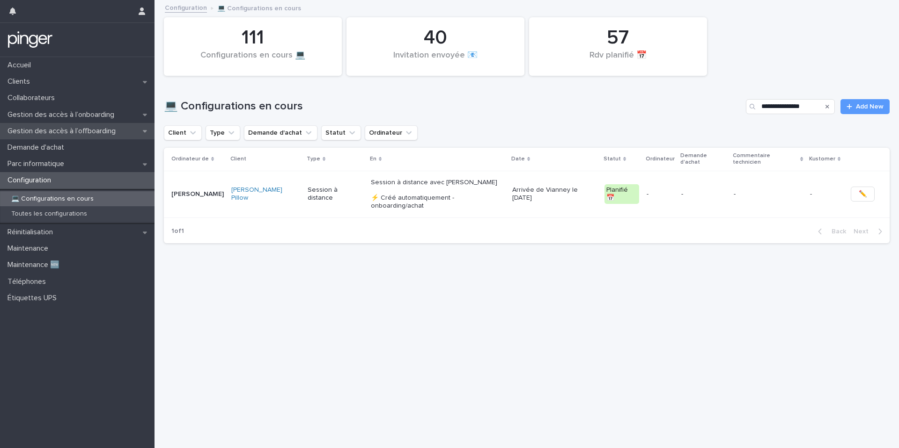
click at [75, 136] on div "Gestion des accès à l’offboarding" at bounding box center [77, 131] width 154 height 16
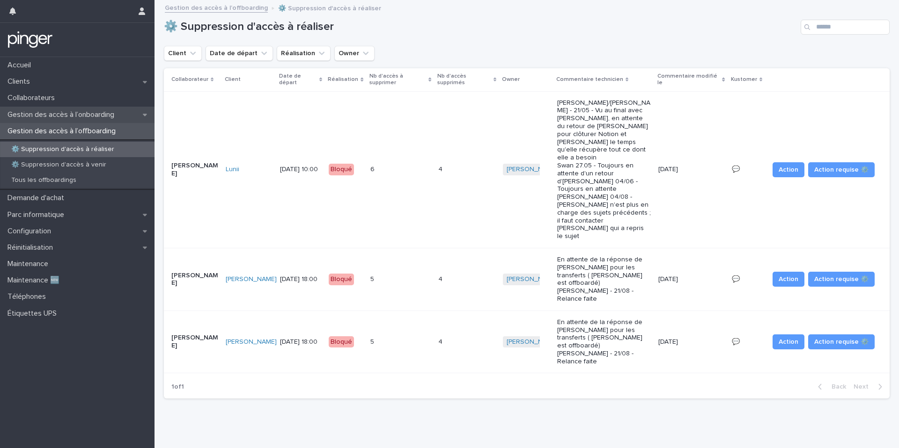
click at [102, 118] on p "Gestion des accès à l’onboarding" at bounding box center [63, 114] width 118 height 9
